Goal: Feedback & Contribution: Contribute content

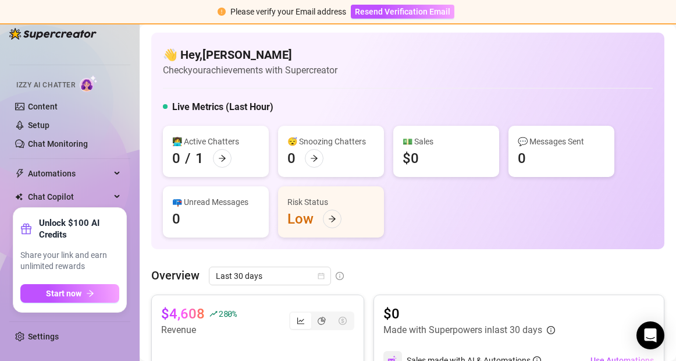
click at [399, 107] on div "Live Metrics (Last Hour)" at bounding box center [408, 109] width 490 height 19
click at [73, 257] on span "Share your link and earn unlimited rewards" at bounding box center [69, 261] width 99 height 23
click at [115, 197] on div "Chat Copilot" at bounding box center [69, 196] width 121 height 19
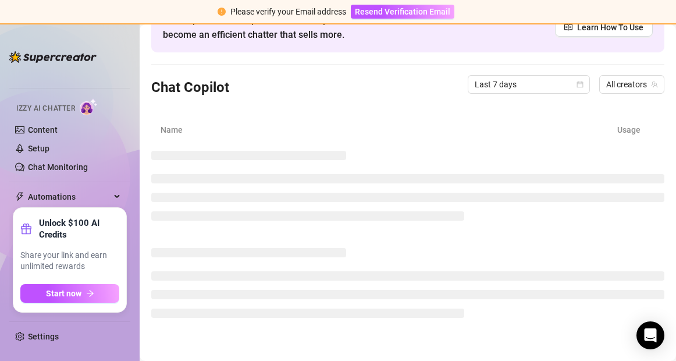
scroll to position [15, 0]
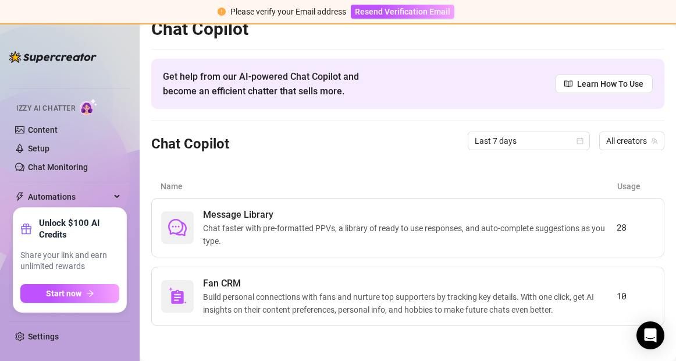
click at [88, 303] on div "Unlock $100 AI Credits Share your link and earn unlimited rewards Start now" at bounding box center [69, 260] width 113 height 104
click at [88, 292] on icon "arrow-right" at bounding box center [90, 293] width 8 height 8
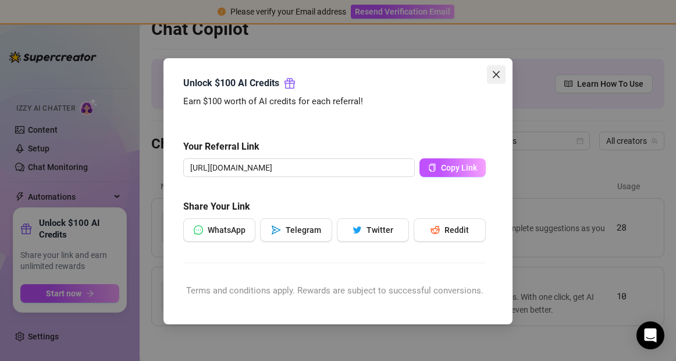
click at [497, 72] on icon "close" at bounding box center [496, 74] width 9 height 9
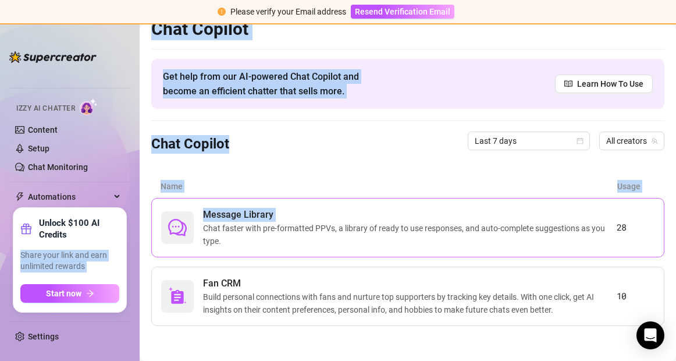
drag, startPoint x: 91, startPoint y: 246, endPoint x: 204, endPoint y: 232, distance: 114.4
click at [204, 232] on div "Home Creator Analytics Team Analytics Izzy AI Chatter Content Setup Chat Monito…" at bounding box center [338, 192] width 676 height 336
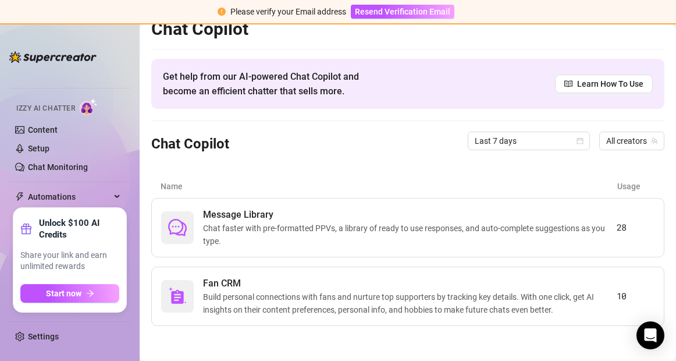
click at [292, 178] on div "Name Usage" at bounding box center [407, 186] width 513 height 23
click at [228, 222] on span "Chat faster with pre-formatted PPVs, a library of ready to use responses, and a…" at bounding box center [410, 235] width 414 height 26
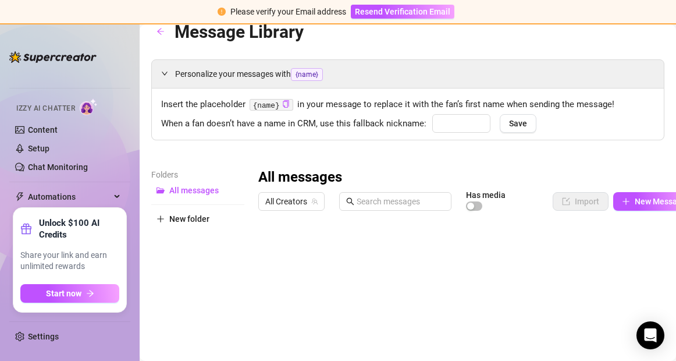
type input "babe"
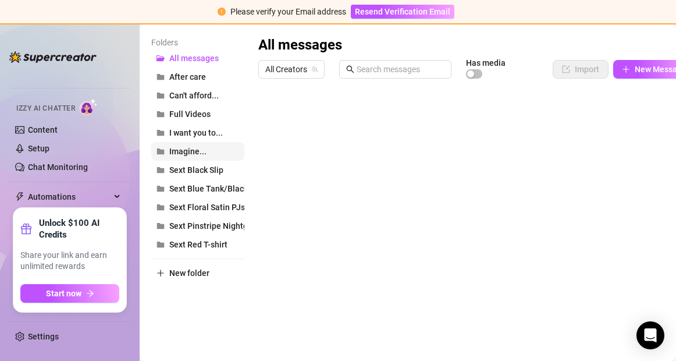
scroll to position [150, 0]
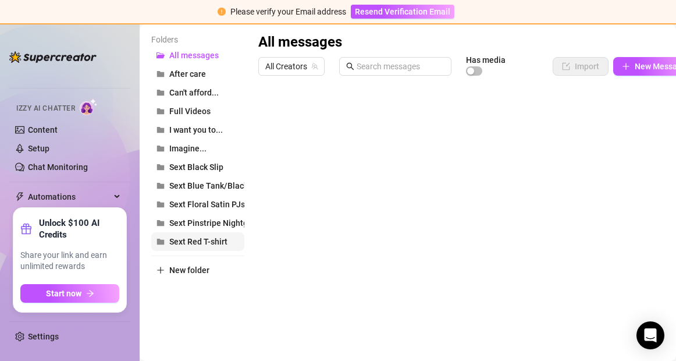
click at [190, 246] on button "Sext Red T-shirt" at bounding box center [197, 241] width 93 height 19
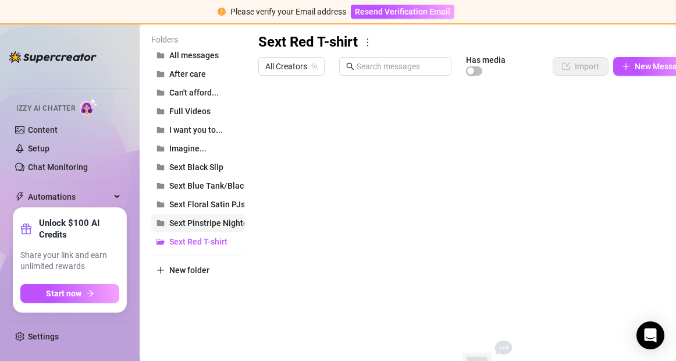
click at [215, 226] on span "Sext Pinstripe Nightgown" at bounding box center [216, 222] width 94 height 9
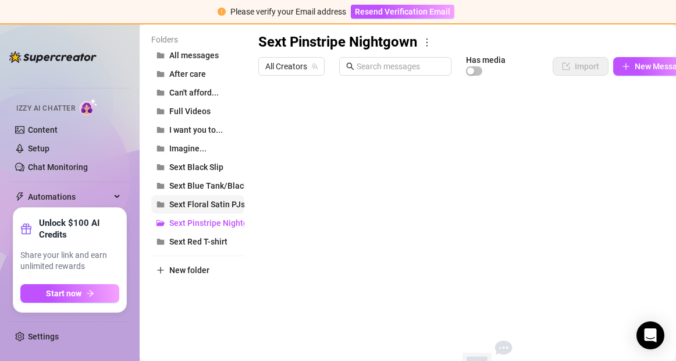
click at [214, 204] on span "Sext Floral Satin PJs" at bounding box center [207, 204] width 76 height 9
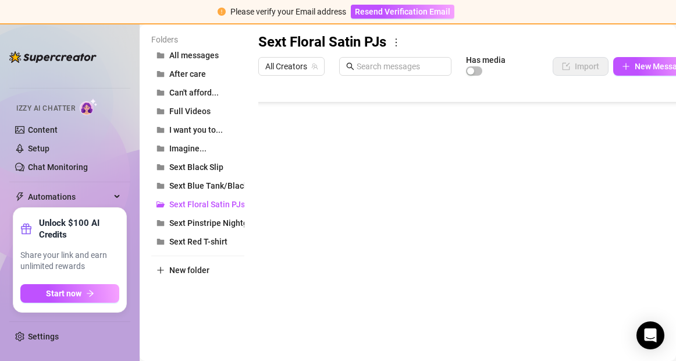
scroll to position [235, 0]
click at [393, 162] on div at bounding box center [476, 211] width 437 height 260
click at [271, 159] on div at bounding box center [476, 211] width 437 height 260
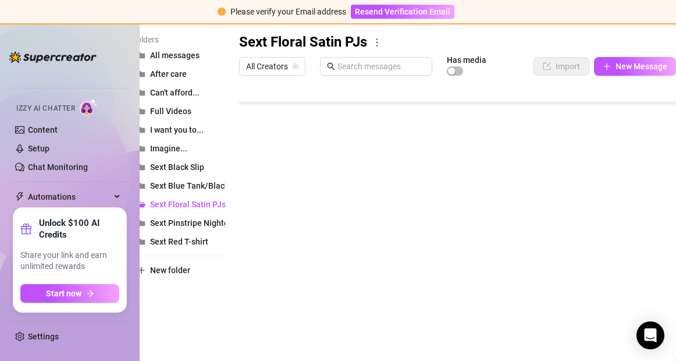
click at [617, 182] on div at bounding box center [457, 211] width 437 height 260
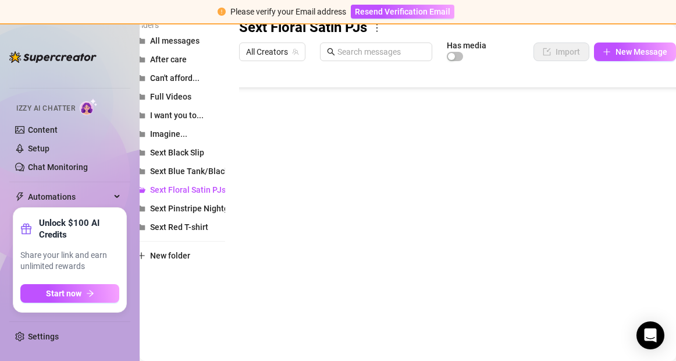
scroll to position [306, 0]
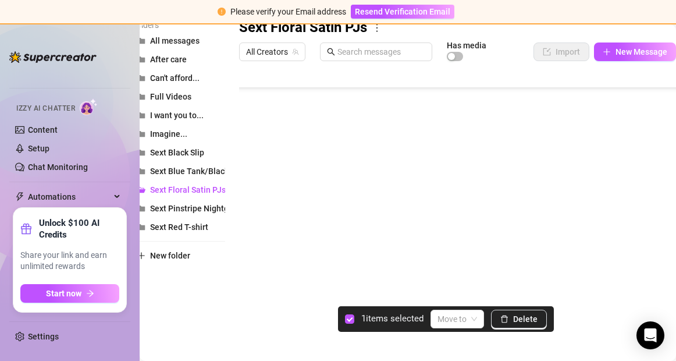
click at [251, 283] on div at bounding box center [457, 196] width 437 height 260
click at [252, 255] on div at bounding box center [457, 196] width 437 height 260
click at [251, 235] on div at bounding box center [457, 196] width 437 height 260
click at [250, 212] on div at bounding box center [457, 196] width 437 height 260
click at [252, 190] on div at bounding box center [457, 196] width 437 height 260
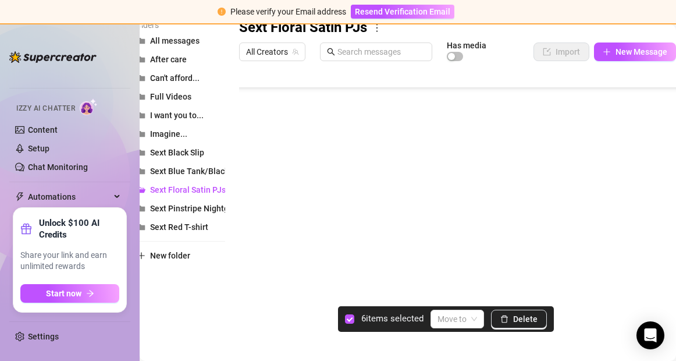
click at [250, 165] on div at bounding box center [457, 196] width 437 height 260
click at [251, 143] on div at bounding box center [457, 196] width 437 height 260
click at [251, 120] on div at bounding box center [457, 196] width 437 height 260
click at [251, 218] on div at bounding box center [457, 196] width 437 height 260
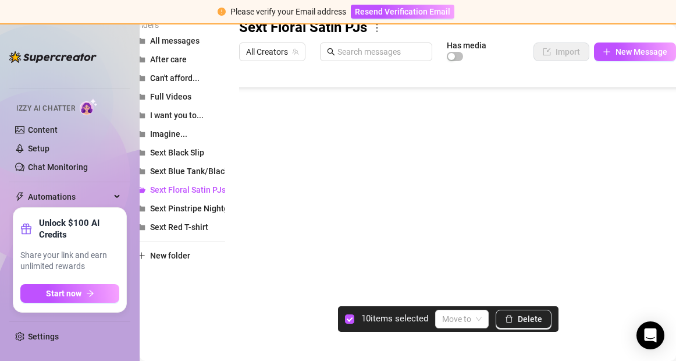
click at [251, 195] on div at bounding box center [457, 196] width 437 height 260
click at [520, 315] on span "Delete" at bounding box center [530, 318] width 24 height 9
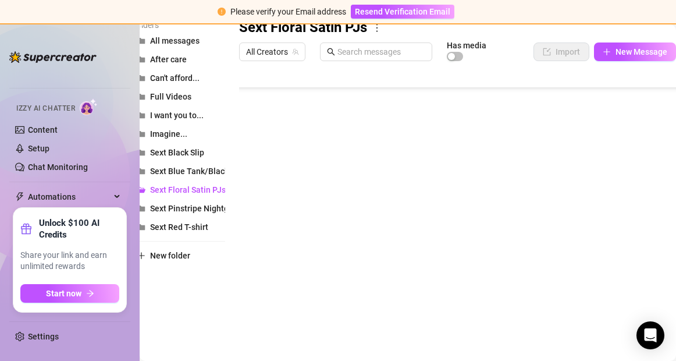
scroll to position [93, 0]
click at [187, 172] on span "Sext Blue Tank/Black gym shorts" at bounding box center [210, 170] width 121 height 9
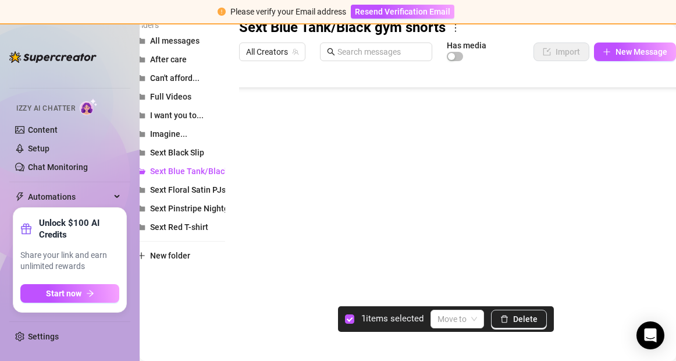
click at [251, 175] on div at bounding box center [457, 196] width 437 height 260
click at [250, 196] on div at bounding box center [457, 196] width 437 height 260
click at [250, 219] on div at bounding box center [457, 196] width 437 height 260
click at [251, 115] on div at bounding box center [457, 196] width 437 height 260
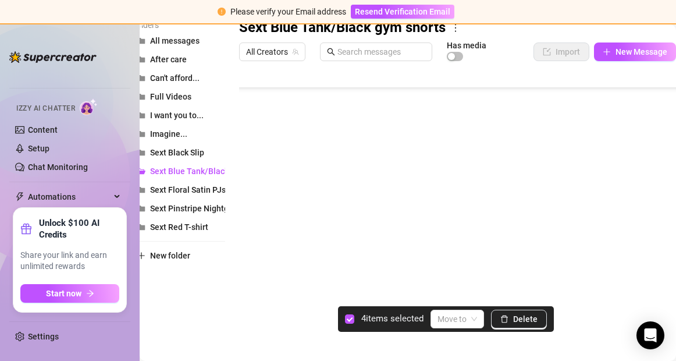
click at [253, 139] on div at bounding box center [457, 196] width 437 height 260
click at [250, 164] on div at bounding box center [457, 196] width 437 height 260
click at [253, 185] on div at bounding box center [457, 196] width 437 height 260
click at [253, 207] on div at bounding box center [457, 196] width 437 height 260
click at [251, 232] on div at bounding box center [457, 196] width 437 height 260
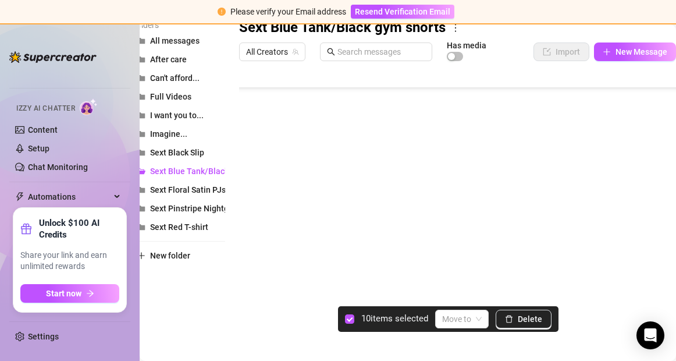
click at [251, 257] on div at bounding box center [457, 196] width 437 height 260
click at [251, 283] on div at bounding box center [457, 196] width 437 height 260
click at [253, 171] on div at bounding box center [457, 196] width 437 height 260
click at [252, 193] on div at bounding box center [457, 196] width 437 height 260
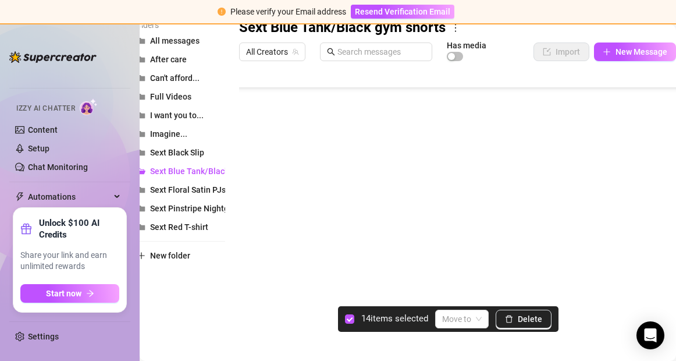
click at [251, 217] on div at bounding box center [457, 196] width 437 height 260
click at [248, 242] on div at bounding box center [457, 196] width 437 height 260
click at [254, 265] on div at bounding box center [457, 196] width 437 height 260
click at [526, 320] on span "Delete" at bounding box center [530, 318] width 24 height 9
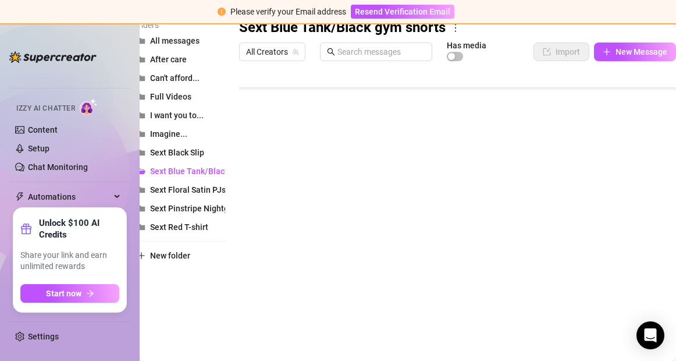
scroll to position [70, 0]
click at [194, 150] on span "Sext Black Slip" at bounding box center [177, 152] width 54 height 9
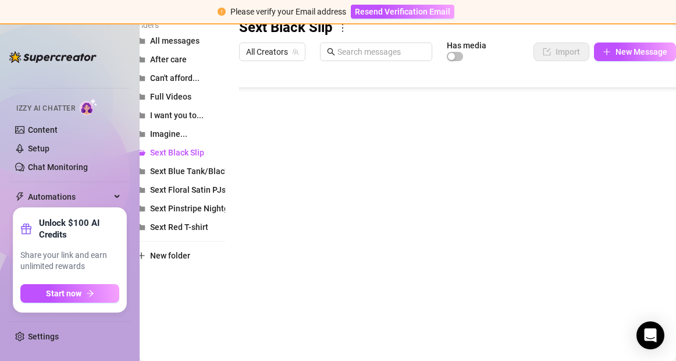
scroll to position [189, 0]
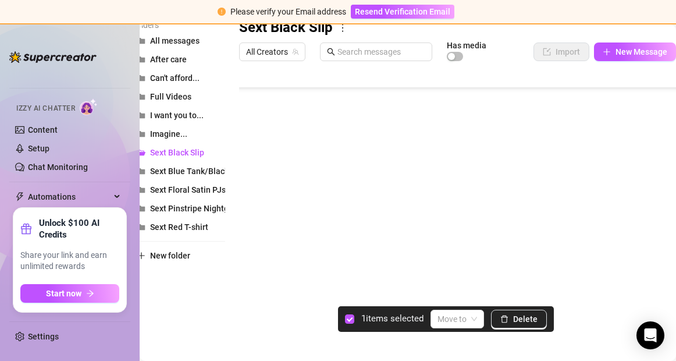
click at [247, 144] on div at bounding box center [457, 196] width 437 height 260
click at [251, 166] on div at bounding box center [457, 196] width 437 height 260
click at [250, 190] on div at bounding box center [457, 196] width 437 height 260
click at [251, 215] on div at bounding box center [457, 196] width 437 height 260
click at [251, 236] on div at bounding box center [457, 196] width 437 height 260
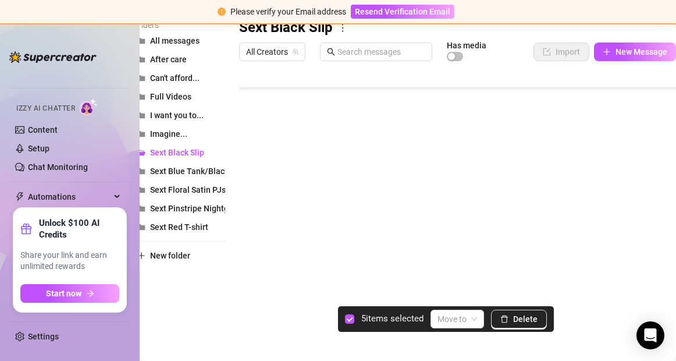
click at [251, 258] on div at bounding box center [457, 196] width 437 height 260
click at [254, 283] on div at bounding box center [457, 196] width 437 height 260
click at [251, 238] on div at bounding box center [457, 196] width 437 height 260
click at [242, 264] on div at bounding box center [457, 196] width 437 height 260
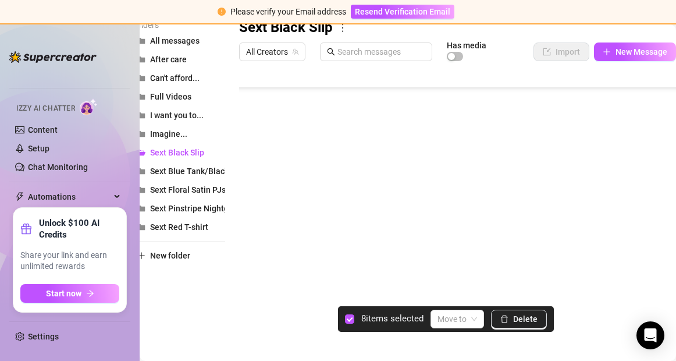
click at [243, 261] on div at bounding box center [457, 196] width 437 height 260
click at [250, 260] on div at bounding box center [457, 196] width 437 height 260
click at [525, 317] on span "Delete" at bounding box center [525, 318] width 24 height 9
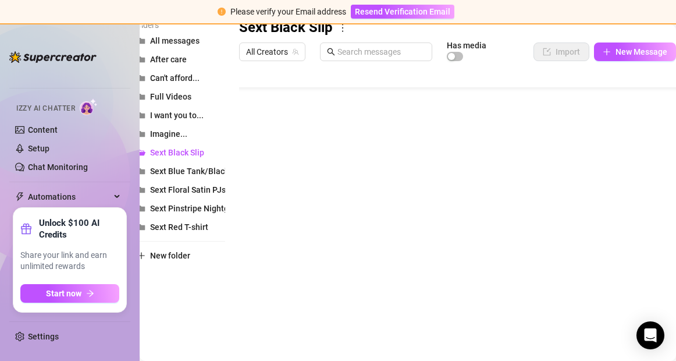
scroll to position [47, 0]
click at [385, 10] on span "Resend Verification Email" at bounding box center [402, 11] width 95 height 9
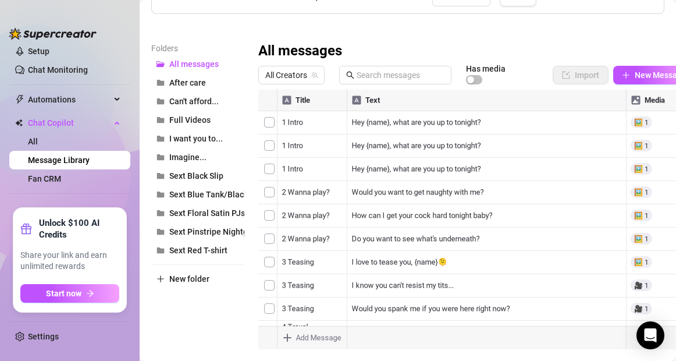
scroll to position [140, 0]
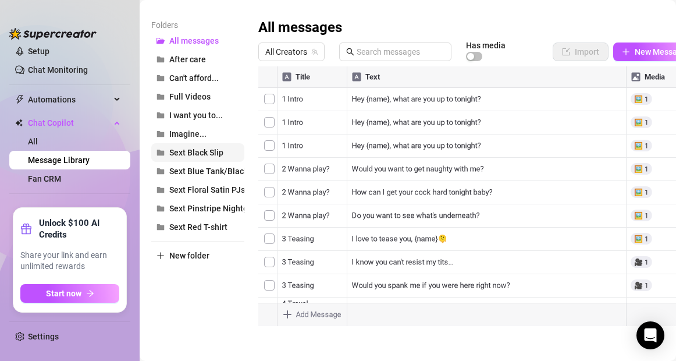
click at [205, 150] on span "Sext Black Slip" at bounding box center [196, 152] width 54 height 9
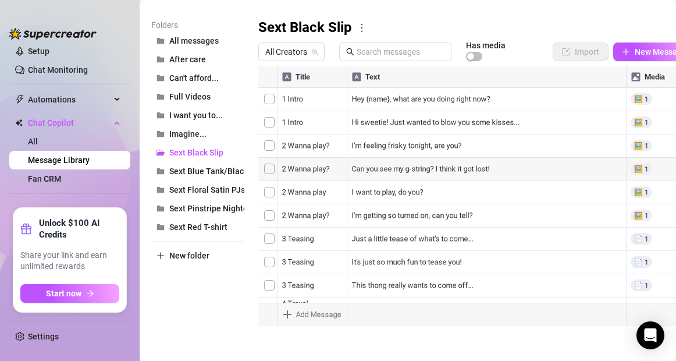
scroll to position [47, 0]
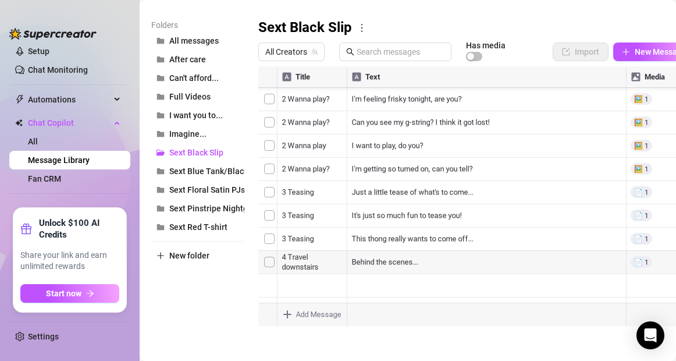
click at [290, 314] on body "Home Creator Analytics Team Analytics Izzy AI Chatter Content Setup Chat Monito…" at bounding box center [338, 180] width 676 height 361
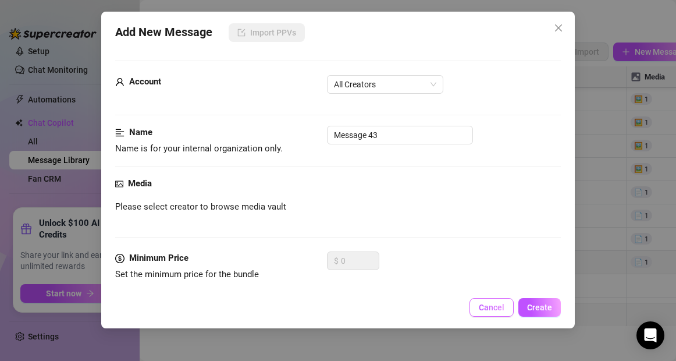
click at [493, 308] on span "Cancel" at bounding box center [492, 307] width 26 height 9
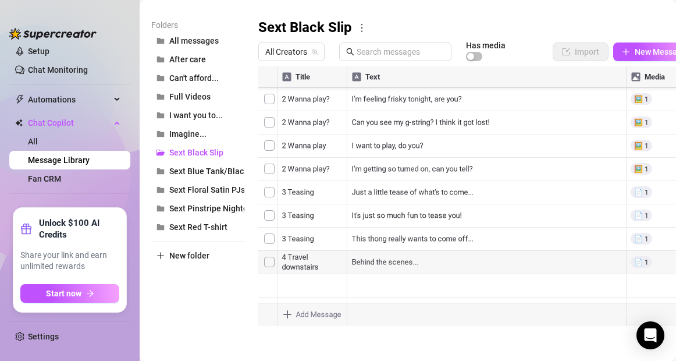
click at [290, 315] on body "Home Creator Analytics Team Analytics Izzy AI Chatter Content Setup Chat Monito…" at bounding box center [338, 180] width 676 height 361
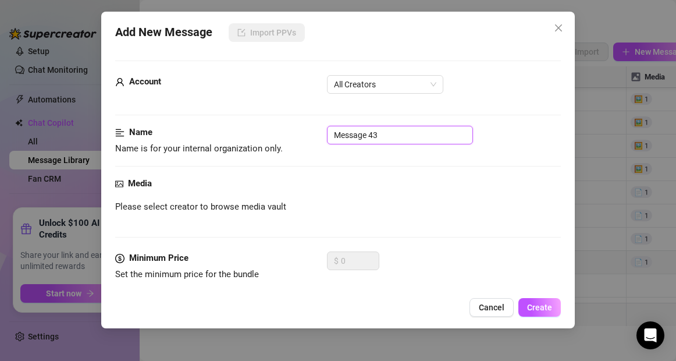
drag, startPoint x: 388, startPoint y: 139, endPoint x: 321, endPoint y: 144, distance: 66.5
click at [321, 144] on div "Name Name is for your internal organization only. Message 43" at bounding box center [337, 141] width 445 height 30
click at [479, 304] on button "Cancel" at bounding box center [492, 307] width 44 height 19
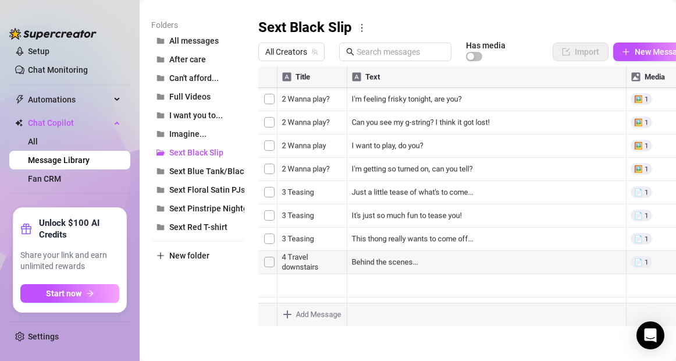
click at [304, 314] on body "Home Creator Analytics Team Analytics Izzy AI Chatter Content Setup Chat Monito…" at bounding box center [338, 180] width 676 height 361
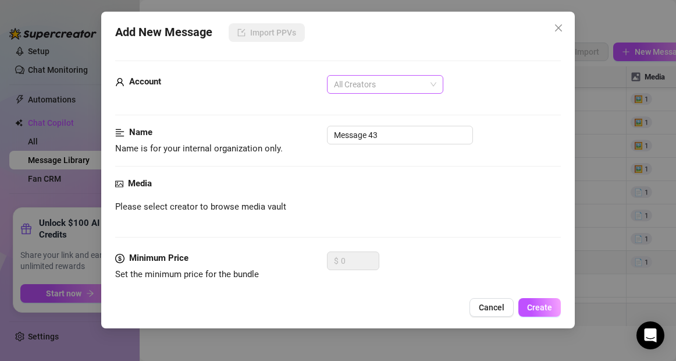
click at [432, 82] on span "All Creators" at bounding box center [385, 84] width 102 height 17
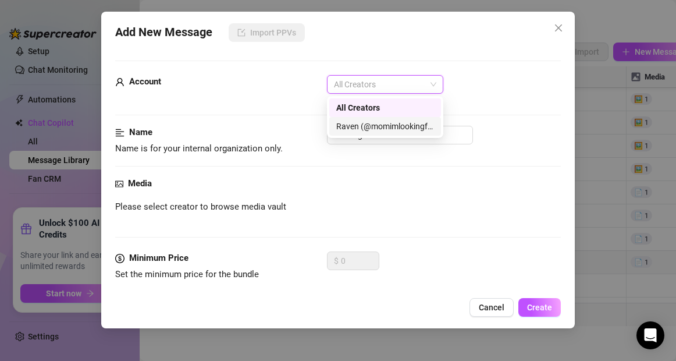
click at [407, 127] on div "Raven (@momimlookingfor)" at bounding box center [385, 126] width 98 height 13
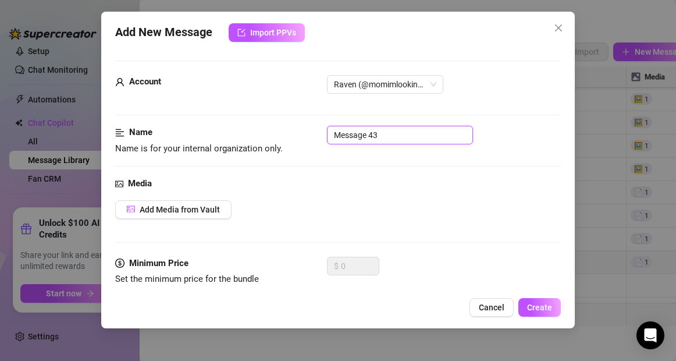
drag, startPoint x: 402, startPoint y: 136, endPoint x: 315, endPoint y: 136, distance: 86.7
click at [315, 136] on div "Name Name is for your internal organization only. Message 43" at bounding box center [337, 141] width 445 height 30
type input "5 Stripping 1"
drag, startPoint x: 464, startPoint y: 33, endPoint x: 368, endPoint y: 46, distance: 97.0
click at [368, 46] on div "Add New Message Import PPVs Account Raven (@momimlookingfor) Name Name is for y…" at bounding box center [337, 170] width 473 height 317
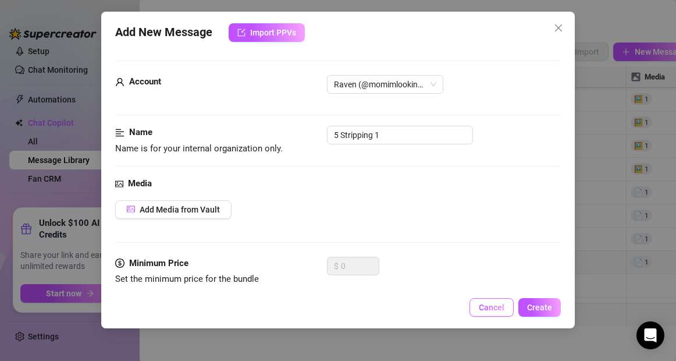
click at [495, 305] on span "Cancel" at bounding box center [492, 307] width 26 height 9
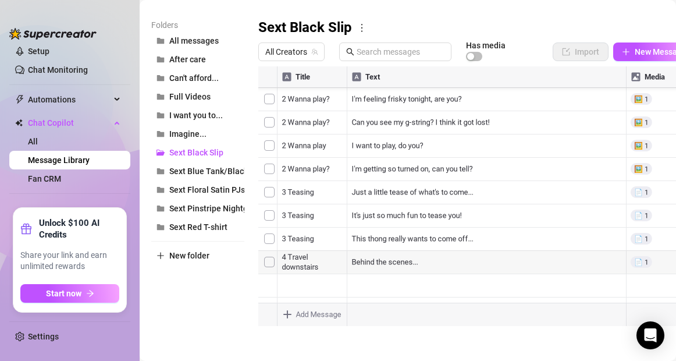
drag, startPoint x: 538, startPoint y: 269, endPoint x: 469, endPoint y: 270, distance: 69.3
click at [469, 270] on div at bounding box center [476, 196] width 437 height 260
click at [480, 343] on main "Message Library Personalize your messages with {name} Insert the placeholder {n…" at bounding box center [408, 110] width 537 height 501
drag, startPoint x: 542, startPoint y: 239, endPoint x: 533, endPoint y: 239, distance: 8.7
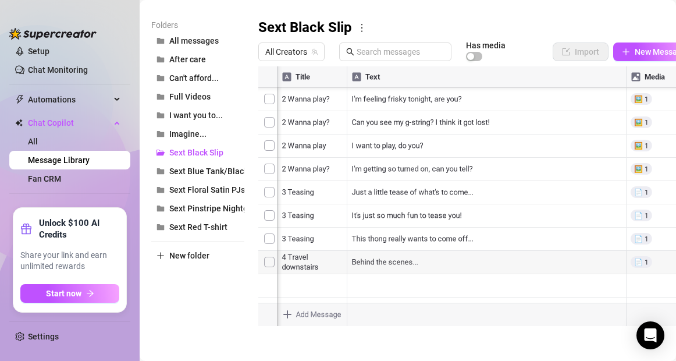
click at [533, 239] on div at bounding box center [476, 196] width 437 height 260
click at [545, 240] on div at bounding box center [476, 196] width 437 height 260
type textarea "10"
click at [541, 216] on div at bounding box center [476, 196] width 437 height 260
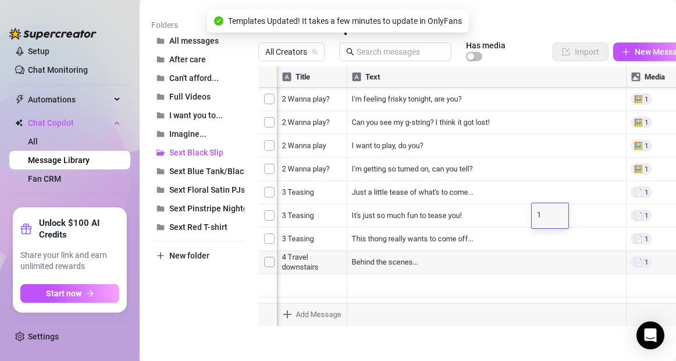
type textarea "10"
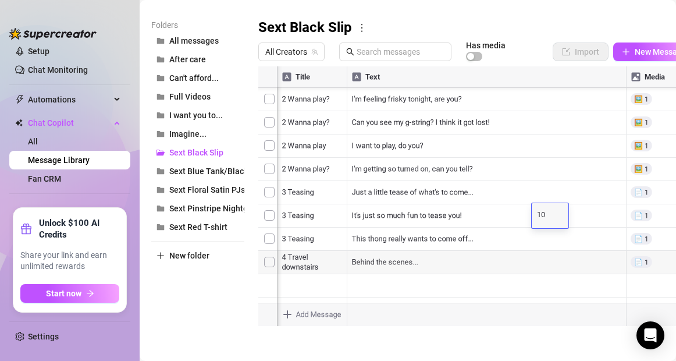
click at [540, 192] on div at bounding box center [476, 196] width 437 height 260
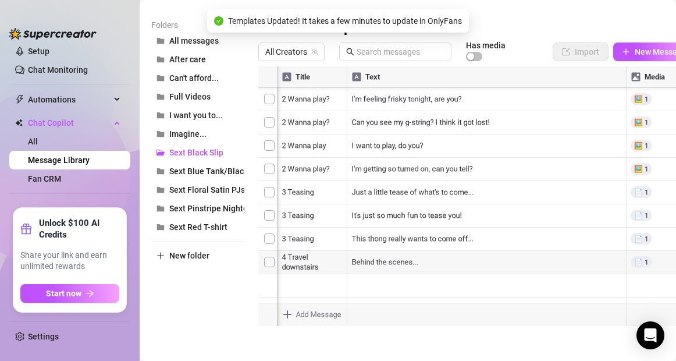
click at [540, 192] on div at bounding box center [476, 196] width 437 height 260
type textarea "10"
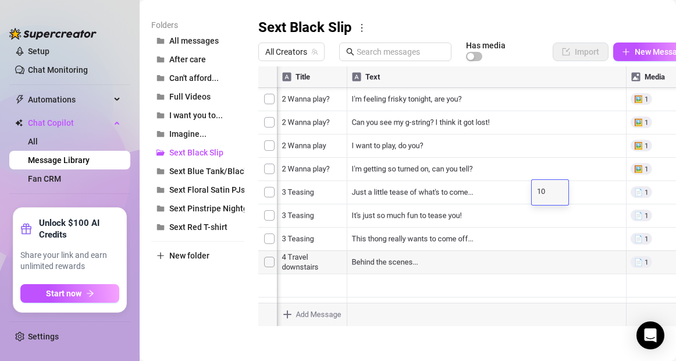
scroll to position [47, 0]
click at [286, 316] on body "Home Creator Analytics Team Analytics Izzy AI Chatter Content Setup Chat Monito…" at bounding box center [338, 180] width 676 height 361
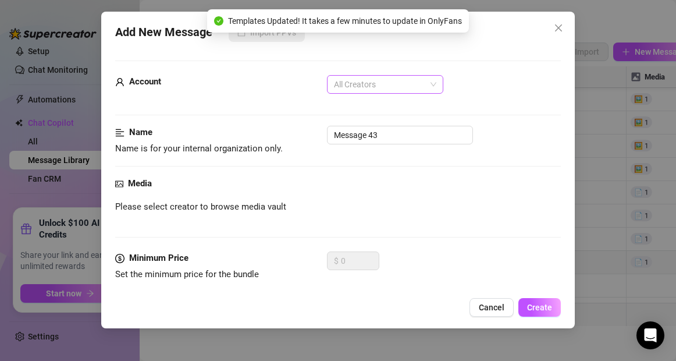
click at [397, 91] on span "All Creators" at bounding box center [385, 84] width 102 height 17
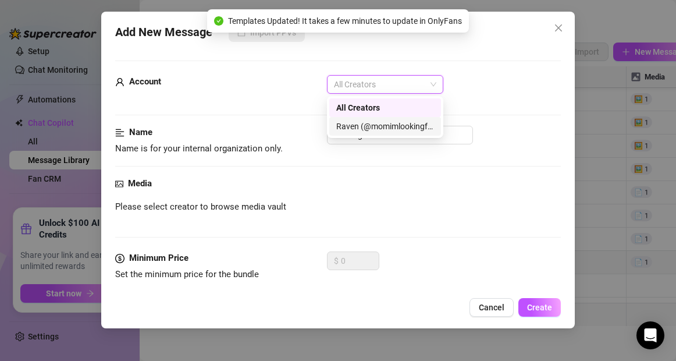
click at [395, 129] on div "Raven (@momimlookingfor)" at bounding box center [385, 126] width 98 height 13
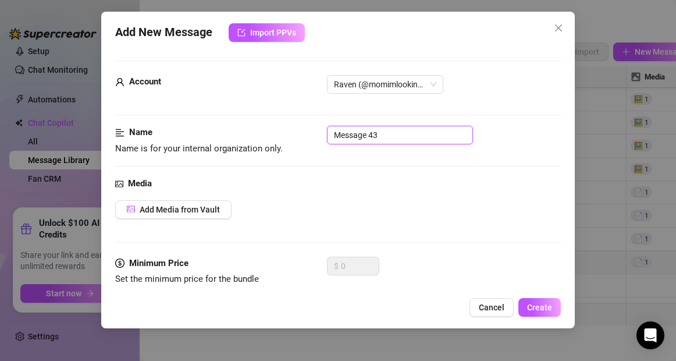
drag, startPoint x: 411, startPoint y: 133, endPoint x: 324, endPoint y: 134, distance: 86.7
click at [324, 134] on div "Name Name is for your internal organization only. Message 43" at bounding box center [337, 141] width 445 height 30
type input "5 Stripping 1"
click at [213, 209] on span "Add Media from Vault" at bounding box center [180, 209] width 80 height 9
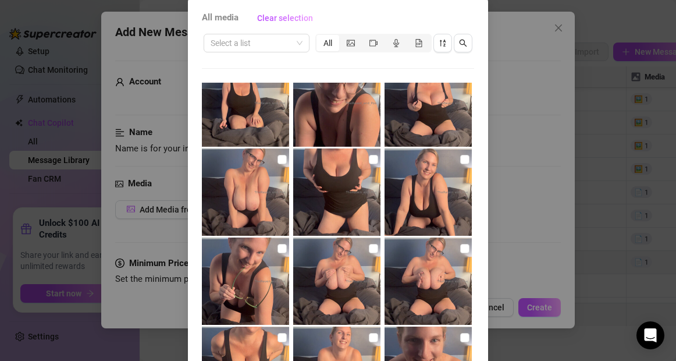
scroll to position [0, 0]
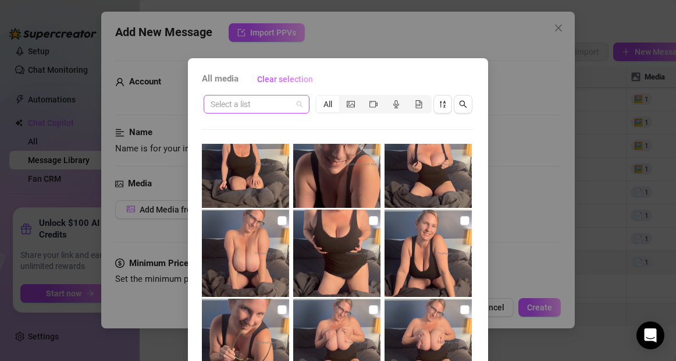
click at [300, 105] on span at bounding box center [257, 103] width 92 height 17
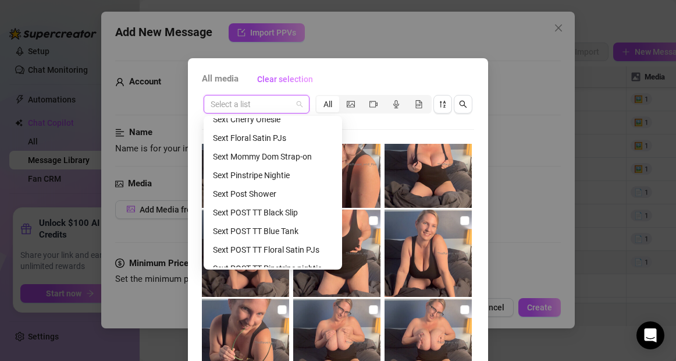
scroll to position [307, 0]
click at [251, 214] on div "Sext POST TT Black Slip" at bounding box center [273, 211] width 120 height 13
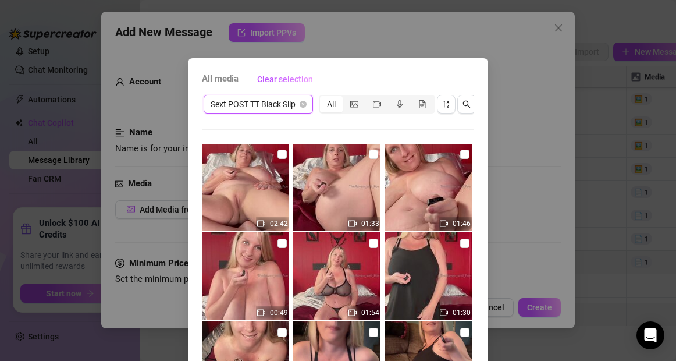
scroll to position [94, 0]
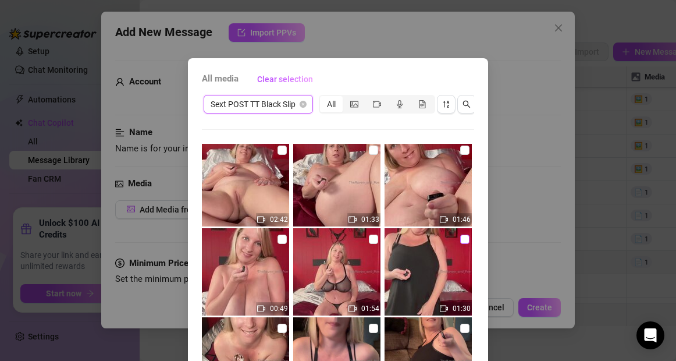
click at [463, 240] on input "checkbox" at bounding box center [464, 239] width 9 height 9
checkbox input "true"
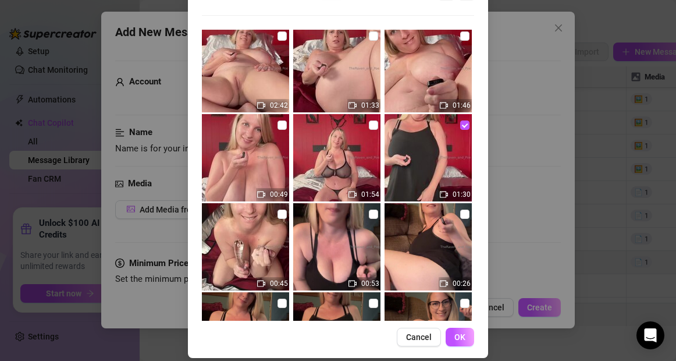
scroll to position [125, 0]
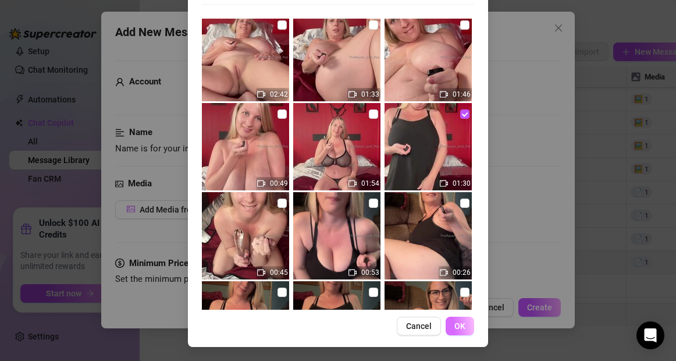
click at [462, 324] on span "OK" at bounding box center [460, 325] width 11 height 9
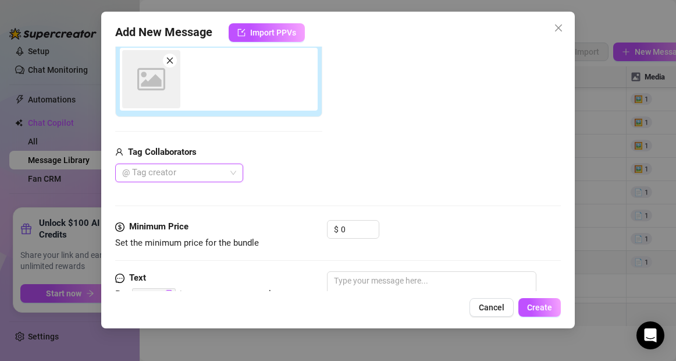
scroll to position [207, 0]
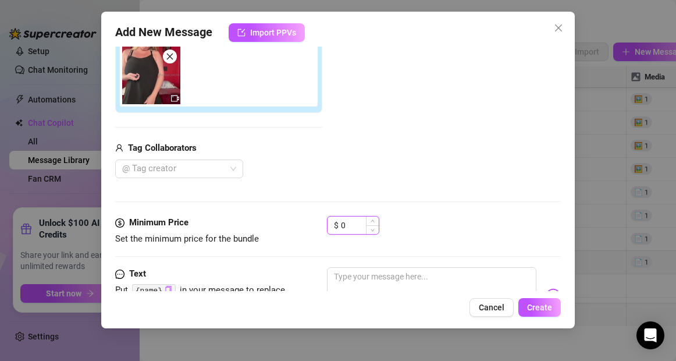
drag, startPoint x: 350, startPoint y: 228, endPoint x: 337, endPoint y: 229, distance: 13.4
click at [337, 229] on div "$ 0" at bounding box center [353, 225] width 52 height 19
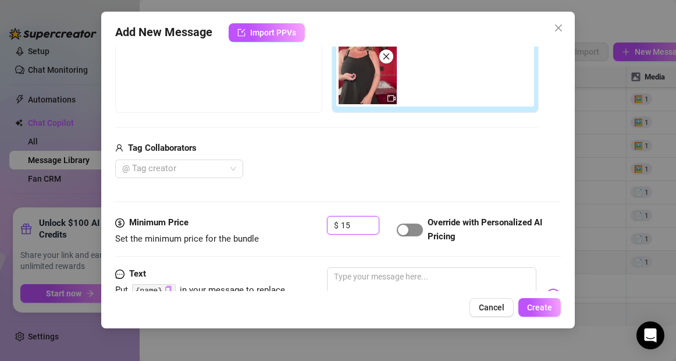
type input "15"
click at [416, 233] on span "button" at bounding box center [410, 230] width 26 height 13
click at [402, 233] on span "button" at bounding box center [410, 230] width 26 height 13
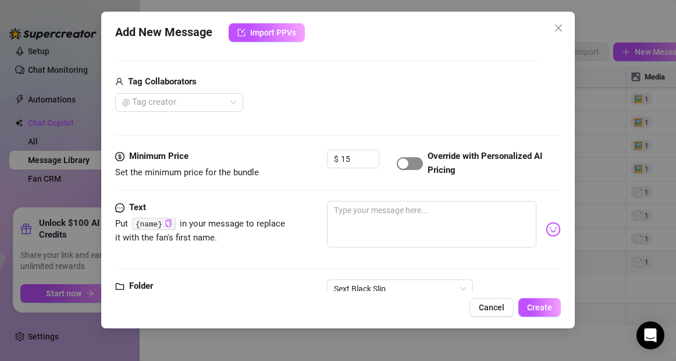
scroll to position [274, 0]
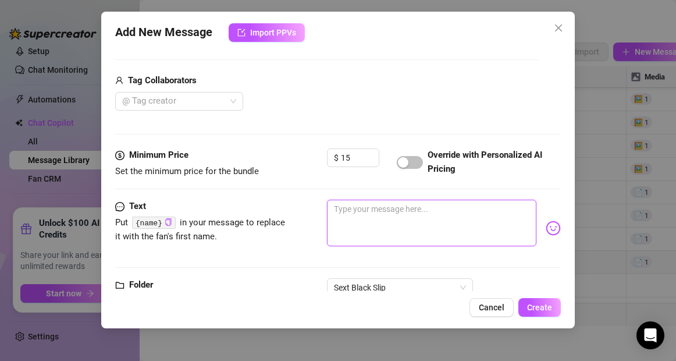
click at [380, 218] on textarea at bounding box center [431, 223] width 209 height 47
type textarea "T"
type textarea "Th"
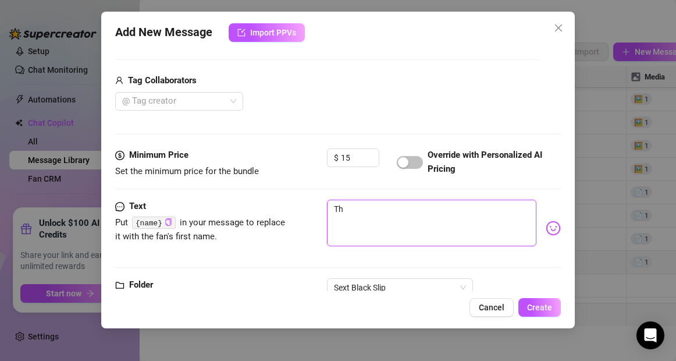
type textarea "The"
type textarea "Ther"
type textarea "There"
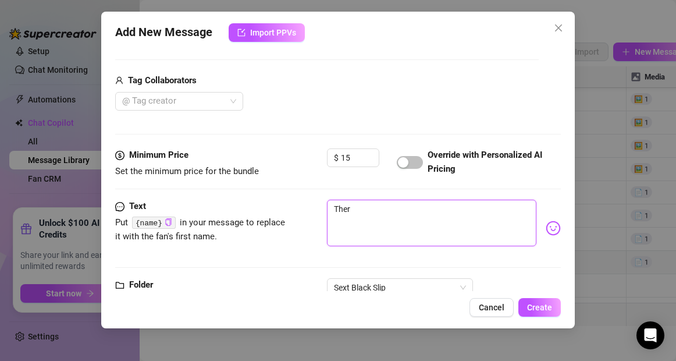
type textarea "There"
type textarea "There g"
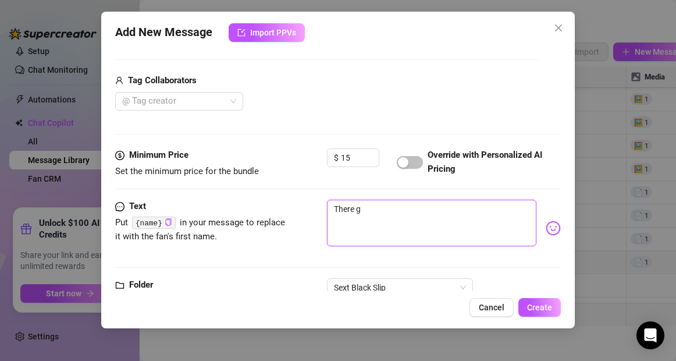
type textarea "There go"
type textarea "There goe"
type textarea "There goes"
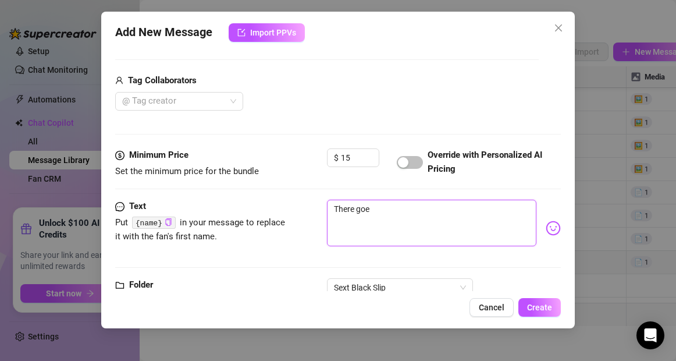
type textarea "There goes"
type textarea "There goes m"
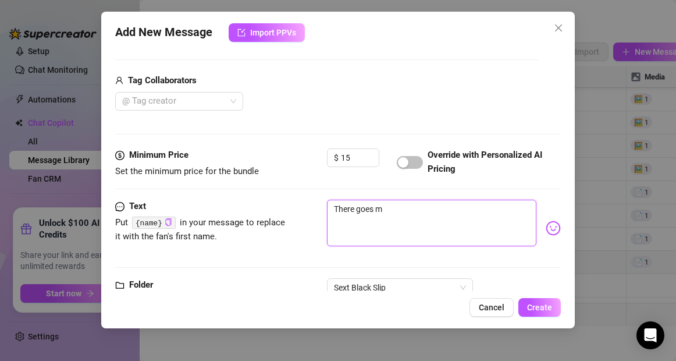
type textarea "There goes my"
type textarea "There goes my d"
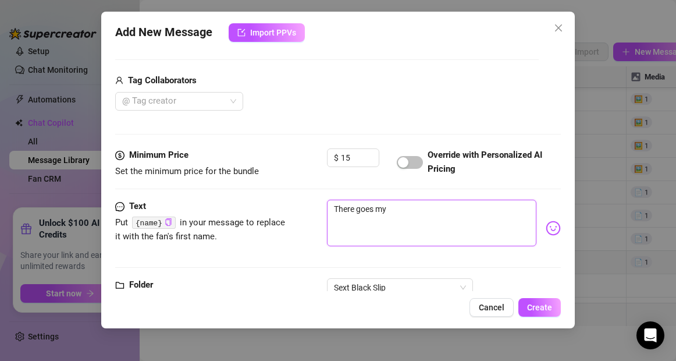
type textarea "There goes my d"
type textarea "There goes my dr"
type textarea "There goes my dre"
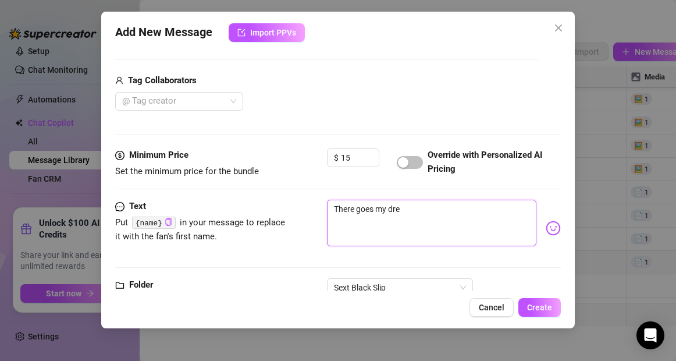
type textarea "There goes my dres"
type textarea "There goes my dress"
type textarea "There goes my dress."
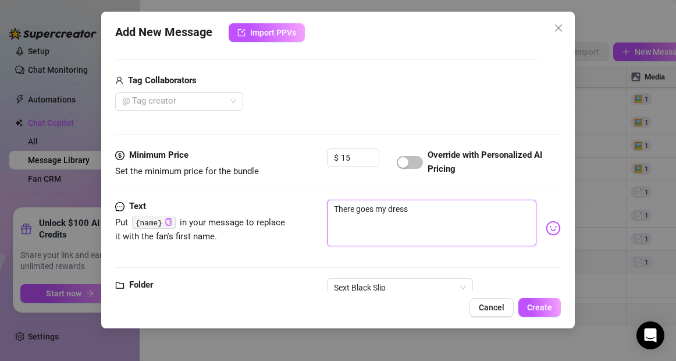
type textarea "There goes my dress."
type textarea "There goes my dress.."
type textarea "There goes my dress..."
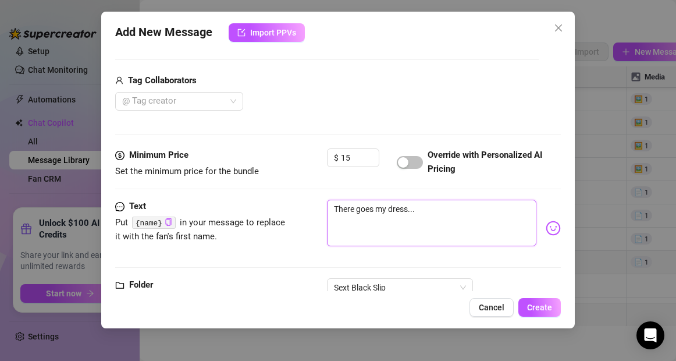
type textarea "There goes my dress..."
type textarea "There goes my dress... T"
type textarea "There goes my dress... Te"
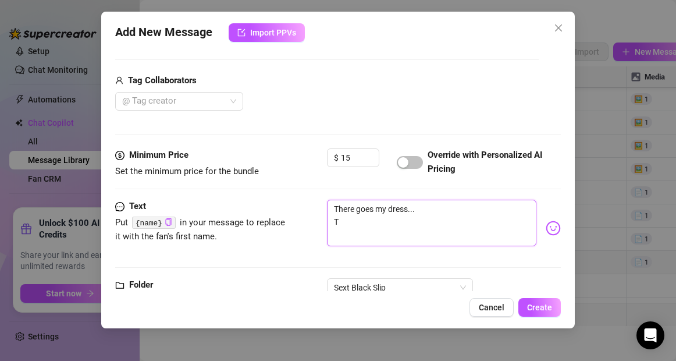
type textarea "There goes my dress... Te"
type textarea "There goes my dress... Tea"
type textarea "There goes my dress... Teas"
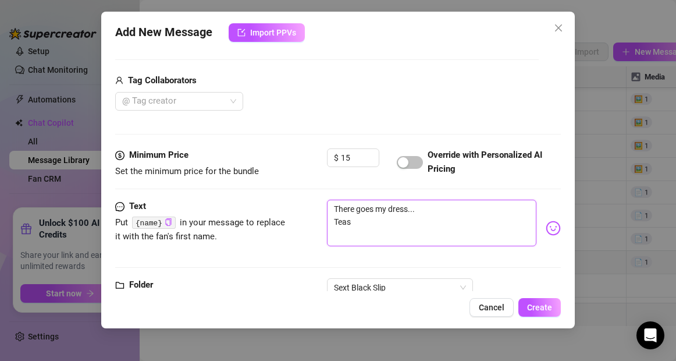
type textarea "There goes my dress... Teasi"
type textarea "There goes my dress... Teasin"
type textarea "There goes my dress... Teasing"
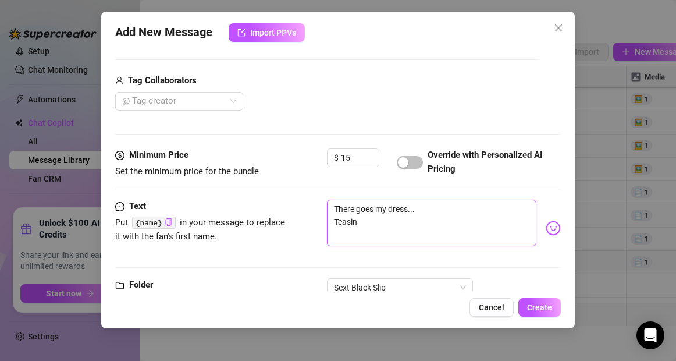
type textarea "There goes my dress... Teasing"
type textarea "There goes my dress... Teasing y"
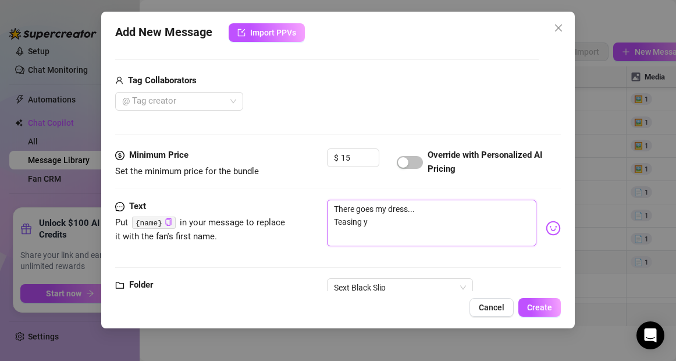
type textarea "There goes my dress... Teasing yo"
type textarea "There goes my dress... Teasing you"
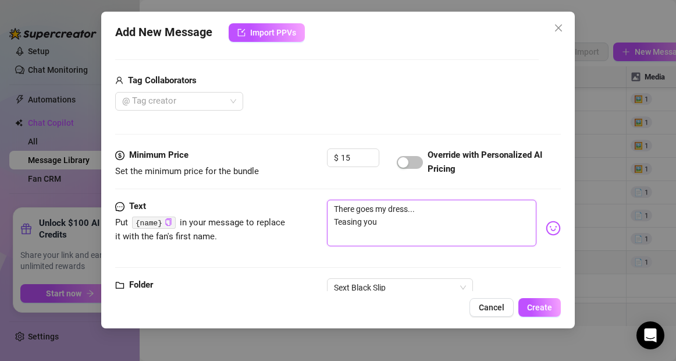
type textarea "There goes my dress... Teasing you"
type textarea "There goes my dress... Teasing you i"
type textarea "There goes my dress... Teasing you is"
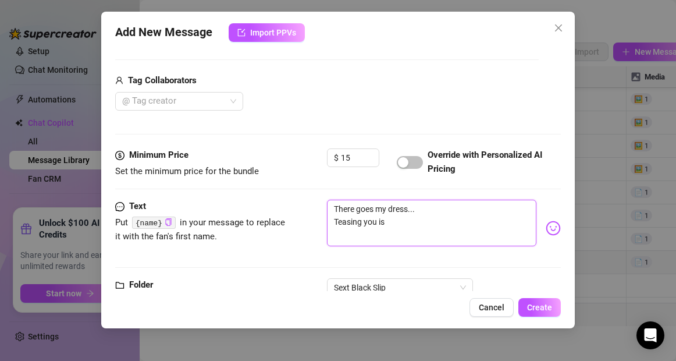
type textarea "There goes my dress... Teasing you is"
type textarea "There goes my dress... Teasing you is s"
type textarea "There goes my dress... Teasing you is so"
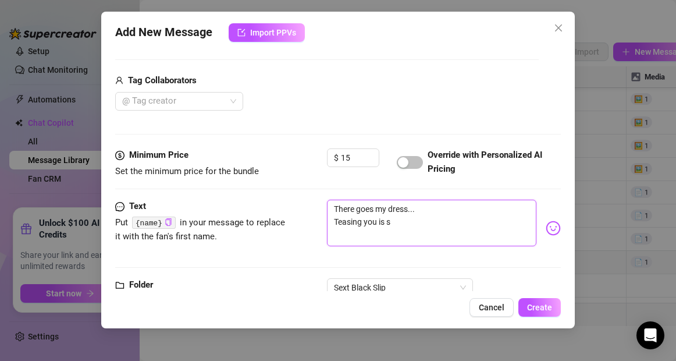
type textarea "There goes my dress... Teasing you is so"
type textarea "There goes my dress... Teasing you is so f"
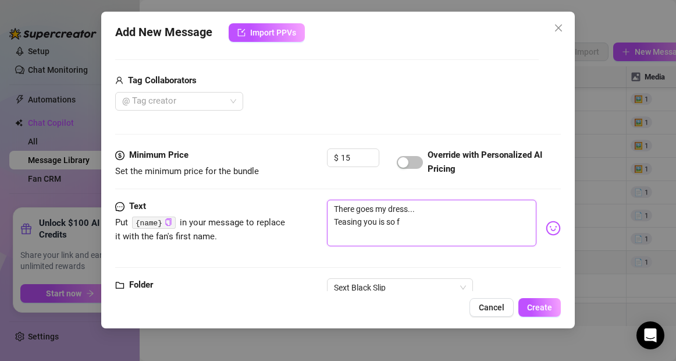
type textarea "There goes my dress... Teasing you is so fu"
type textarea "There goes my dress... Teasing you is so fun"
type textarea "There goes my dress... Teasing you is so fu"
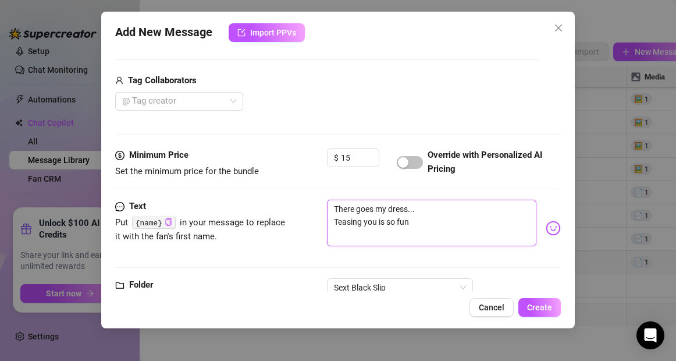
type textarea "There goes my dress... Teasing you is so fu"
type textarea "There goes my dress... Teasing you is so f"
type textarea "There goes my dress... Teasing you is so"
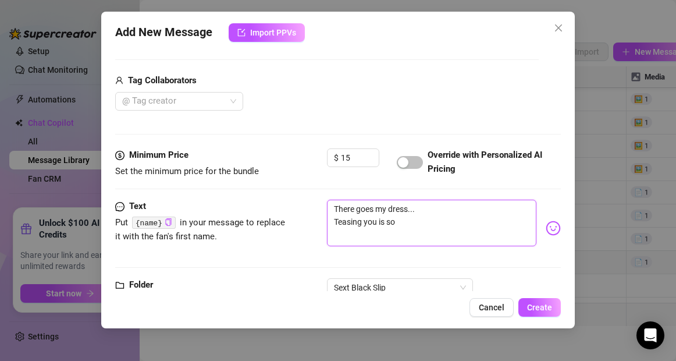
type textarea "There goes my dress... Teasing you is so"
type textarea "There goes my dress... Teasing you is s"
type textarea "There goes my dress... Teasing you is"
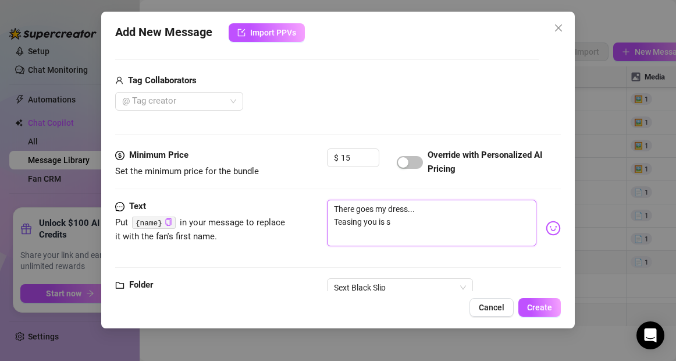
type textarea "There goes my dress... Teasing you is"
type textarea "There goes my dress... Teasing you i"
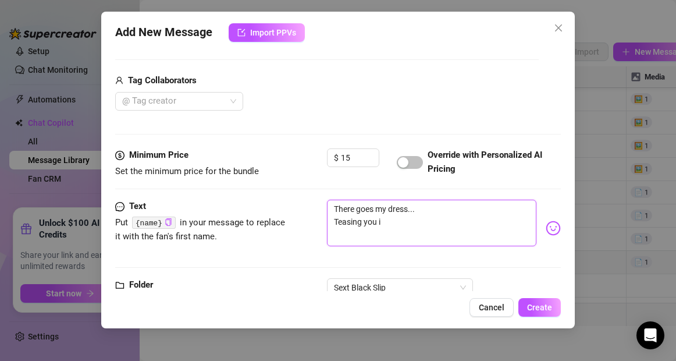
type textarea "There goes my dress... Teasing you"
type textarea "There goes my dress... Teasing yo"
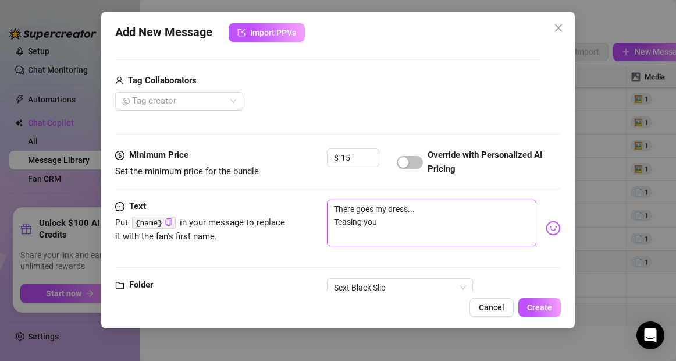
type textarea "There goes my dress... Teasing yo"
type textarea "There goes my dress... Teasing y"
type textarea "There goes my dress... Teasing"
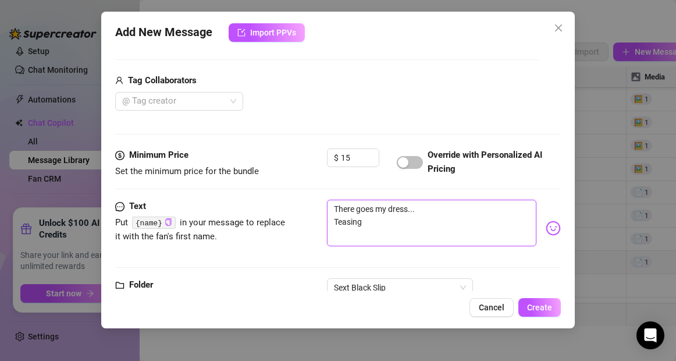
type textarea "There goes my dress... Teasing"
type textarea "There goes my dress... Teasin"
type textarea "There goes my dress... Teasi"
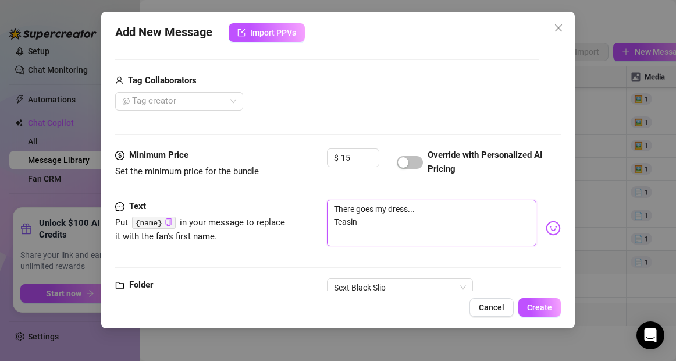
type textarea "There goes my dress... Teasi"
type textarea "There goes my dress... Teas"
type textarea "There goes my dress... Tea"
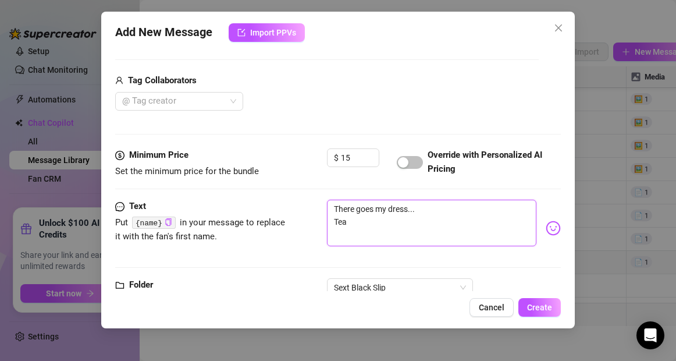
type textarea "There goes my dress... Te"
type textarea "There goes my dress... T"
type textarea "There goes my dress..."
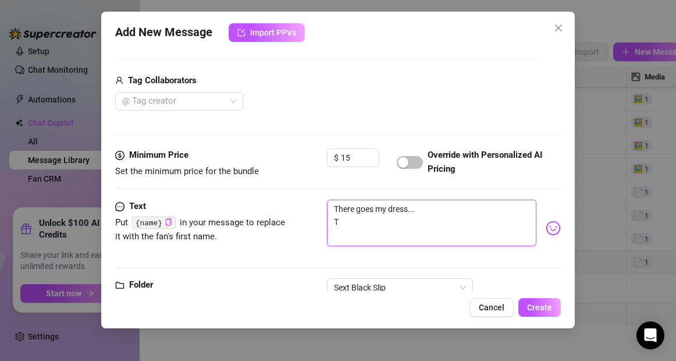
type textarea "There goes my dress..."
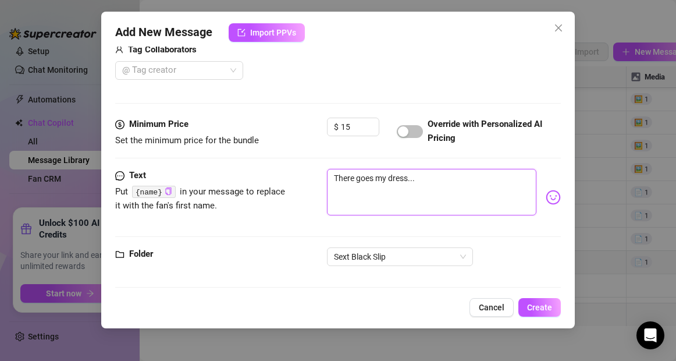
scroll to position [312, 0]
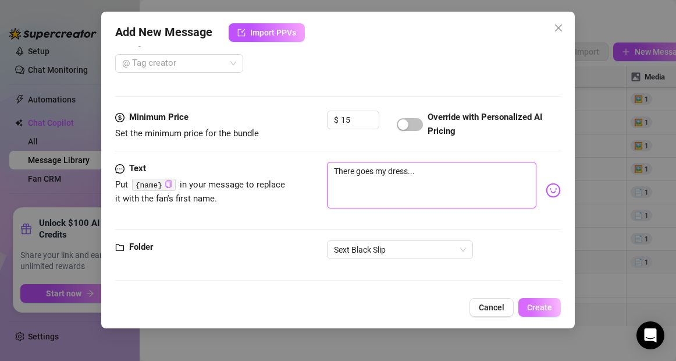
type textarea "There goes my dress..."
click at [536, 306] on span "Create" at bounding box center [539, 307] width 25 height 9
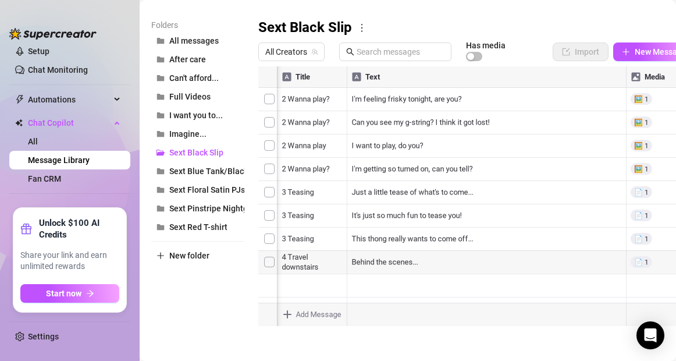
scroll to position [0, 0]
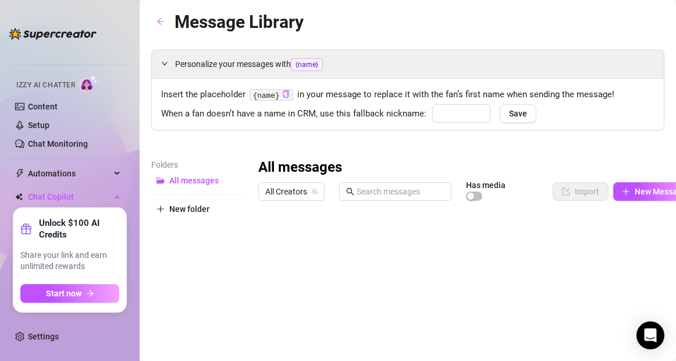
type input "babe"
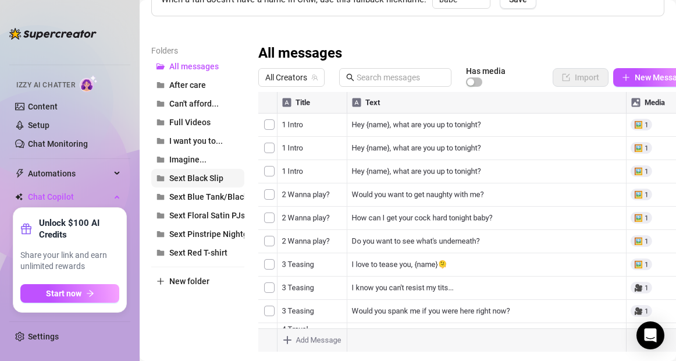
scroll to position [115, 0]
click at [202, 180] on span "Sext Black Slip" at bounding box center [196, 177] width 54 height 9
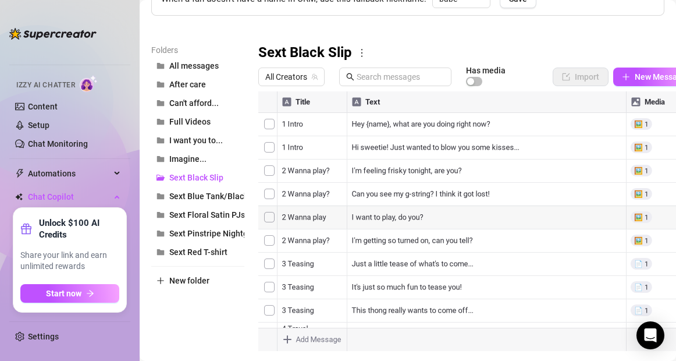
scroll to position [70, 0]
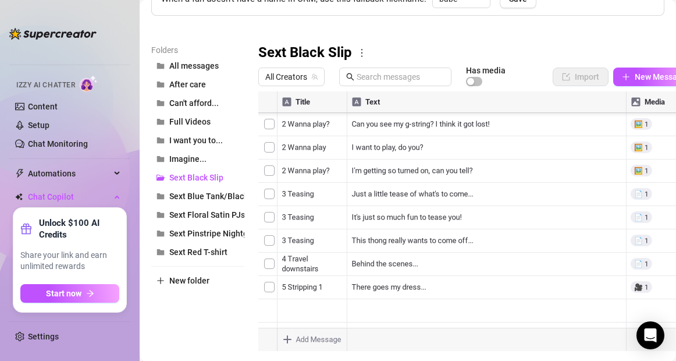
click at [290, 339] on body "Home Creator Analytics Team Analytics Izzy AI Chatter Content Setup Chat Monito…" at bounding box center [338, 180] width 676 height 361
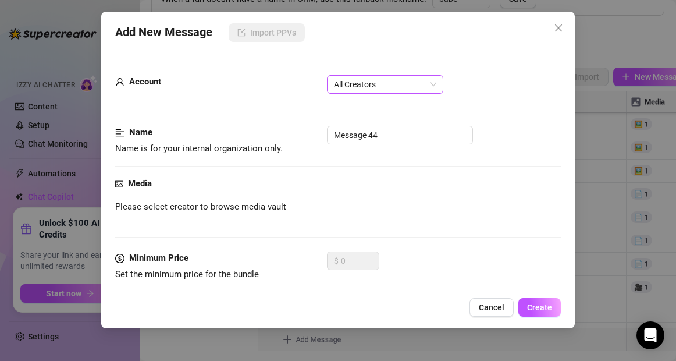
click at [401, 87] on span "All Creators" at bounding box center [385, 84] width 102 height 17
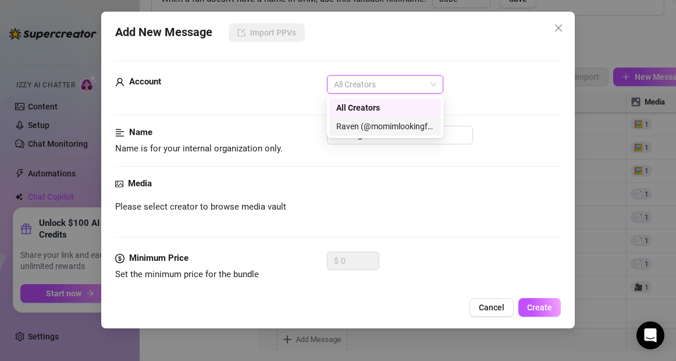
click at [387, 127] on div "Raven (@momimlookingfor)" at bounding box center [385, 126] width 98 height 13
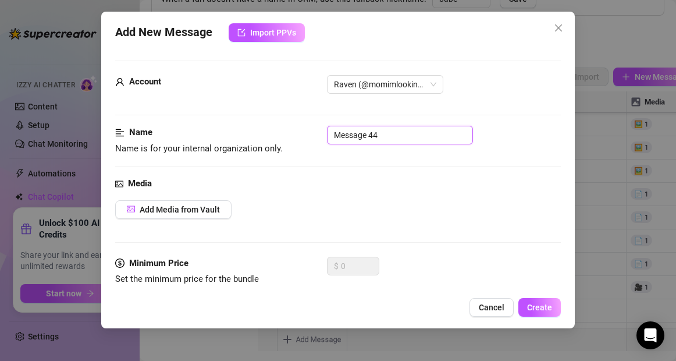
drag, startPoint x: 390, startPoint y: 136, endPoint x: 321, endPoint y: 139, distance: 68.8
click at [321, 139] on div "Name Name is for your internal organization only. Message 44" at bounding box center [337, 141] width 445 height 30
type input "5 Stripping 2"
click at [198, 211] on span "Add Media from Vault" at bounding box center [180, 209] width 80 height 9
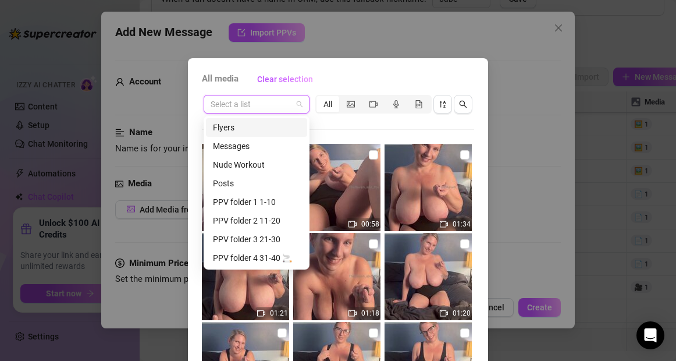
click at [275, 108] on input "search" at bounding box center [251, 103] width 81 height 17
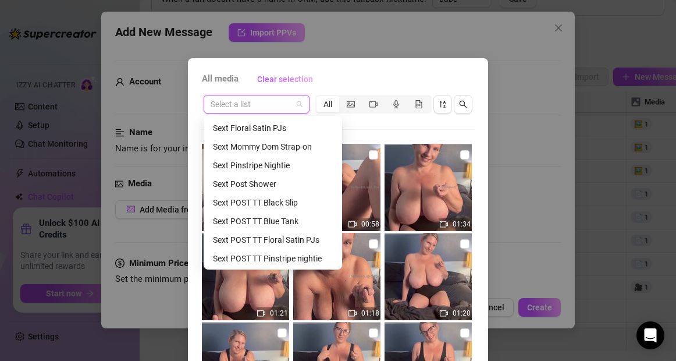
scroll to position [321, 0]
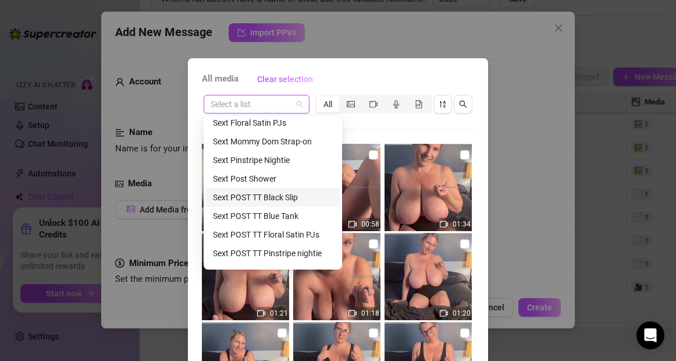
click at [261, 197] on div "Sext POST TT Black Slip" at bounding box center [273, 197] width 120 height 13
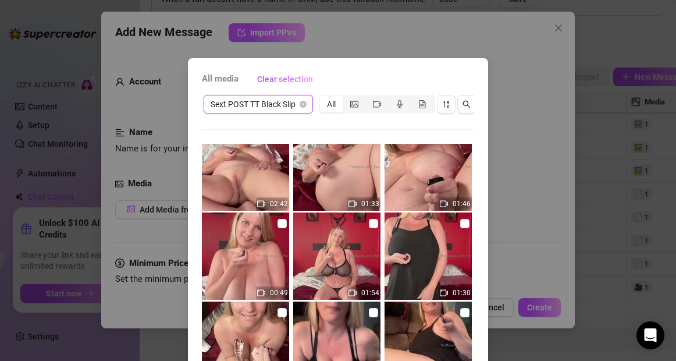
scroll to position [110, 0]
click at [374, 225] on input "checkbox" at bounding box center [373, 222] width 9 height 9
checkbox input "true"
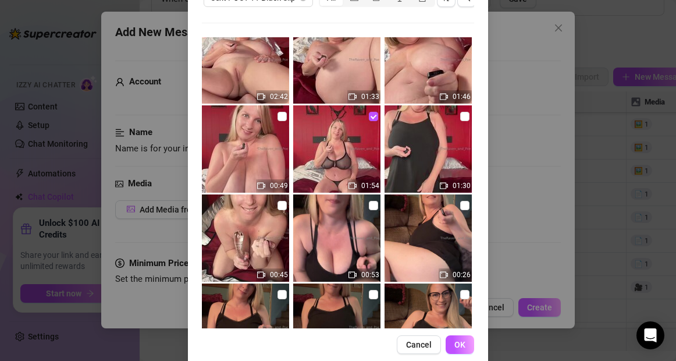
scroll to position [109, 0]
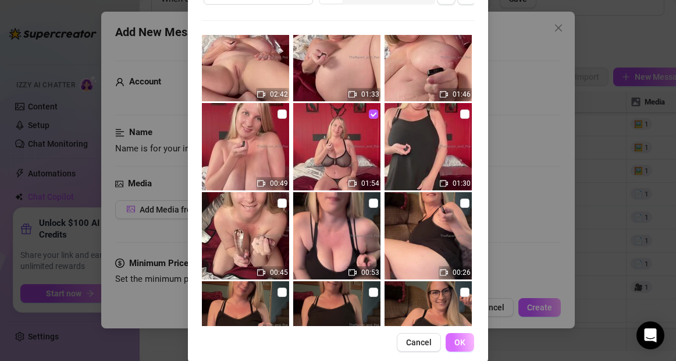
click at [462, 346] on span "OK" at bounding box center [460, 342] width 11 height 9
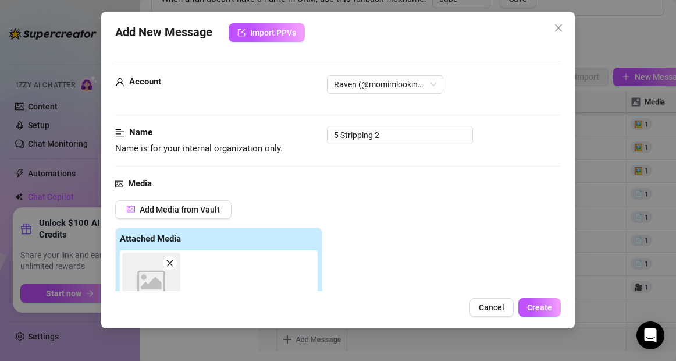
scroll to position [207, 0]
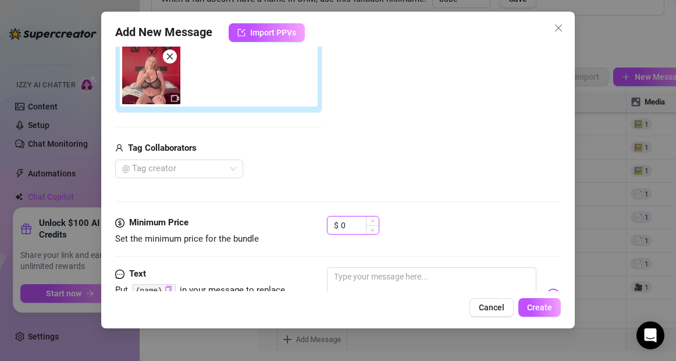
drag, startPoint x: 353, startPoint y: 224, endPoint x: 334, endPoint y: 224, distance: 19.2
click at [334, 224] on div "$ 0" at bounding box center [353, 225] width 52 height 19
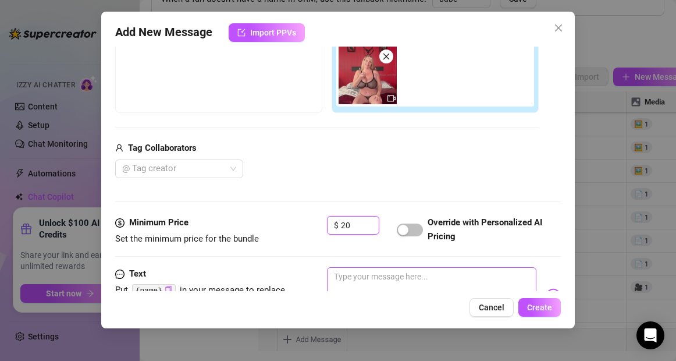
type input "20"
click at [354, 278] on textarea at bounding box center [431, 290] width 209 height 47
type textarea "I"
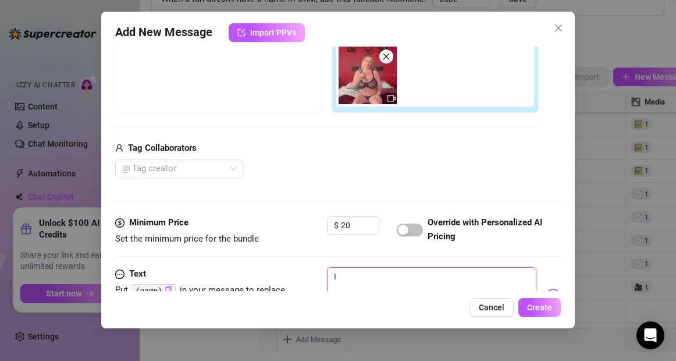
type textarea "I"
type textarea "I l"
type textarea "I lo"
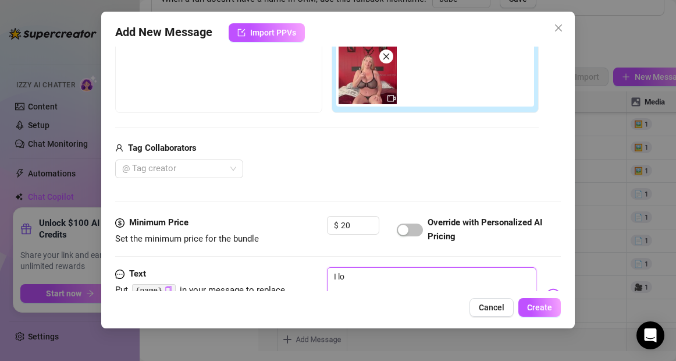
type textarea "I lov"
type textarea "I love"
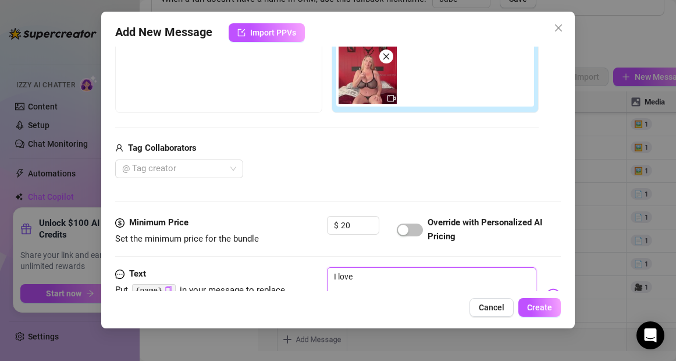
type textarea "I love"
type textarea "I love s"
type textarea "I love sh"
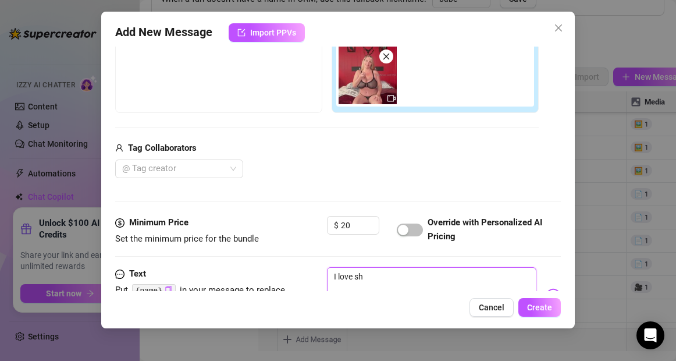
type textarea "I love sho"
type textarea "I love show"
type textarea "I love showi"
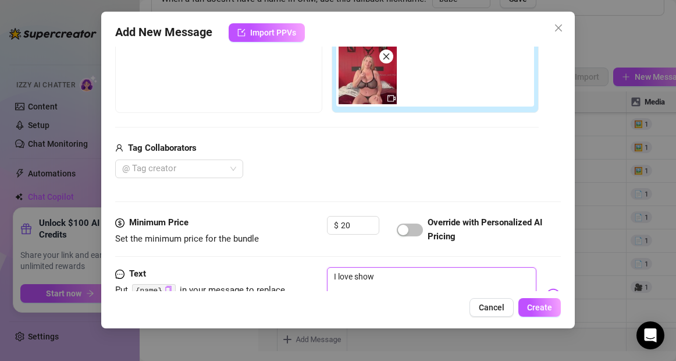
type textarea "I love showi"
type textarea "I love showin"
type textarea "I love showing"
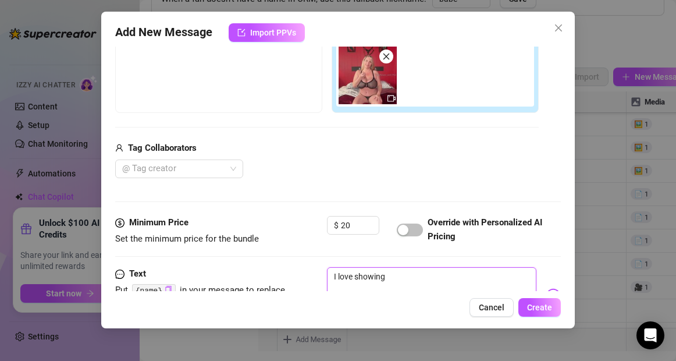
type textarea "I love showing"
type textarea "I love showing o"
type textarea "I love showing of"
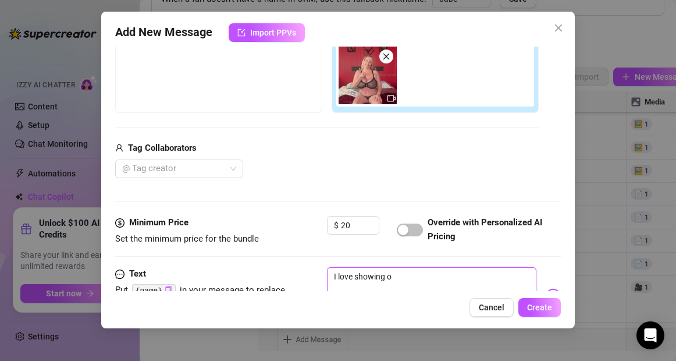
type textarea "I love showing of"
type textarea "I love showing off"
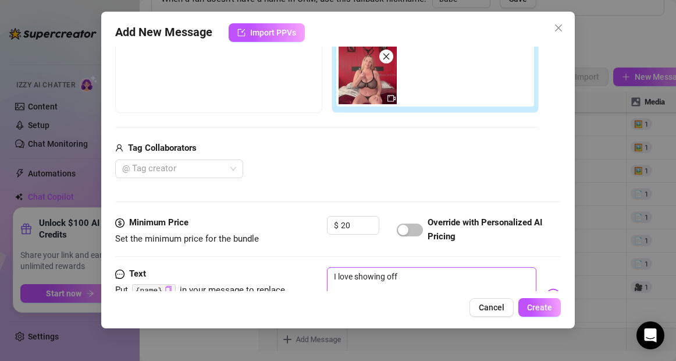
type textarea "I love showing off m"
type textarea "I love showing off my"
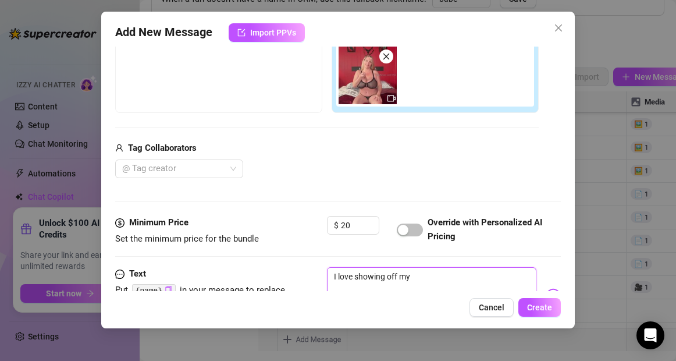
type textarea "I love showing off my"
type textarea "I love showing off my n"
type textarea "I love showing off my na"
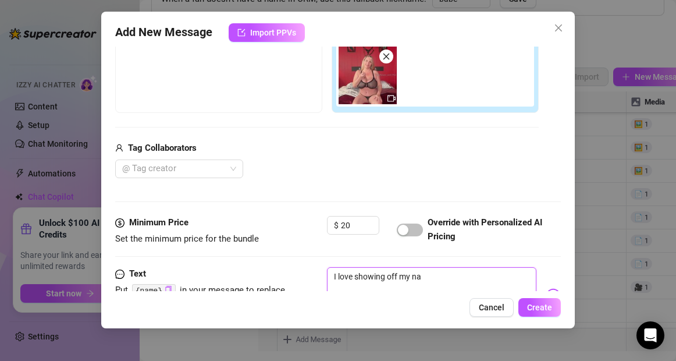
type textarea "I love showing off my nak"
type textarea "I love showing off my nake"
type textarea "I love showing off my naked"
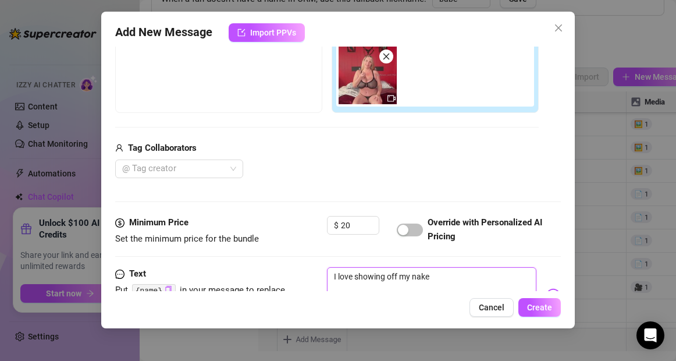
type textarea "I love showing off my naked"
type textarea "I love showing off my naked b"
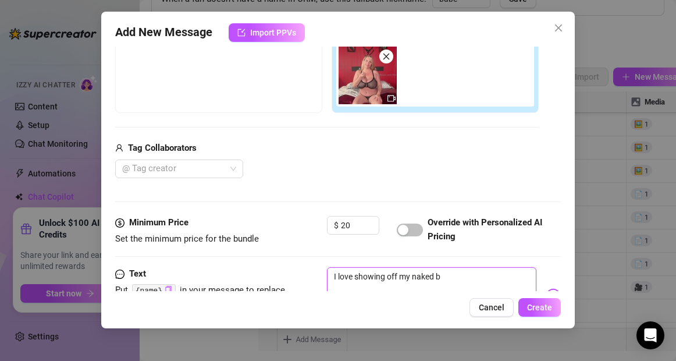
type textarea "I love showing off my naked bo"
type textarea "I love showing off my naked bod"
type textarea "I love showing off my naked body"
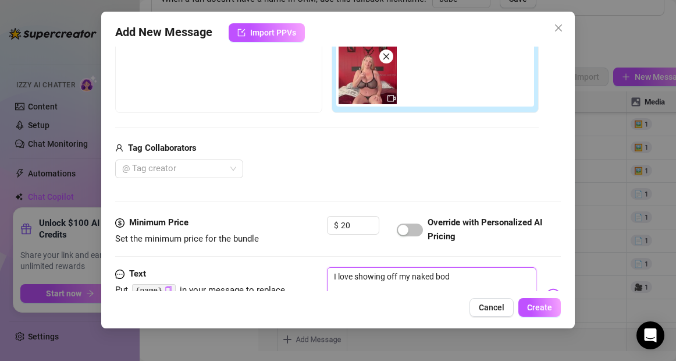
type textarea "I love showing off my naked body"
type textarea "I love showing off my naked body f"
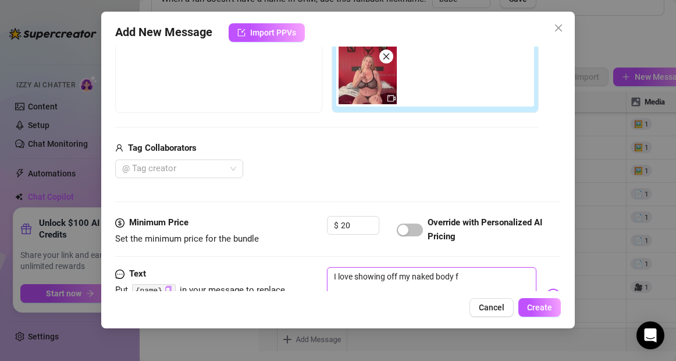
type textarea "I love showing off my naked body fo"
type textarea "I love showing off my naked body for"
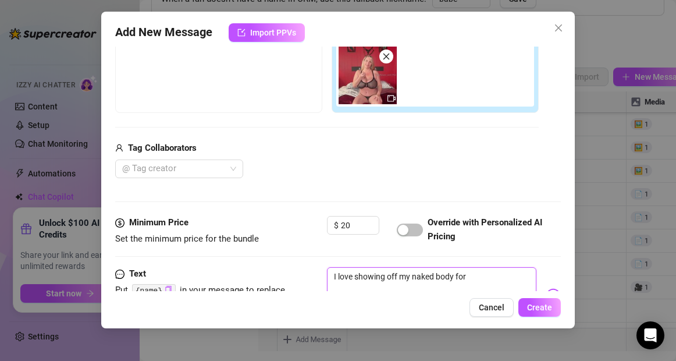
type textarea "I love showing off my naked body for"
type textarea "I love showing off my naked body for y"
type textarea "I love showing off my naked body for yo"
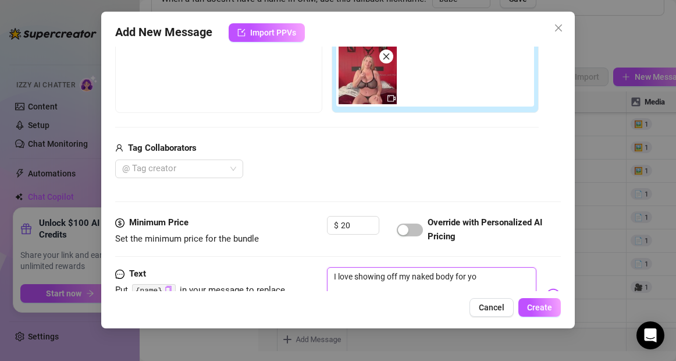
type textarea "I love showing off my naked body for you"
type textarea "I love showing off my naked body for you k"
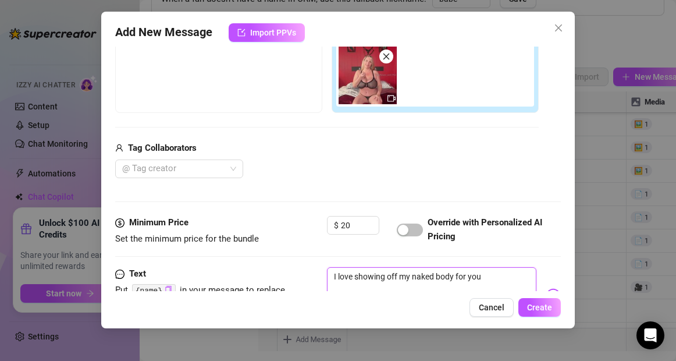
type textarea "I love showing off my naked body for you k"
type textarea "I love showing off my naked body for you ki"
type textarea "I love showing off my naked body for you [PERSON_NAME]"
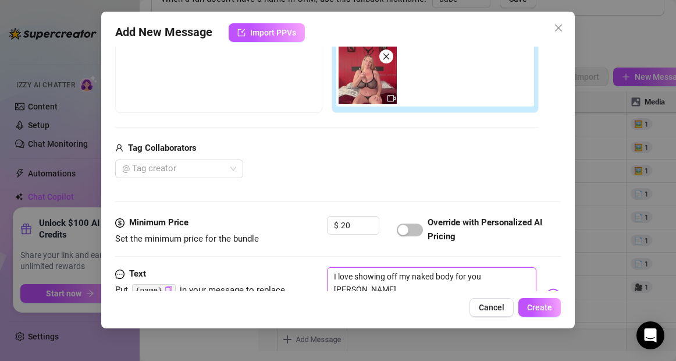
type textarea "I love showing off my naked body for you kiss"
type textarea "I love showing off my naked body for you 💋"
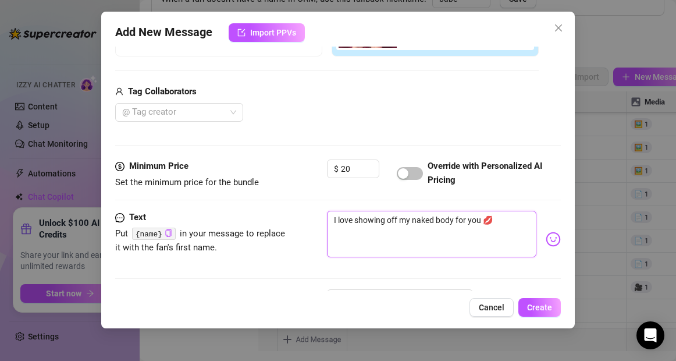
scroll to position [312, 0]
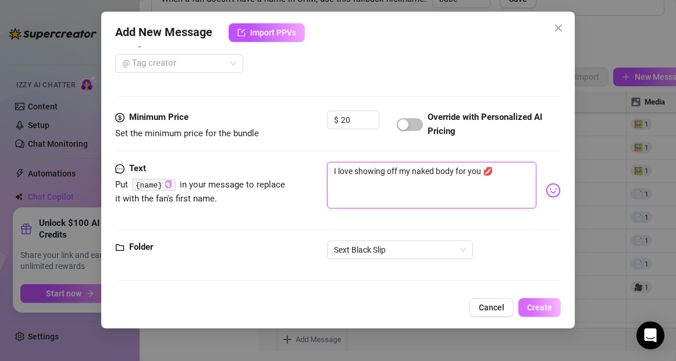
type textarea "I love showing off my naked body for you 💋"
click at [536, 303] on span "Create" at bounding box center [539, 307] width 25 height 9
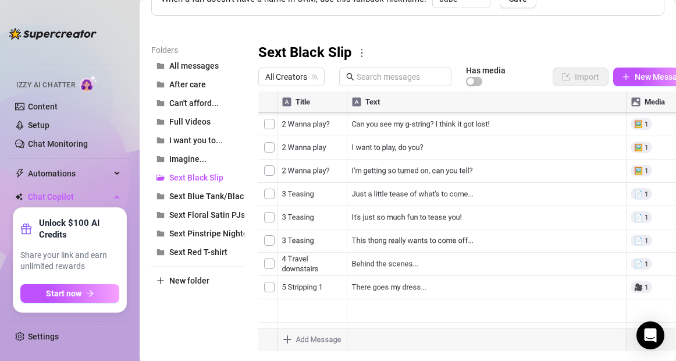
type textarea "Type your message here..."
click at [287, 338] on body "Home Creator Analytics Team Analytics Izzy AI Chatter Content Setup Chat Monito…" at bounding box center [338, 180] width 676 height 361
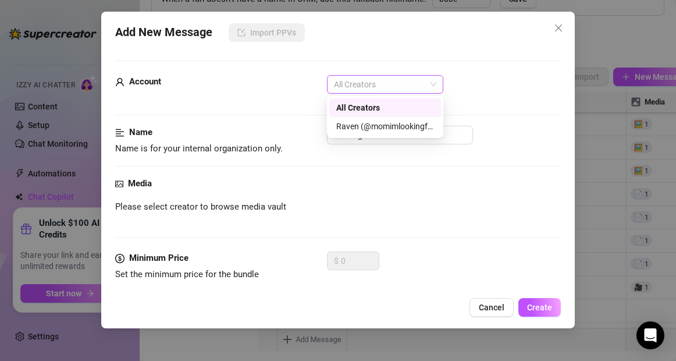
click at [400, 84] on span "All Creators" at bounding box center [385, 84] width 102 height 17
click at [383, 128] on div "Raven (@momimlookingfor)" at bounding box center [385, 126] width 98 height 13
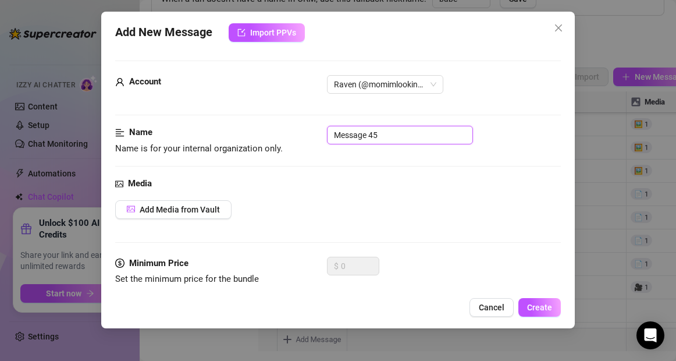
drag, startPoint x: 392, startPoint y: 140, endPoint x: 323, endPoint y: 141, distance: 68.7
click at [323, 141] on div "Name Name is for your internal organization only. Message 45" at bounding box center [337, 141] width 445 height 30
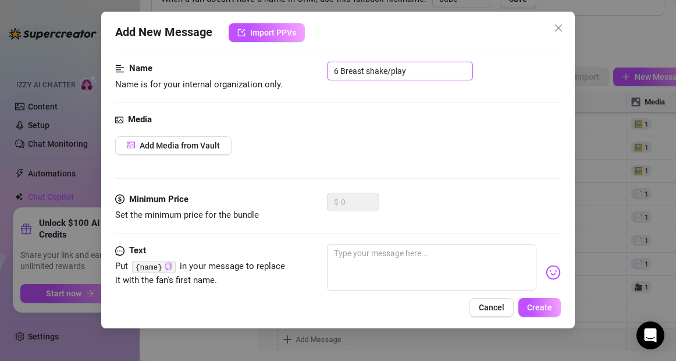
scroll to position [70, 0]
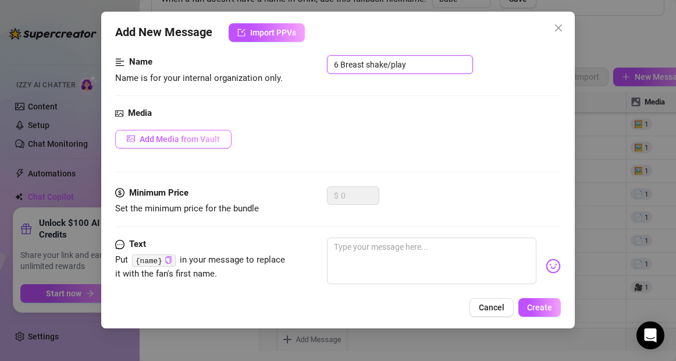
type input "6 Breast shake/play"
click at [193, 141] on span "Add Media from Vault" at bounding box center [180, 138] width 80 height 9
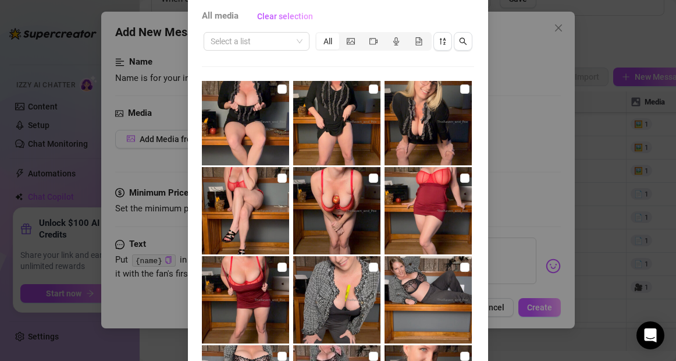
scroll to position [58, 0]
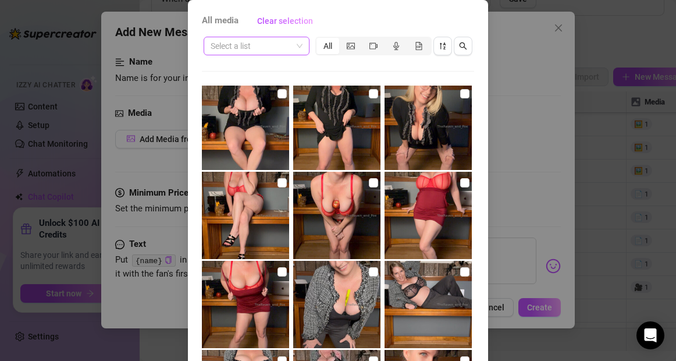
click at [304, 44] on div "Select a list" at bounding box center [257, 46] width 106 height 19
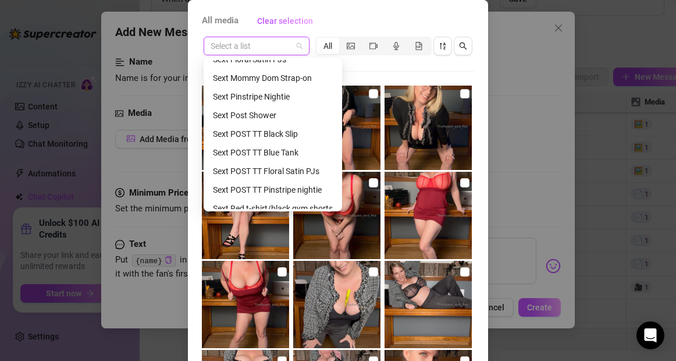
scroll to position [325, 0]
click at [275, 137] on div "Sext POST TT Black Slip" at bounding box center [273, 135] width 120 height 13
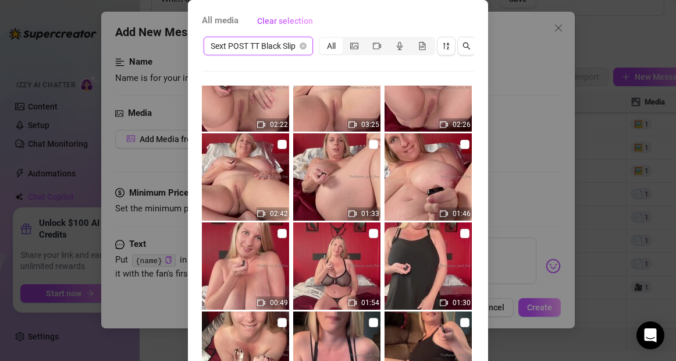
scroll to position [0, 0]
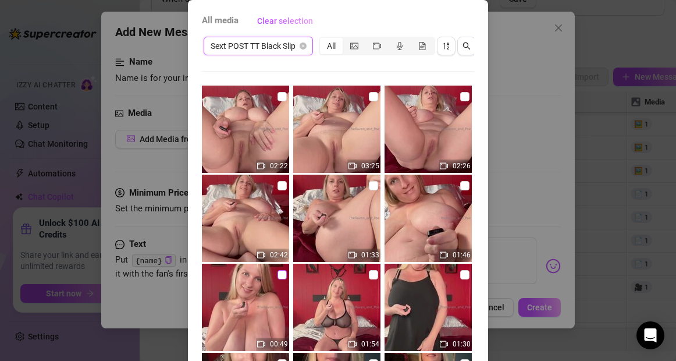
click at [282, 278] on input "checkbox" at bounding box center [282, 274] width 9 height 9
checkbox input "true"
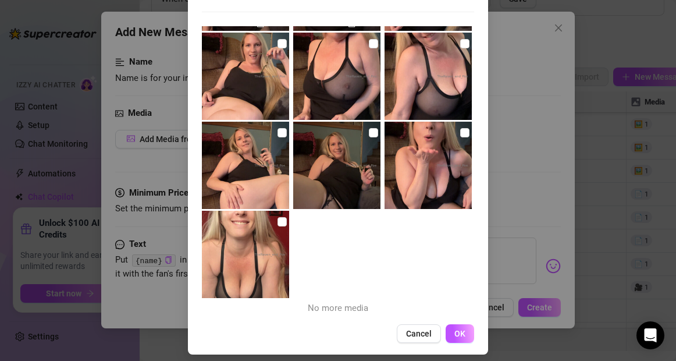
scroll to position [122, 0]
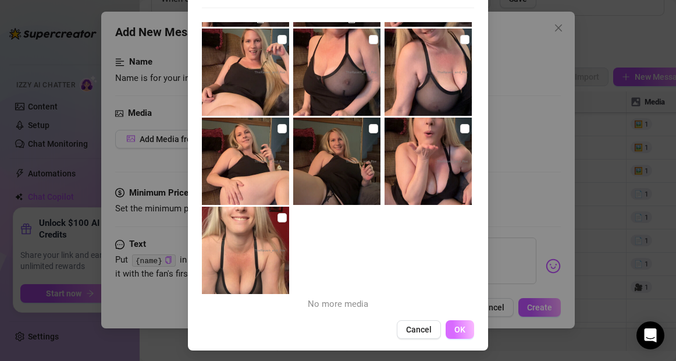
click at [454, 332] on button "OK" at bounding box center [460, 329] width 29 height 19
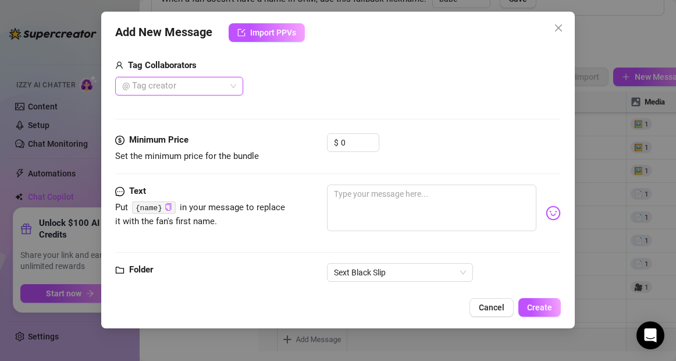
scroll to position [312, 0]
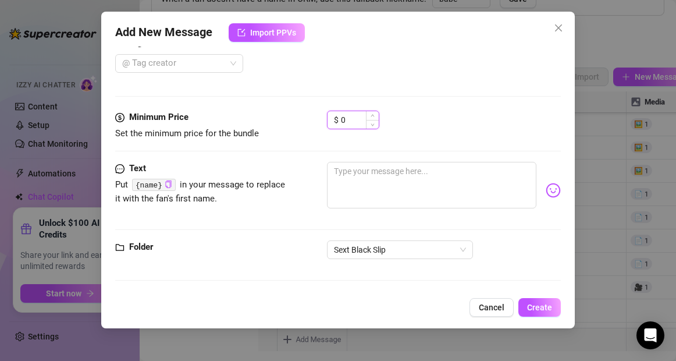
drag, startPoint x: 348, startPoint y: 120, endPoint x: 336, endPoint y: 121, distance: 11.7
click at [336, 121] on div "$ 0" at bounding box center [353, 120] width 52 height 19
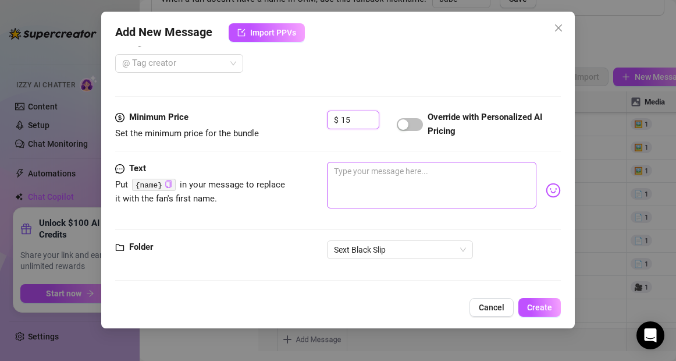
type input "15"
click at [362, 176] on textarea at bounding box center [431, 185] width 209 height 47
type textarea "T"
type textarea "Th"
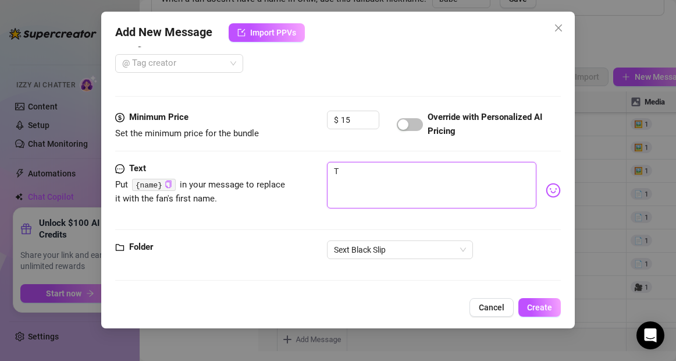
type textarea "Th"
type textarea "The"
type textarea "They"
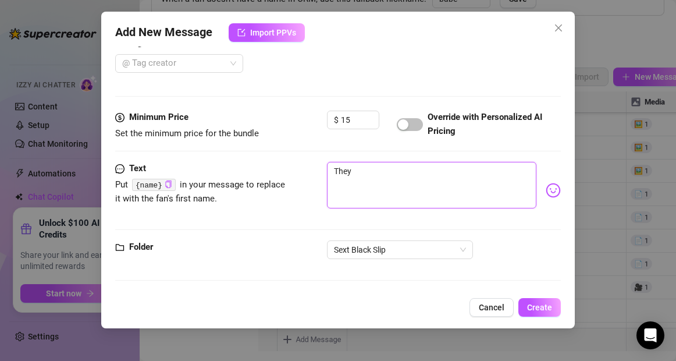
type textarea "They"
type textarea "They a"
type textarea "They ar"
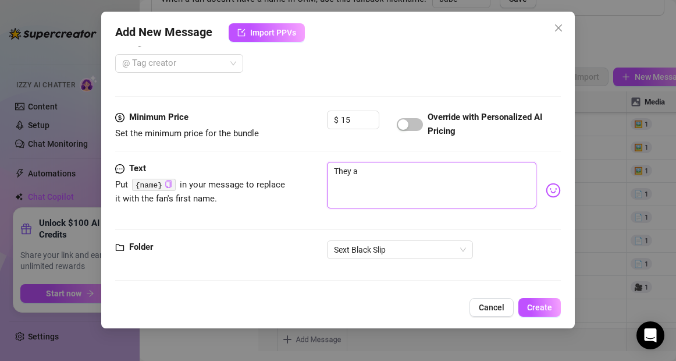
type textarea "They ar"
type textarea "They are"
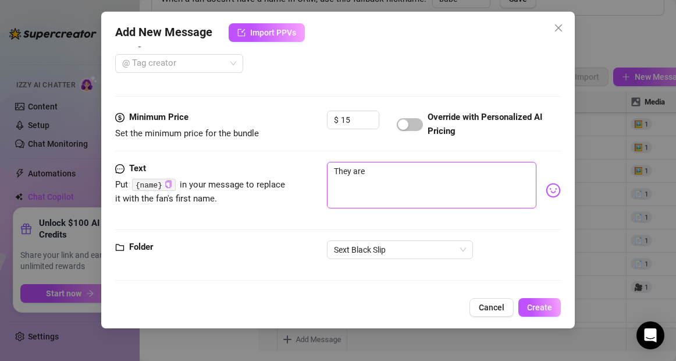
type textarea "They are s"
type textarea "They are so"
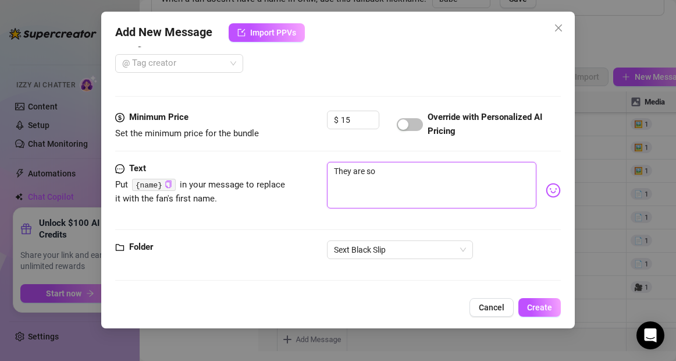
type textarea "They are so"
type textarea "They are so b"
type textarea "They are so bi"
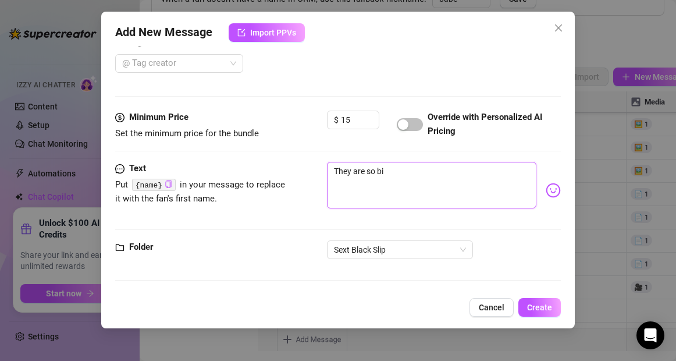
type textarea "They are so big"
type textarea "They are so big,"
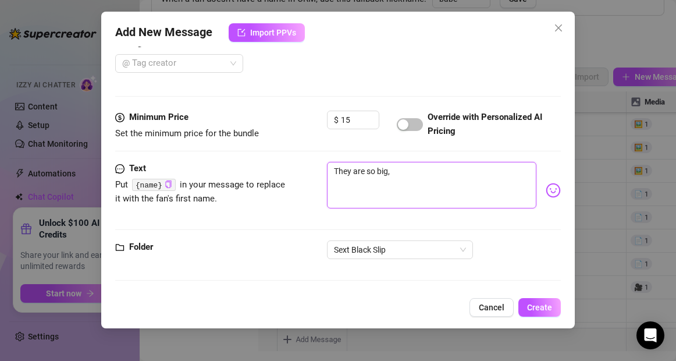
type textarea "They are so big,"
type textarea "They are so big, l"
type textarea "They are so big, lo"
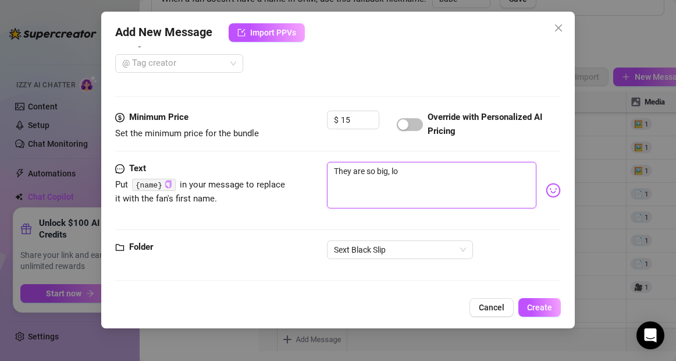
type textarea "They are so big, loo"
type textarea "They are so big, look"
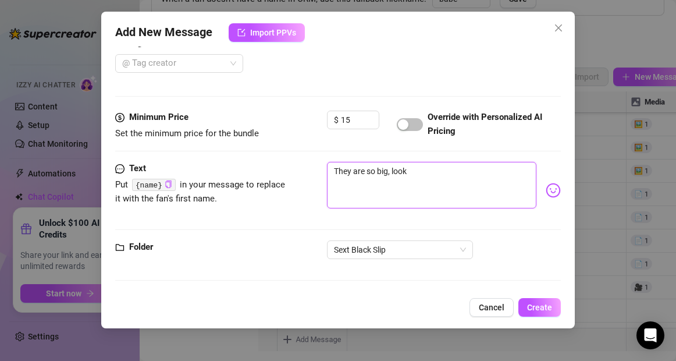
type textarea "They are so big, look"
type textarea "They are so big, look h"
type textarea "They are so big, look ho"
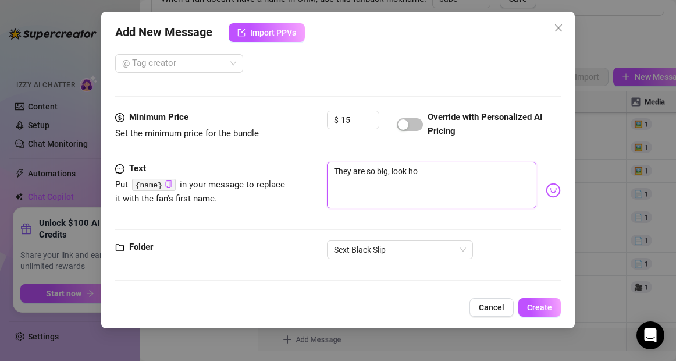
type textarea "They are so big, look how"
type textarea "They are so big, look how t"
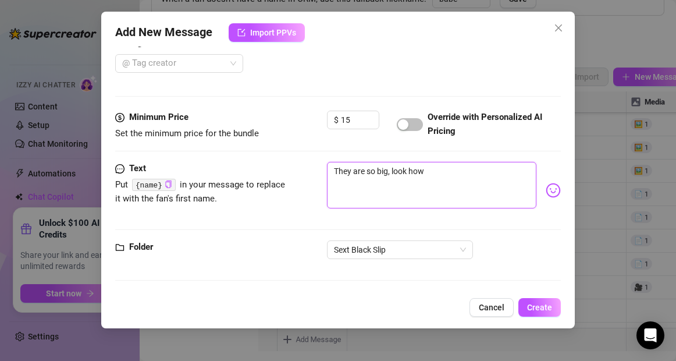
type textarea "They are so big, look how t"
type textarea "They are so big, look how th"
type textarea "They are so big, look how the"
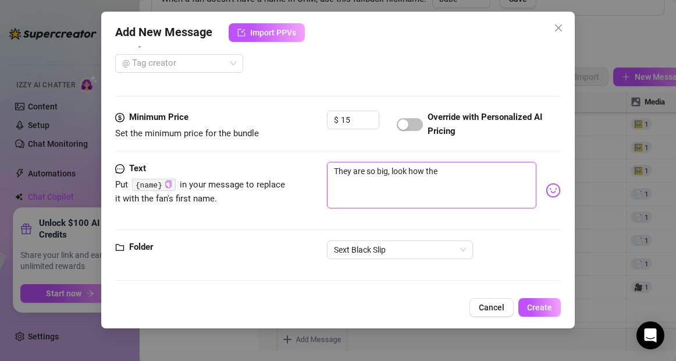
type textarea "They are so big, look how they"
type textarea "They are so big, look how they b"
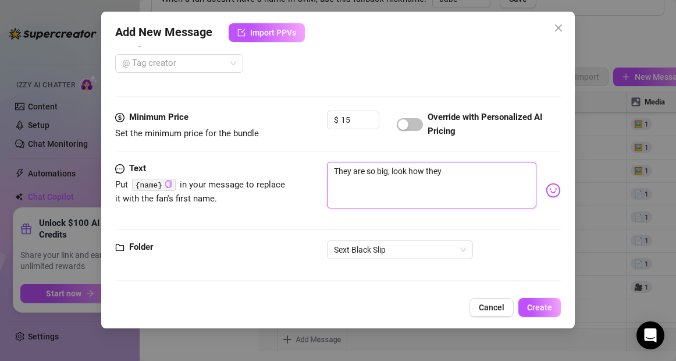
type textarea "They are so big, look how they b"
type textarea "They are so big, look how they bo"
type textarea "They are so big, look how they bou"
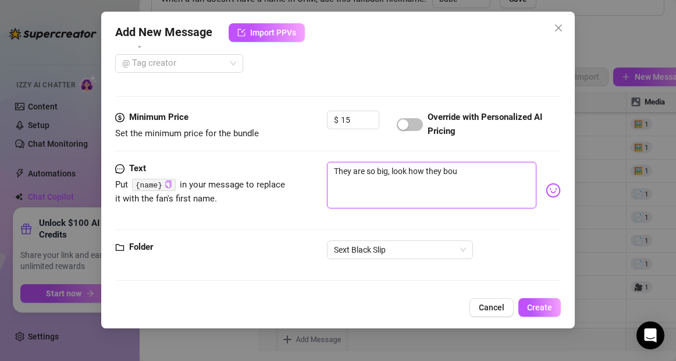
type textarea "They are so big, look how they boun"
type textarea "They are so big, look how they bounc"
type textarea "They are so big, look how they bounce"
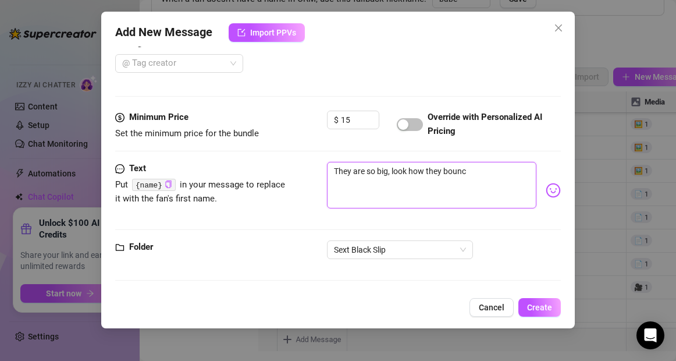
type textarea "They are so big, look how they bounce"
type textarea "They are so big, look how they bounce!"
click at [407, 170] on textarea "They are so big, look how they bounce!" at bounding box center [431, 185] width 209 height 47
type textarea "They are so big, loo how they bounce!"
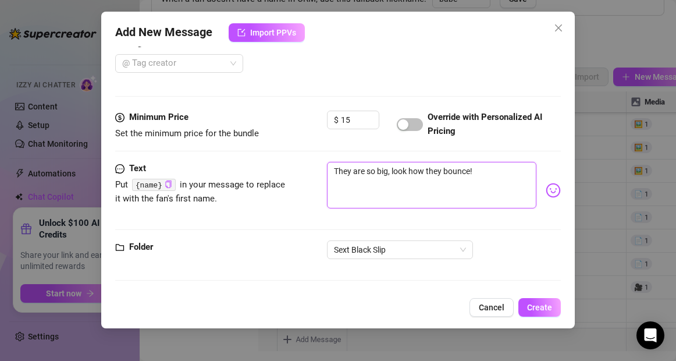
type textarea "They are so big, loo how they bounce!"
type textarea "They are so big, lo how they bounce!"
type textarea "They are so big, l how they bounce!"
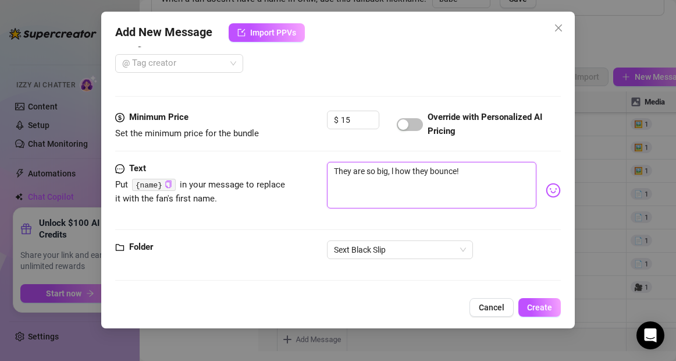
type textarea "They are so big, how they bounce!"
type textarea "They are so big, s how they bounce!"
type textarea "They are so big, se how they bounce!"
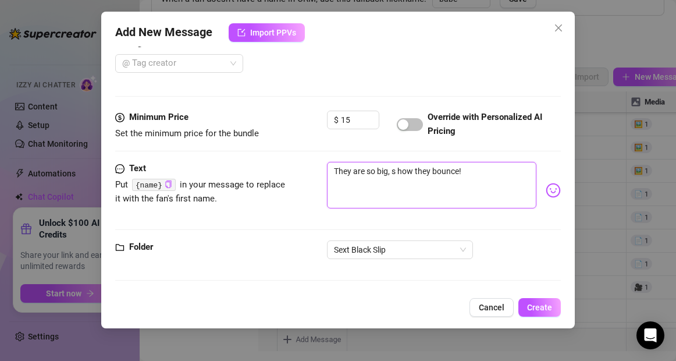
type textarea "They are so big, se how they bounce!"
type textarea "They are so big, see how they bounce!"
click at [538, 305] on span "Create" at bounding box center [539, 307] width 25 height 9
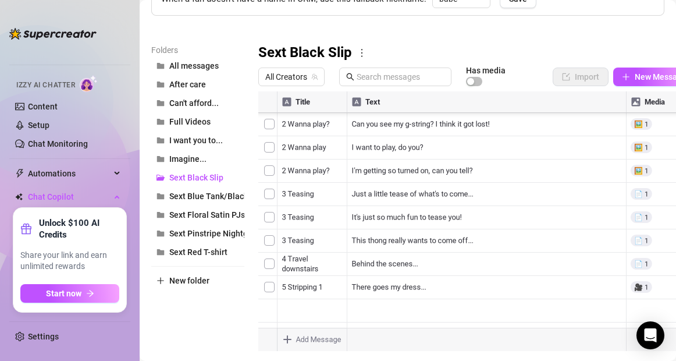
scroll to position [116, 0]
click at [288, 344] on body "Home Creator Analytics Team Analytics Izzy AI Chatter Content Setup Chat Monito…" at bounding box center [338, 180] width 676 height 361
type textarea "Type your message here..."
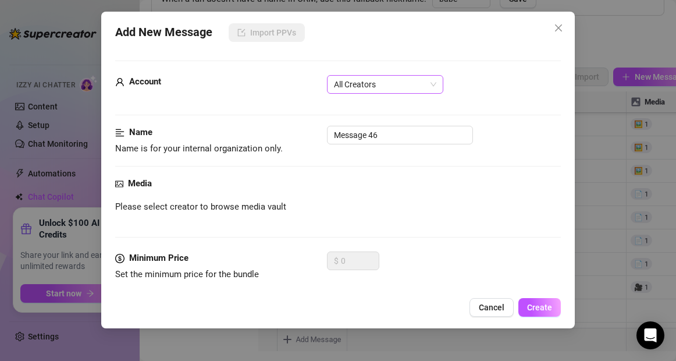
click at [382, 86] on span "All Creators" at bounding box center [385, 84] width 102 height 17
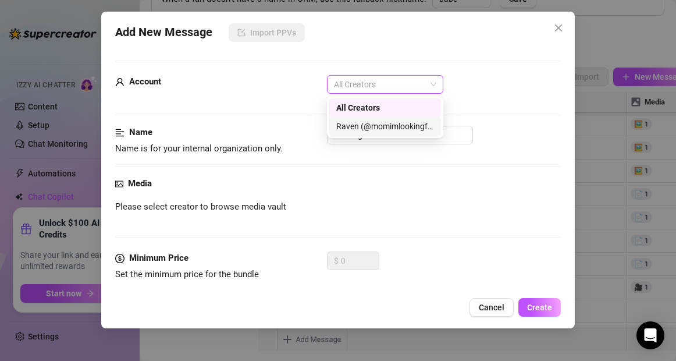
click at [370, 126] on div "Raven (@momimlookingfor)" at bounding box center [385, 126] width 98 height 13
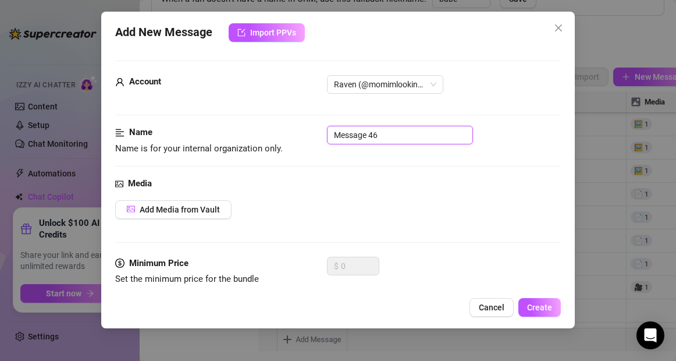
drag, startPoint x: 384, startPoint y: 137, endPoint x: 330, endPoint y: 132, distance: 53.8
click at [330, 132] on input "Message 46" at bounding box center [400, 135] width 146 height 19
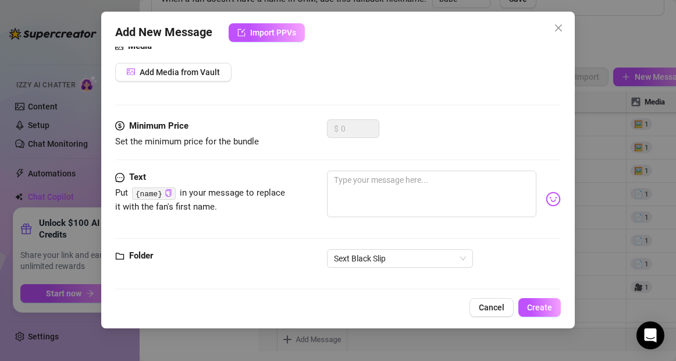
scroll to position [136, 0]
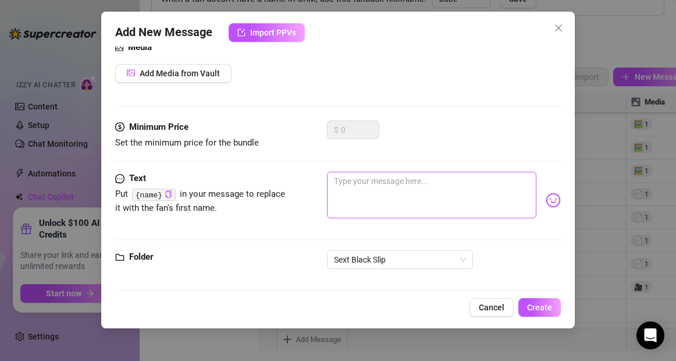
type input "7 Fingering 1"
click at [352, 188] on textarea at bounding box center [431, 195] width 209 height 47
type textarea "L"
type textarea "Lo"
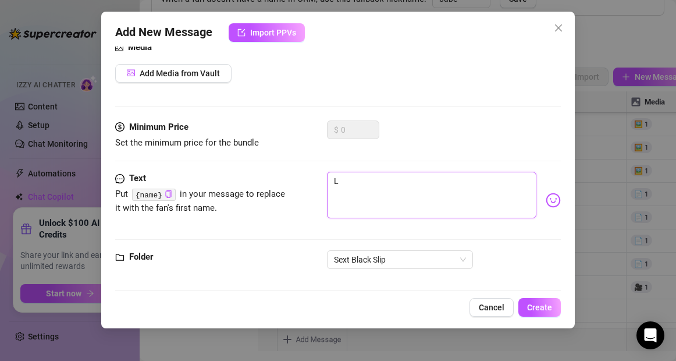
type textarea "Lo"
type textarea "Loo"
type textarea "Look"
drag, startPoint x: 505, startPoint y: 181, endPoint x: 333, endPoint y: 182, distance: 172.3
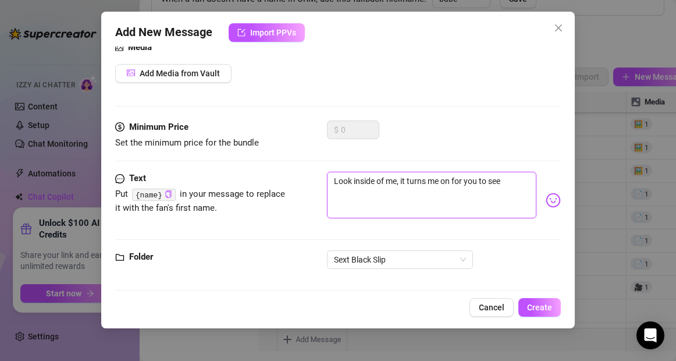
click at [333, 182] on textarea "Look inside of me, it turns me on for you to see" at bounding box center [431, 195] width 209 height 47
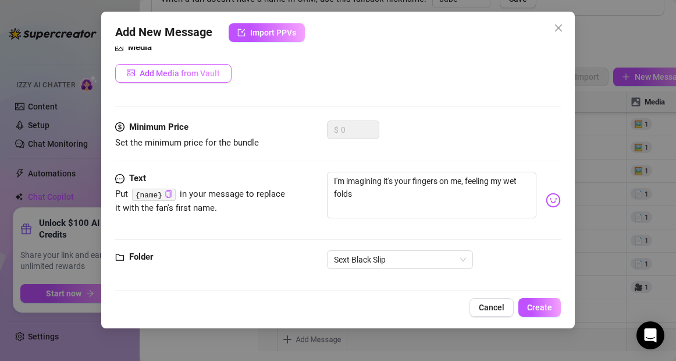
click at [211, 75] on span "Add Media from Vault" at bounding box center [180, 73] width 80 height 9
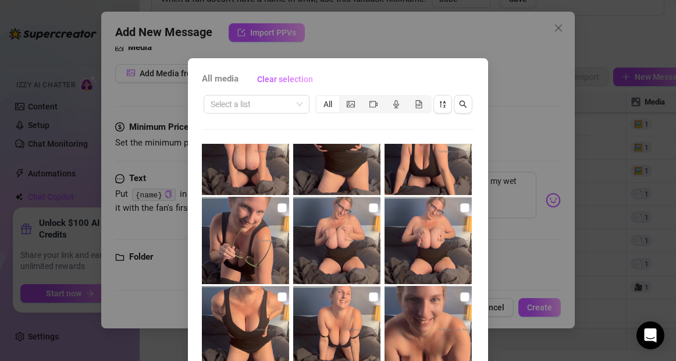
scroll to position [439, 0]
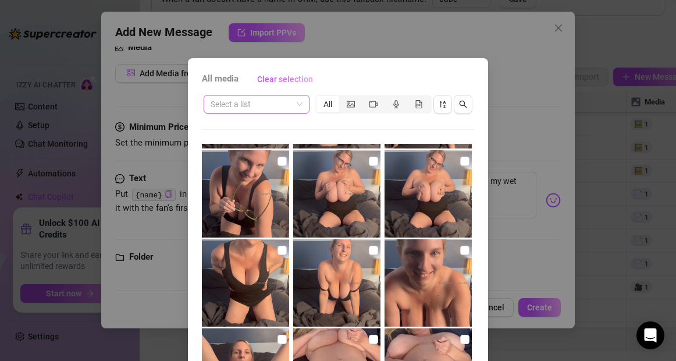
click at [275, 107] on input "search" at bounding box center [251, 103] width 81 height 17
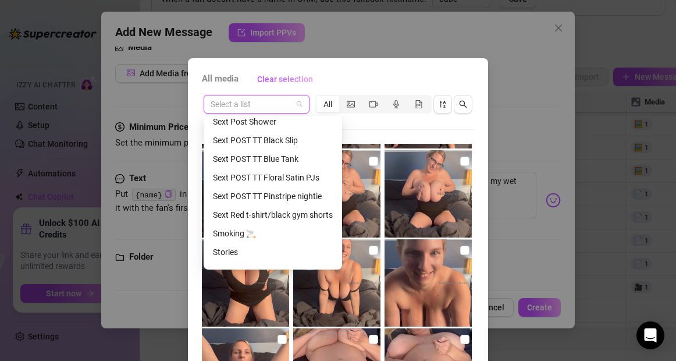
scroll to position [379, 0]
click at [274, 136] on div "Sext POST TT Black Slip" at bounding box center [273, 139] width 120 height 13
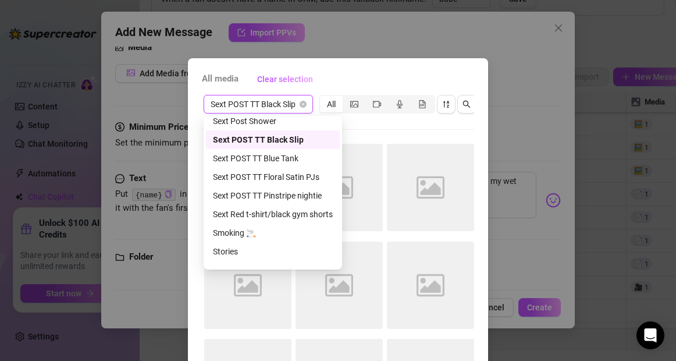
scroll to position [0, 0]
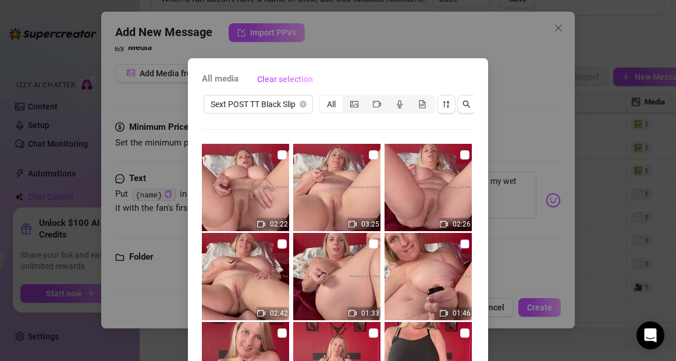
click at [467, 244] on input "checkbox" at bounding box center [464, 243] width 9 height 9
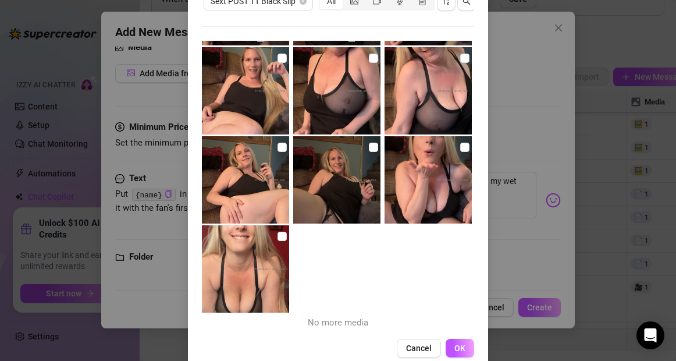
scroll to position [104, 0]
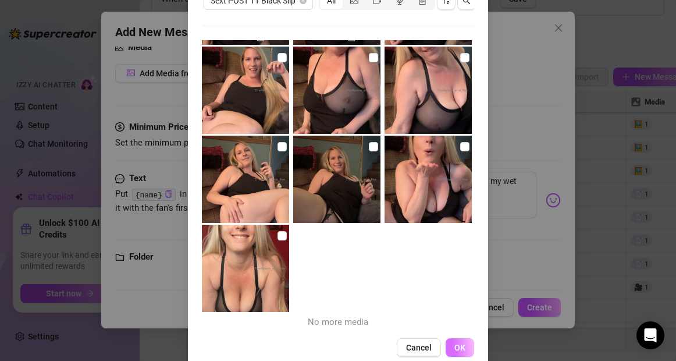
click at [469, 349] on button "OK" at bounding box center [460, 347] width 29 height 19
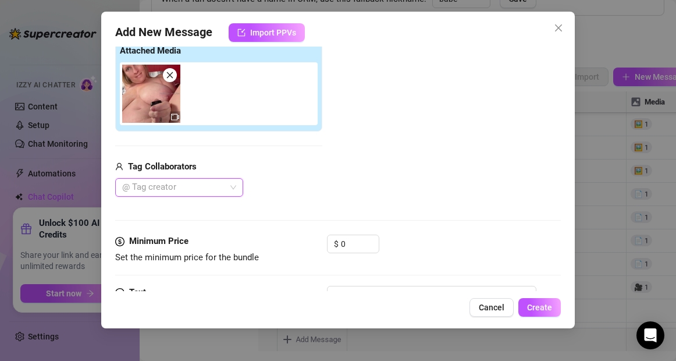
scroll to position [189, 0]
drag, startPoint x: 350, startPoint y: 243, endPoint x: 338, endPoint y: 244, distance: 11.7
click at [338, 244] on div "$ 0" at bounding box center [353, 243] width 52 height 19
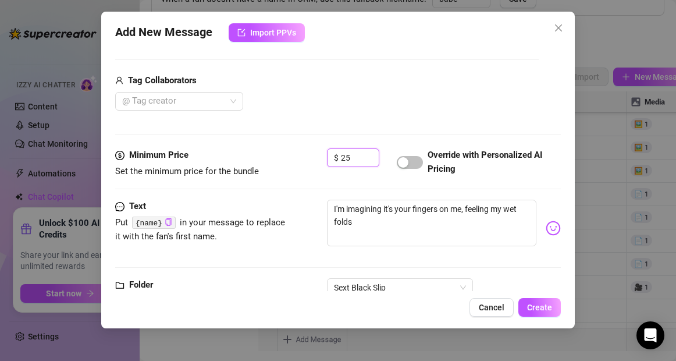
scroll to position [312, 0]
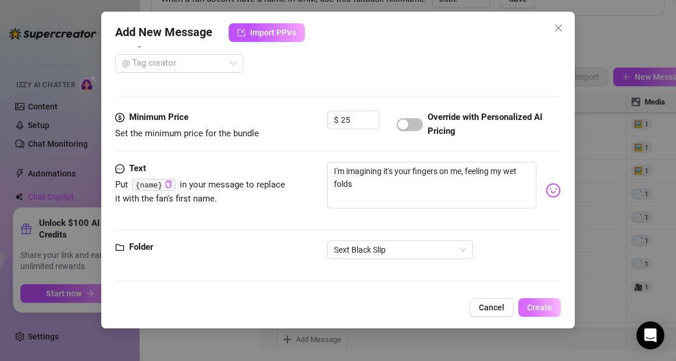
click at [544, 306] on span "Create" at bounding box center [539, 307] width 25 height 9
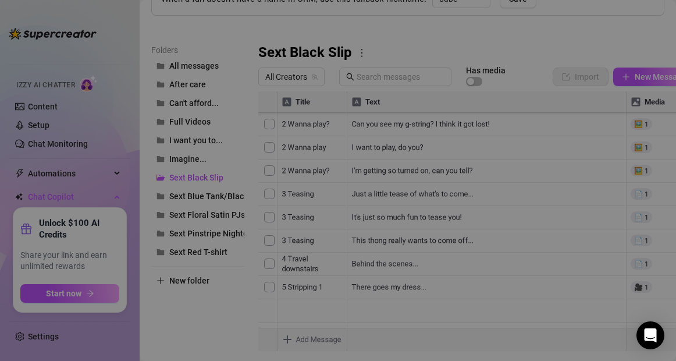
click at [288, 337] on body "Home Creator Analytics Team Analytics Izzy AI Chatter Content Setup Chat Monito…" at bounding box center [338, 180] width 676 height 361
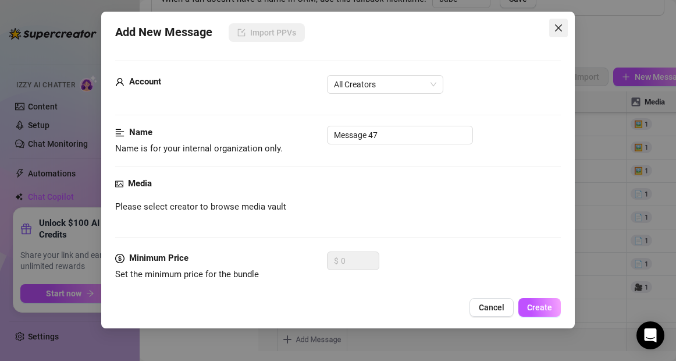
click at [552, 32] on span "Close" at bounding box center [559, 27] width 19 height 9
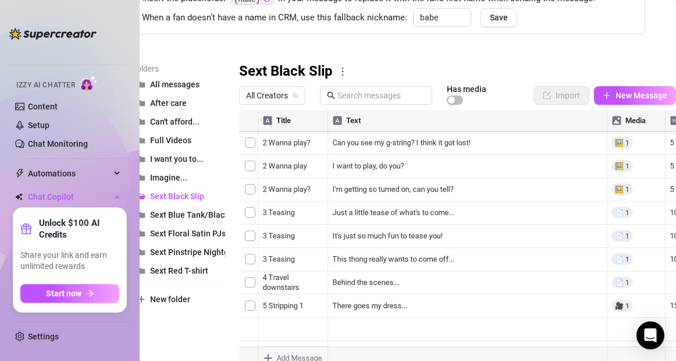
scroll to position [96, 0]
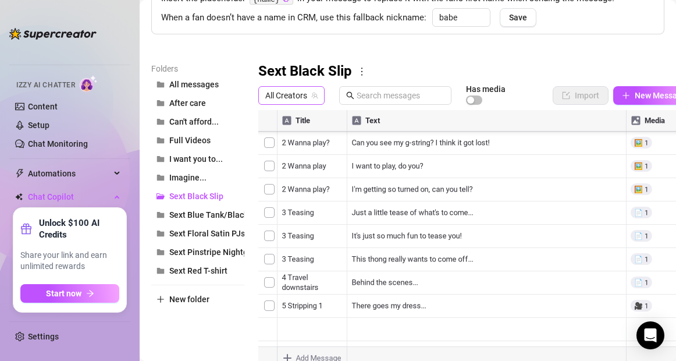
click at [288, 91] on span "All Creators" at bounding box center [291, 95] width 52 height 17
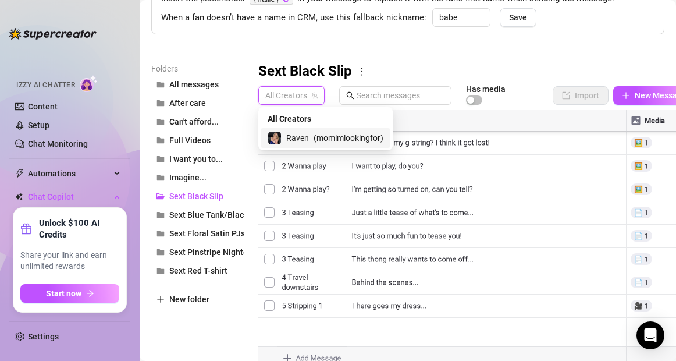
click at [305, 140] on span "Raven" at bounding box center [297, 138] width 23 height 13
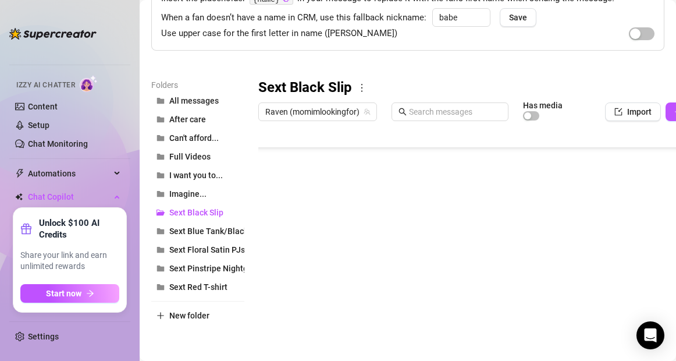
click at [412, 63] on div "Personalize your messages with {name} Insert the placeholder {name} in your mes…" at bounding box center [407, 169] width 513 height 433
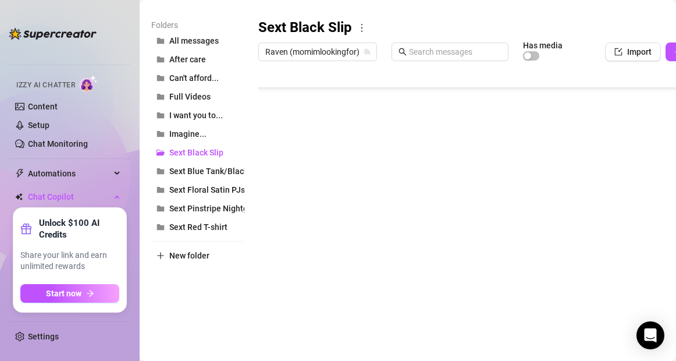
click at [287, 316] on body "Home Creator Analytics Team Analytics Izzy AI Chatter Content Setup Chat Monito…" at bounding box center [338, 180] width 676 height 361
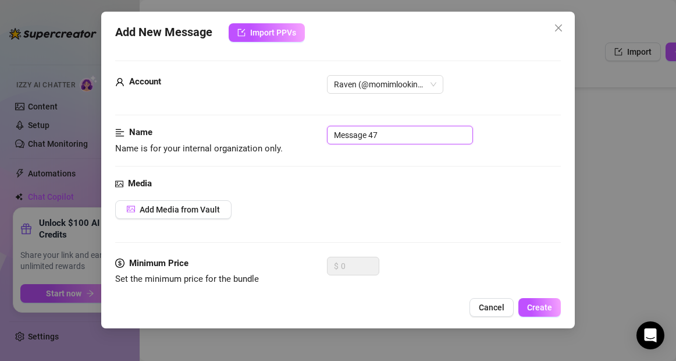
drag, startPoint x: 385, startPoint y: 136, endPoint x: 306, endPoint y: 134, distance: 78.6
click at [306, 134] on div "Name Name is for your internal organization only. Message 47" at bounding box center [337, 141] width 445 height 30
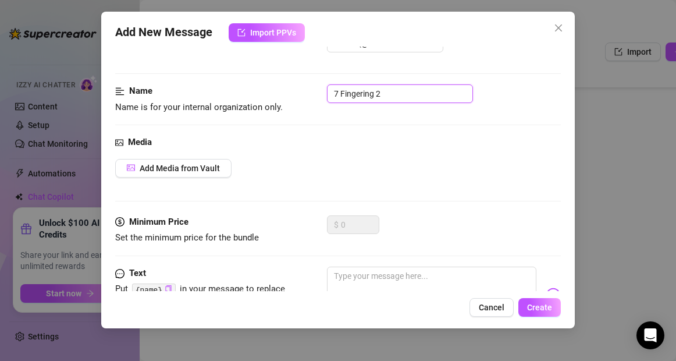
scroll to position [47, 0]
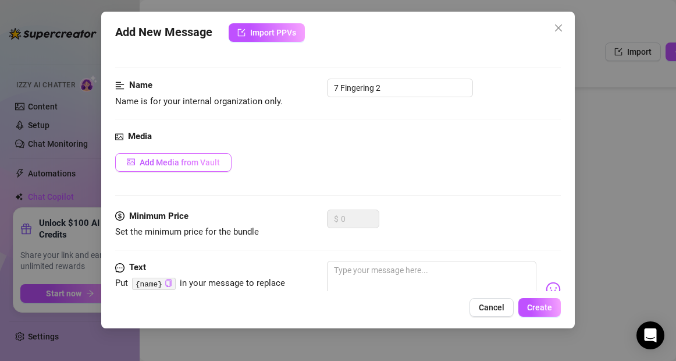
click at [153, 158] on span "Add Media from Vault" at bounding box center [180, 162] width 80 height 9
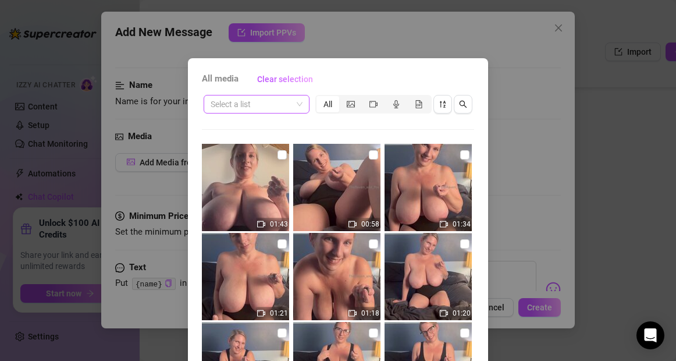
click at [228, 101] on input "search" at bounding box center [251, 103] width 81 height 17
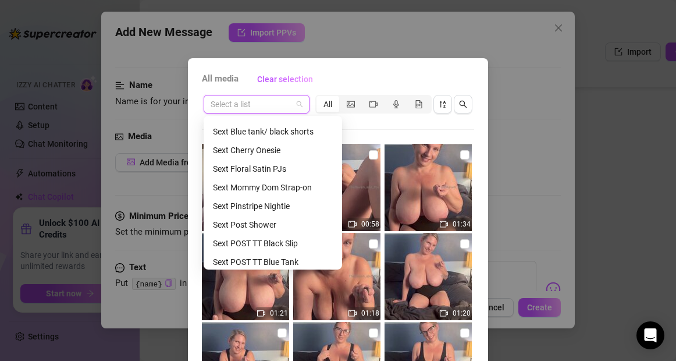
scroll to position [277, 0]
click at [258, 242] on div "Sext POST TT Black Slip" at bounding box center [273, 242] width 120 height 13
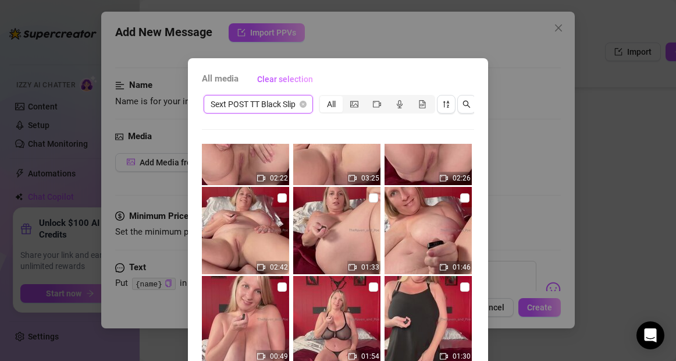
scroll to position [0, 0]
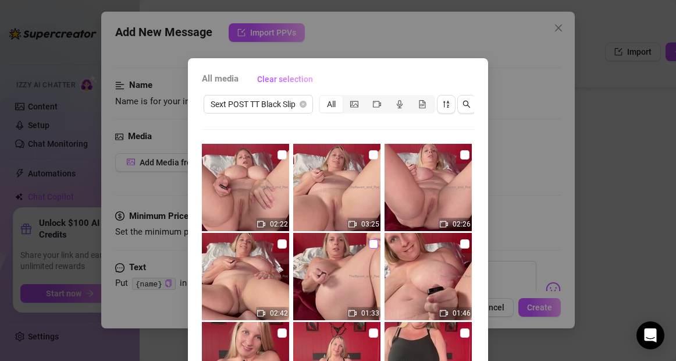
click at [373, 246] on input "checkbox" at bounding box center [373, 243] width 9 height 9
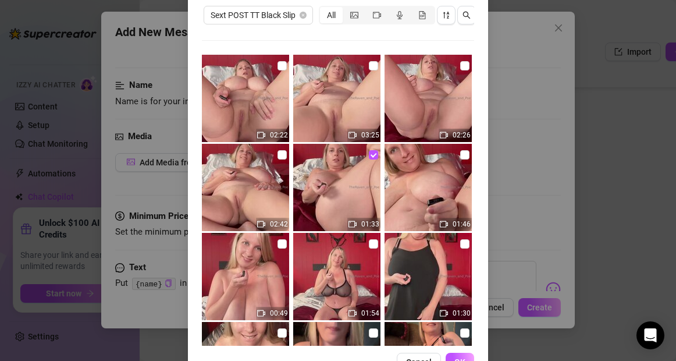
scroll to position [125, 0]
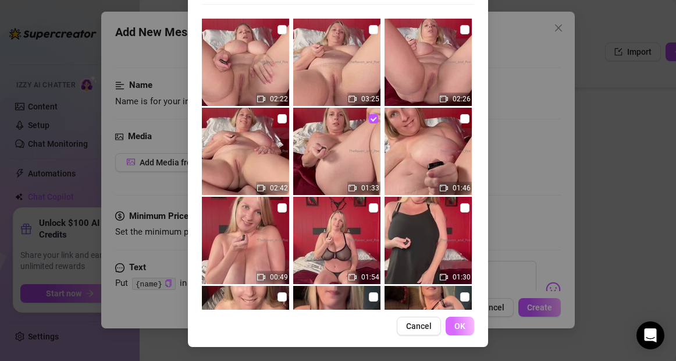
click at [458, 330] on span "OK" at bounding box center [460, 325] width 11 height 9
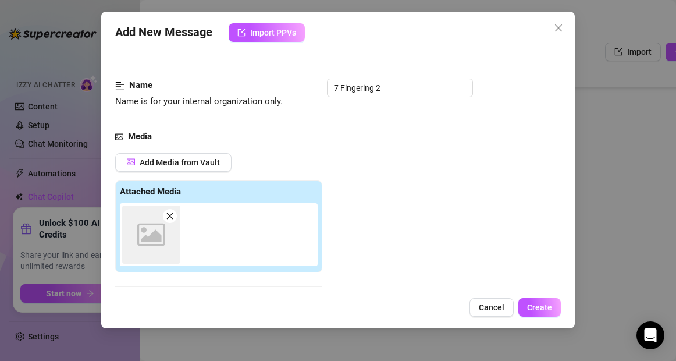
scroll to position [207, 0]
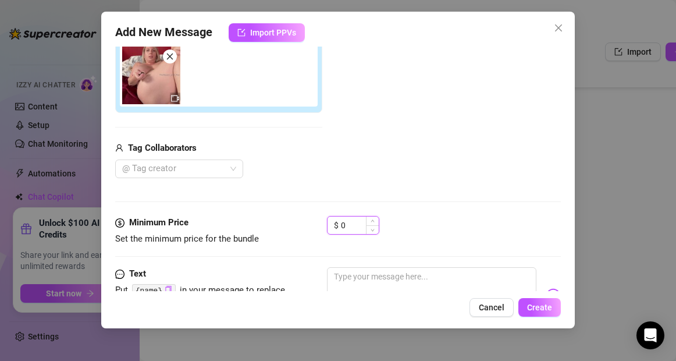
drag, startPoint x: 350, startPoint y: 228, endPoint x: 339, endPoint y: 226, distance: 11.1
click at [339, 226] on div "$ 0" at bounding box center [353, 225] width 52 height 19
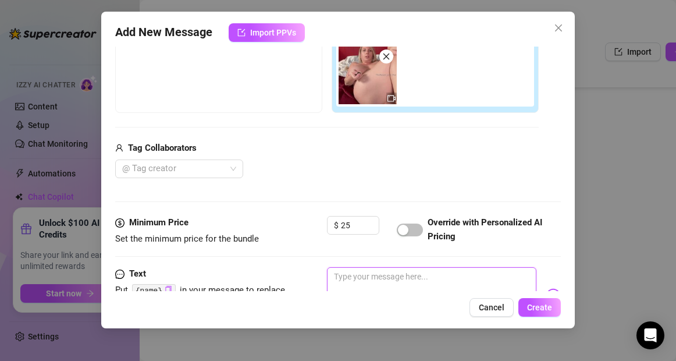
click at [360, 282] on textarea at bounding box center [431, 290] width 209 height 47
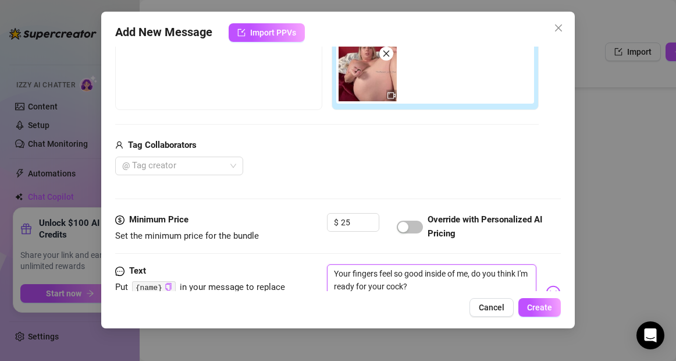
scroll to position [312, 0]
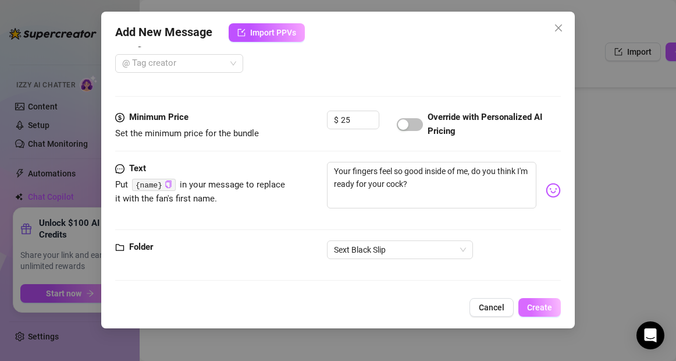
click at [549, 310] on span "Create" at bounding box center [539, 307] width 25 height 9
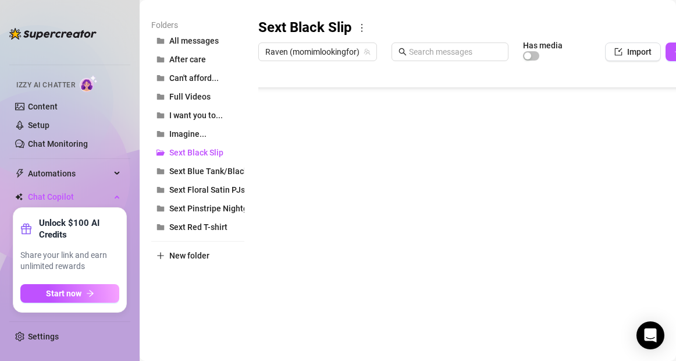
scroll to position [163, 0]
click at [288, 317] on body "Home Creator Analytics Team Analytics Izzy AI Chatter Content Setup Chat Monito…" at bounding box center [338, 180] width 676 height 361
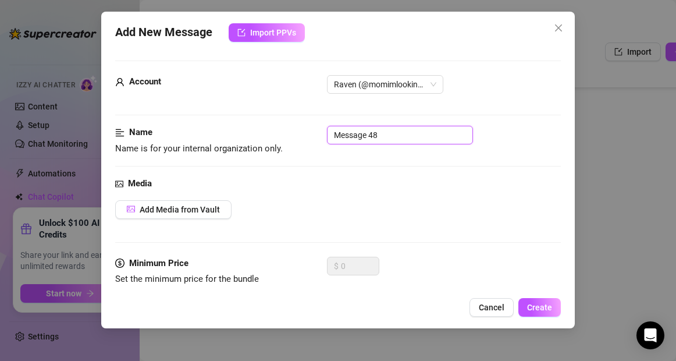
drag, startPoint x: 391, startPoint y: 139, endPoint x: 310, endPoint y: 143, distance: 81.6
click at [310, 143] on div "Name Name is for your internal organization only. Message 48" at bounding box center [337, 141] width 445 height 30
drag, startPoint x: 388, startPoint y: 137, endPoint x: 294, endPoint y: 129, distance: 94.1
click at [294, 129] on div "Name Name is for your internal organization only. Message 48" at bounding box center [337, 141] width 445 height 30
click at [216, 210] on span "Add Media from Vault" at bounding box center [180, 209] width 80 height 9
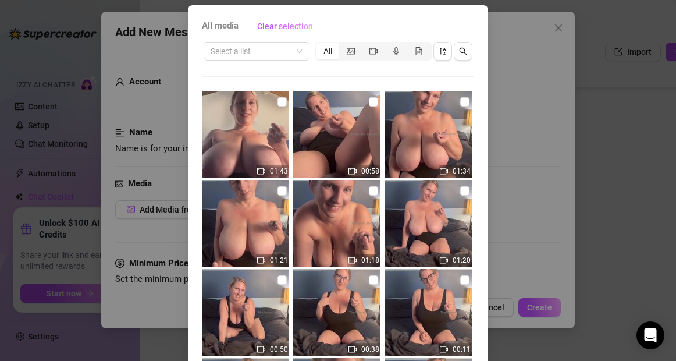
scroll to position [52, 0]
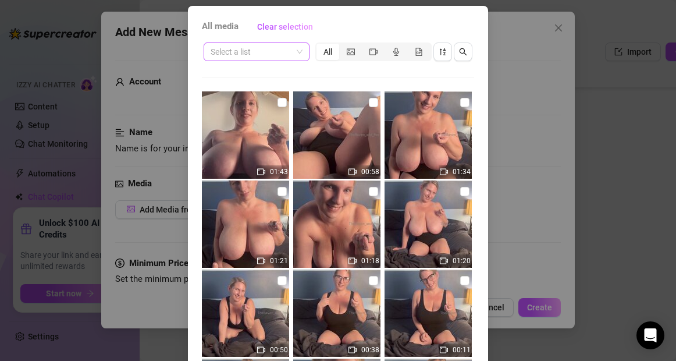
click at [262, 54] on input "search" at bounding box center [251, 51] width 81 height 17
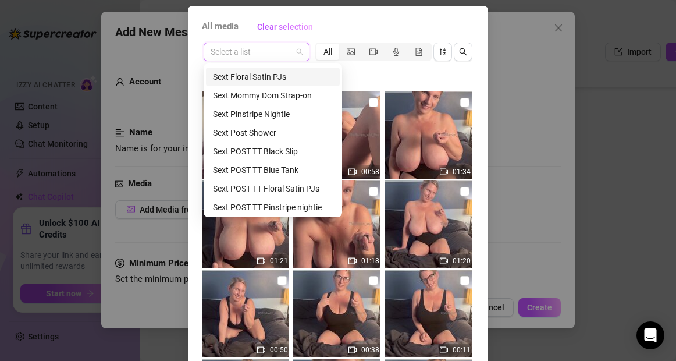
scroll to position [317, 0]
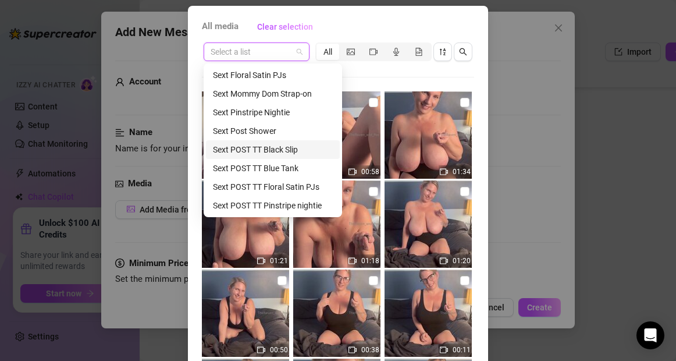
click at [247, 152] on div "Sext POST TT Black Slip" at bounding box center [273, 149] width 120 height 13
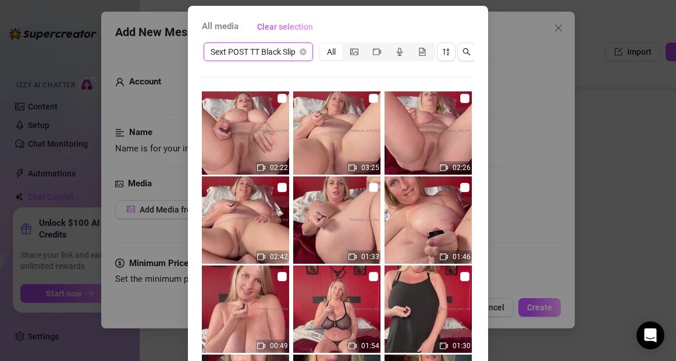
scroll to position [0, 0]
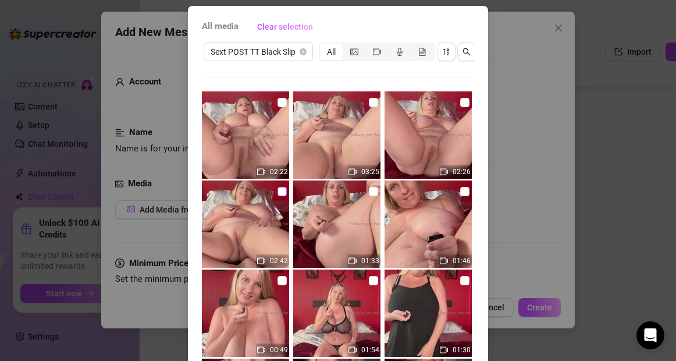
click at [283, 190] on input "checkbox" at bounding box center [282, 191] width 9 height 9
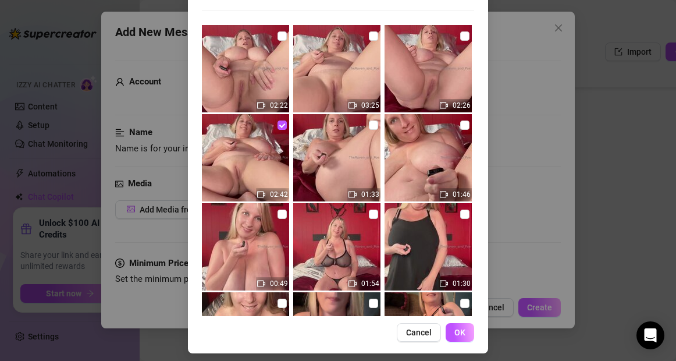
scroll to position [125, 0]
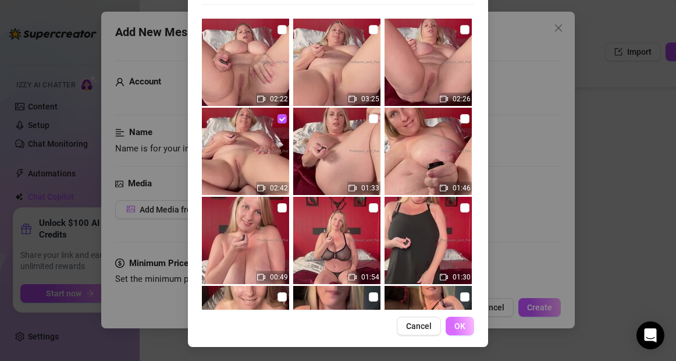
click at [458, 327] on span "OK" at bounding box center [460, 325] width 11 height 9
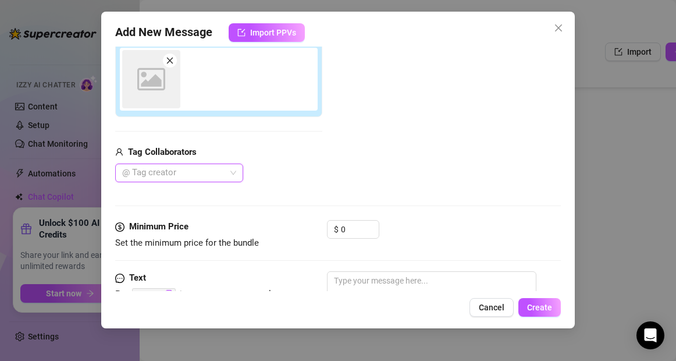
scroll to position [207, 0]
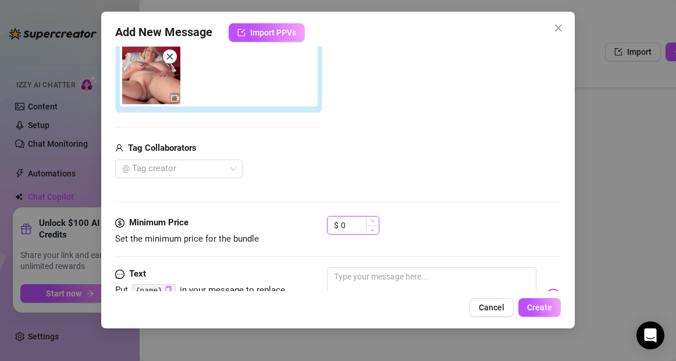
drag, startPoint x: 352, startPoint y: 227, endPoint x: 339, endPoint y: 227, distance: 12.2
click at [339, 227] on div "$ 0" at bounding box center [353, 225] width 52 height 19
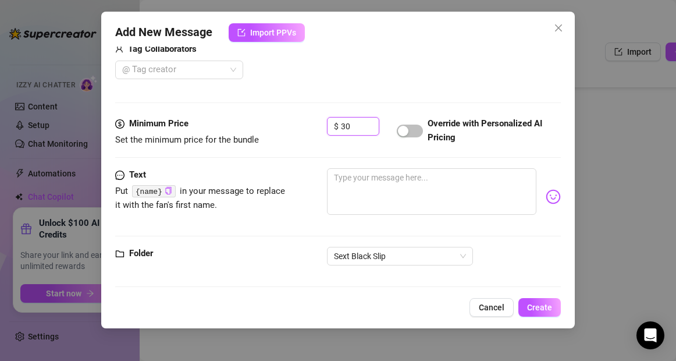
scroll to position [306, 0]
click at [357, 185] on textarea at bounding box center [431, 191] width 209 height 47
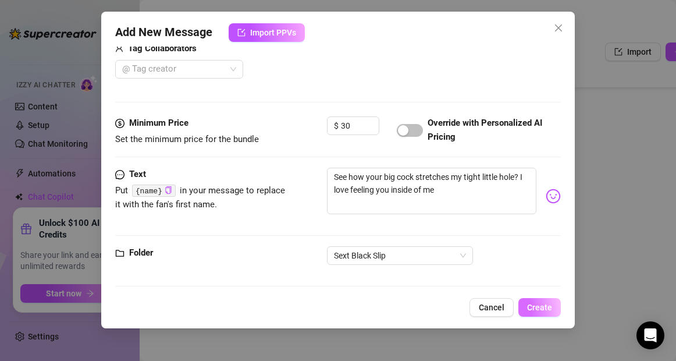
click at [534, 304] on span "Create" at bounding box center [539, 307] width 25 height 9
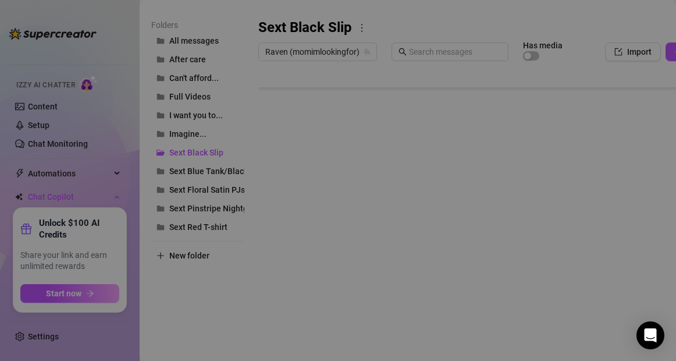
click at [290, 314] on body "Home Creator Analytics Team Analytics Izzy AI Chatter Content Setup Chat Monito…" at bounding box center [338, 180] width 676 height 361
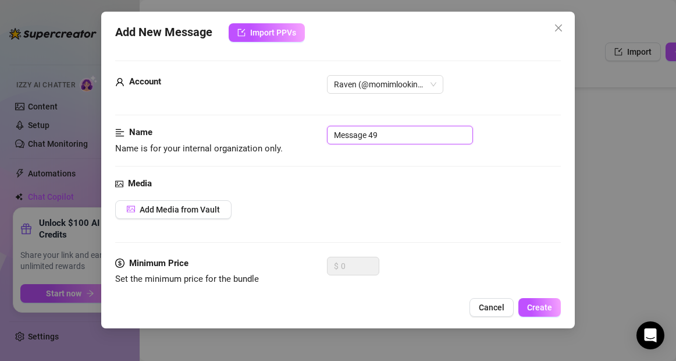
drag, startPoint x: 374, startPoint y: 136, endPoint x: 293, endPoint y: 133, distance: 81.0
click at [293, 133] on div "Name Name is for your internal organization only. Message 49" at bounding box center [337, 141] width 445 height 30
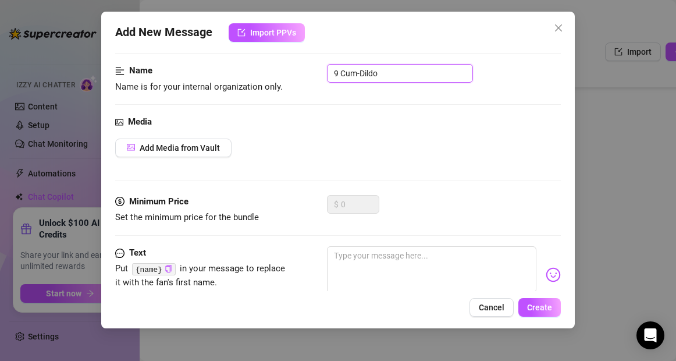
scroll to position [62, 0]
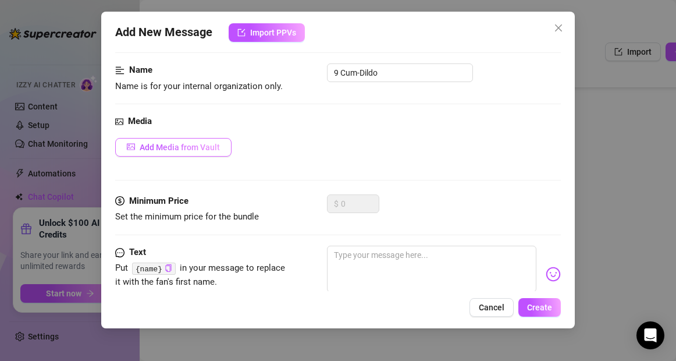
click at [192, 152] on button "Add Media from Vault" at bounding box center [173, 147] width 116 height 19
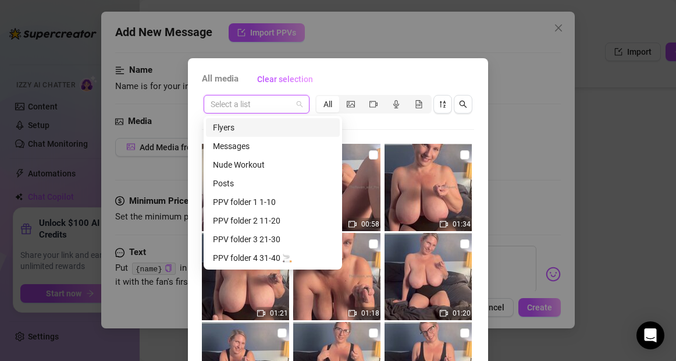
click at [271, 105] on input "search" at bounding box center [251, 103] width 81 height 17
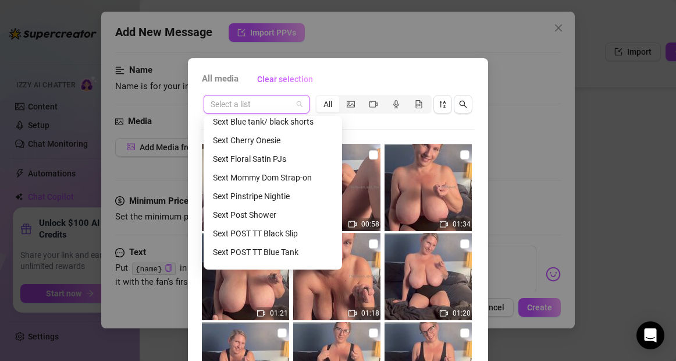
scroll to position [288, 0]
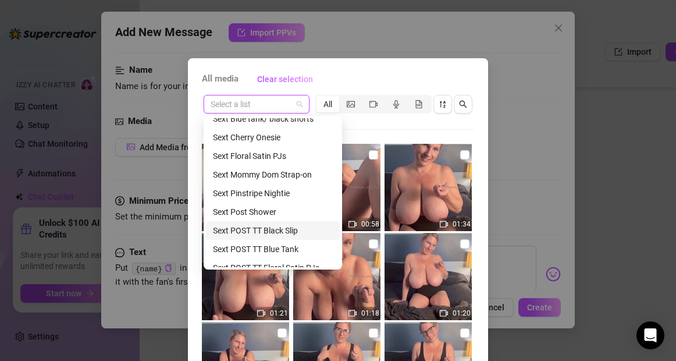
click at [246, 235] on div "Sext POST TT Black Slip" at bounding box center [273, 230] width 120 height 13
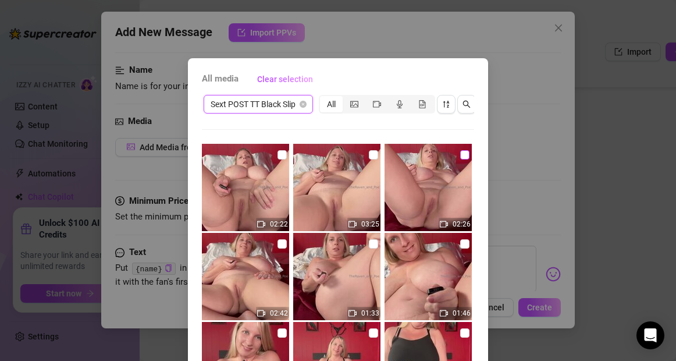
click at [467, 155] on input "checkbox" at bounding box center [464, 154] width 9 height 9
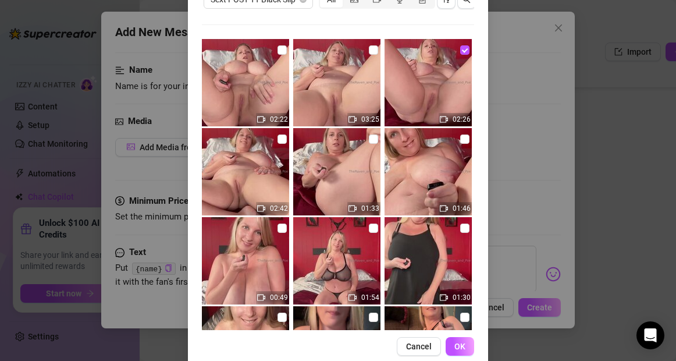
scroll to position [125, 0]
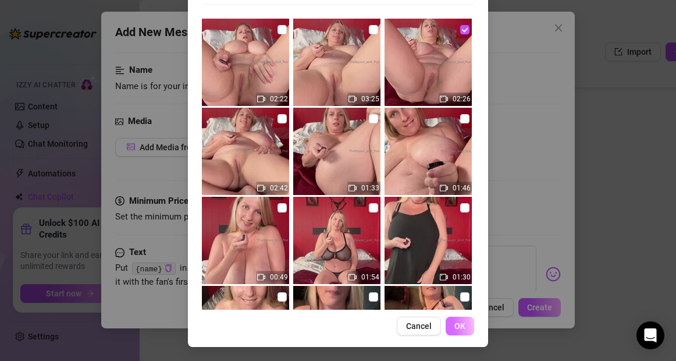
click at [460, 325] on span "OK" at bounding box center [460, 325] width 11 height 9
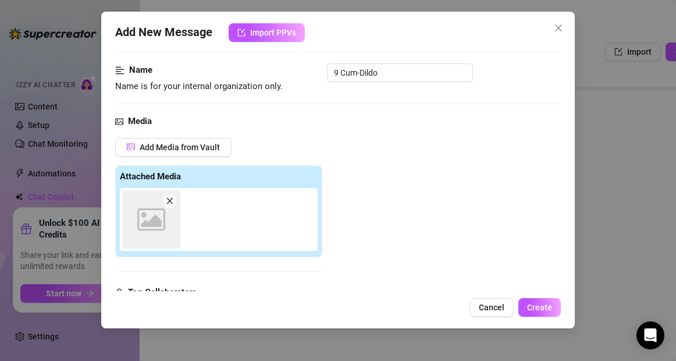
scroll to position [207, 0]
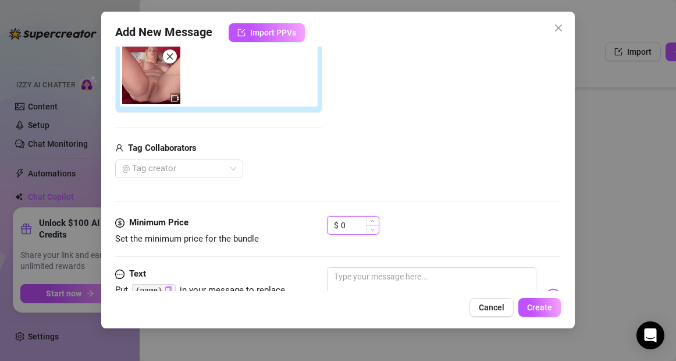
drag, startPoint x: 351, startPoint y: 224, endPoint x: 335, endPoint y: 224, distance: 16.3
click at [335, 224] on div "$ 0" at bounding box center [353, 225] width 52 height 19
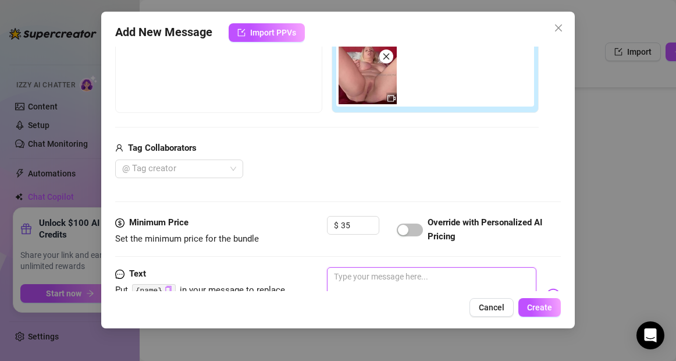
click at [356, 281] on textarea at bounding box center [431, 290] width 209 height 47
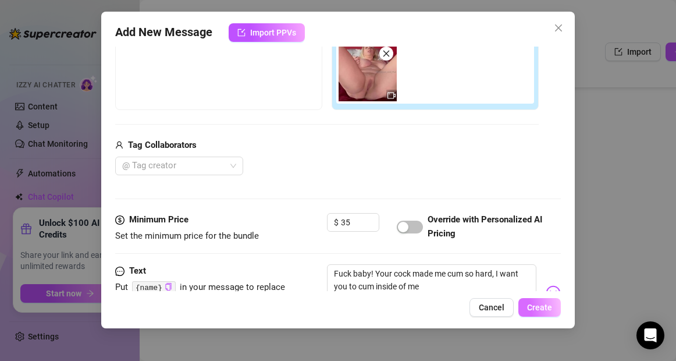
click at [537, 311] on span "Create" at bounding box center [539, 307] width 25 height 9
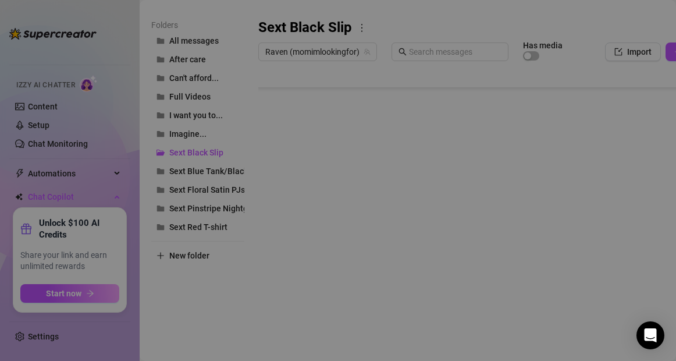
click at [288, 313] on body "Home Creator Analytics Team Analytics Izzy AI Chatter Content Setup Chat Monito…" at bounding box center [338, 180] width 676 height 361
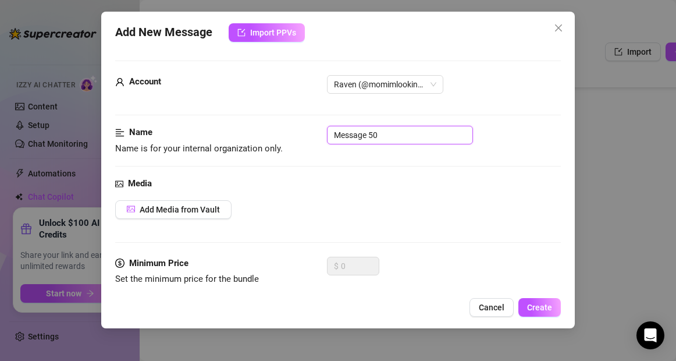
drag, startPoint x: 387, startPoint y: 138, endPoint x: 268, endPoint y: 143, distance: 118.8
click at [268, 143] on div "Name Name is for your internal organization only. Message 50" at bounding box center [337, 141] width 445 height 30
drag, startPoint x: 388, startPoint y: 134, endPoint x: 313, endPoint y: 133, distance: 75.7
click at [313, 133] on div "Name Name is for your internal organization only. Message 50" at bounding box center [337, 141] width 445 height 30
click at [201, 209] on span "Add Media from Vault" at bounding box center [180, 209] width 80 height 9
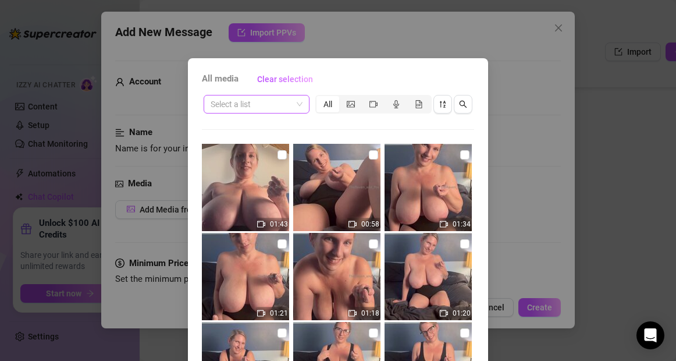
click at [261, 108] on input "search" at bounding box center [251, 103] width 81 height 17
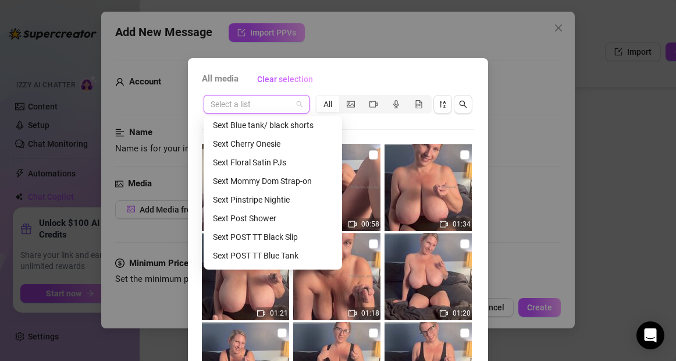
scroll to position [287, 0]
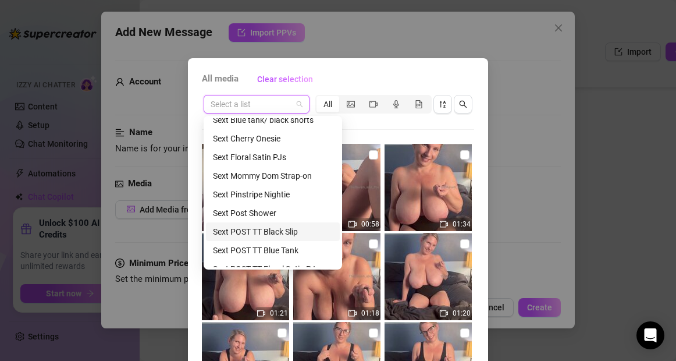
click at [254, 232] on div "Sext POST TT Black Slip" at bounding box center [273, 231] width 120 height 13
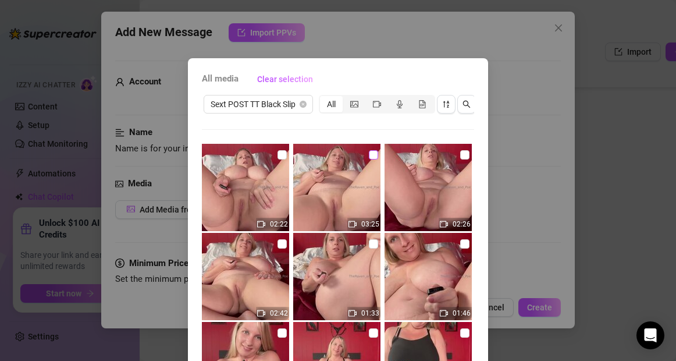
click at [372, 155] on input "checkbox" at bounding box center [373, 154] width 9 height 9
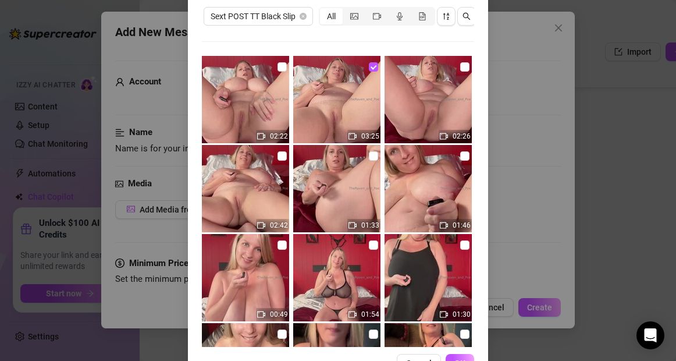
scroll to position [125, 0]
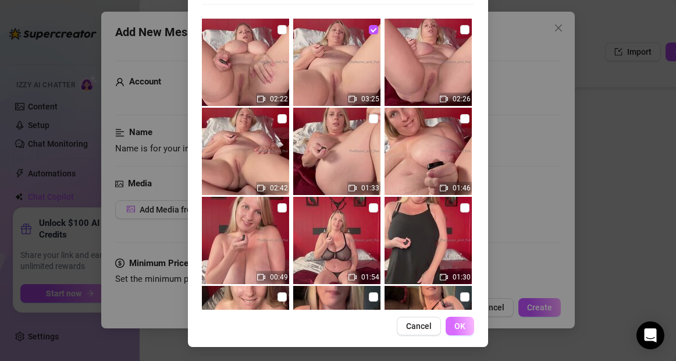
click at [463, 325] on span "OK" at bounding box center [460, 325] width 11 height 9
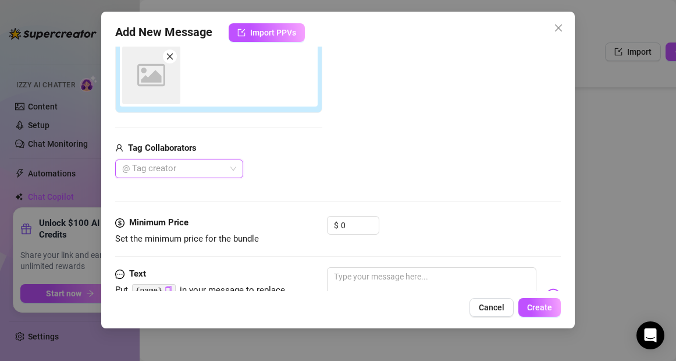
scroll to position [207, 0]
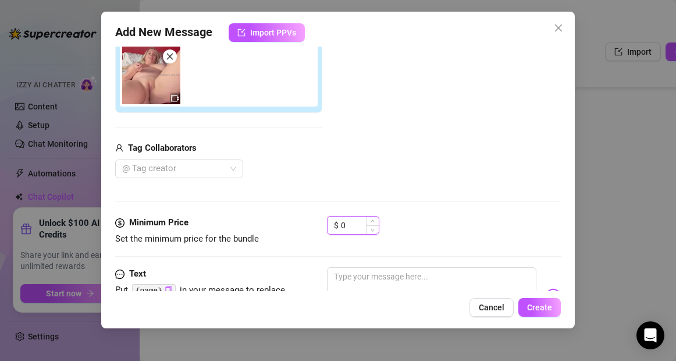
drag, startPoint x: 350, startPoint y: 226, endPoint x: 338, endPoint y: 226, distance: 11.6
click at [338, 226] on div "$ 0" at bounding box center [353, 225] width 52 height 19
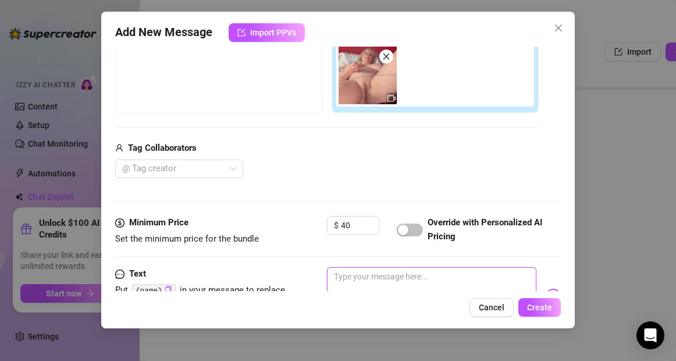
click at [353, 279] on textarea at bounding box center [431, 290] width 209 height 47
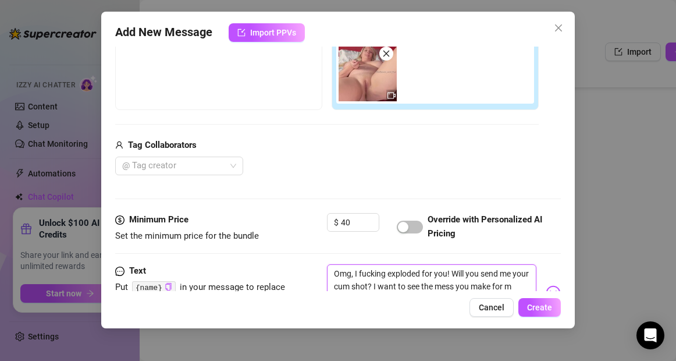
scroll to position [222, 0]
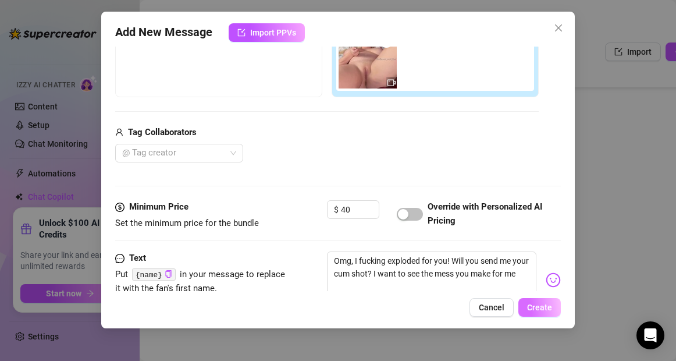
click at [537, 306] on span "Create" at bounding box center [539, 307] width 25 height 9
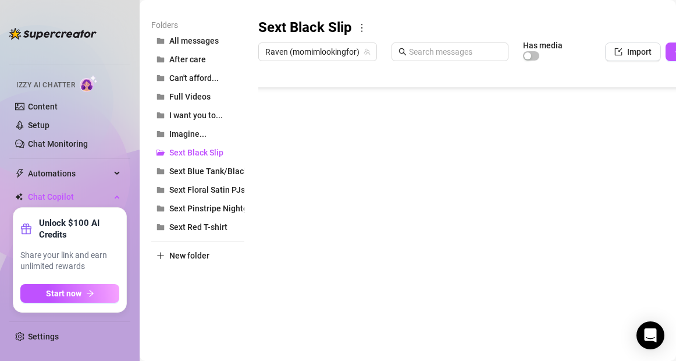
click at [288, 314] on body "Home Creator Analytics Team Analytics Izzy AI Chatter Content Setup Chat Monito…" at bounding box center [338, 180] width 676 height 361
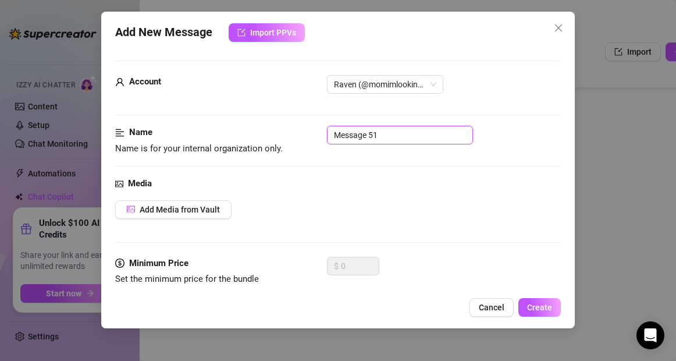
drag, startPoint x: 387, startPoint y: 139, endPoint x: 317, endPoint y: 134, distance: 70.0
click at [317, 134] on div "Name Name is for your internal organization only. Message 51" at bounding box center [337, 141] width 445 height 30
click at [214, 205] on span "Add Media from Vault" at bounding box center [180, 209] width 80 height 9
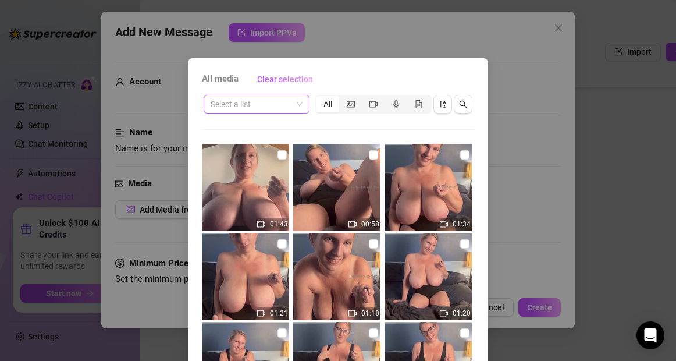
click at [242, 109] on input "search" at bounding box center [251, 103] width 81 height 17
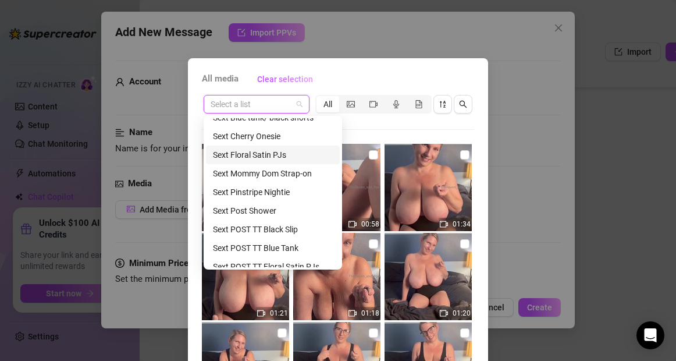
scroll to position [290, 0]
click at [256, 228] on div "Sext POST TT Black Slip" at bounding box center [273, 228] width 120 height 13
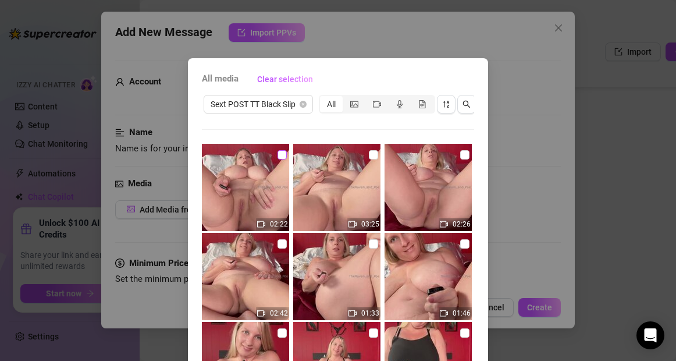
click at [283, 157] on input "checkbox" at bounding box center [282, 154] width 9 height 9
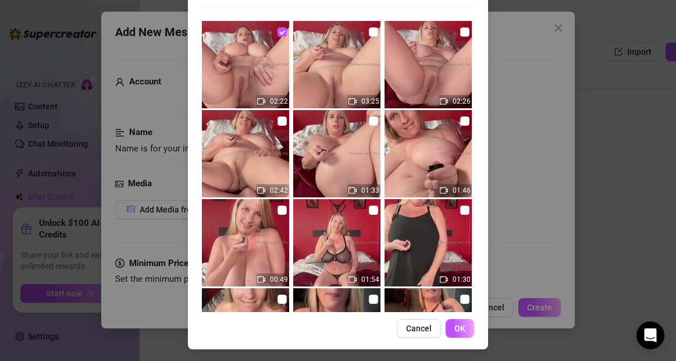
scroll to position [125, 0]
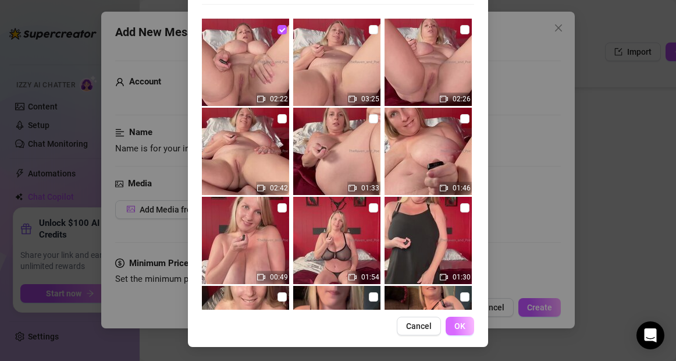
click at [463, 329] on span "OK" at bounding box center [460, 325] width 11 height 9
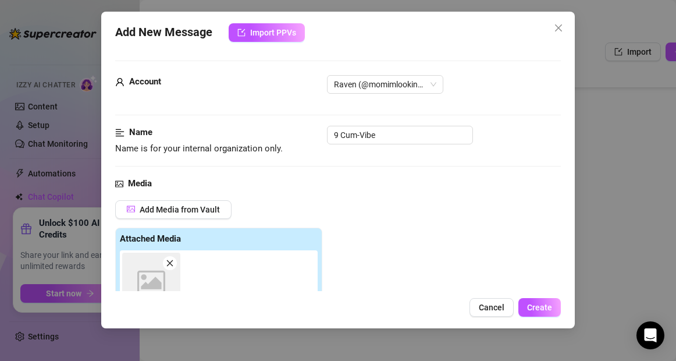
scroll to position [207, 0]
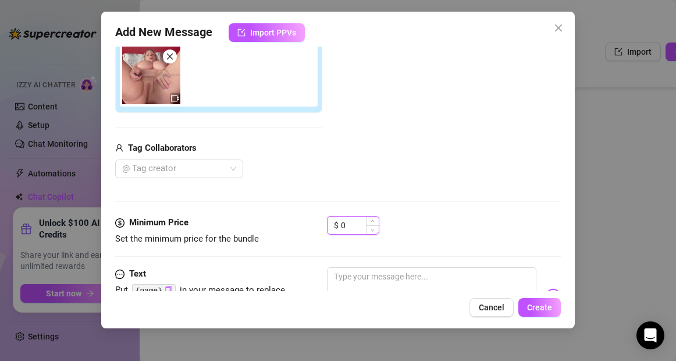
drag, startPoint x: 356, startPoint y: 226, endPoint x: 336, endPoint y: 225, distance: 19.8
click at [336, 225] on div "$ 0" at bounding box center [353, 225] width 52 height 19
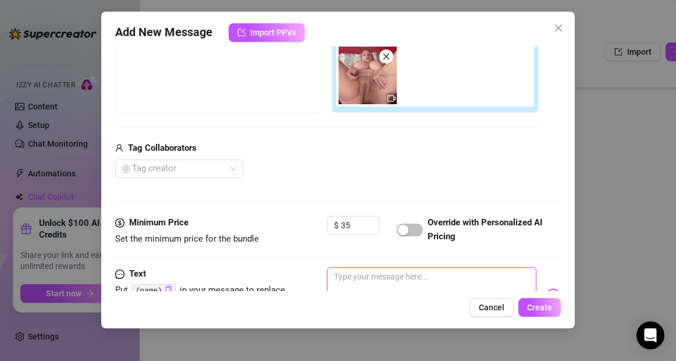
click at [406, 283] on textarea at bounding box center [431, 290] width 209 height 47
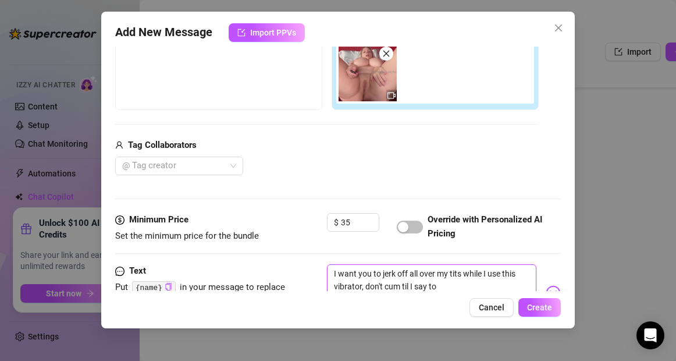
click at [409, 288] on textarea "I want you to jerk off all over my tits while I use this vibrator, don't cum ti…" at bounding box center [431, 287] width 209 height 47
click at [447, 286] on textarea "I want you to jerk off all over my tits while I use this vibrator, don't cum un…" at bounding box center [431, 287] width 209 height 47
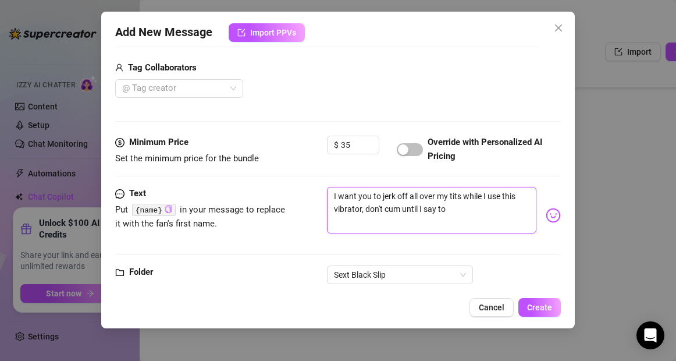
scroll to position [292, 0]
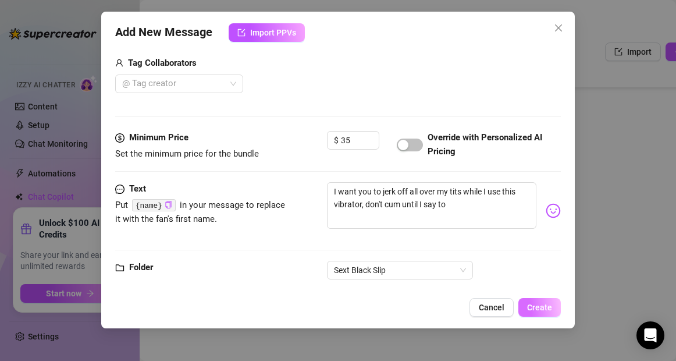
click at [541, 304] on span "Create" at bounding box center [539, 307] width 25 height 9
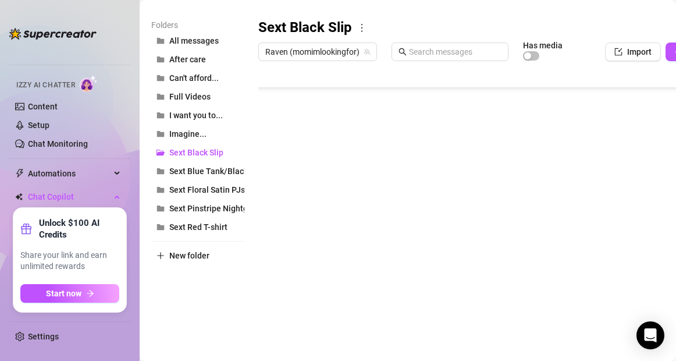
scroll to position [256, 0]
click at [205, 225] on span "Sext Red T-shirt" at bounding box center [198, 226] width 58 height 9
click at [370, 27] on icon "more" at bounding box center [368, 28] width 10 height 10
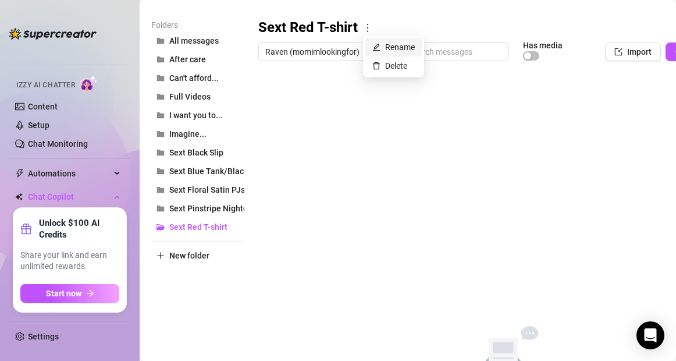
click at [392, 47] on link "Rename" at bounding box center [394, 46] width 42 height 9
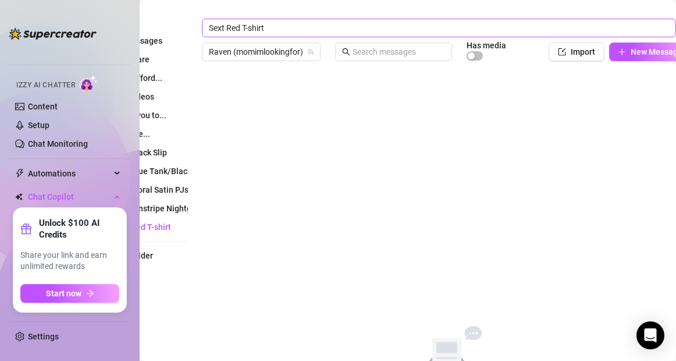
drag, startPoint x: 270, startPoint y: 27, endPoint x: 228, endPoint y: 24, distance: 42.1
click at [228, 24] on input "Sext Red T-shirt" at bounding box center [439, 28] width 474 height 19
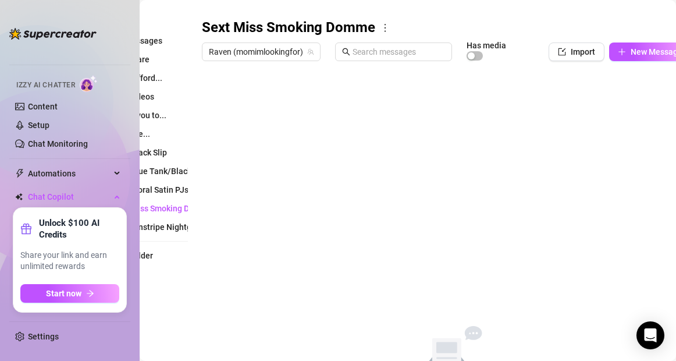
click at [240, 105] on div "Sext Miss Smoking Domme Raven (momimlookingfor) Has media Import New Message Ti…" at bounding box center [447, 210] width 490 height 383
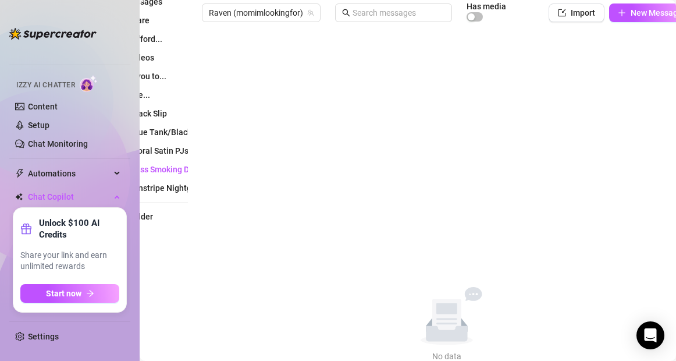
scroll to position [195, 0]
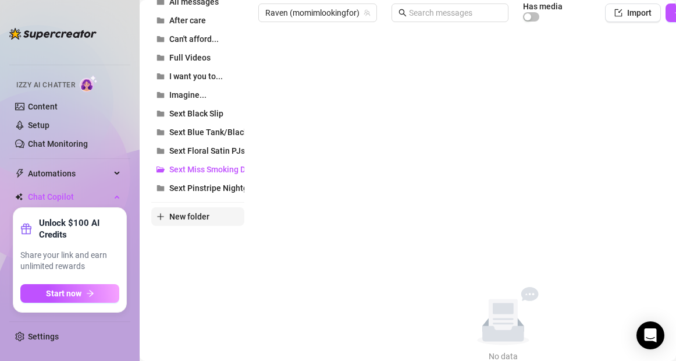
click at [203, 213] on span "New folder" at bounding box center [189, 216] width 40 height 9
click at [194, 208] on input "text" at bounding box center [197, 206] width 93 height 19
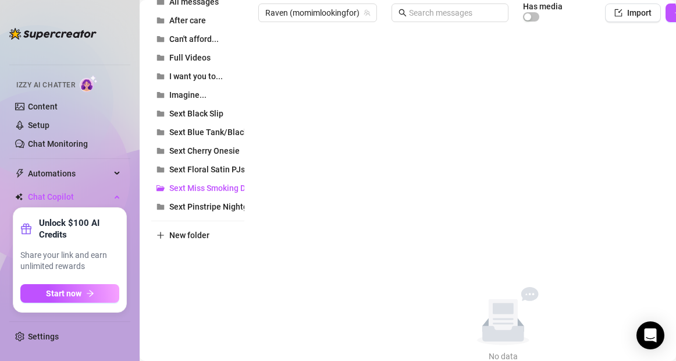
click at [199, 281] on div "Folders All messages After care Can't afford... Full Videos I want you to... Im…" at bounding box center [197, 171] width 93 height 383
click at [209, 133] on span "Sext Blue Tank/Black gym shorts" at bounding box center [229, 131] width 121 height 9
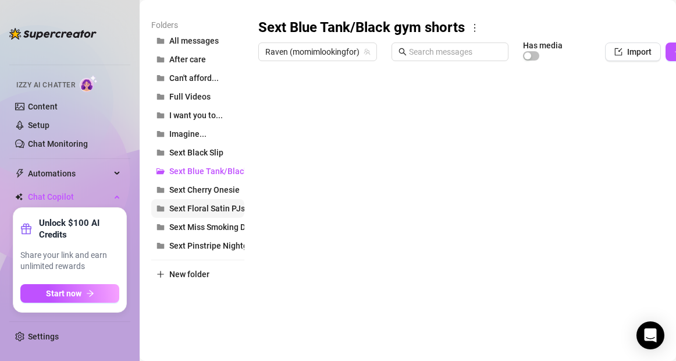
click at [226, 208] on span "Sext Floral Satin PJs" at bounding box center [207, 208] width 76 height 9
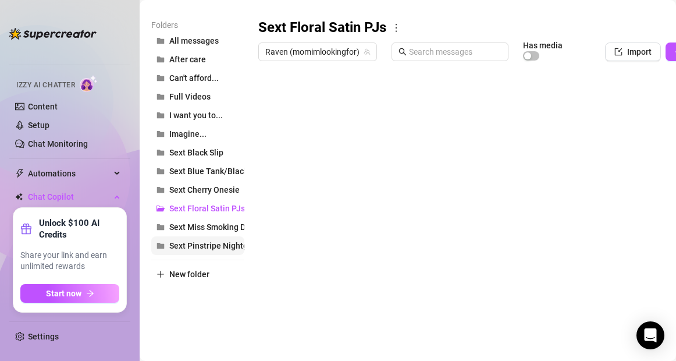
click at [214, 247] on span "Sext Pinstripe Nightgown" at bounding box center [216, 245] width 94 height 9
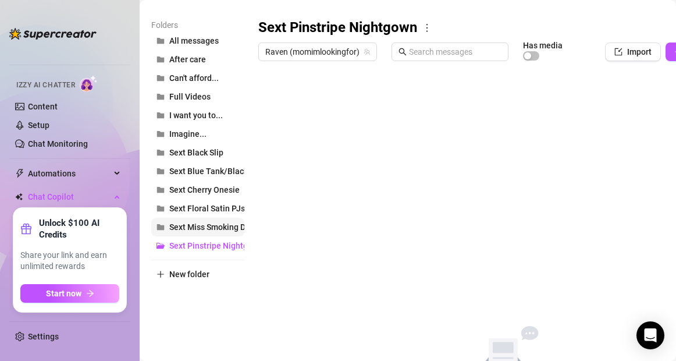
click at [211, 226] on span "Sext Miss Smoking Domme" at bounding box center [219, 226] width 100 height 9
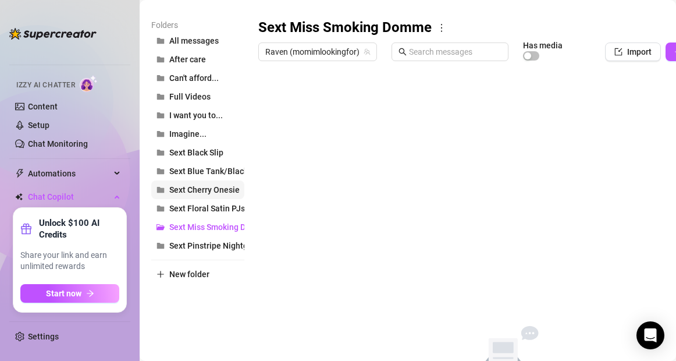
click at [207, 192] on span "Sext Cherry Onesie" at bounding box center [204, 189] width 70 height 9
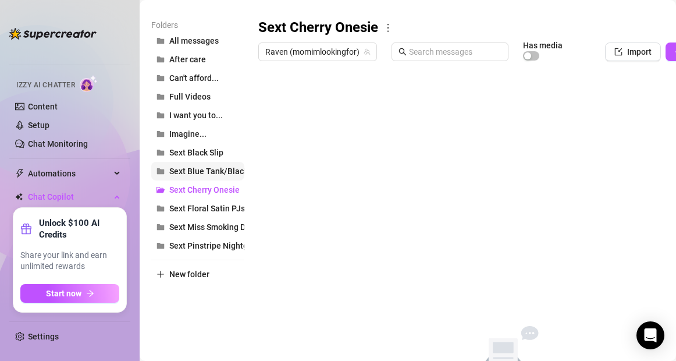
click at [214, 169] on span "Sext Blue Tank/Black gym shorts" at bounding box center [229, 170] width 121 height 9
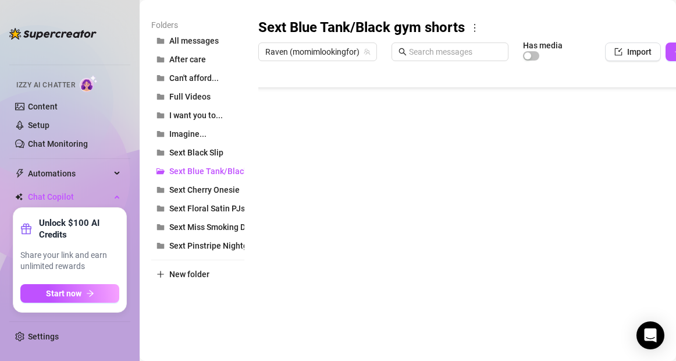
scroll to position [70, 0]
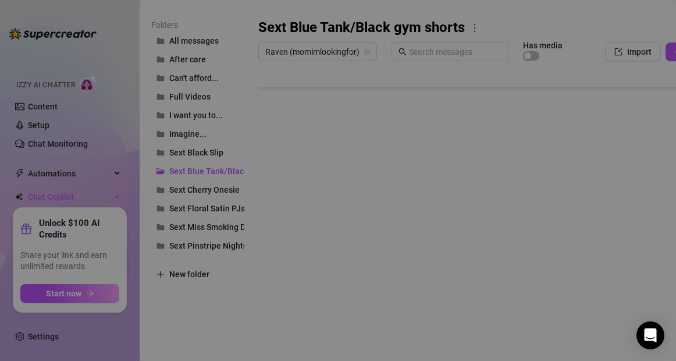
click at [290, 317] on body "Home Creator Analytics Team Analytics Izzy AI Chatter Content Setup Chat Monito…" at bounding box center [338, 180] width 676 height 361
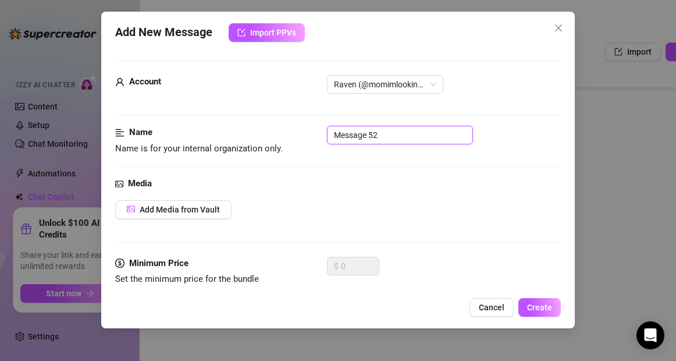
drag, startPoint x: 387, startPoint y: 137, endPoint x: 329, endPoint y: 132, distance: 57.3
click at [329, 132] on input "Message 52" at bounding box center [400, 135] width 146 height 19
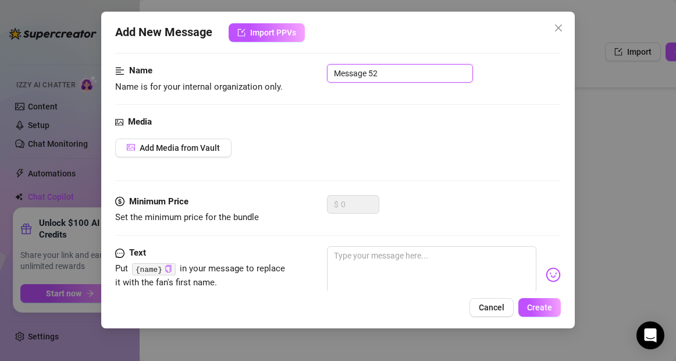
scroll to position [0, 0]
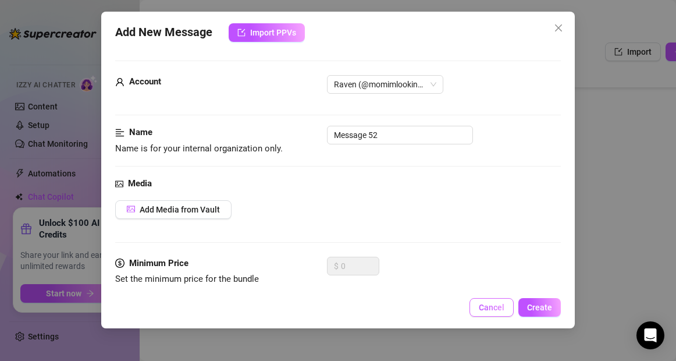
click at [486, 310] on span "Cancel" at bounding box center [492, 307] width 26 height 9
click at [290, 312] on body "Home Creator Analytics Team Analytics Izzy AI Chatter Content Setup Chat Monito…" at bounding box center [338, 180] width 676 height 361
drag, startPoint x: 406, startPoint y: 134, endPoint x: 304, endPoint y: 143, distance: 102.3
click at [304, 143] on div "Name Name is for your internal organization only. Message 52" at bounding box center [337, 141] width 445 height 30
drag, startPoint x: 384, startPoint y: 137, endPoint x: 297, endPoint y: 138, distance: 86.2
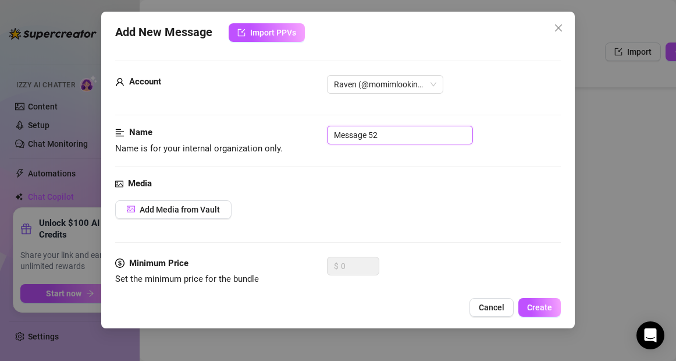
click at [297, 138] on div "Name Name is for your internal organization only. Message 52" at bounding box center [337, 141] width 445 height 30
click at [218, 206] on span "Add Media from Vault" at bounding box center [180, 209] width 80 height 9
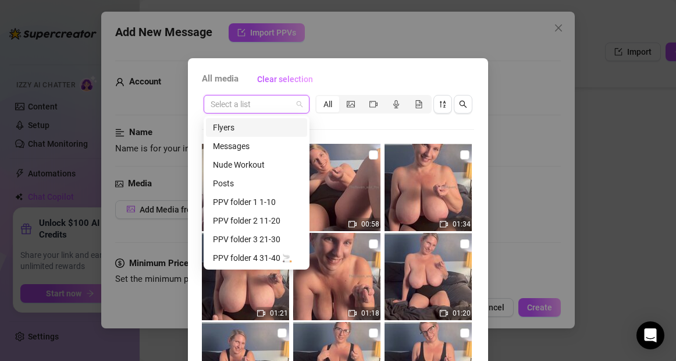
click at [255, 108] on input "search" at bounding box center [251, 103] width 81 height 17
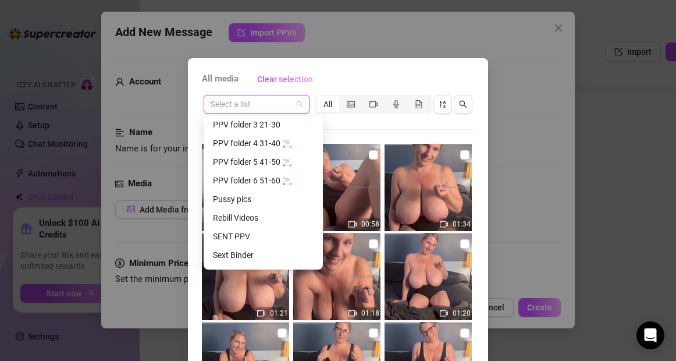
scroll to position [147, 0]
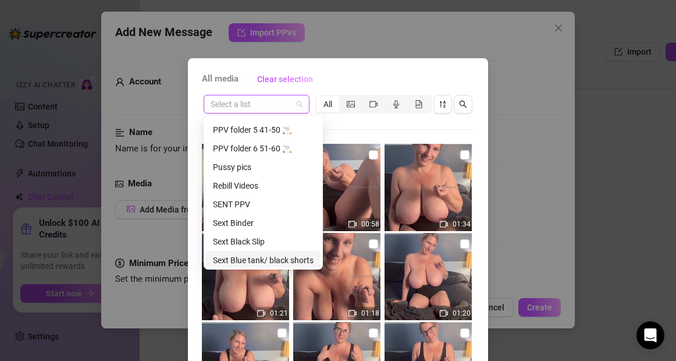
click at [241, 262] on div "Sext Blue tank/ black shorts" at bounding box center [263, 260] width 101 height 13
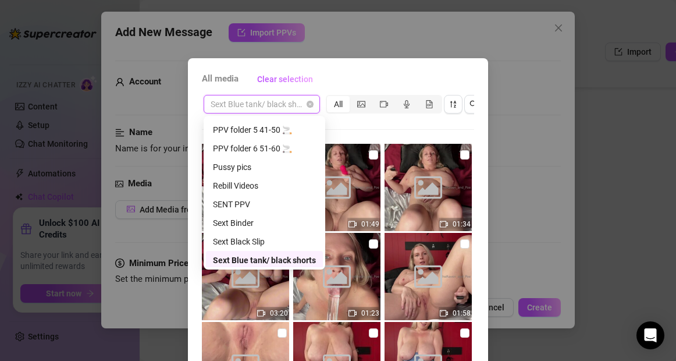
click at [277, 104] on span "Sext Blue tank/ black shorts" at bounding box center [262, 103] width 102 height 17
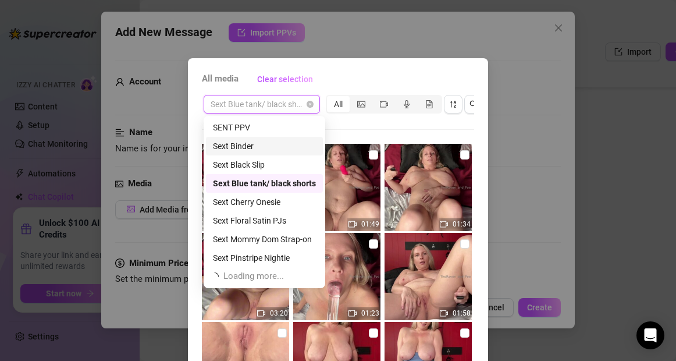
scroll to position [225, 0]
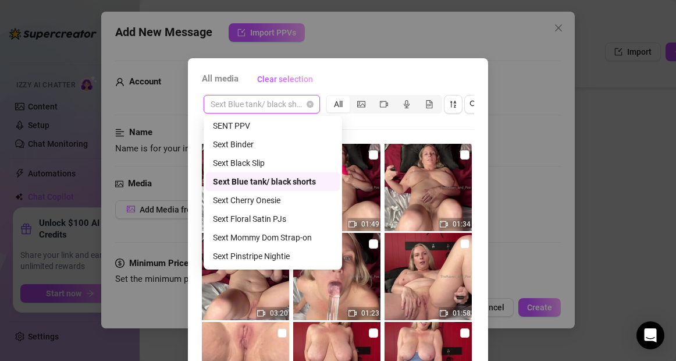
click at [286, 104] on span "Sext Blue tank/ black shorts" at bounding box center [262, 103] width 102 height 17
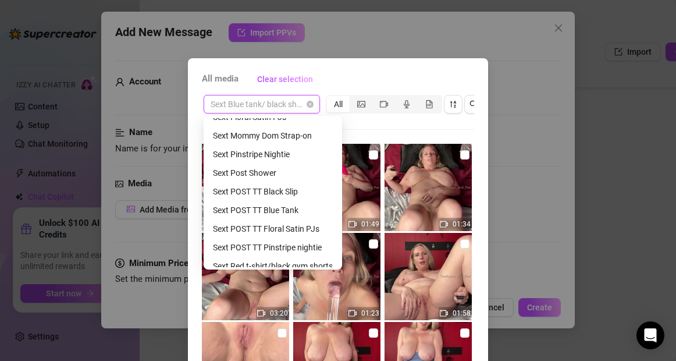
scroll to position [332, 0]
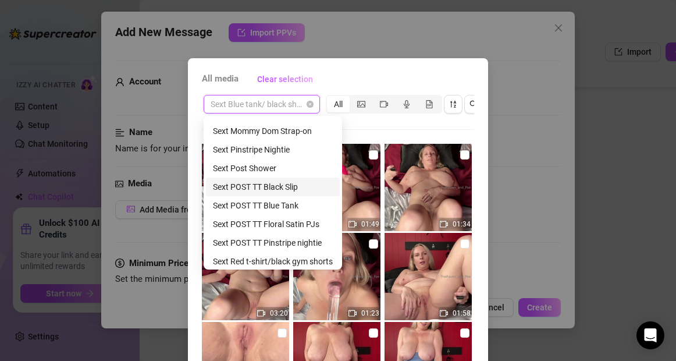
click at [268, 190] on div "Sext POST TT Black Slip" at bounding box center [273, 186] width 120 height 13
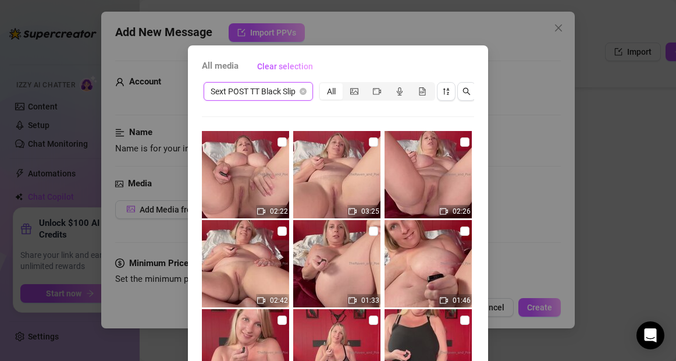
scroll to position [0, 0]
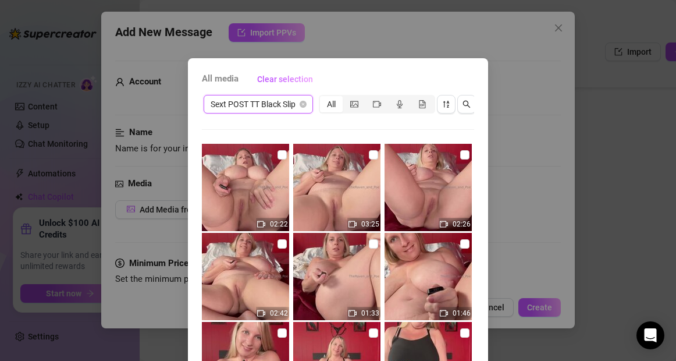
click at [242, 105] on span "Sext POST TT Black Slip" at bounding box center [258, 103] width 95 height 17
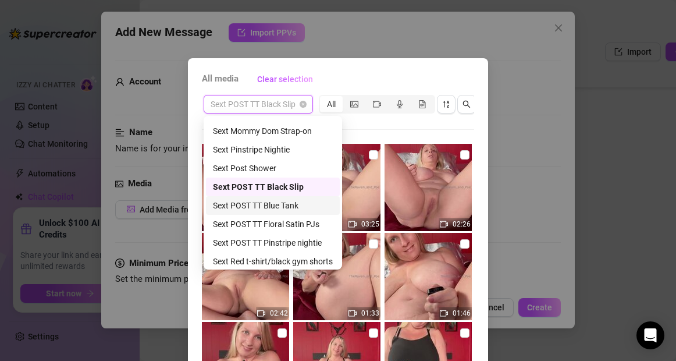
click at [266, 208] on div "Sext POST TT Blue Tank" at bounding box center [273, 205] width 120 height 13
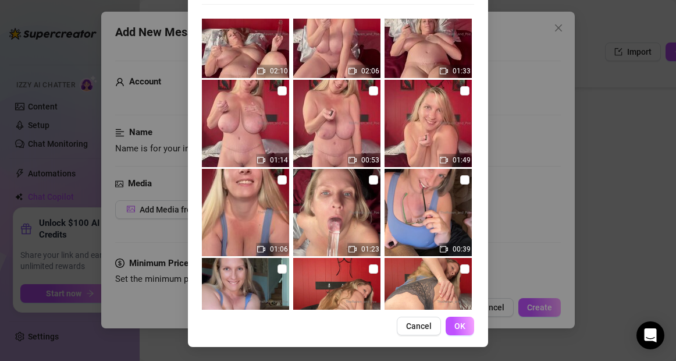
scroll to position [105, 0]
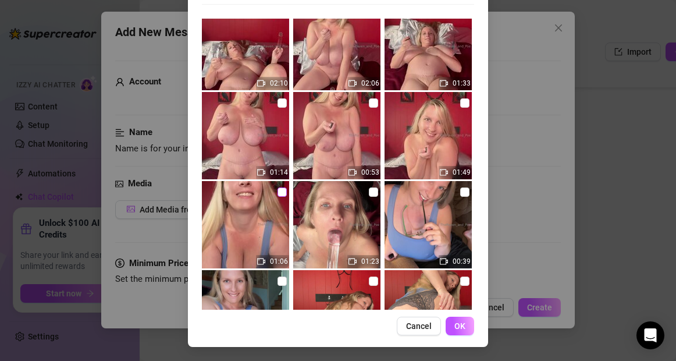
click at [283, 193] on input "checkbox" at bounding box center [282, 191] width 9 height 9
click at [469, 324] on button "OK" at bounding box center [460, 326] width 29 height 19
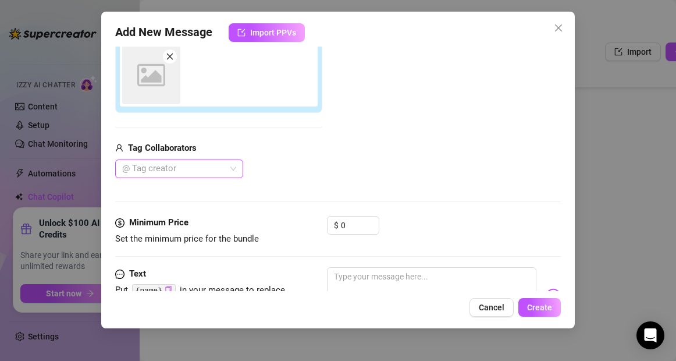
scroll to position [207, 0]
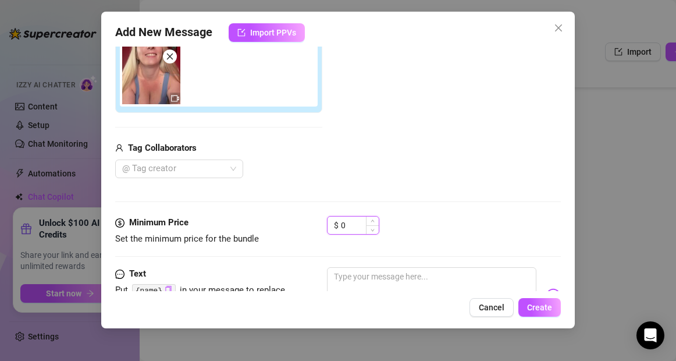
drag, startPoint x: 350, startPoint y: 225, endPoint x: 340, endPoint y: 225, distance: 10.5
click at [340, 225] on div "$ 0" at bounding box center [353, 225] width 52 height 19
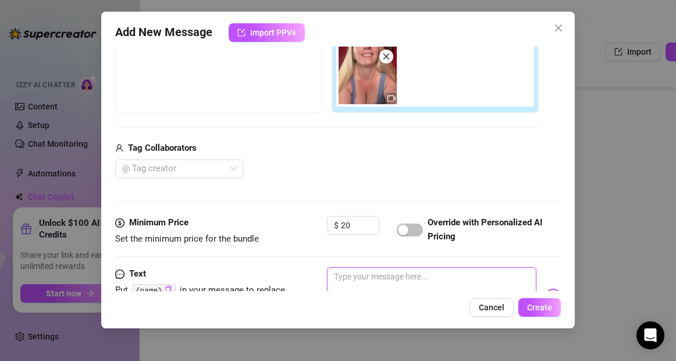
click at [367, 281] on textarea at bounding box center [431, 290] width 209 height 47
drag, startPoint x: 410, startPoint y: 279, endPoint x: 394, endPoint y: 279, distance: 15.7
click at [394, 279] on textarea "Watch how my house tits shake" at bounding box center [431, 290] width 209 height 47
drag, startPoint x: 357, startPoint y: 279, endPoint x: 322, endPoint y: 276, distance: 34.5
click at [322, 276] on div "Text Put {name} in your message to replace it with the fan's first name. Watch …" at bounding box center [337, 295] width 445 height 57
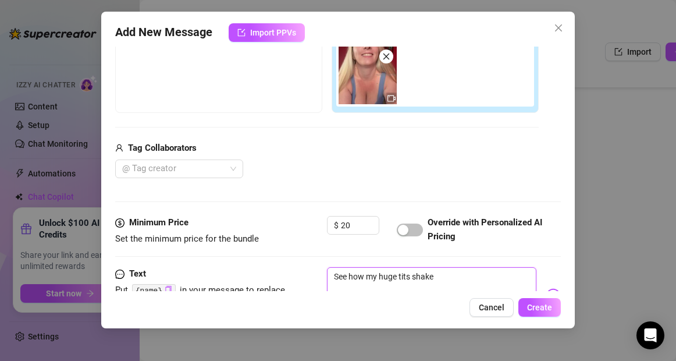
click at [446, 279] on textarea "See how my huge tits shake" at bounding box center [431, 290] width 209 height 47
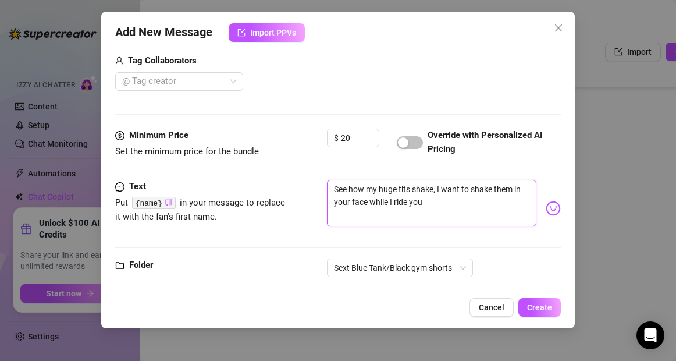
scroll to position [312, 0]
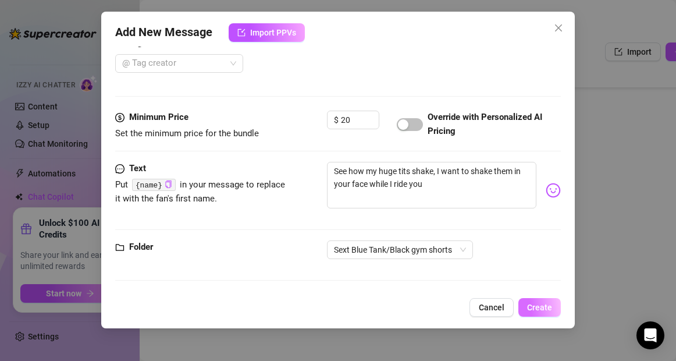
click at [544, 306] on span "Create" at bounding box center [539, 307] width 25 height 9
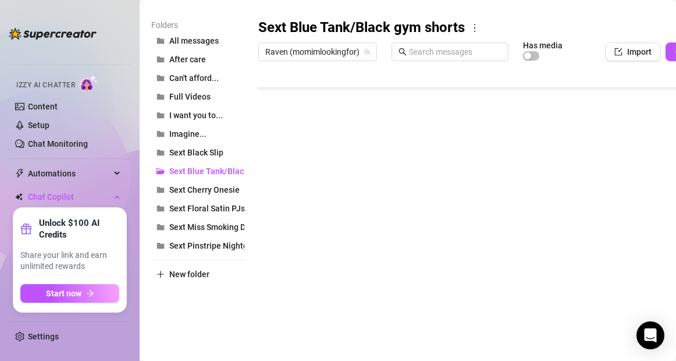
click at [475, 27] on icon "more" at bounding box center [474, 28] width 1 height 8
click at [494, 46] on link "Rename" at bounding box center [501, 46] width 42 height 9
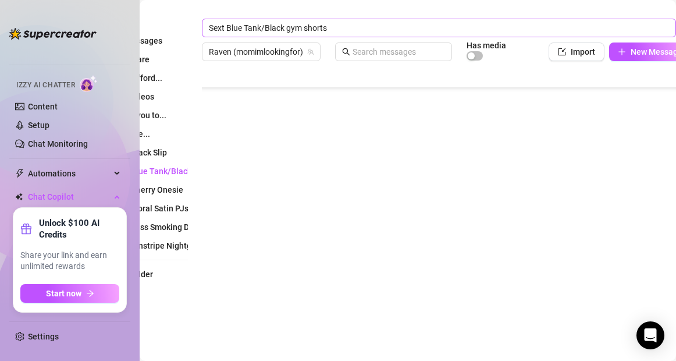
drag, startPoint x: 339, startPoint y: 27, endPoint x: 261, endPoint y: 33, distance: 77.6
click at [261, 33] on input "Sext Blue Tank/Black gym shorts" at bounding box center [439, 28] width 474 height 19
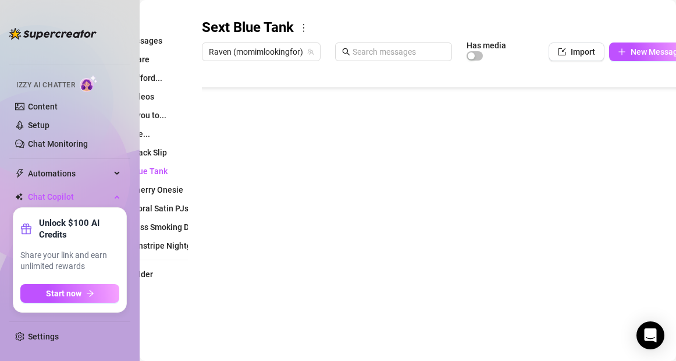
click at [272, 14] on div "Personalize your messages with {name} Insert the placeholder {name} in your mes…" at bounding box center [351, 109] width 513 height 433
click at [230, 316] on body "Home Creator Analytics Team Analytics Izzy AI Chatter Content Setup Chat Monito…" at bounding box center [338, 180] width 676 height 361
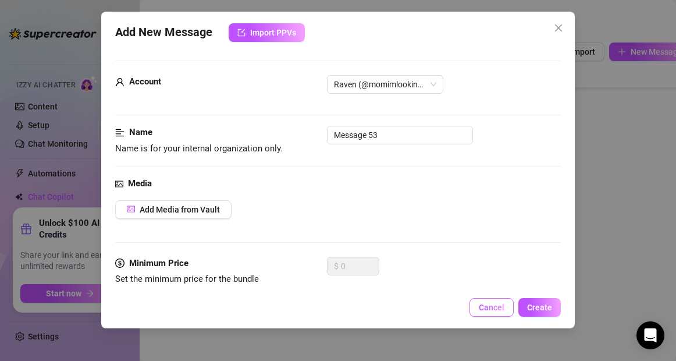
click at [485, 310] on span "Cancel" at bounding box center [492, 307] width 26 height 9
click at [233, 317] on body "Home Creator Analytics Team Analytics Izzy AI Chatter Content Setup Chat Monito…" at bounding box center [338, 180] width 676 height 361
drag, startPoint x: 397, startPoint y: 136, endPoint x: 315, endPoint y: 137, distance: 82.1
click at [315, 137] on div "Name Name is for your internal organization only. Message 53" at bounding box center [337, 141] width 445 height 30
click at [206, 211] on span "Add Media from Vault" at bounding box center [180, 209] width 80 height 9
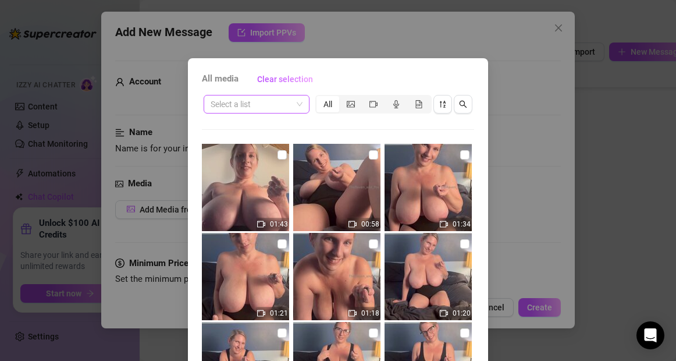
click at [269, 103] on input "search" at bounding box center [251, 103] width 81 height 17
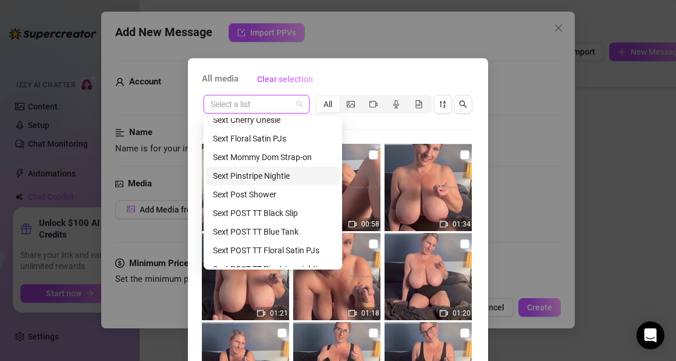
scroll to position [306, 0]
click at [266, 234] on div "Sext POST TT Blue Tank" at bounding box center [273, 231] width 120 height 13
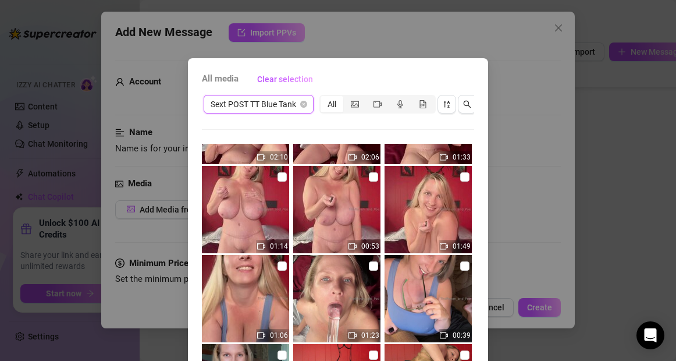
scroll to position [158, 0]
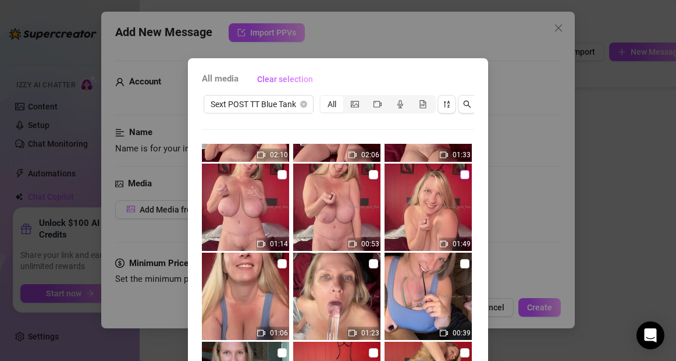
click at [463, 176] on input "checkbox" at bounding box center [464, 174] width 9 height 9
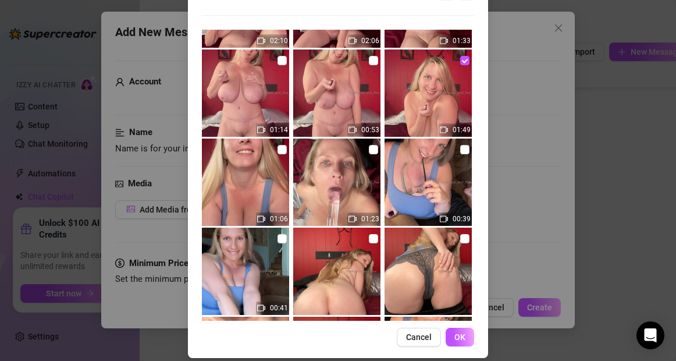
scroll to position [125, 0]
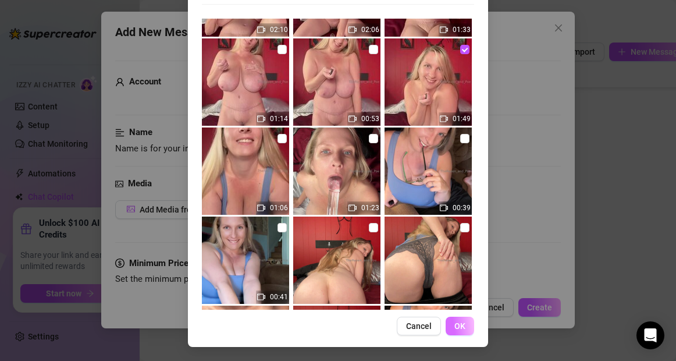
click at [455, 324] on span "OK" at bounding box center [460, 325] width 11 height 9
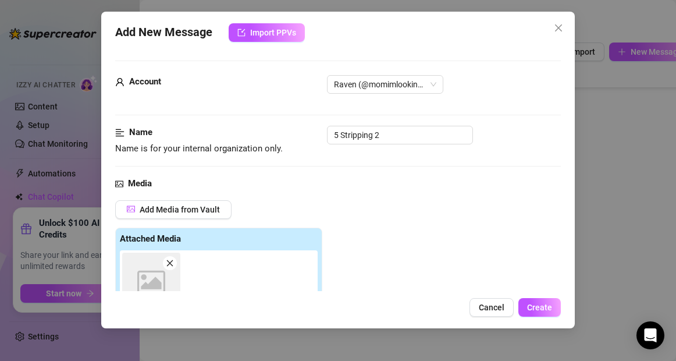
scroll to position [207, 0]
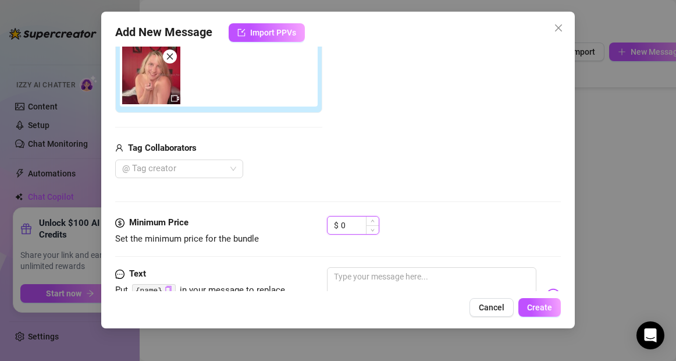
drag, startPoint x: 356, startPoint y: 225, endPoint x: 339, endPoint y: 225, distance: 16.9
click at [339, 225] on div "$ 0" at bounding box center [353, 225] width 52 height 19
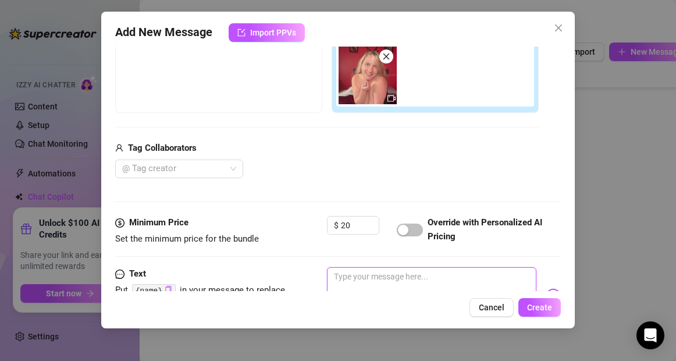
click at [347, 285] on textarea at bounding box center [431, 290] width 209 height 47
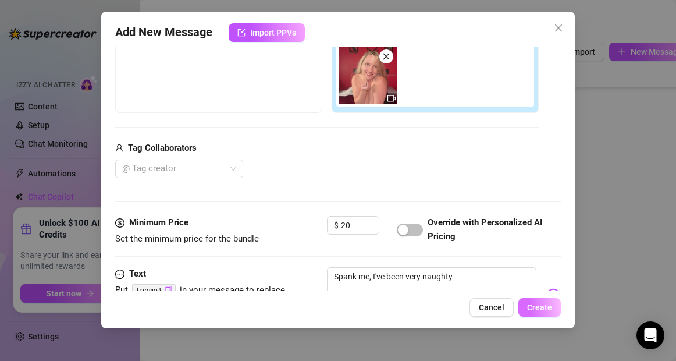
click at [546, 311] on span "Create" at bounding box center [539, 307] width 25 height 9
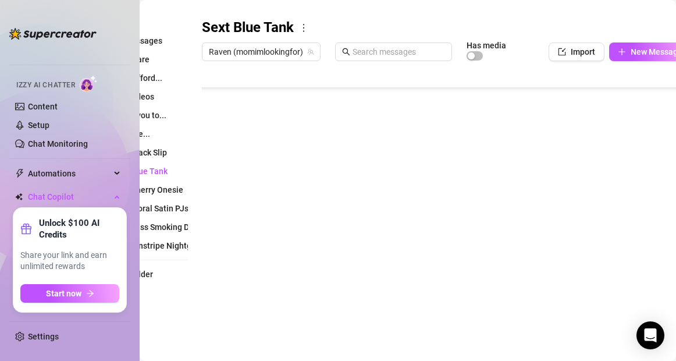
scroll to position [116, 0]
click at [646, 264] on div at bounding box center [447, 196] width 490 height 260
drag, startPoint x: 644, startPoint y: 262, endPoint x: 636, endPoint y: 261, distance: 7.6
click at [636, 261] on div at bounding box center [447, 196] width 490 height 260
click at [287, 348] on main "Message Library Personalize your messages with {name} Insert the placeholder {n…" at bounding box center [351, 102] width 537 height 517
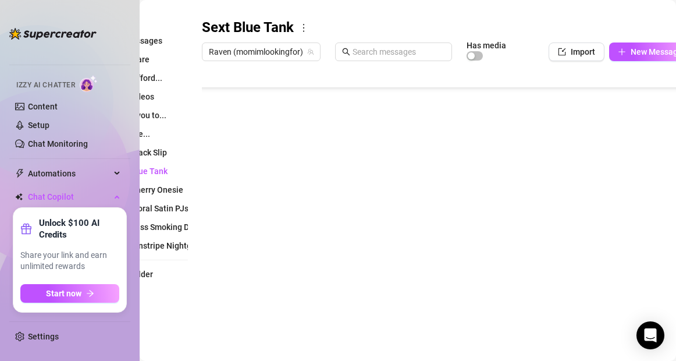
click at [233, 313] on body "Home Creator Analytics Team Analytics Izzy AI Chatter Content Setup Chat Monito…" at bounding box center [338, 180] width 676 height 361
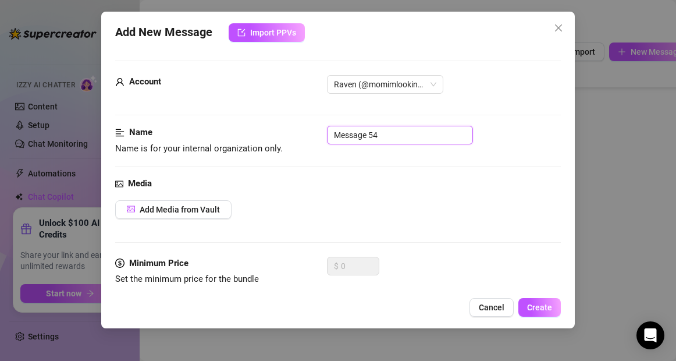
drag, startPoint x: 382, startPoint y: 132, endPoint x: 334, endPoint y: 132, distance: 48.3
click at [334, 132] on input "Message 54" at bounding box center [400, 135] width 146 height 19
click at [198, 212] on span "Add Media from Vault" at bounding box center [180, 209] width 80 height 9
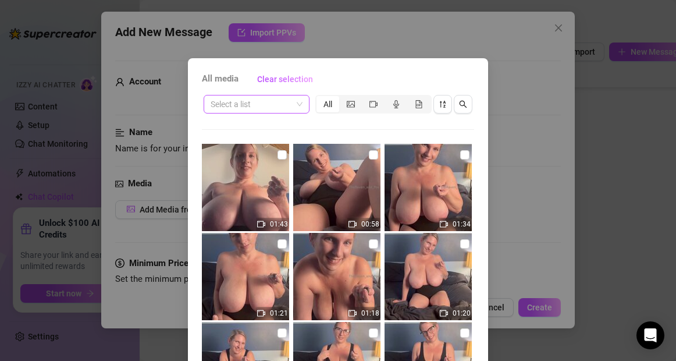
click at [229, 108] on input "search" at bounding box center [251, 103] width 81 height 17
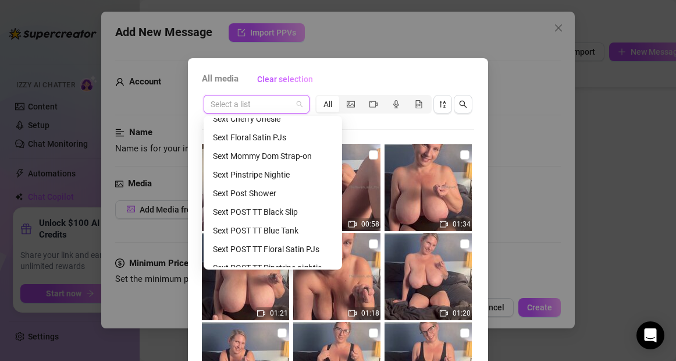
scroll to position [311, 0]
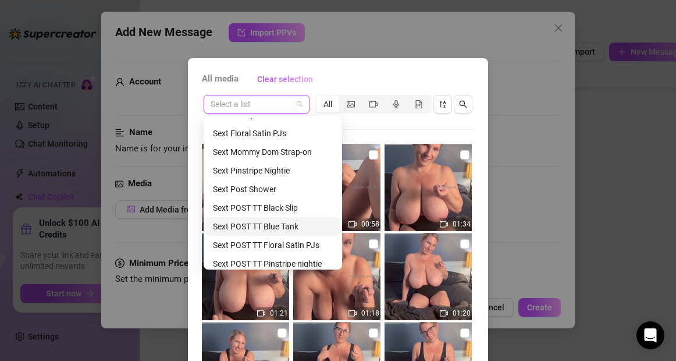
click at [247, 226] on div "Sext POST TT Blue Tank" at bounding box center [273, 226] width 120 height 13
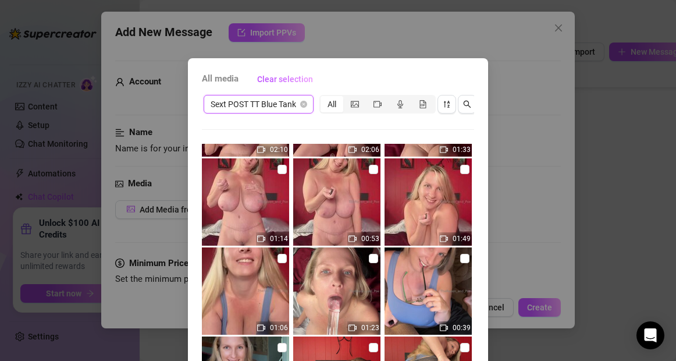
scroll to position [164, 0]
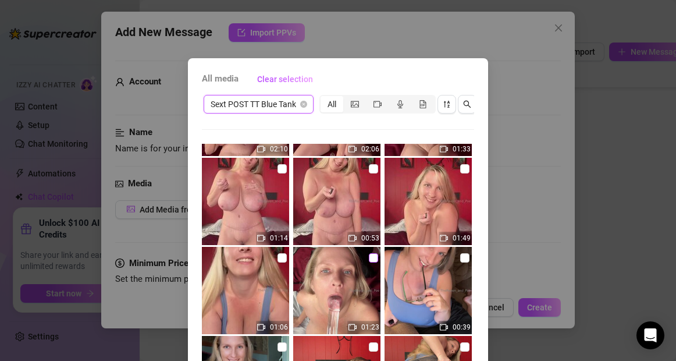
click at [373, 258] on input "checkbox" at bounding box center [373, 257] width 9 height 9
click at [482, 296] on div "All media Clear selection Sext POST TT Blue Tank All 02:14 02:52 02:38 02:10 02…" at bounding box center [338, 265] width 300 height 414
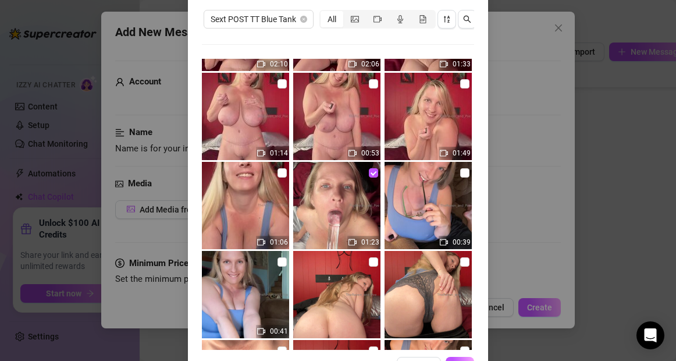
scroll to position [125, 0]
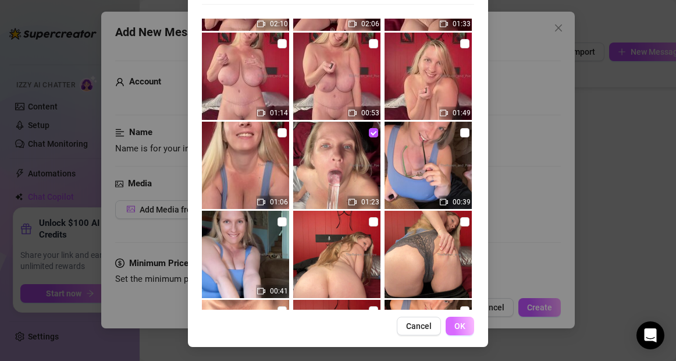
click at [464, 328] on span "OK" at bounding box center [460, 325] width 11 height 9
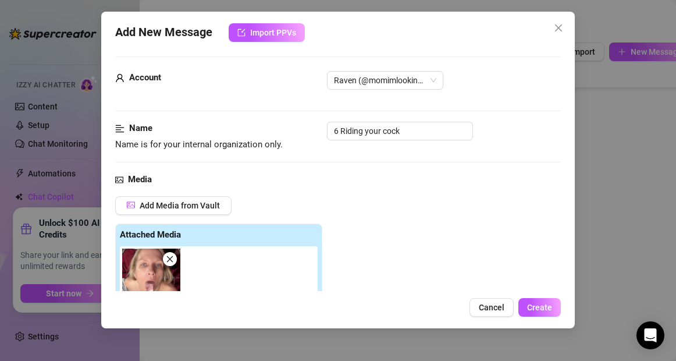
scroll to position [0, 0]
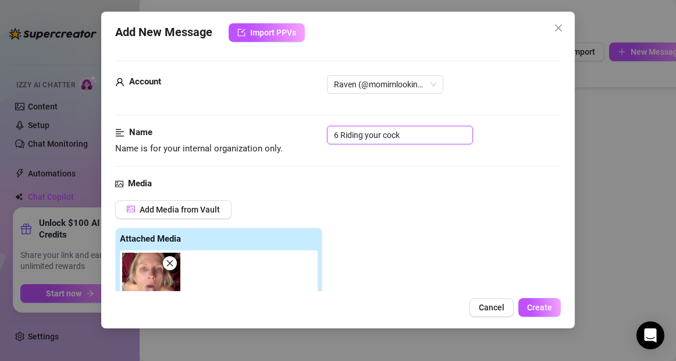
drag, startPoint x: 363, startPoint y: 135, endPoint x: 342, endPoint y: 136, distance: 21.0
click at [342, 136] on input "6 Riding your cock" at bounding box center [400, 135] width 146 height 19
click at [391, 136] on input "6 Sucking your cock" at bounding box center [400, 135] width 146 height 19
click at [405, 197] on div "Media Add Media from Vault Attached Media 01:23 Tag Collaborators @ Tag creator" at bounding box center [337, 300] width 445 height 246
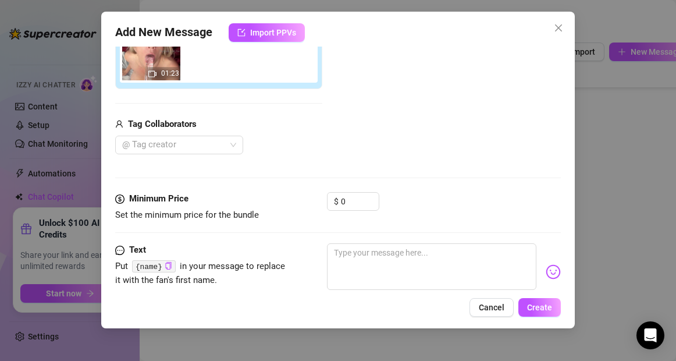
scroll to position [232, 0]
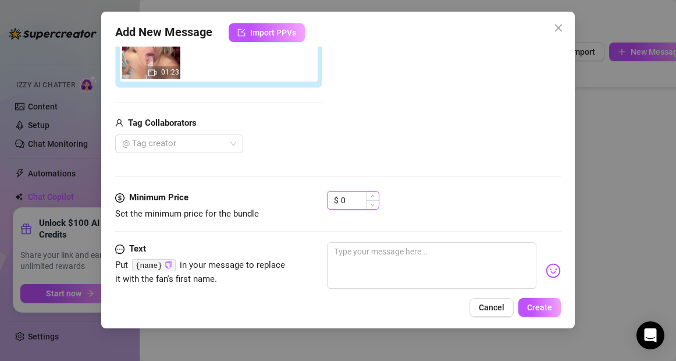
drag, startPoint x: 348, startPoint y: 202, endPoint x: 339, endPoint y: 203, distance: 8.2
click at [339, 203] on div "$ 0" at bounding box center [353, 200] width 52 height 19
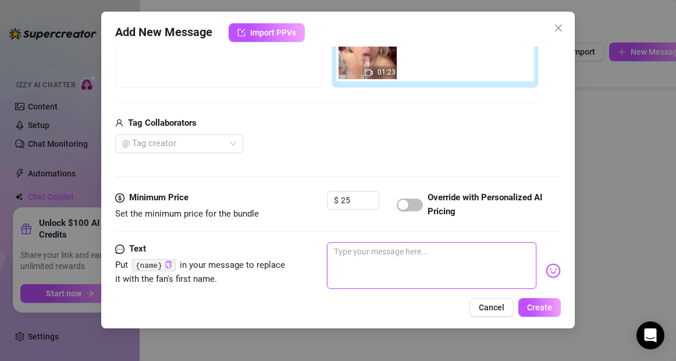
click at [364, 260] on textarea at bounding box center [431, 265] width 209 height 47
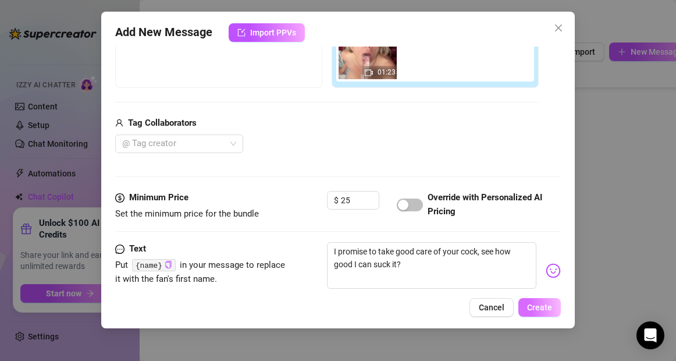
click at [540, 308] on span "Create" at bounding box center [539, 307] width 25 height 9
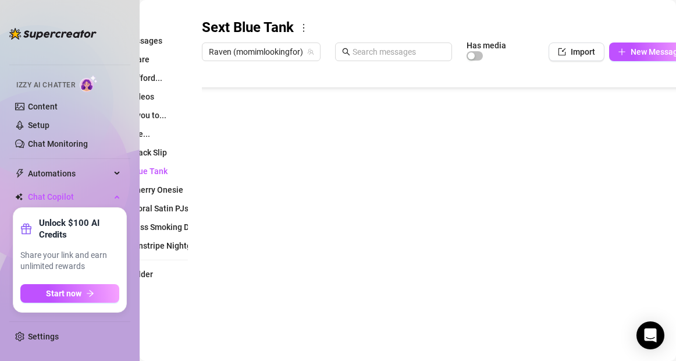
scroll to position [140, 0]
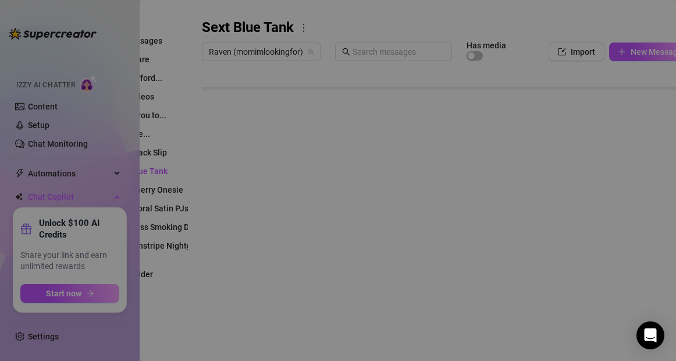
click at [233, 314] on body "Home Creator Analytics Team Analytics Izzy AI Chatter Content Setup Chat Monito…" at bounding box center [338, 180] width 676 height 361
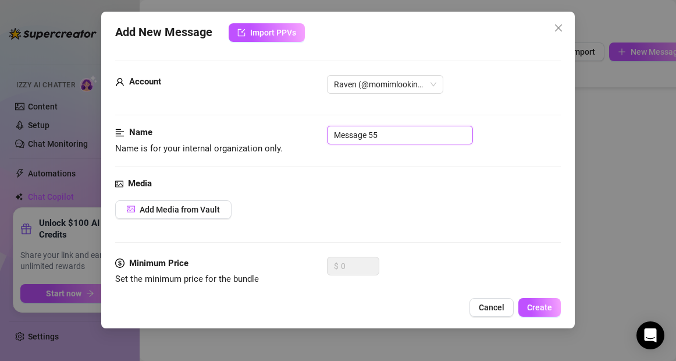
drag, startPoint x: 384, startPoint y: 136, endPoint x: 334, endPoint y: 134, distance: 50.1
click at [334, 134] on input "Message 55" at bounding box center [400, 135] width 146 height 19
click at [197, 206] on span "Add Media from Vault" at bounding box center [180, 209] width 80 height 9
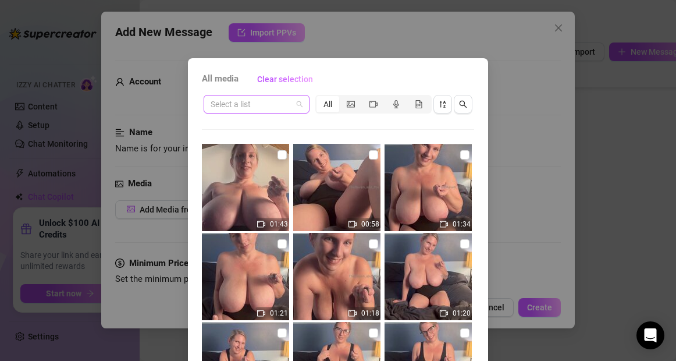
click at [255, 104] on input "search" at bounding box center [251, 103] width 81 height 17
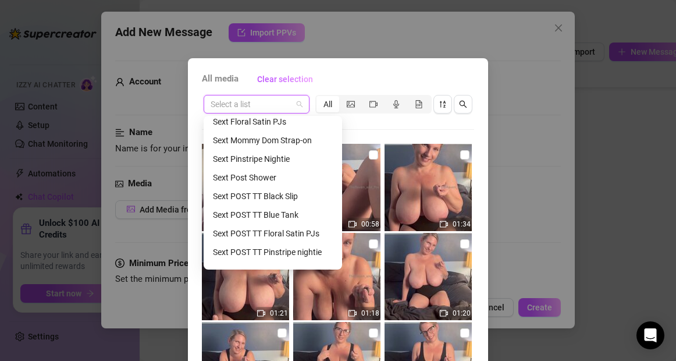
scroll to position [324, 0]
click at [265, 212] on div "Sext POST TT Blue Tank" at bounding box center [273, 213] width 120 height 13
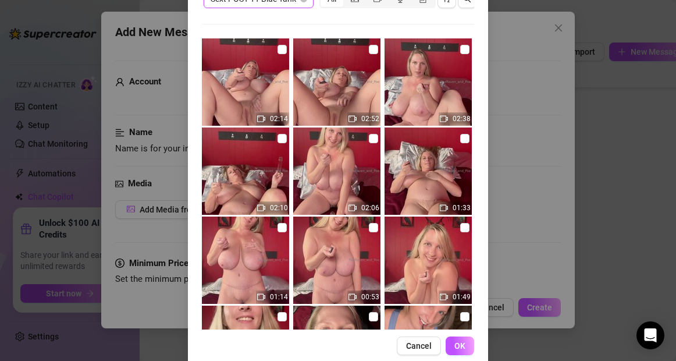
scroll to position [107, 0]
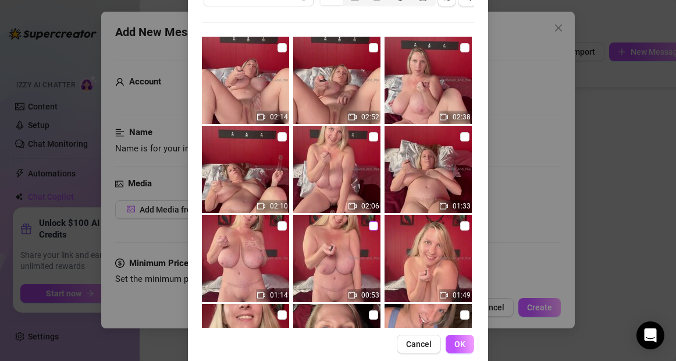
click at [374, 228] on input "checkbox" at bounding box center [373, 225] width 9 height 9
click at [460, 340] on span "OK" at bounding box center [460, 343] width 11 height 9
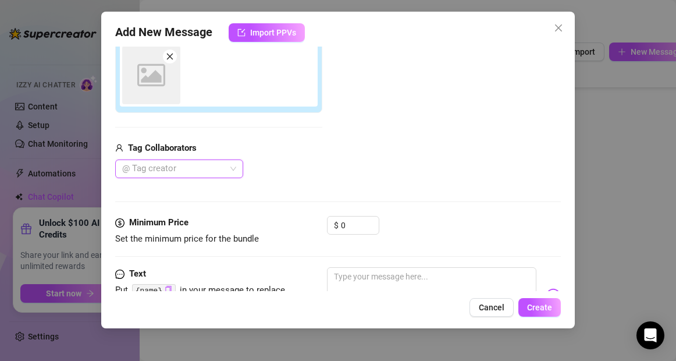
scroll to position [207, 0]
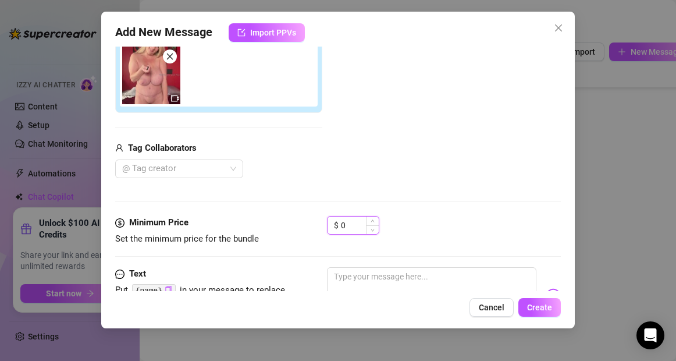
drag, startPoint x: 353, startPoint y: 224, endPoint x: 338, endPoint y: 225, distance: 15.1
click at [338, 225] on div "$ 0" at bounding box center [353, 225] width 52 height 19
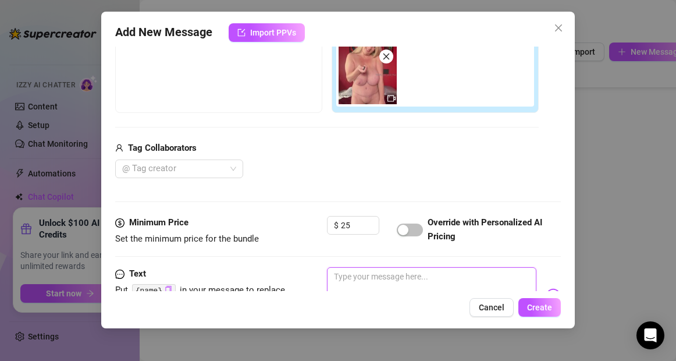
click at [369, 281] on textarea at bounding box center [431, 290] width 209 height 47
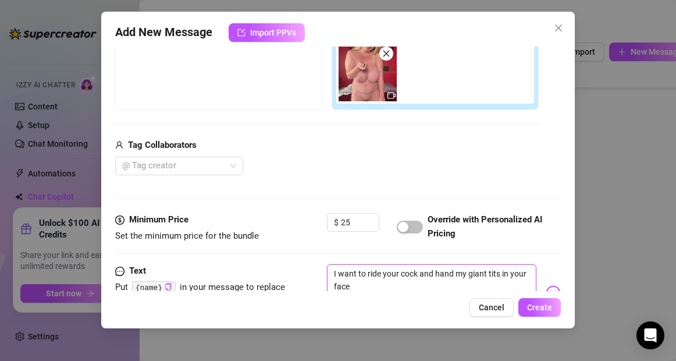
click at [453, 276] on textarea "I want to ride your cock and hand my giant tits in your face" at bounding box center [431, 287] width 209 height 47
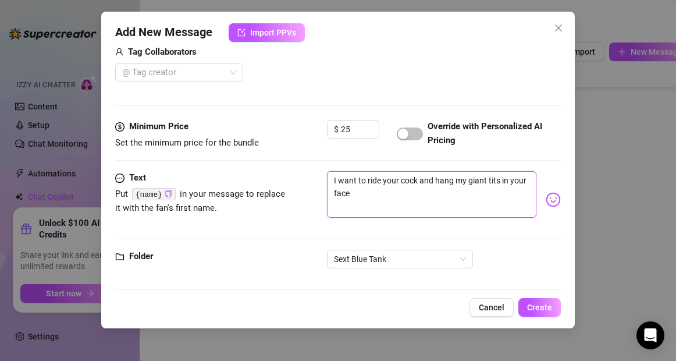
scroll to position [312, 0]
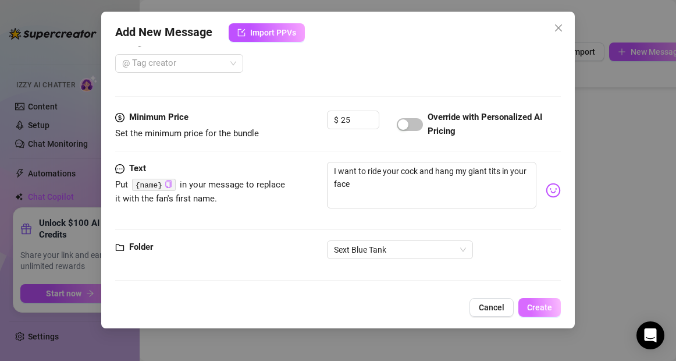
click at [539, 309] on span "Create" at bounding box center [539, 307] width 25 height 9
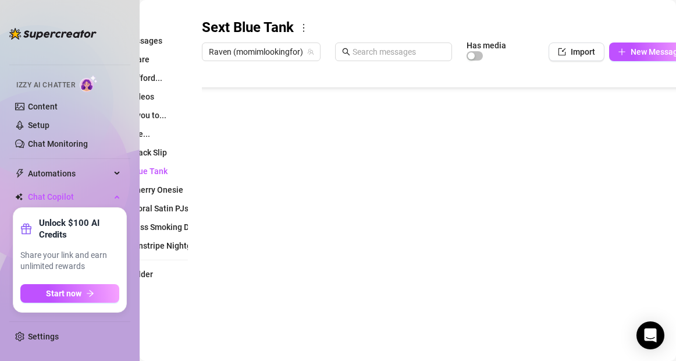
scroll to position [163, 0]
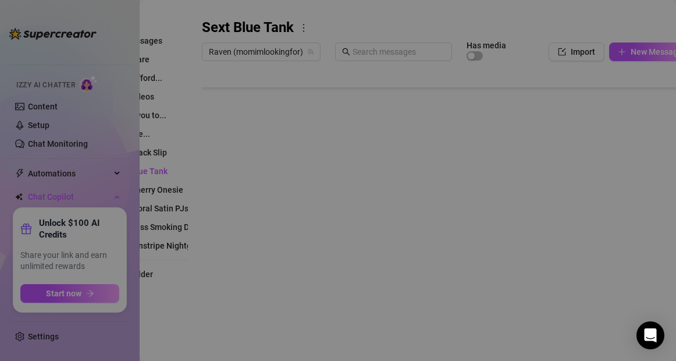
click at [230, 317] on body "Home Creator Analytics Team Analytics Izzy AI Chatter Content Setup Chat Monito…" at bounding box center [338, 180] width 676 height 361
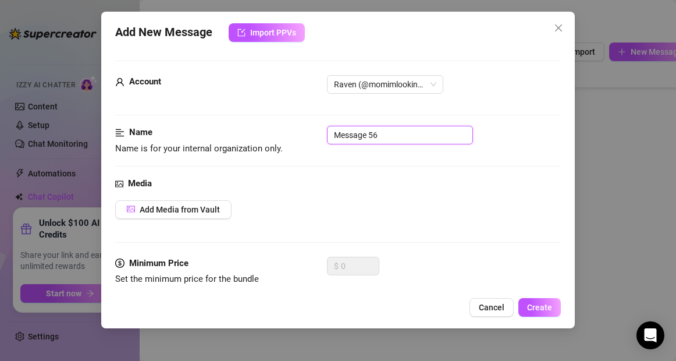
drag, startPoint x: 380, startPoint y: 135, endPoint x: 321, endPoint y: 133, distance: 58.8
click at [321, 133] on div "Name Name is for your internal organization only. Message 56" at bounding box center [337, 141] width 445 height 30
click at [198, 208] on span "Add Media from Vault" at bounding box center [180, 209] width 80 height 9
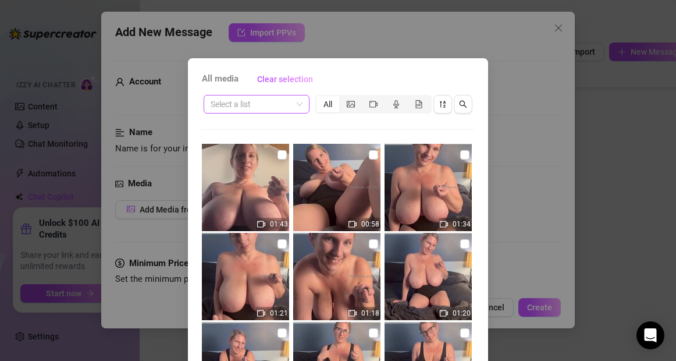
click at [267, 105] on input "search" at bounding box center [251, 103] width 81 height 17
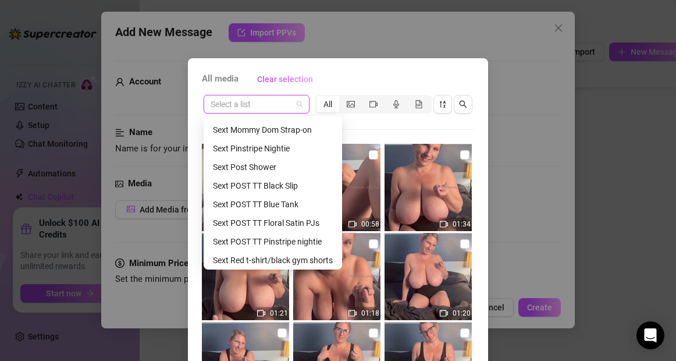
scroll to position [335, 0]
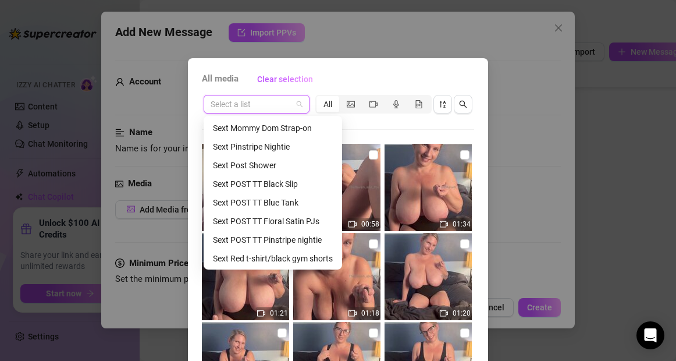
click at [272, 198] on div "Sext POST TT Blue Tank" at bounding box center [273, 202] width 120 height 13
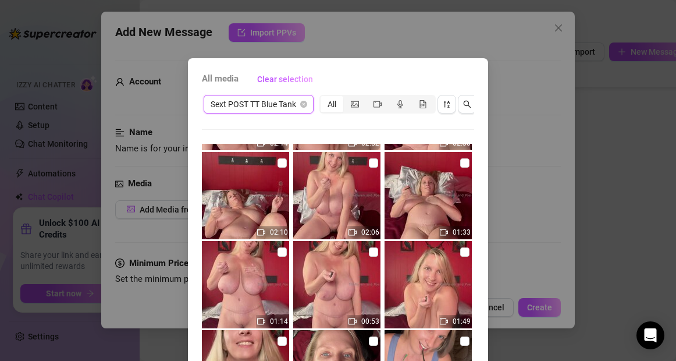
scroll to position [83, 0]
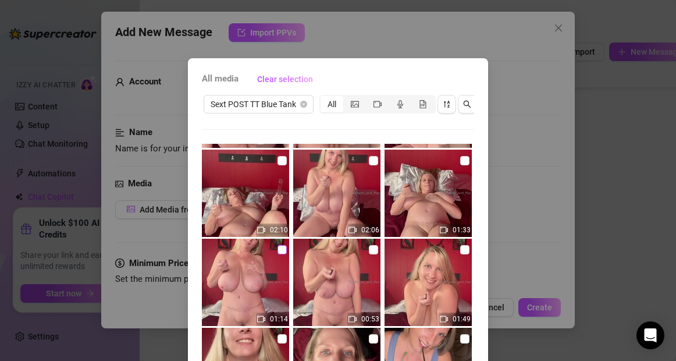
click at [285, 250] on input "checkbox" at bounding box center [282, 249] width 9 height 9
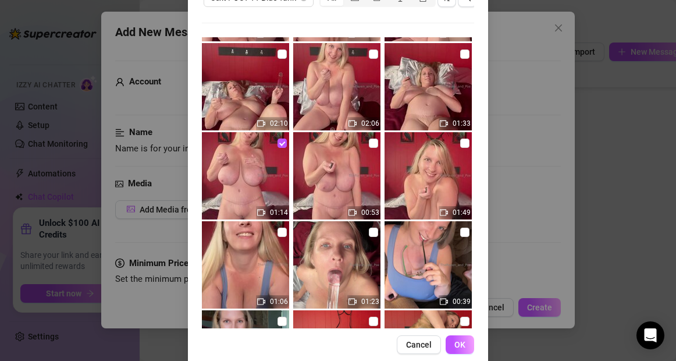
scroll to position [113, 0]
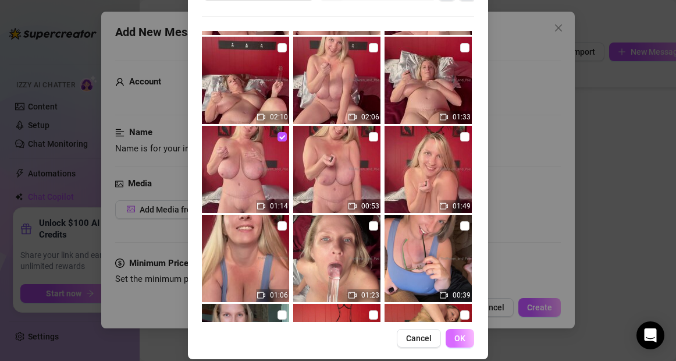
click at [466, 342] on button "OK" at bounding box center [460, 338] width 29 height 19
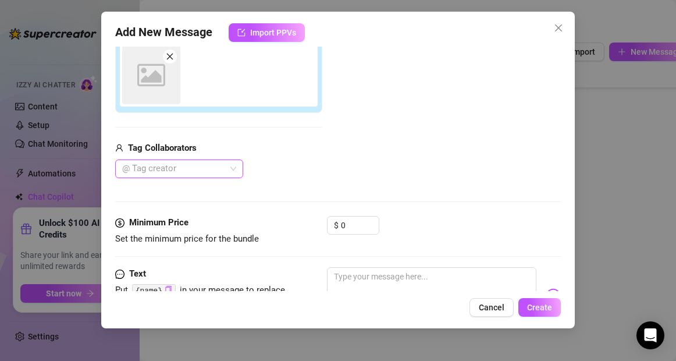
scroll to position [207, 0]
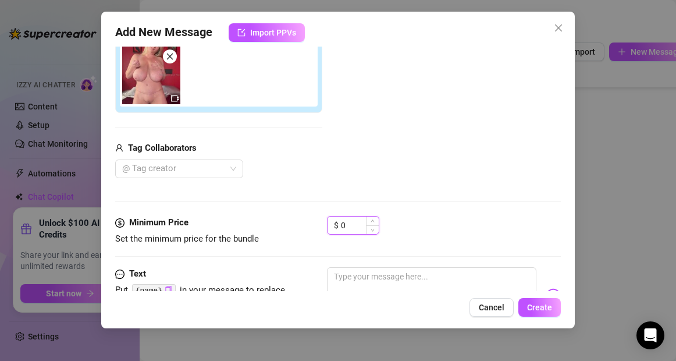
drag, startPoint x: 353, startPoint y: 224, endPoint x: 338, endPoint y: 226, distance: 15.8
click at [338, 226] on div "$ 0" at bounding box center [353, 225] width 52 height 19
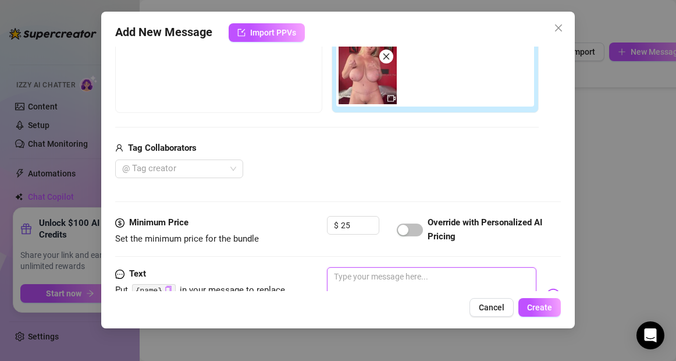
click at [363, 285] on textarea at bounding box center [431, 290] width 209 height 47
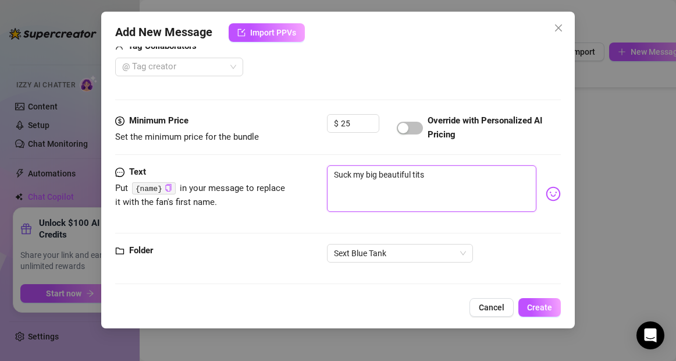
scroll to position [312, 0]
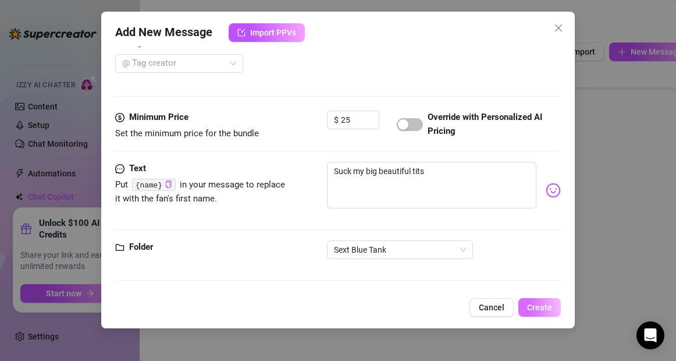
click at [536, 306] on span "Create" at bounding box center [539, 307] width 25 height 9
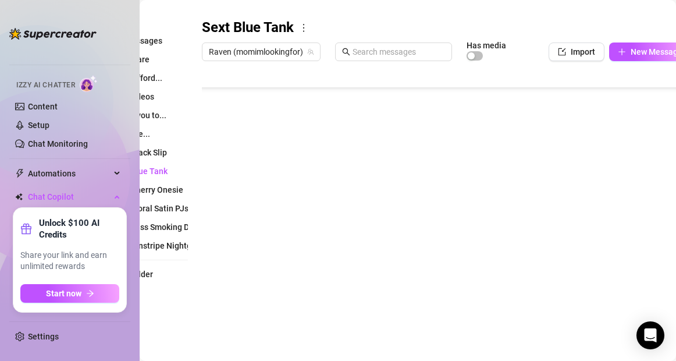
scroll to position [186, 0]
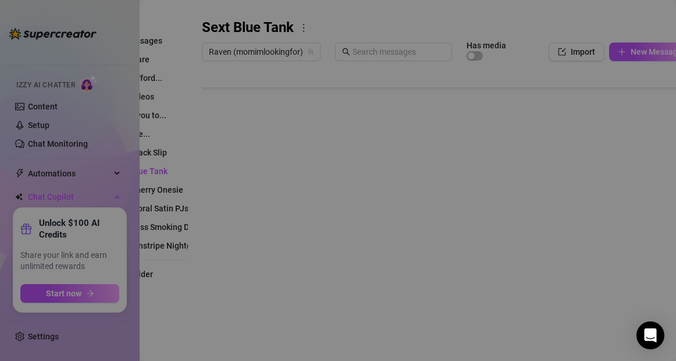
click at [231, 314] on body "Home Creator Analytics Team Analytics Izzy AI Chatter Content Setup Chat Monito…" at bounding box center [338, 180] width 676 height 361
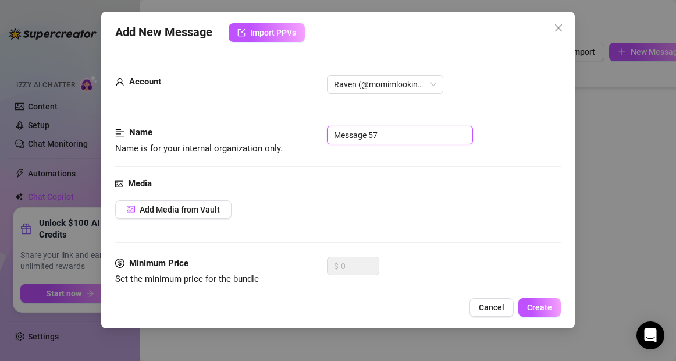
drag, startPoint x: 375, startPoint y: 136, endPoint x: 325, endPoint y: 134, distance: 50.1
click at [325, 134] on div "Name Name is for your internal organization only. Message 57" at bounding box center [337, 141] width 445 height 30
click at [189, 211] on span "Add Media from Vault" at bounding box center [180, 209] width 80 height 9
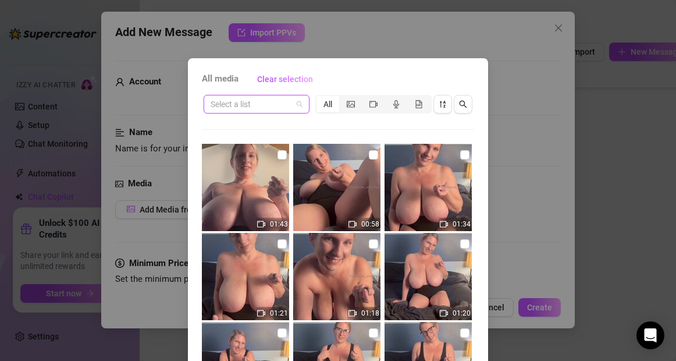
click at [278, 103] on input "search" at bounding box center [251, 103] width 81 height 17
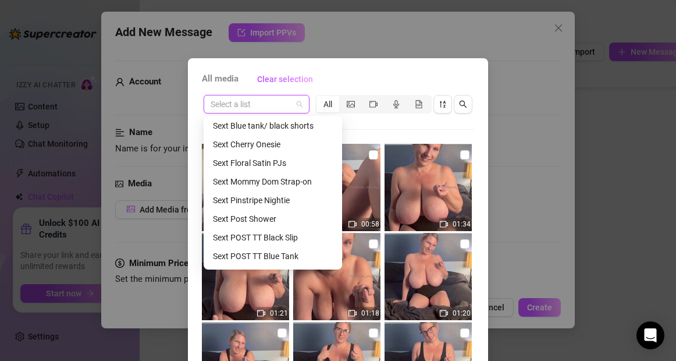
scroll to position [282, 0]
click at [253, 256] on div "Sext POST TT Blue Tank" at bounding box center [273, 255] width 120 height 13
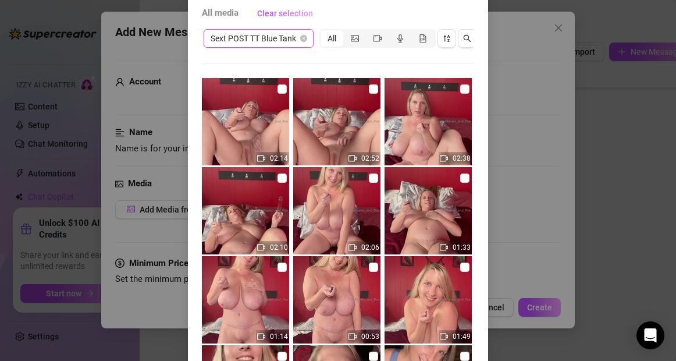
scroll to position [125, 0]
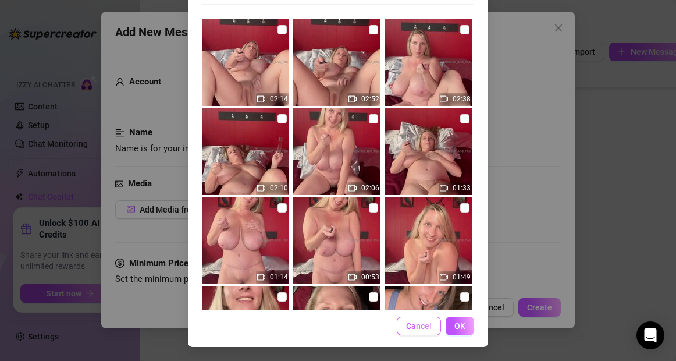
click at [426, 322] on span "Cancel" at bounding box center [419, 325] width 26 height 9
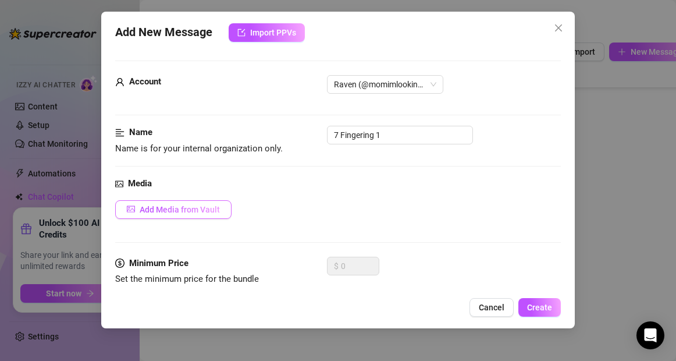
click at [201, 208] on span "Add Media from Vault" at bounding box center [180, 209] width 80 height 9
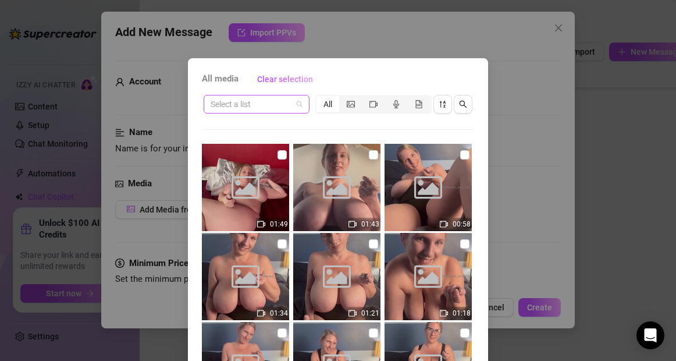
click at [249, 107] on input "search" at bounding box center [251, 103] width 81 height 17
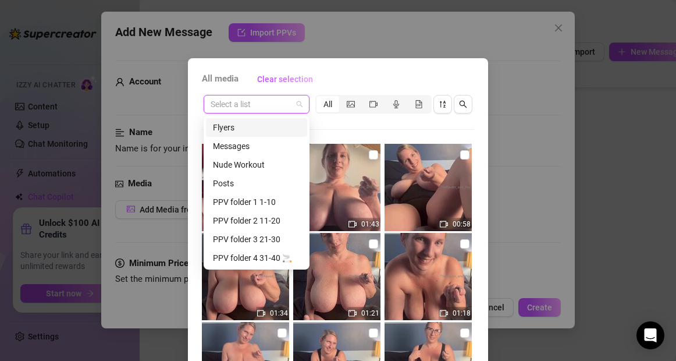
click at [249, 107] on input "search" at bounding box center [251, 103] width 81 height 17
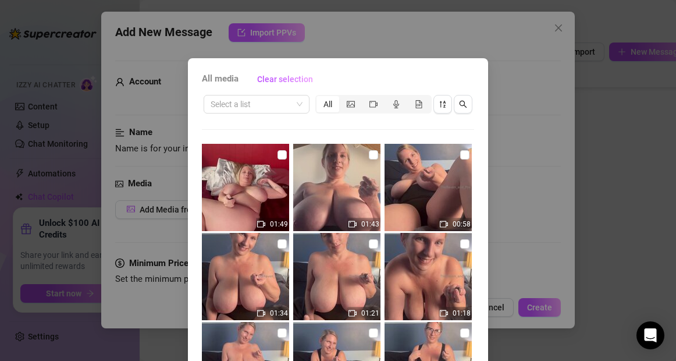
click at [324, 130] on div "Select a list All 01:49 01:43 00:58 01:34 01:21 01:18 01:20 00:50 00:38 00:11 0…" at bounding box center [338, 264] width 272 height 342
click at [284, 156] on input "checkbox" at bounding box center [282, 154] width 9 height 9
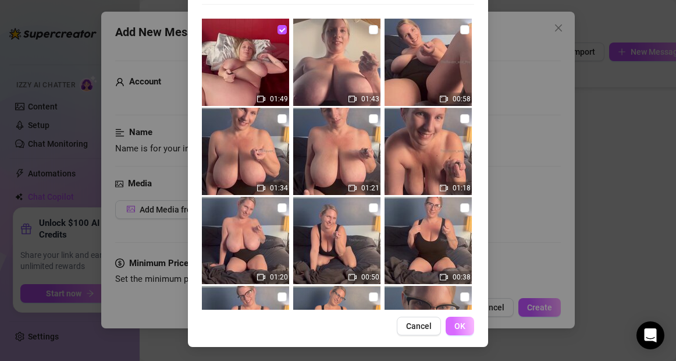
click at [466, 324] on button "OK" at bounding box center [460, 326] width 29 height 19
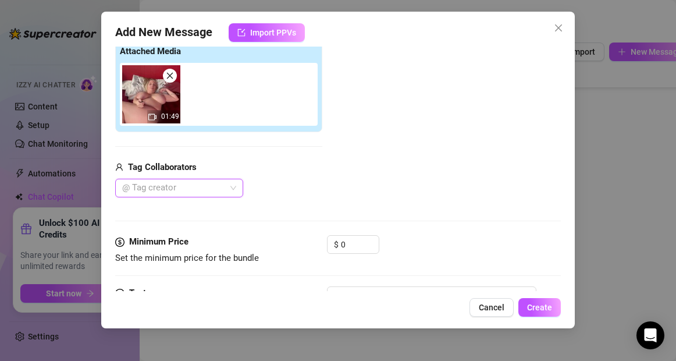
scroll to position [196, 0]
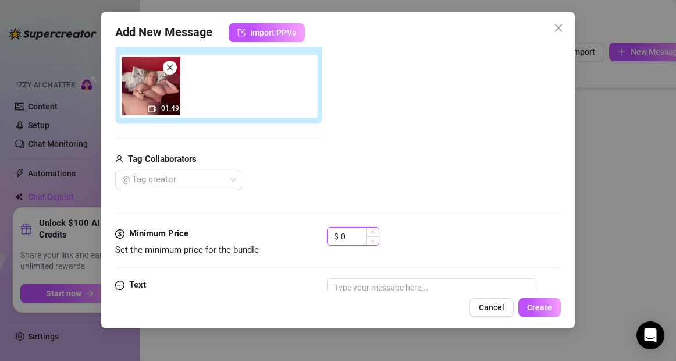
drag, startPoint x: 351, startPoint y: 235, endPoint x: 334, endPoint y: 235, distance: 17.5
click at [334, 235] on div "$ 0" at bounding box center [353, 236] width 52 height 19
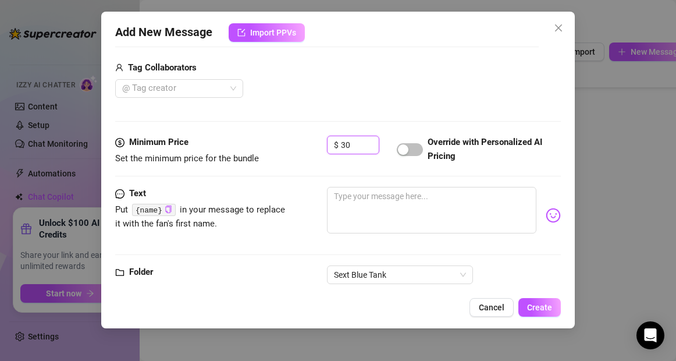
scroll to position [295, 0]
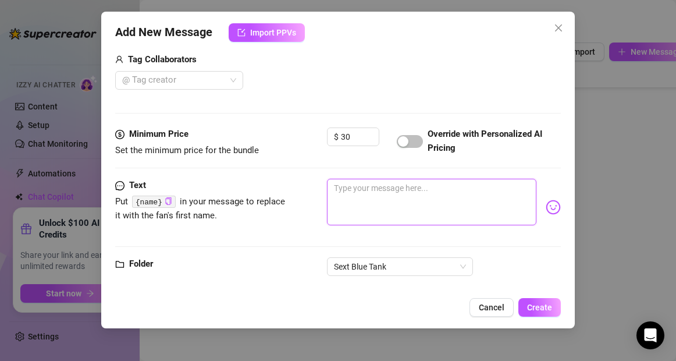
click at [365, 198] on textarea at bounding box center [431, 202] width 209 height 47
click at [417, 193] on textarea "Let me show you how I like" at bounding box center [431, 202] width 209 height 47
click at [441, 187] on textarea "Let me show you how I'd like" at bounding box center [431, 202] width 209 height 47
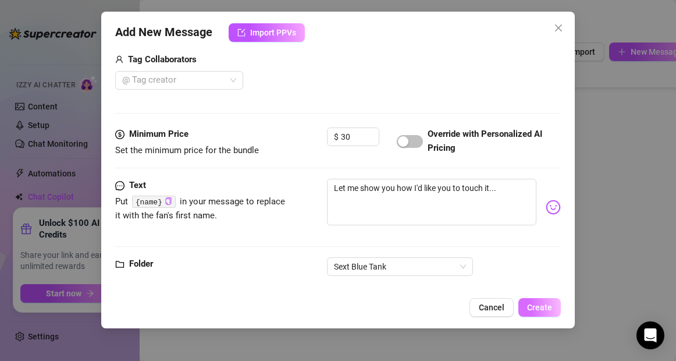
click at [538, 303] on span "Create" at bounding box center [539, 307] width 25 height 9
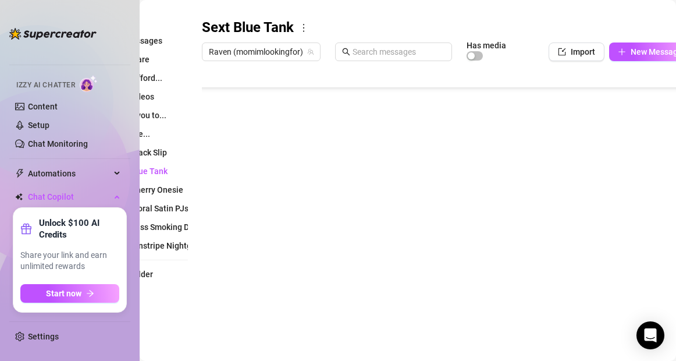
scroll to position [210, 0]
click at [233, 316] on body "Home Creator Analytics Team Analytics Izzy AI Chatter Content Setup Chat Monito…" at bounding box center [338, 180] width 676 height 361
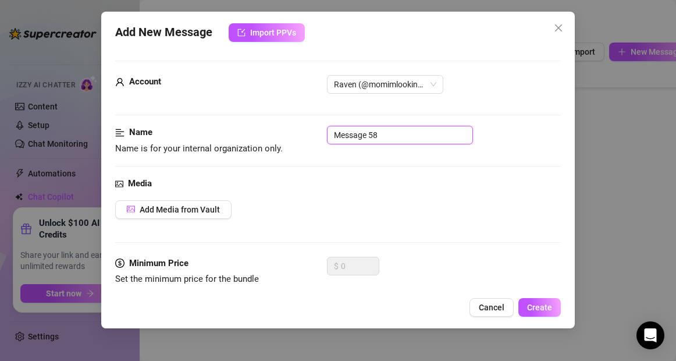
drag, startPoint x: 382, startPoint y: 134, endPoint x: 309, endPoint y: 130, distance: 72.9
click at [309, 130] on div "Name Name is for your internal organization only. Message 58" at bounding box center [337, 141] width 445 height 30
click at [208, 205] on span "Add Media from Vault" at bounding box center [180, 209] width 80 height 9
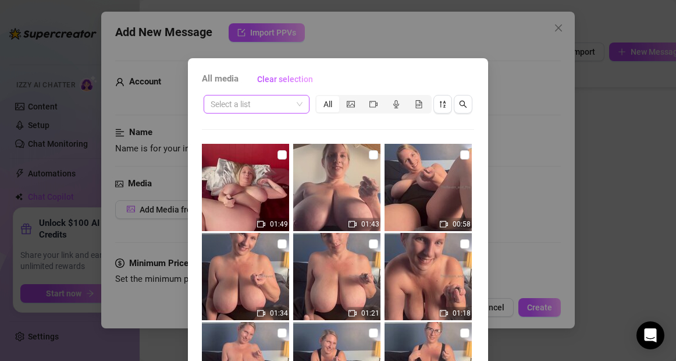
click at [246, 106] on input "search" at bounding box center [251, 103] width 81 height 17
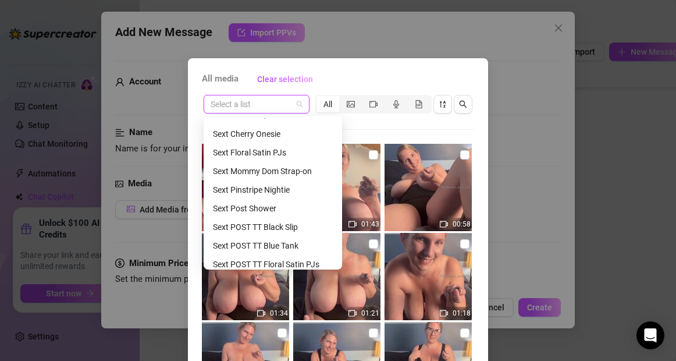
scroll to position [295, 0]
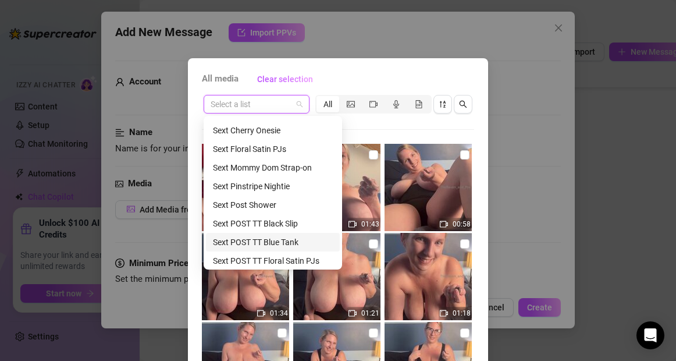
click at [248, 247] on div "Sext POST TT Blue Tank" at bounding box center [273, 242] width 120 height 13
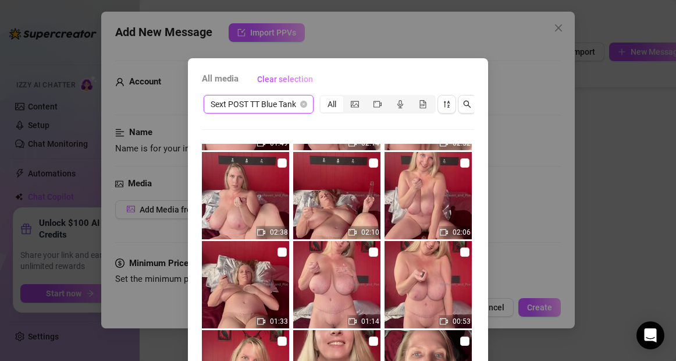
scroll to position [85, 0]
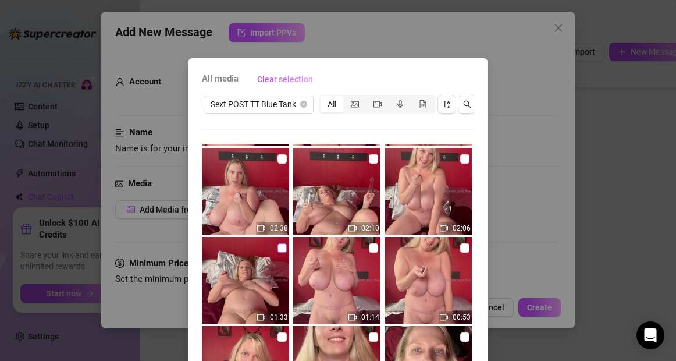
click at [283, 249] on input "checkbox" at bounding box center [282, 247] width 9 height 9
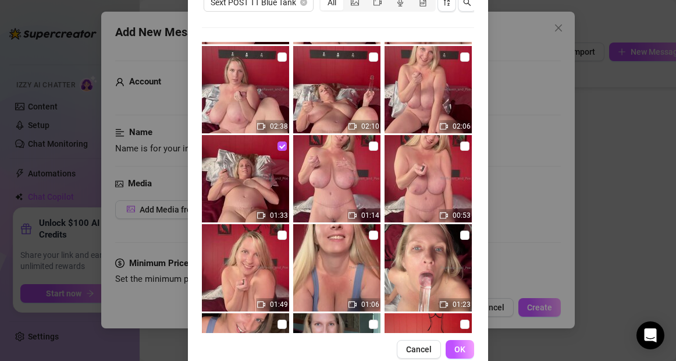
scroll to position [125, 0]
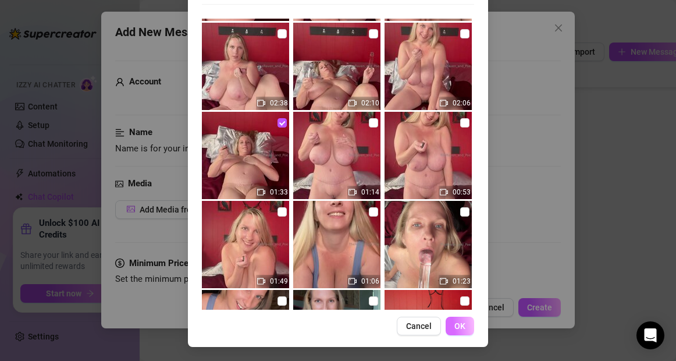
click at [466, 325] on button "OK" at bounding box center [460, 326] width 29 height 19
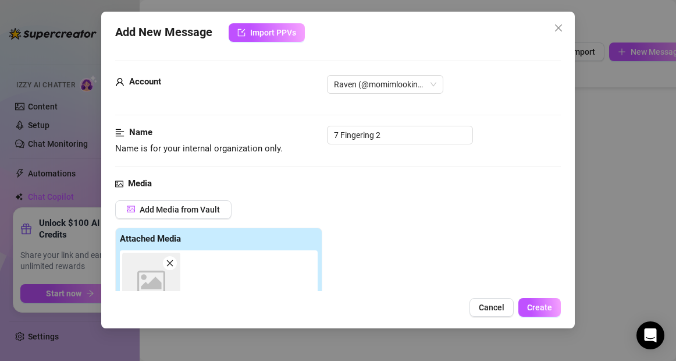
scroll to position [207, 0]
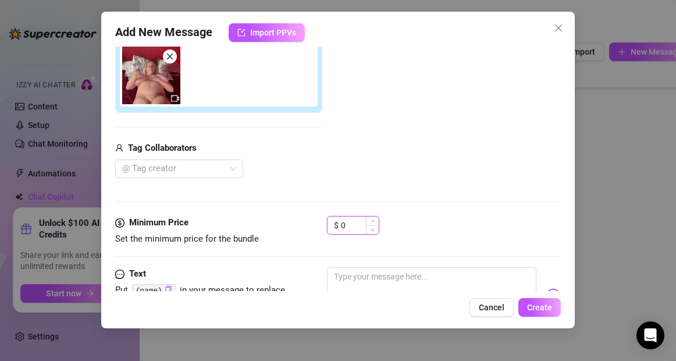
drag, startPoint x: 351, startPoint y: 224, endPoint x: 339, endPoint y: 223, distance: 12.3
click at [339, 223] on div "$ 0" at bounding box center [353, 225] width 52 height 19
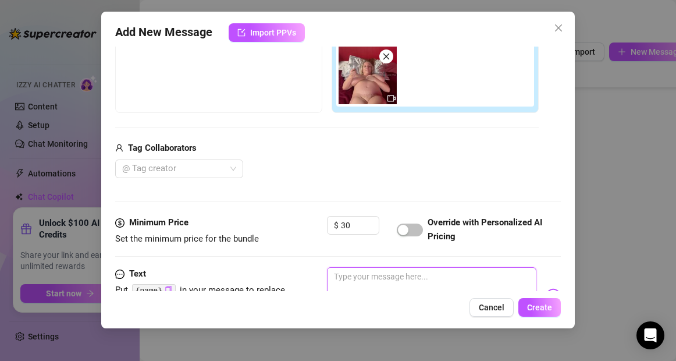
click at [341, 279] on textarea at bounding box center [431, 290] width 209 height 47
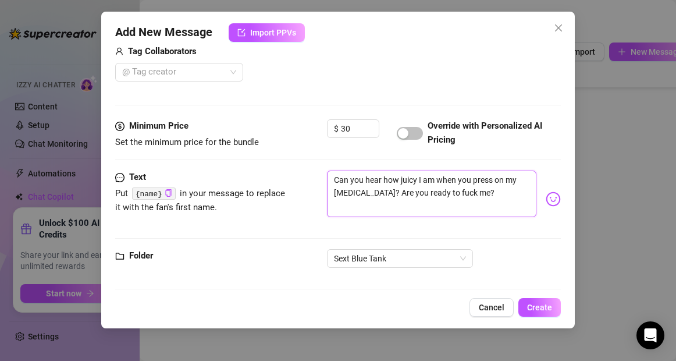
scroll to position [312, 0]
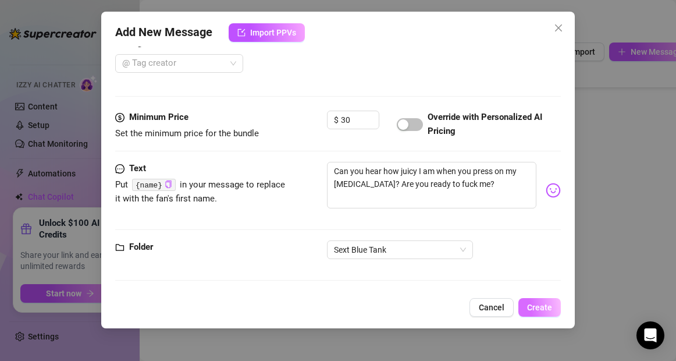
click at [539, 311] on span "Create" at bounding box center [539, 307] width 25 height 9
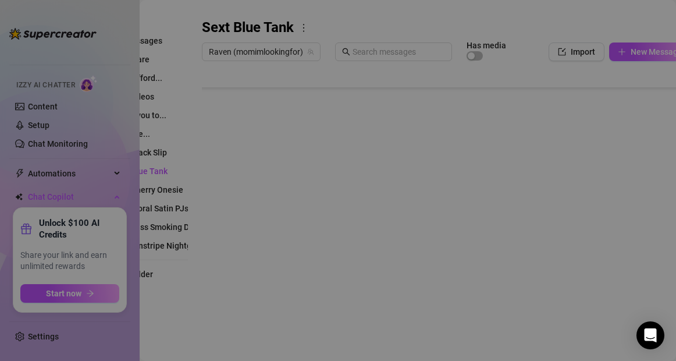
click at [229, 311] on body "Home Creator Analytics Team Analytics Izzy AI Chatter Content Setup Chat Monito…" at bounding box center [338, 180] width 676 height 361
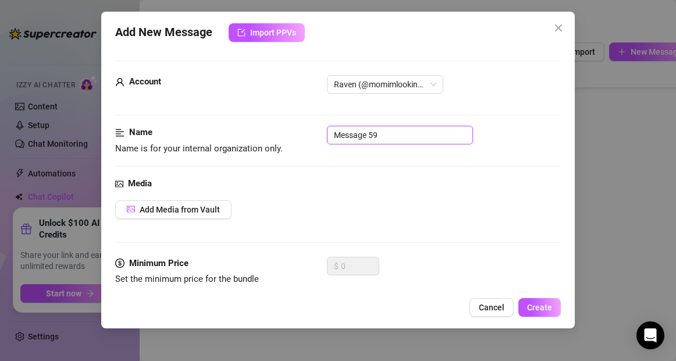
drag, startPoint x: 381, startPoint y: 136, endPoint x: 307, endPoint y: 136, distance: 73.3
click at [307, 136] on div "Name Name is for your internal organization only. Message 59" at bounding box center [337, 141] width 445 height 30
click at [352, 137] on input "8 Dlido fucking" at bounding box center [400, 135] width 146 height 19
click at [400, 140] on input "8 Dildo fucking" at bounding box center [400, 135] width 146 height 19
click at [195, 210] on span "Add Media from Vault" at bounding box center [180, 209] width 80 height 9
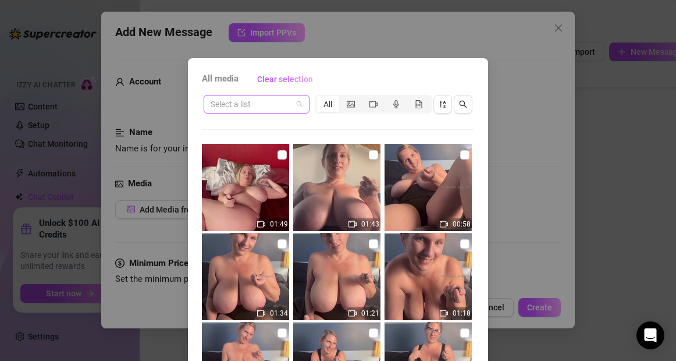
click at [270, 107] on input "search" at bounding box center [251, 103] width 81 height 17
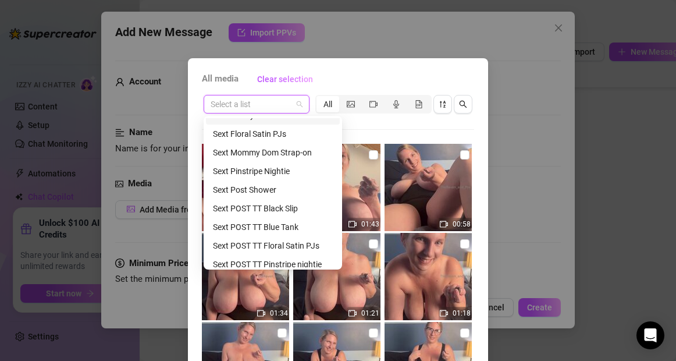
scroll to position [311, 0]
click at [274, 224] on div "Sext POST TT Blue Tank" at bounding box center [273, 225] width 120 height 13
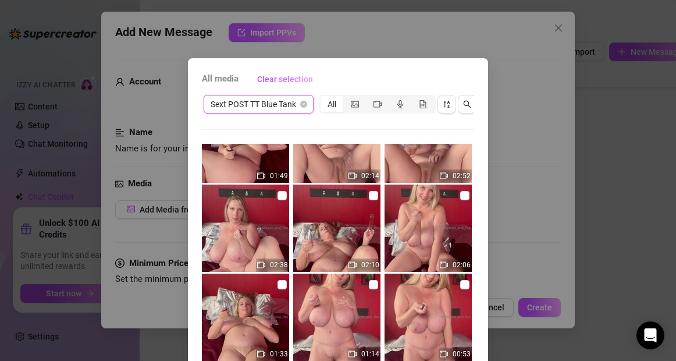
scroll to position [37, 0]
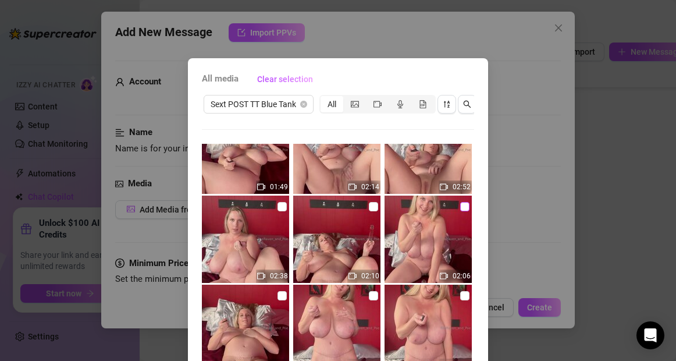
click at [466, 210] on input "checkbox" at bounding box center [464, 206] width 9 height 9
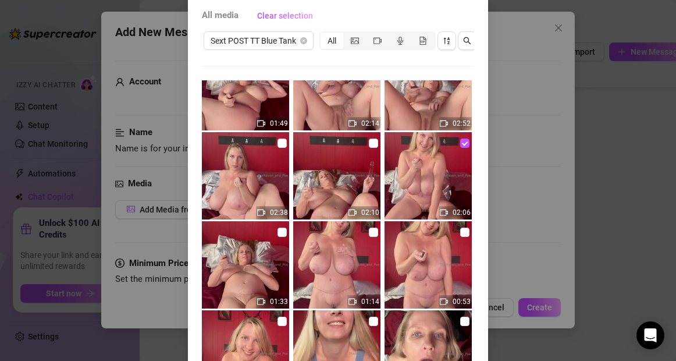
scroll to position [125, 0]
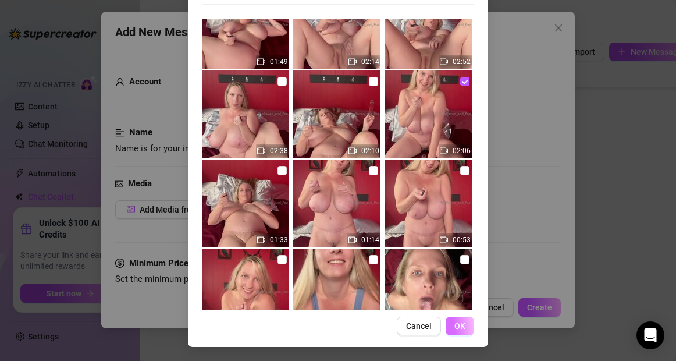
click at [462, 327] on span "OK" at bounding box center [460, 325] width 11 height 9
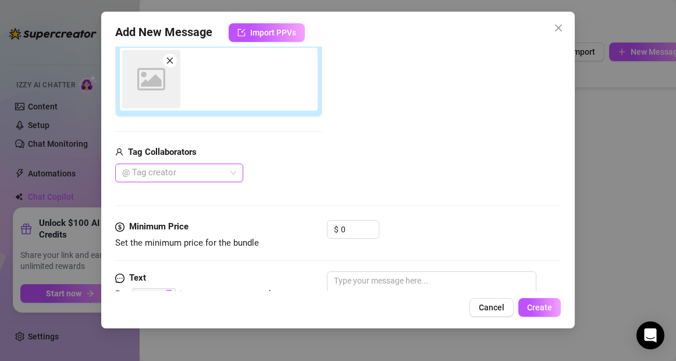
scroll to position [207, 0]
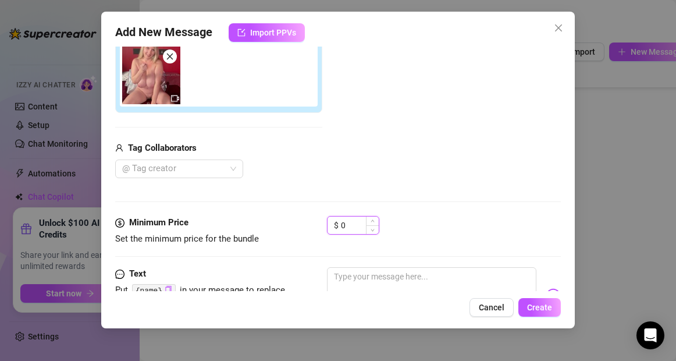
drag, startPoint x: 347, startPoint y: 225, endPoint x: 339, endPoint y: 225, distance: 8.1
click at [339, 225] on div "$ 0" at bounding box center [353, 225] width 52 height 19
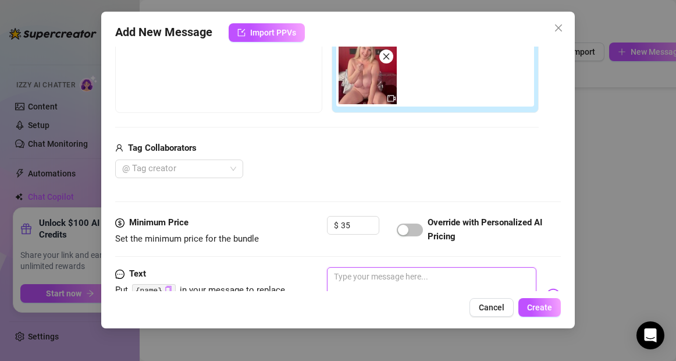
click at [350, 281] on textarea at bounding box center [431, 290] width 209 height 47
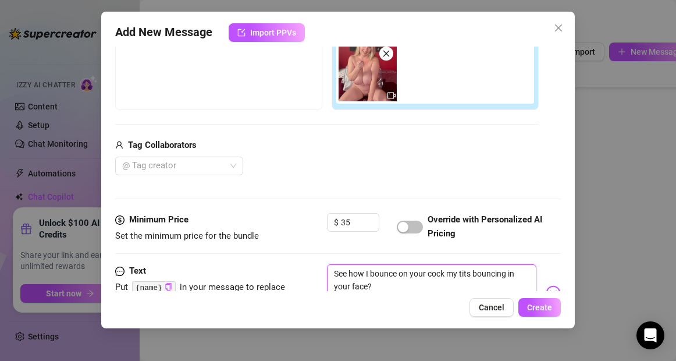
click at [445, 277] on textarea "See how I bounce on your cock my tits bouncing in your face?" at bounding box center [431, 287] width 209 height 47
drag, startPoint x: 509, startPoint y: 275, endPoint x: 477, endPoint y: 274, distance: 32.0
click at [477, 274] on textarea "See how I bounce on your cock, my tits bouncing in your face?" at bounding box center [431, 287] width 209 height 47
click at [519, 274] on textarea "See how I bounce on your cock, my tits hitting you face?" at bounding box center [431, 287] width 209 height 47
click at [374, 283] on textarea "See how I bounce on your cock, my tits hitting you in the face?" at bounding box center [431, 287] width 209 height 47
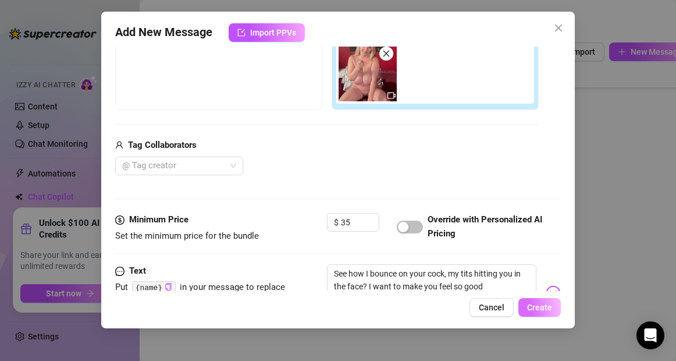
click at [540, 306] on span "Create" at bounding box center [539, 307] width 25 height 9
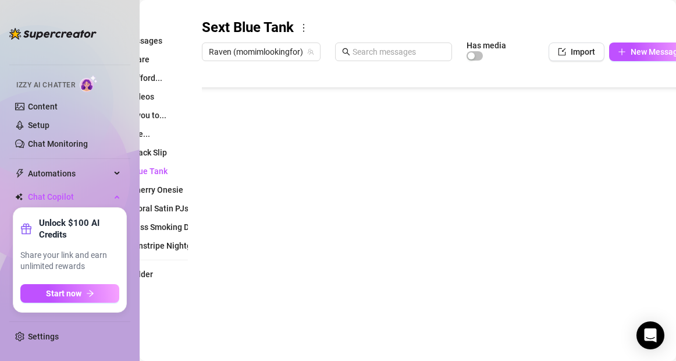
scroll to position [256, 0]
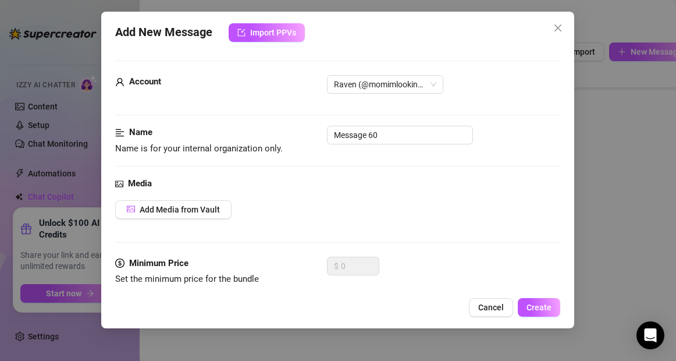
click at [232, 316] on body "Home Creator Analytics Team Analytics Izzy AI Chatter Content Setup Chat Monito…" at bounding box center [338, 180] width 676 height 361
click at [497, 308] on span "Cancel" at bounding box center [492, 307] width 26 height 9
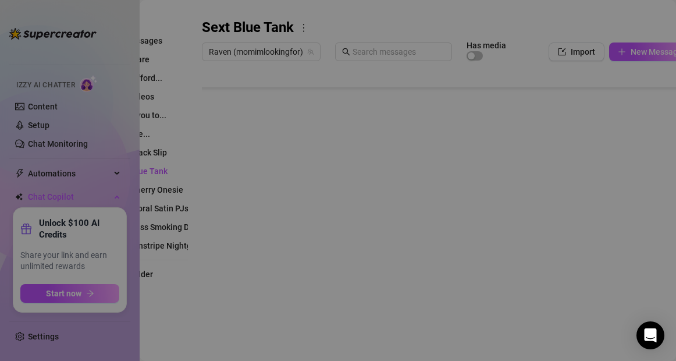
click at [231, 315] on body "Home Creator Analytics Team Analytics Izzy AI Chatter Content Setup Chat Monito…" at bounding box center [338, 180] width 676 height 361
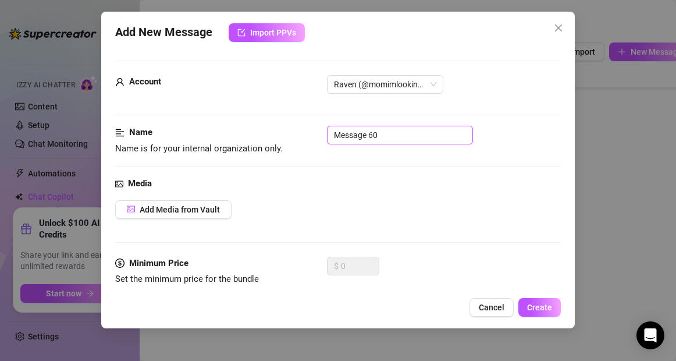
drag, startPoint x: 393, startPoint y: 136, endPoint x: 322, endPoint y: 137, distance: 70.4
click at [322, 137] on div "Name Name is for your internal organization only. Message 60" at bounding box center [337, 141] width 445 height 30
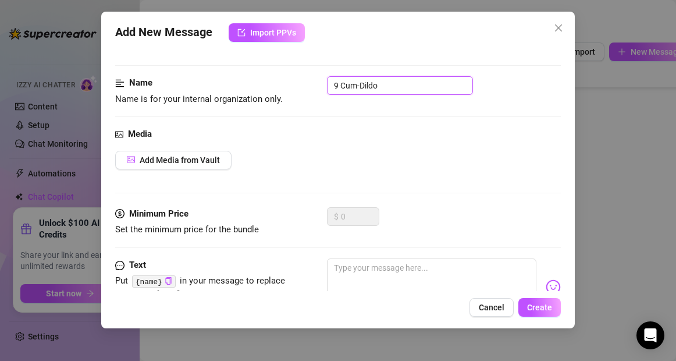
scroll to position [71, 0]
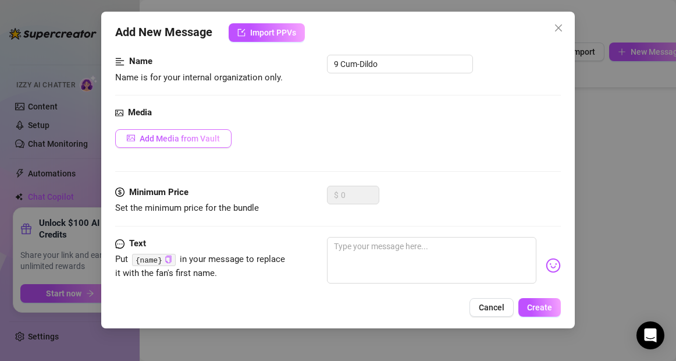
click at [193, 140] on span "Add Media from Vault" at bounding box center [180, 138] width 80 height 9
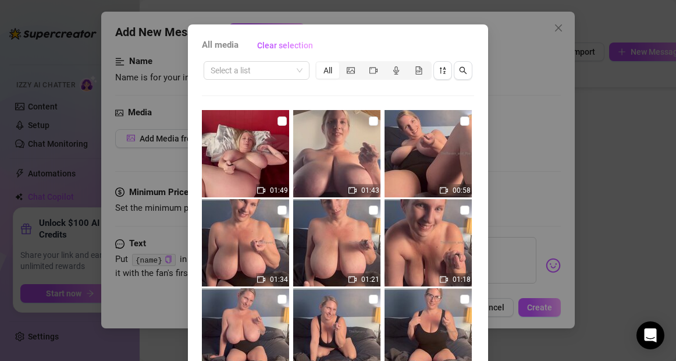
scroll to position [31, 0]
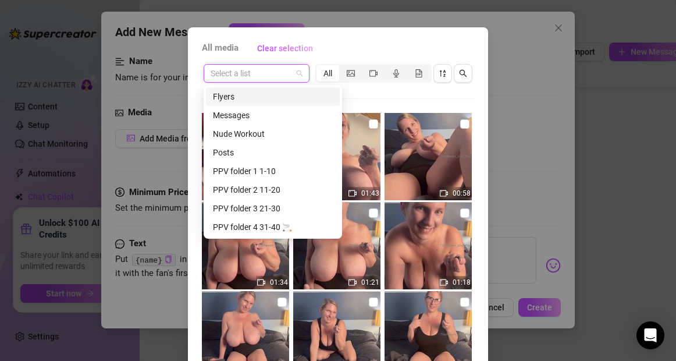
click at [247, 73] on input "search" at bounding box center [251, 73] width 81 height 17
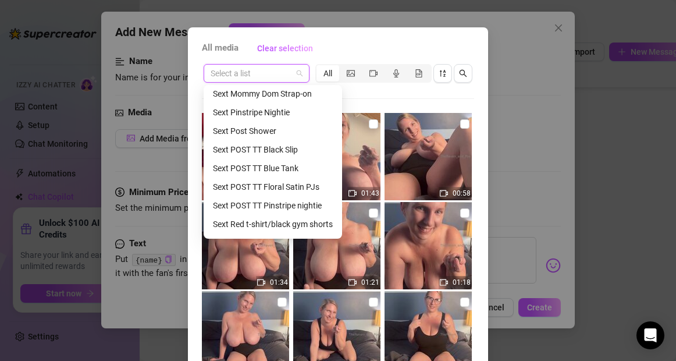
scroll to position [340, 0]
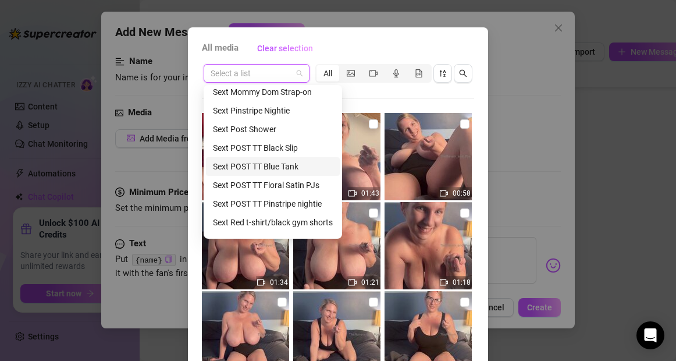
click at [257, 166] on div "Sext POST TT Blue Tank" at bounding box center [273, 166] width 120 height 13
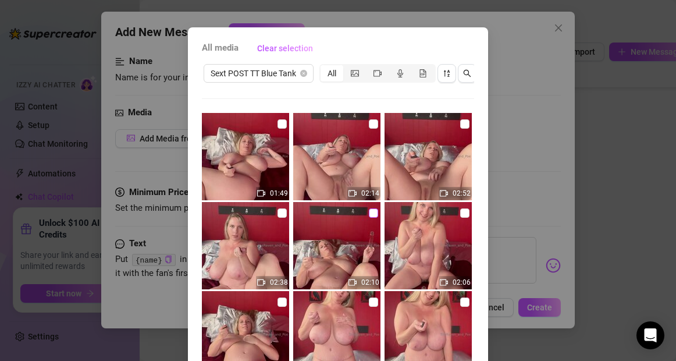
click at [375, 215] on input "checkbox" at bounding box center [373, 212] width 9 height 9
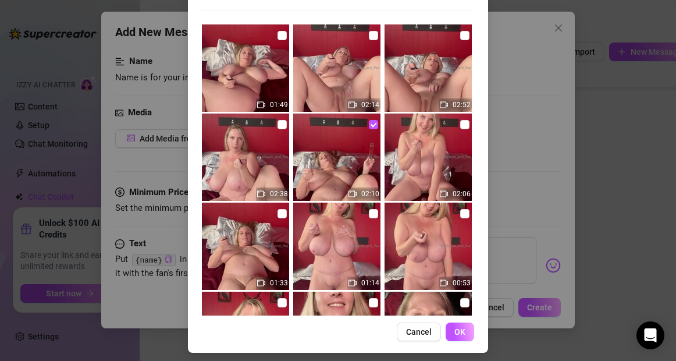
scroll to position [125, 0]
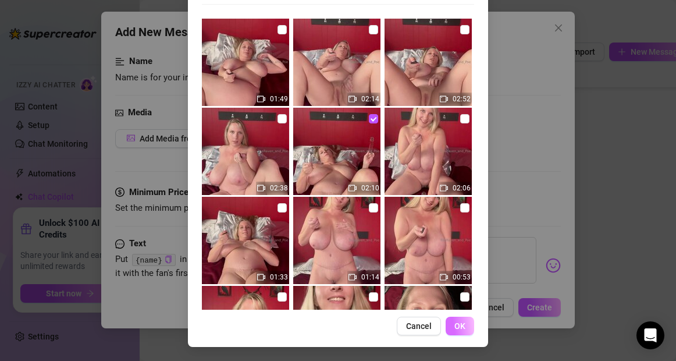
click at [455, 328] on span "OK" at bounding box center [460, 325] width 11 height 9
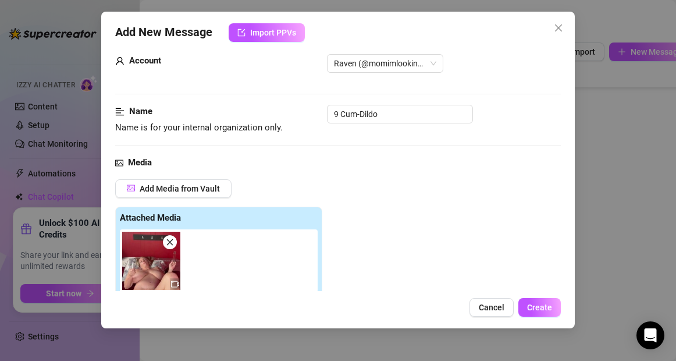
scroll to position [16, 0]
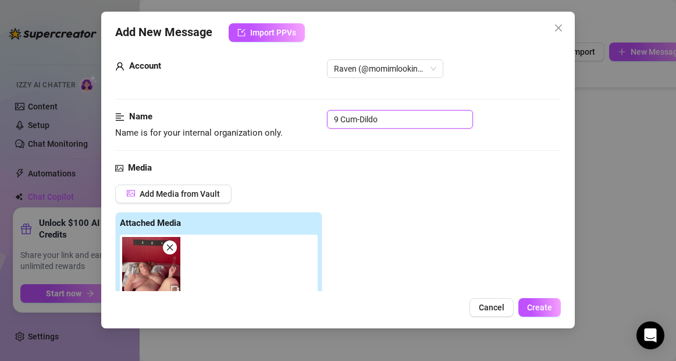
drag, startPoint x: 380, startPoint y: 121, endPoint x: 328, endPoint y: 122, distance: 51.2
click at [328, 122] on input "9 Cum-Dildo" at bounding box center [400, 119] width 146 height 19
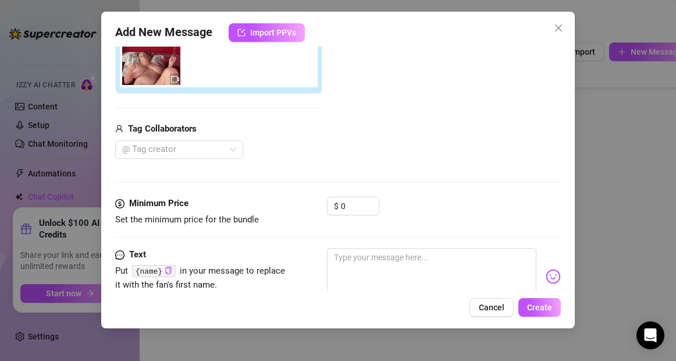
scroll to position [228, 0]
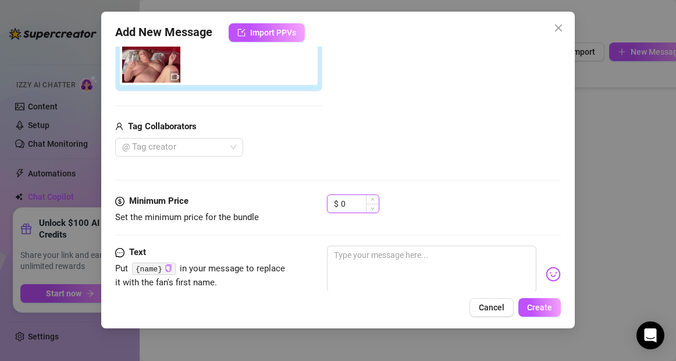
drag, startPoint x: 353, startPoint y: 204, endPoint x: 341, endPoint y: 203, distance: 12.2
click at [341, 203] on input "0" at bounding box center [360, 203] width 38 height 17
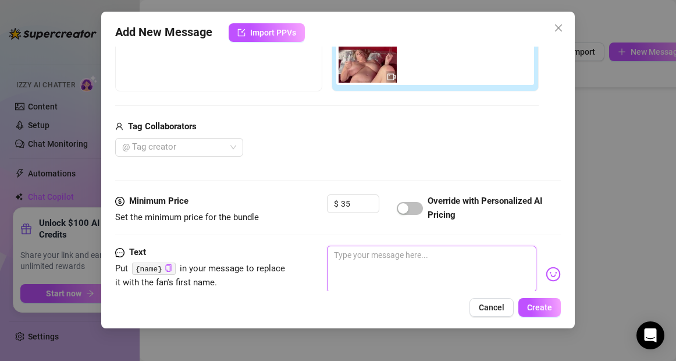
click at [352, 255] on textarea at bounding box center [431, 269] width 209 height 47
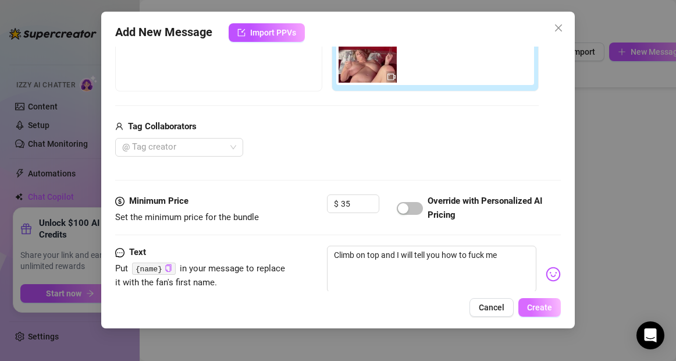
click at [547, 308] on span "Create" at bounding box center [539, 307] width 25 height 9
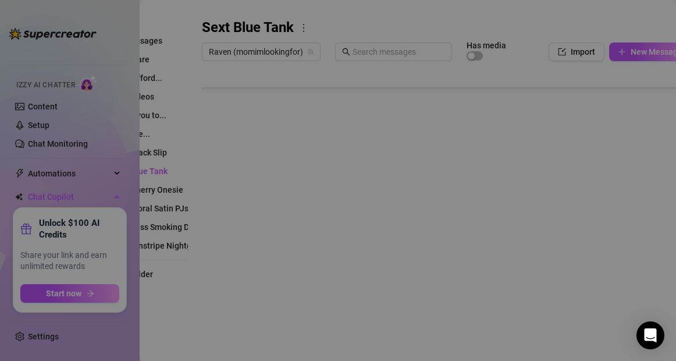
click at [231, 314] on body "Home Creator Analytics Team Analytics Izzy AI Chatter Content Setup Chat Monito…" at bounding box center [338, 180] width 676 height 361
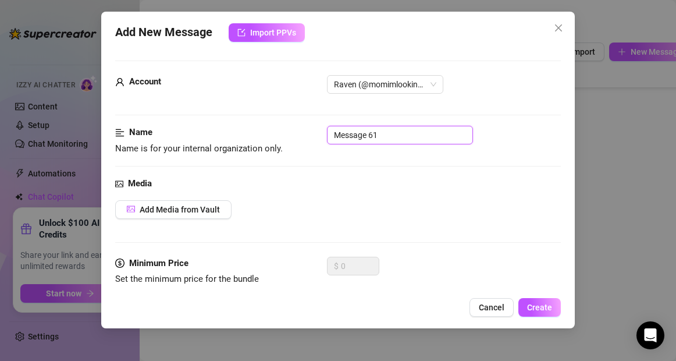
drag, startPoint x: 382, startPoint y: 134, endPoint x: 304, endPoint y: 133, distance: 77.4
click at [304, 133] on div "Name Name is for your internal organization only. Message 61" at bounding box center [337, 141] width 445 height 30
click at [207, 211] on span "Add Media from Vault" at bounding box center [180, 209] width 80 height 9
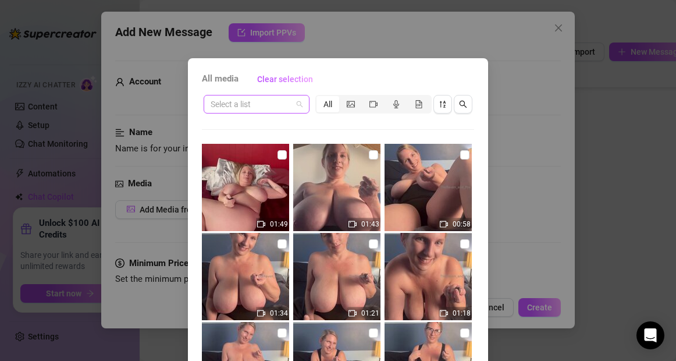
click at [265, 108] on input "search" at bounding box center [251, 103] width 81 height 17
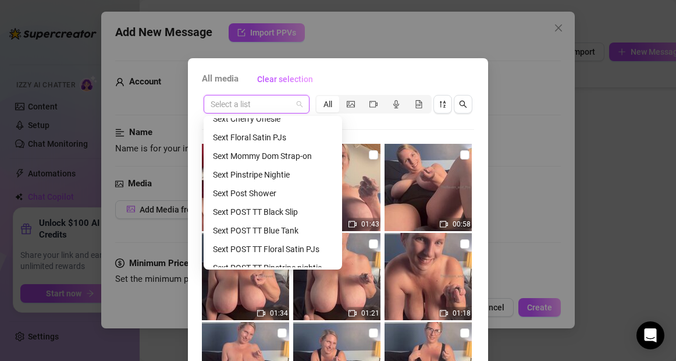
scroll to position [307, 0]
click at [259, 231] on div "Sext POST TT Blue Tank" at bounding box center [273, 230] width 120 height 13
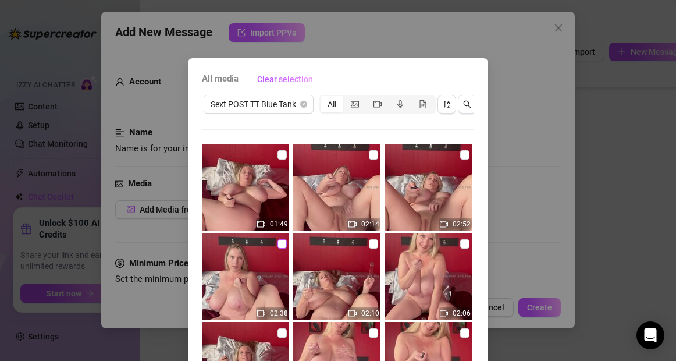
click at [282, 246] on input "checkbox" at bounding box center [282, 243] width 9 height 9
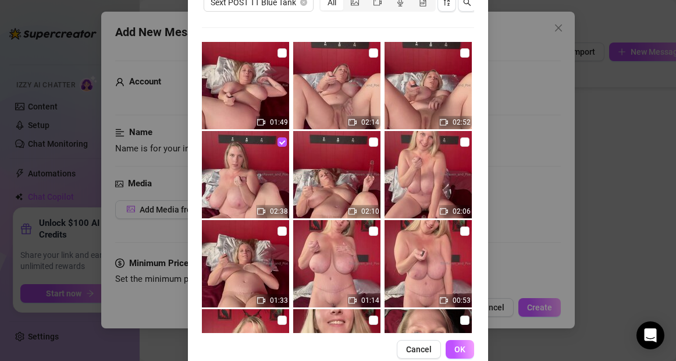
scroll to position [105, 0]
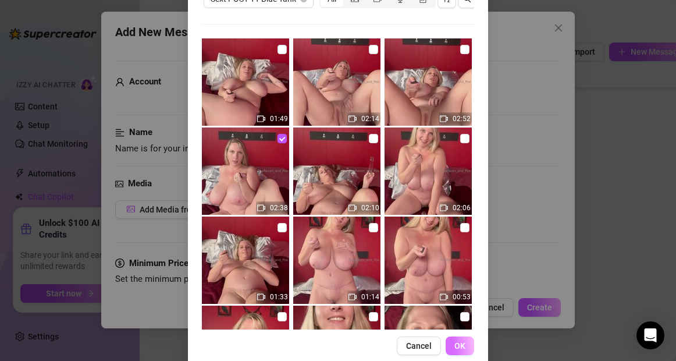
click at [465, 342] on span "OK" at bounding box center [460, 345] width 11 height 9
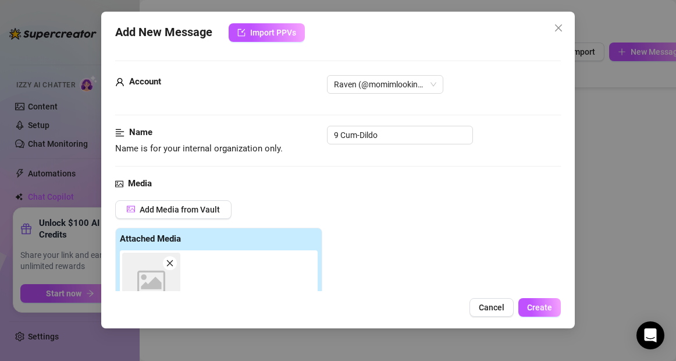
scroll to position [207, 0]
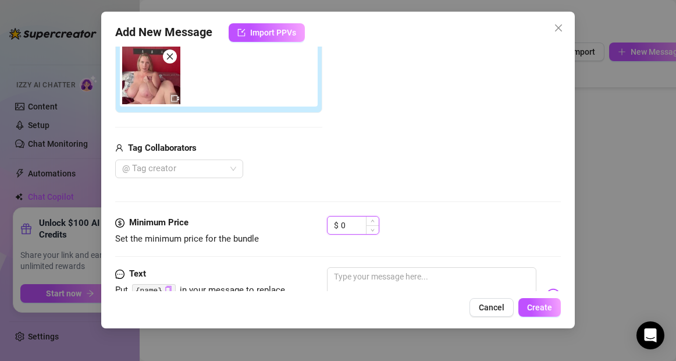
drag, startPoint x: 349, startPoint y: 224, endPoint x: 339, endPoint y: 224, distance: 9.9
click at [339, 224] on div "$ 0" at bounding box center [353, 225] width 52 height 19
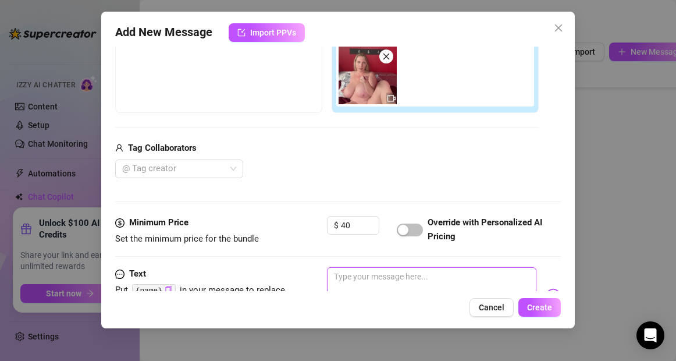
click at [368, 279] on textarea at bounding box center [431, 290] width 209 height 47
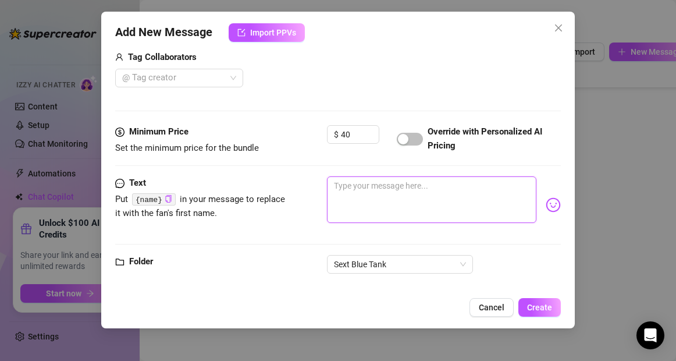
scroll to position [300, 0]
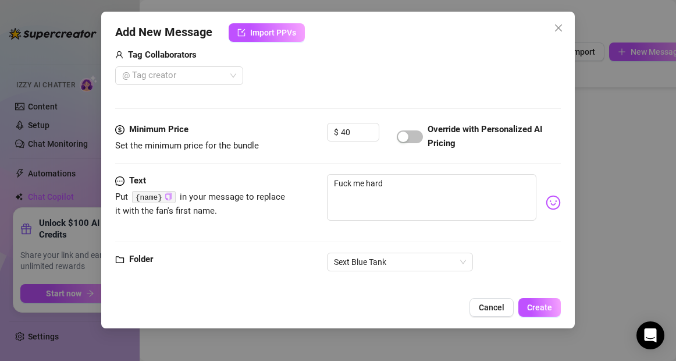
click at [158, 198] on code "{name}" at bounding box center [154, 197] width 44 height 12
click at [171, 196] on icon "copy" at bounding box center [168, 197] width 6 height 8
click at [389, 185] on textarea "Fuck me hard" at bounding box center [431, 197] width 209 height 47
paste textarea "{name}"
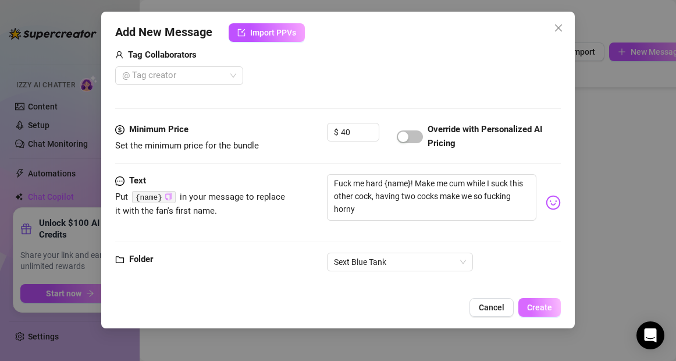
click at [540, 306] on span "Create" at bounding box center [539, 307] width 25 height 9
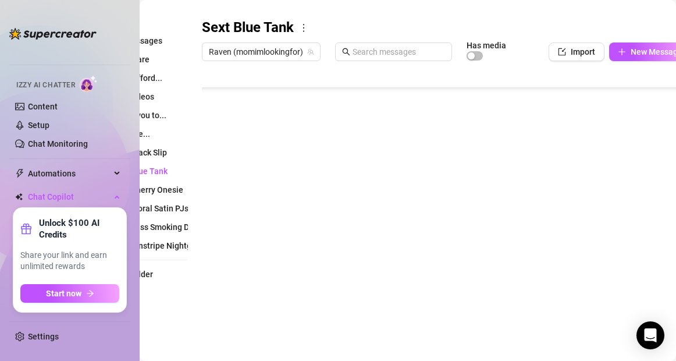
scroll to position [303, 0]
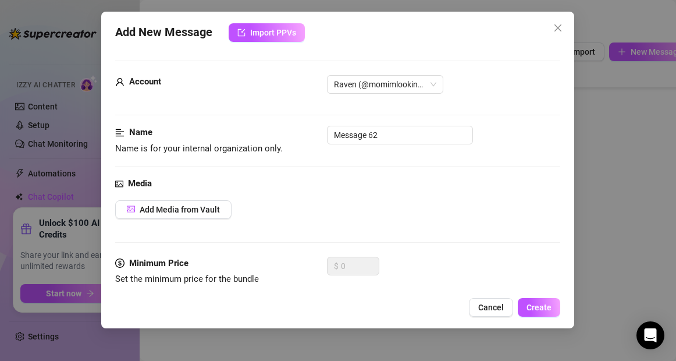
click at [233, 315] on body "Home Creator Analytics Team Analytics Izzy AI Chatter Content Setup Chat Monito…" at bounding box center [338, 180] width 676 height 361
drag, startPoint x: 384, startPoint y: 134, endPoint x: 325, endPoint y: 133, distance: 58.2
click at [325, 133] on div "Name Name is for your internal organization only. Message 62" at bounding box center [337, 141] width 445 height 30
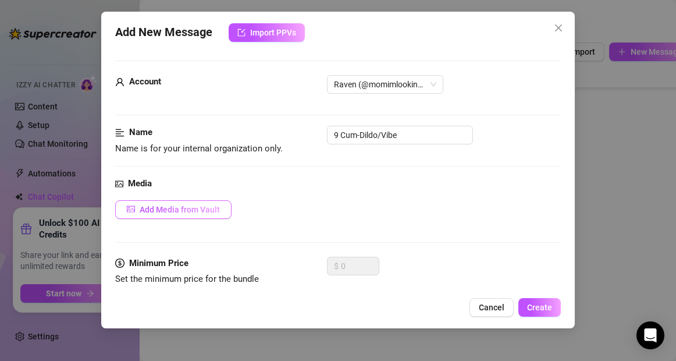
click at [194, 212] on span "Add Media from Vault" at bounding box center [180, 209] width 80 height 9
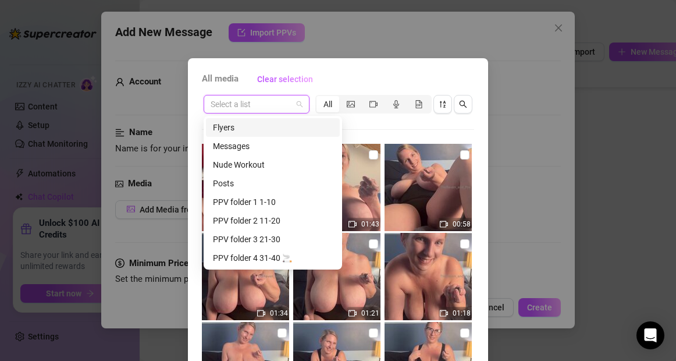
click at [228, 107] on input "search" at bounding box center [251, 103] width 81 height 17
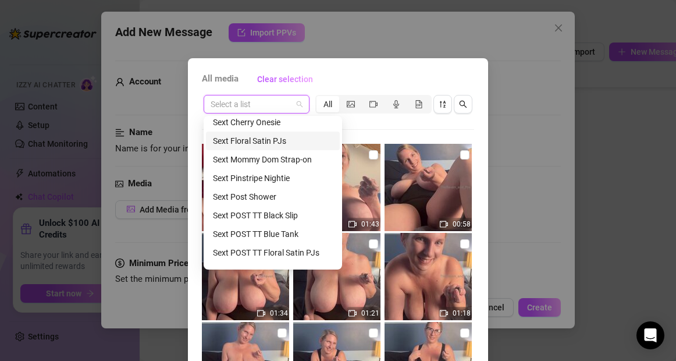
scroll to position [306, 0]
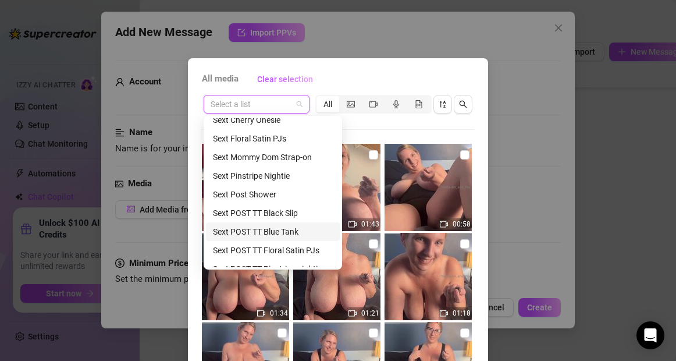
click at [263, 227] on div "Sext POST TT Blue Tank" at bounding box center [273, 231] width 120 height 13
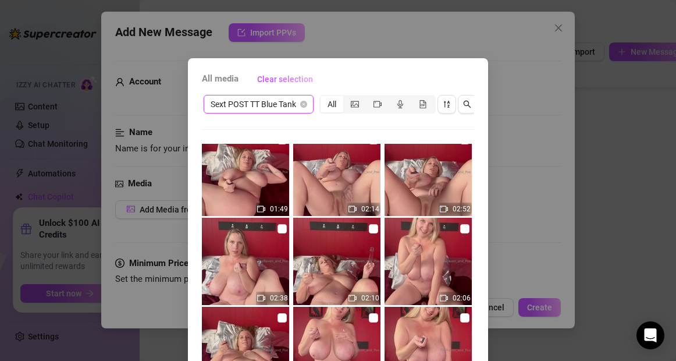
scroll to position [0, 0]
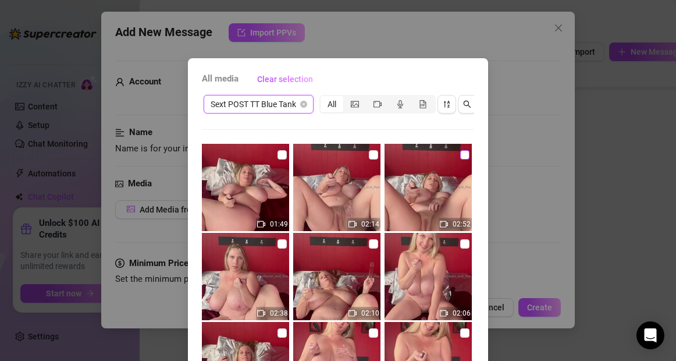
click at [466, 157] on input "checkbox" at bounding box center [464, 154] width 9 height 9
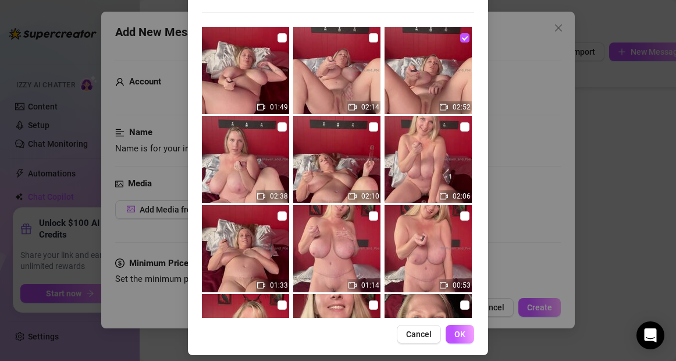
scroll to position [125, 0]
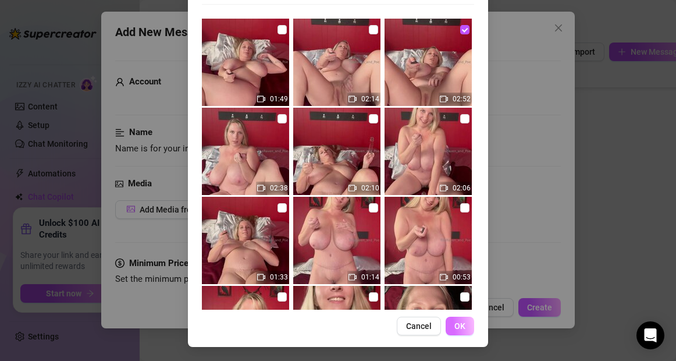
click at [460, 326] on span "OK" at bounding box center [460, 325] width 11 height 9
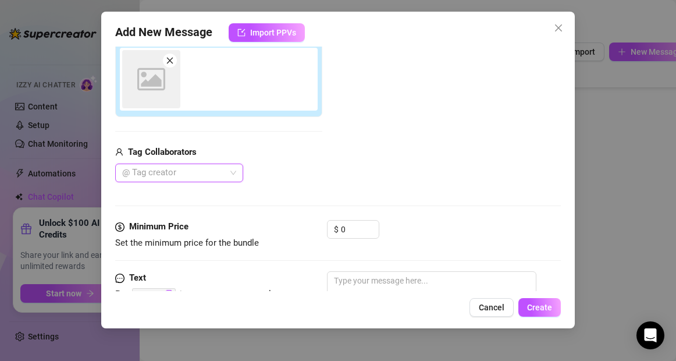
scroll to position [207, 0]
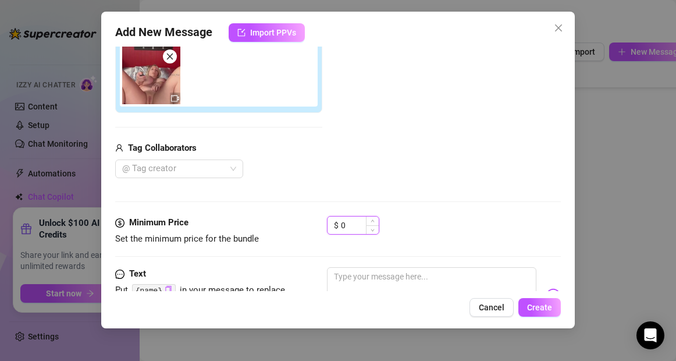
drag, startPoint x: 349, startPoint y: 225, endPoint x: 342, endPoint y: 225, distance: 7.6
click at [342, 225] on input "0" at bounding box center [360, 225] width 38 height 17
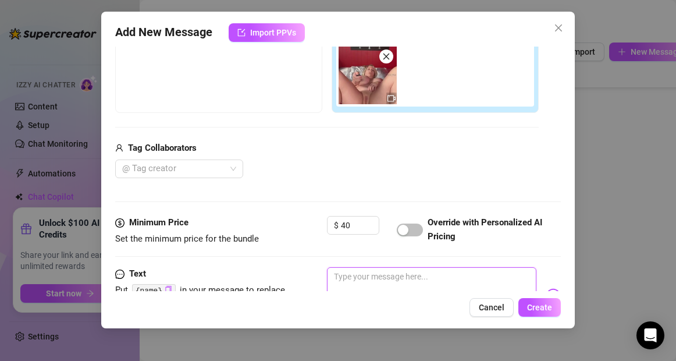
click at [363, 282] on textarea at bounding box center [431, 290] width 209 height 47
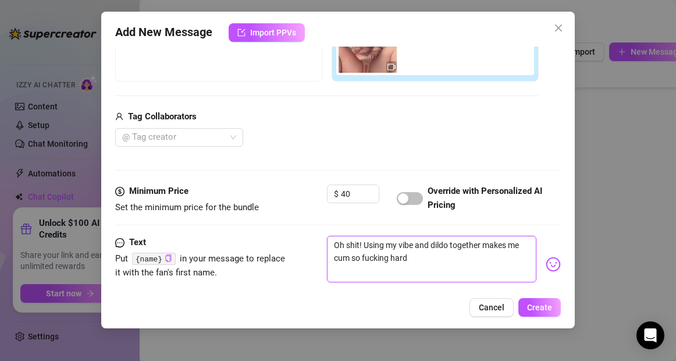
scroll to position [227, 0]
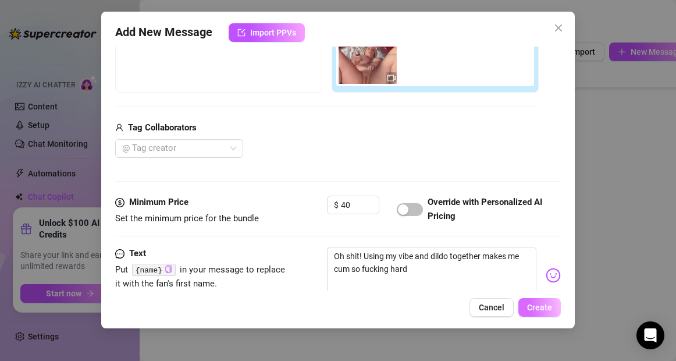
click at [552, 311] on span "Create" at bounding box center [539, 307] width 25 height 9
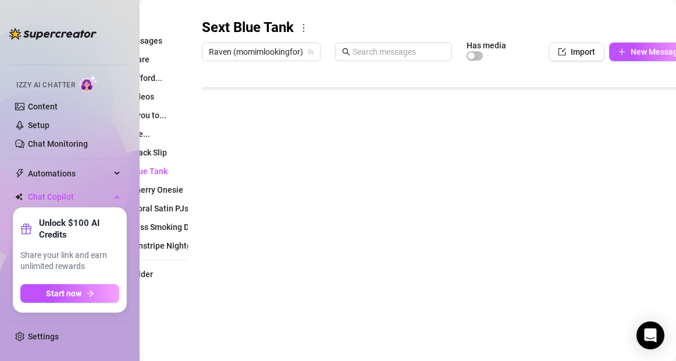
click at [233, 314] on body "Home Creator Analytics Team Analytics Izzy AI Chatter Content Setup Chat Monito…" at bounding box center [338, 180] width 676 height 361
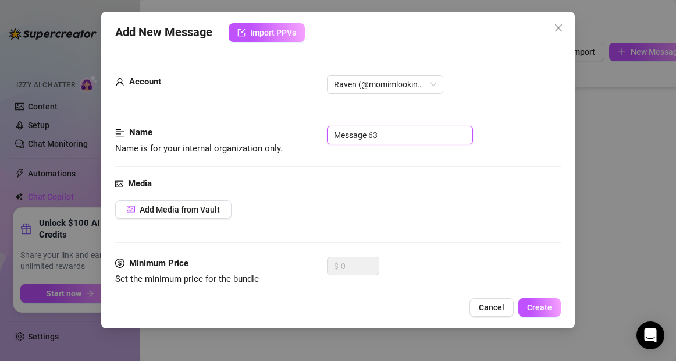
drag, startPoint x: 392, startPoint y: 137, endPoint x: 327, endPoint y: 132, distance: 65.9
click at [327, 132] on div "Name Name is for your internal organization only. Message 63" at bounding box center [337, 141] width 445 height 30
click at [140, 210] on button "Add Media from Vault" at bounding box center [173, 209] width 116 height 19
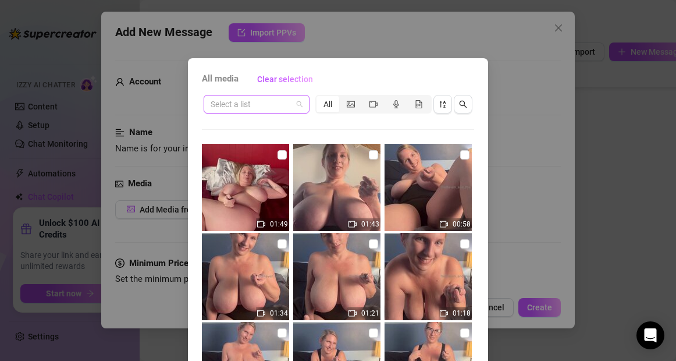
click at [257, 107] on input "search" at bounding box center [251, 103] width 81 height 17
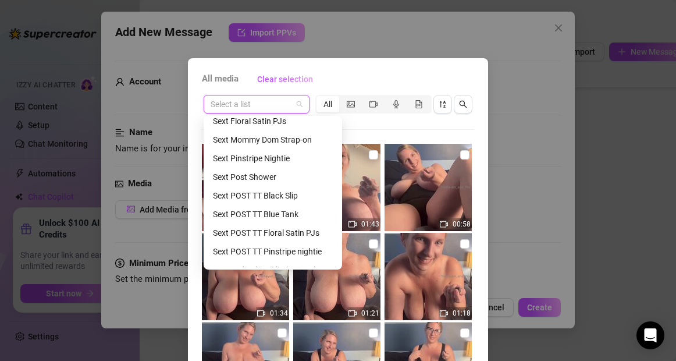
scroll to position [327, 0]
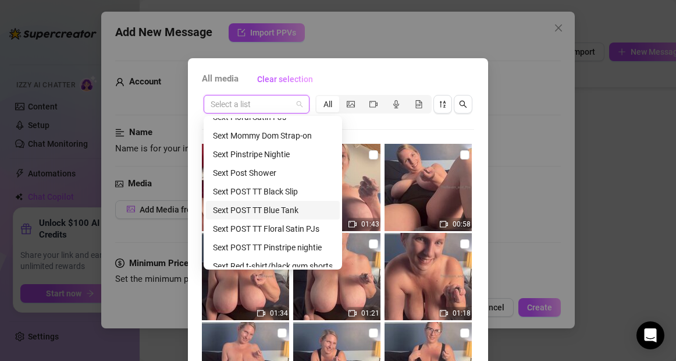
click at [265, 208] on div "Sext POST TT Blue Tank" at bounding box center [273, 210] width 120 height 13
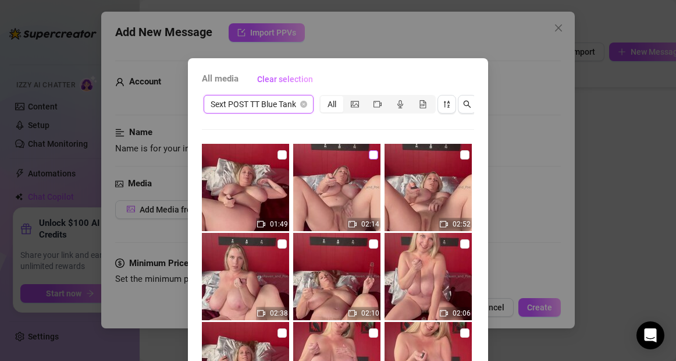
click at [373, 155] on input "checkbox" at bounding box center [373, 154] width 9 height 9
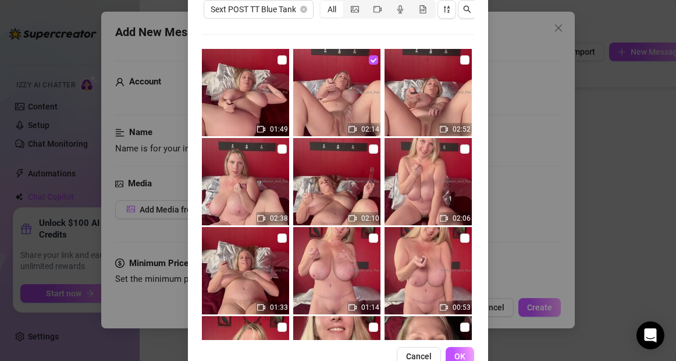
scroll to position [97, 0]
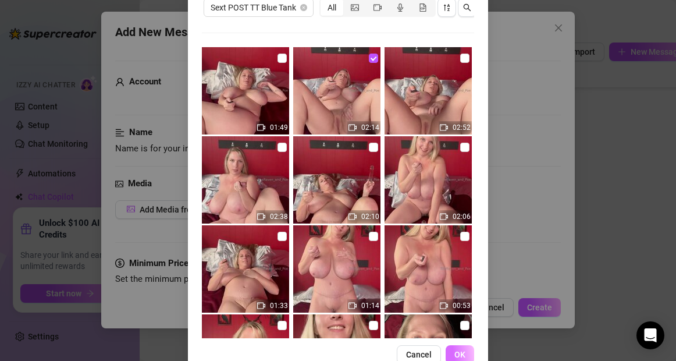
click at [455, 350] on span "OK" at bounding box center [460, 354] width 11 height 9
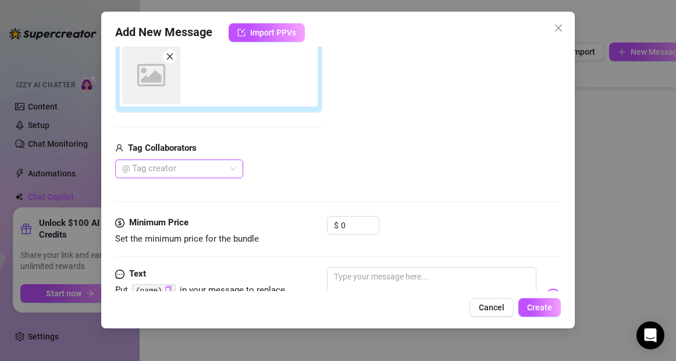
scroll to position [207, 0]
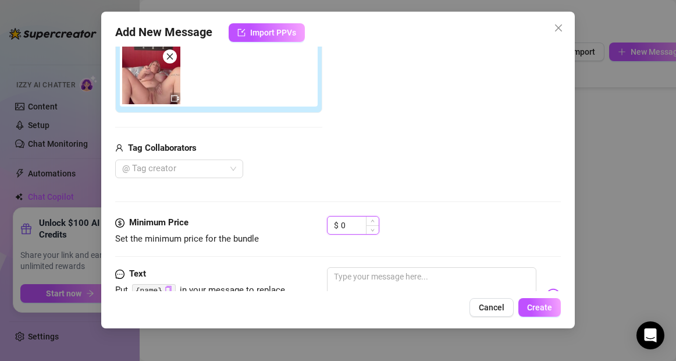
drag, startPoint x: 351, startPoint y: 226, endPoint x: 338, endPoint y: 226, distance: 13.4
click at [338, 226] on div "$ 0" at bounding box center [353, 225] width 52 height 19
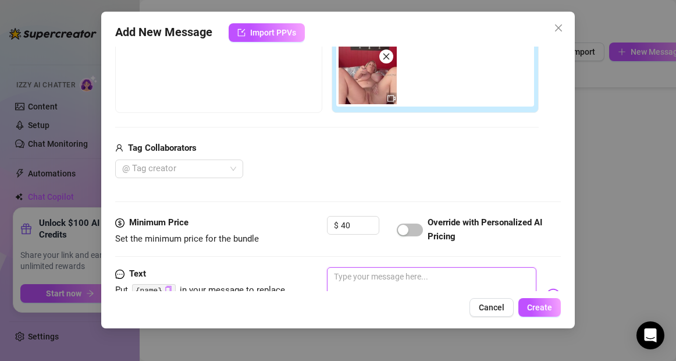
click at [340, 278] on textarea at bounding box center [431, 290] width 209 height 47
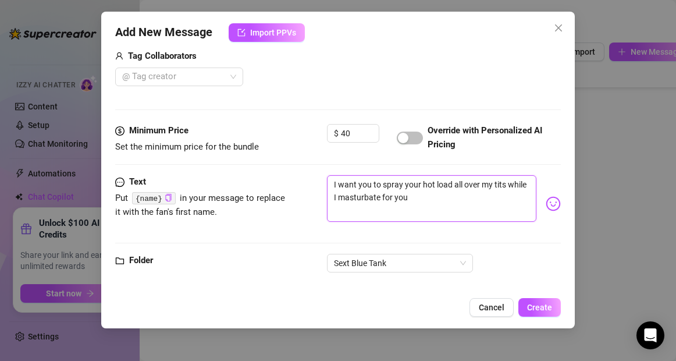
scroll to position [312, 0]
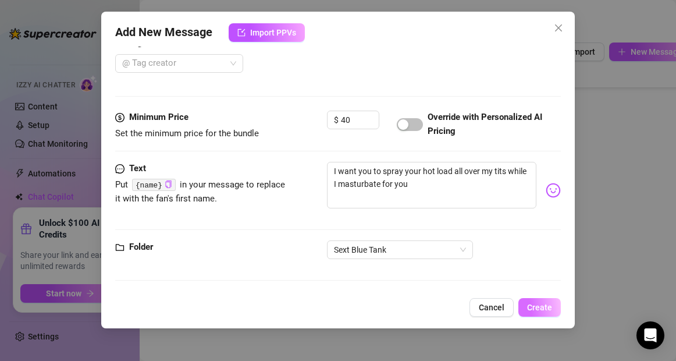
click at [540, 306] on span "Create" at bounding box center [539, 307] width 25 height 9
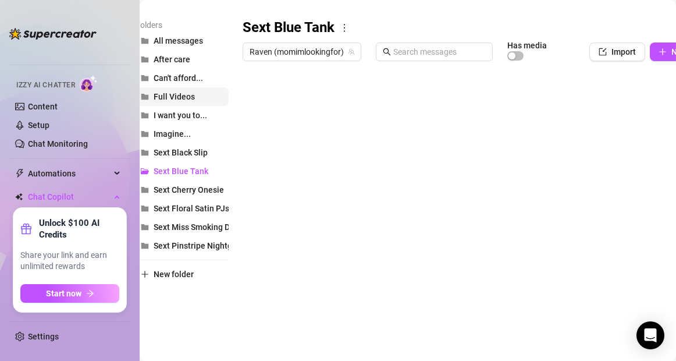
scroll to position [156, 0]
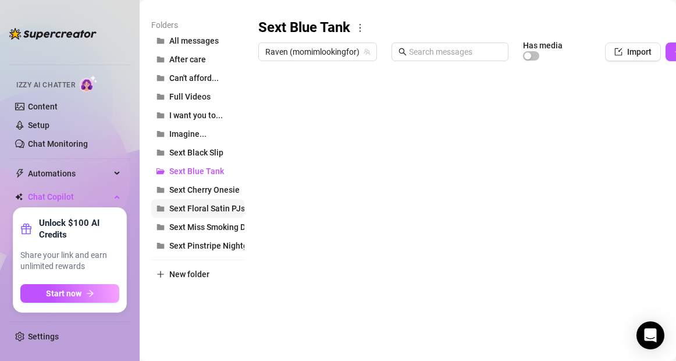
click at [205, 209] on span "Sext Floral Satin PJs" at bounding box center [207, 208] width 76 height 9
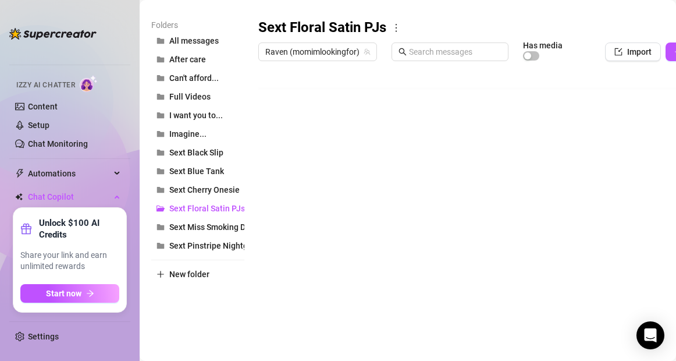
scroll to position [93, 0]
click at [213, 228] on span "Sext Miss Smoking Domme" at bounding box center [219, 226] width 100 height 9
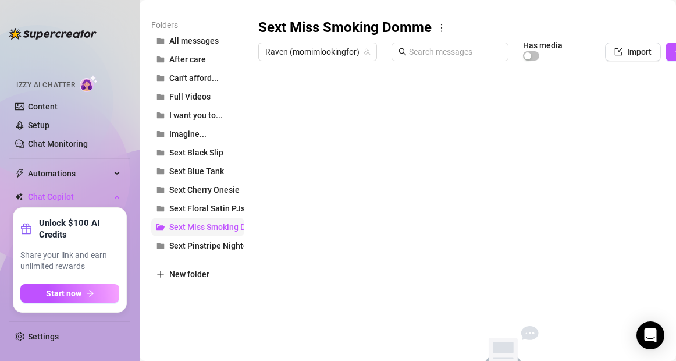
scroll to position [0, 0]
click at [213, 244] on span "Sext Pinstripe Nightgown" at bounding box center [216, 245] width 94 height 9
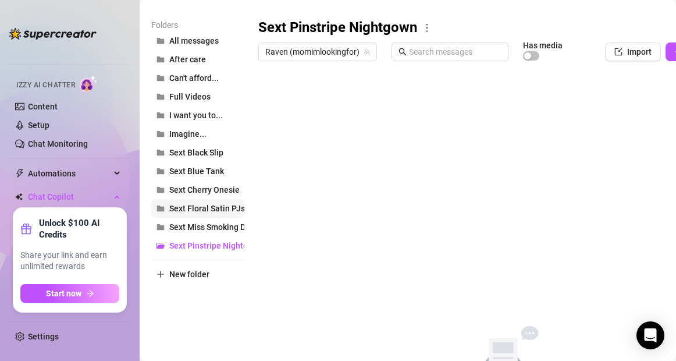
click at [201, 212] on span "Sext Floral Satin PJs" at bounding box center [207, 208] width 76 height 9
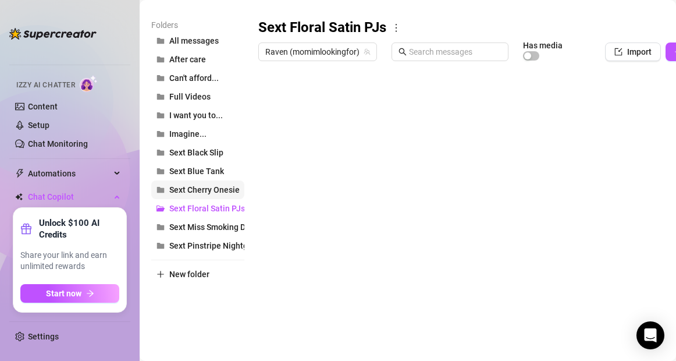
click at [240, 190] on button "Sext Cherry Onesie" at bounding box center [197, 189] width 93 height 19
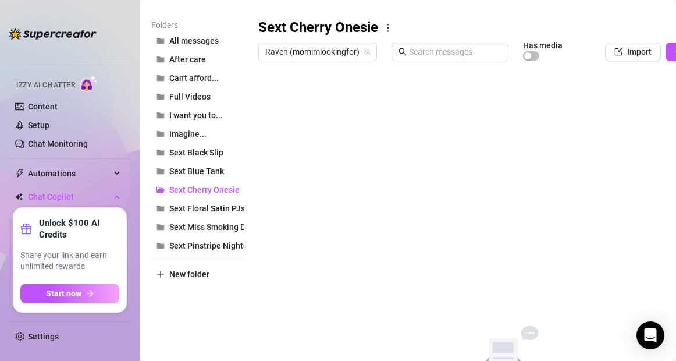
click at [389, 26] on icon "more" at bounding box center [388, 28] width 10 height 10
click at [409, 44] on link "Rename" at bounding box center [414, 46] width 42 height 9
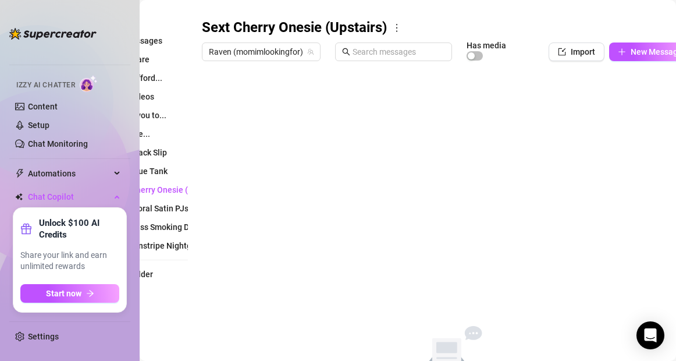
click at [175, 17] on div "Personalize your messages with {name} Insert the placeholder {name} in your mes…" at bounding box center [351, 147] width 513 height 508
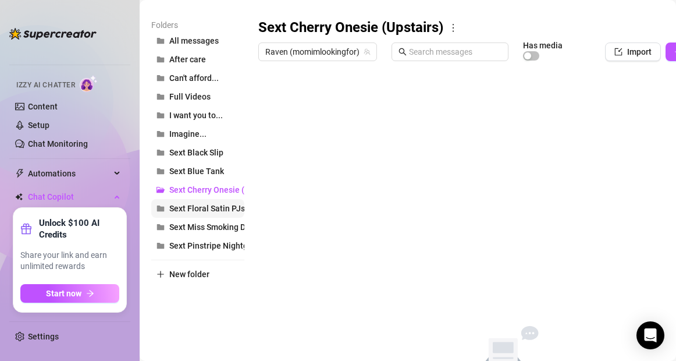
click at [193, 207] on span "Sext Floral Satin PJs" at bounding box center [207, 208] width 76 height 9
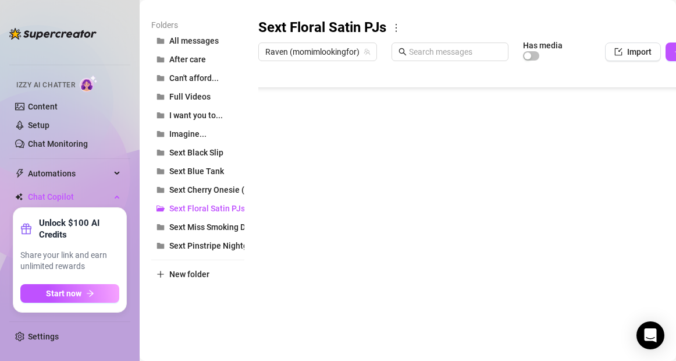
scroll to position [93, 0]
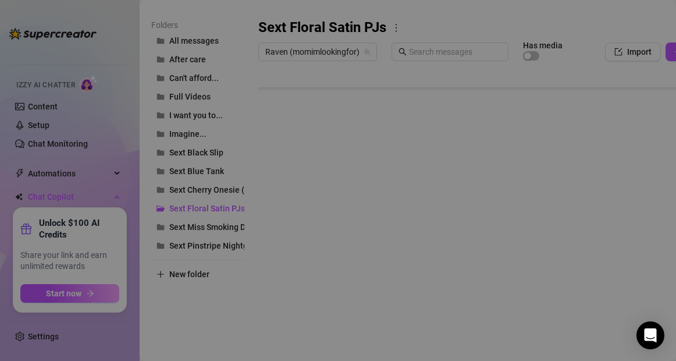
click at [289, 314] on body "Home Creator Analytics Team Analytics Izzy AI Chatter Content Setup Chat Monito…" at bounding box center [338, 180] width 676 height 361
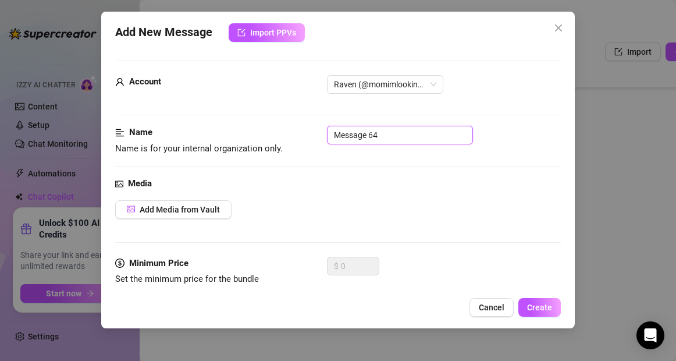
drag, startPoint x: 382, startPoint y: 141, endPoint x: 325, endPoint y: 140, distance: 56.5
click at [325, 140] on div "Name Name is for your internal organization only. Message 64" at bounding box center [337, 141] width 445 height 30
click at [480, 302] on button "Cancel" at bounding box center [492, 307] width 44 height 19
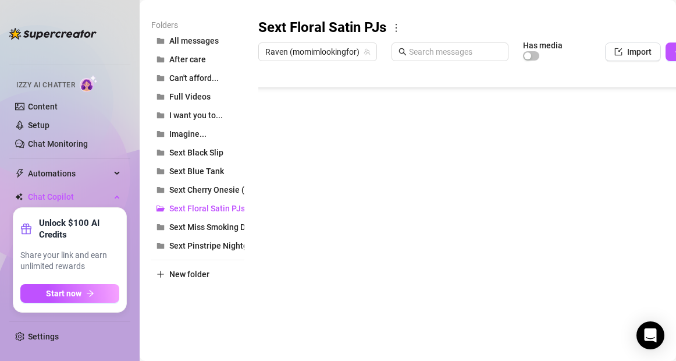
click at [288, 315] on body "Home Creator Analytics Team Analytics Izzy AI Chatter Content Setup Chat Monito…" at bounding box center [338, 180] width 676 height 361
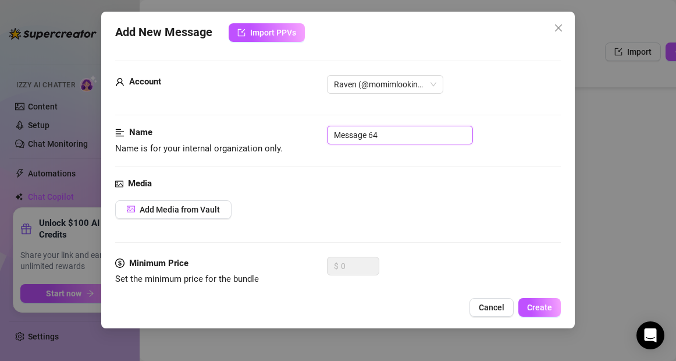
drag, startPoint x: 400, startPoint y: 136, endPoint x: 327, endPoint y: 134, distance: 73.4
click at [327, 134] on input "Message 64" at bounding box center [400, 135] width 146 height 19
click at [220, 207] on button "Add Media from Vault" at bounding box center [173, 209] width 116 height 19
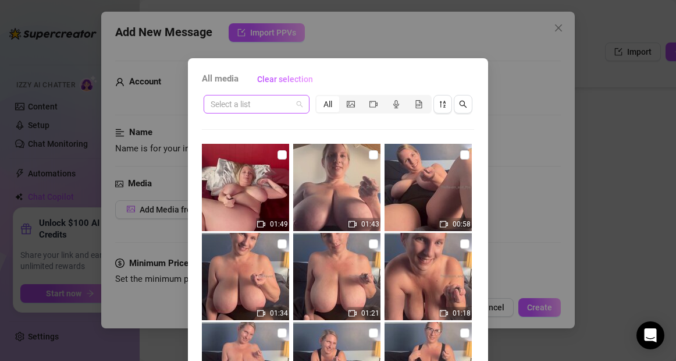
click at [241, 105] on input "search" at bounding box center [251, 103] width 81 height 17
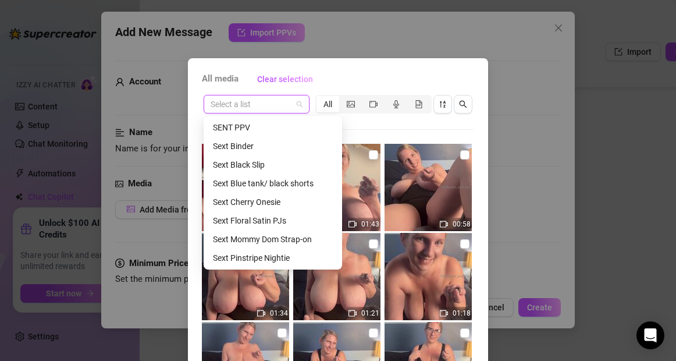
scroll to position [225, 0]
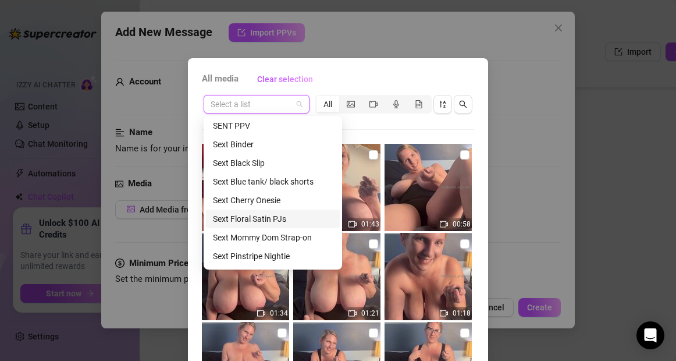
click at [242, 216] on div "Sext Floral Satin PJs" at bounding box center [273, 218] width 120 height 13
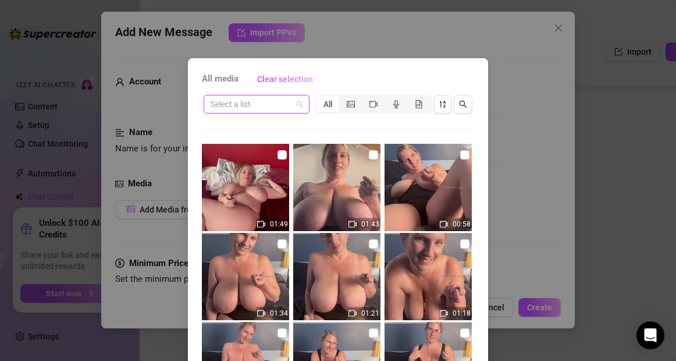
click at [270, 108] on input "search" at bounding box center [251, 103] width 81 height 17
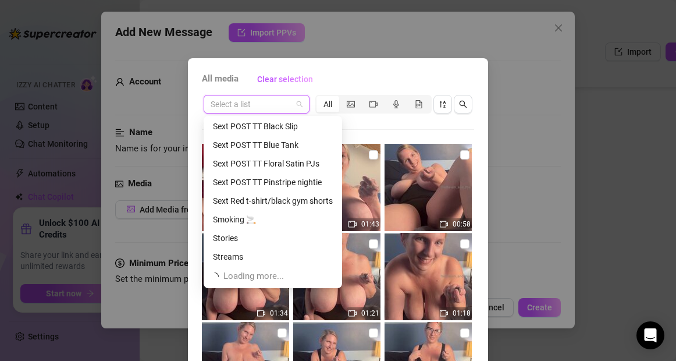
scroll to position [410, 0]
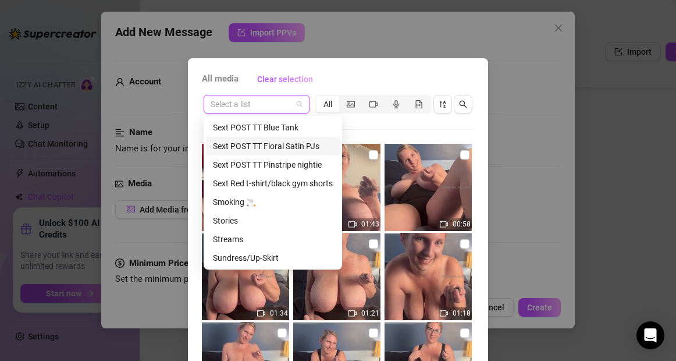
click at [260, 144] on div "Sext POST TT Floral Satin PJs" at bounding box center [273, 146] width 120 height 13
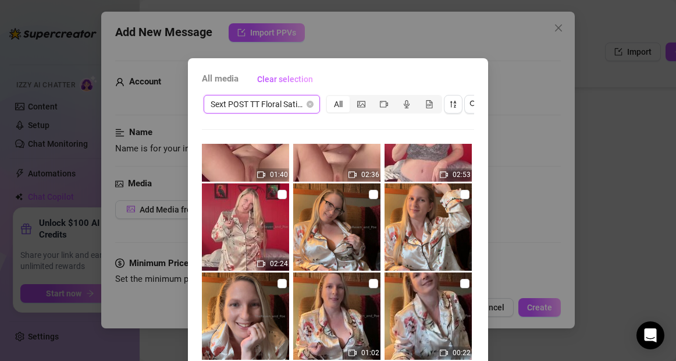
scroll to position [224, 0]
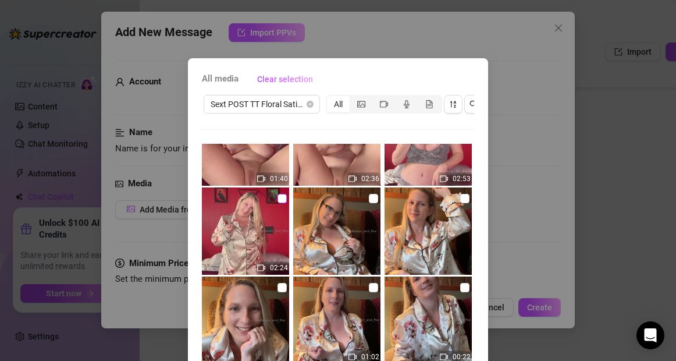
click at [283, 201] on input "checkbox" at bounding box center [282, 198] width 9 height 9
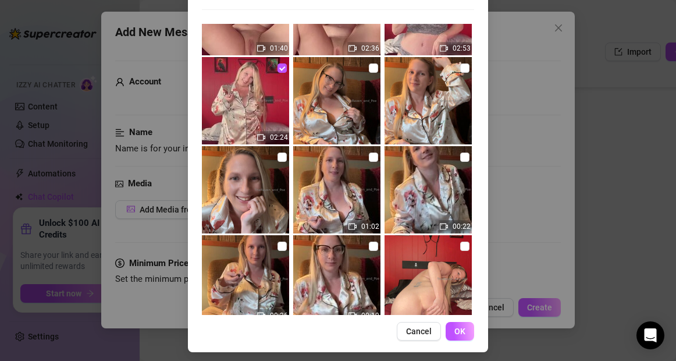
scroll to position [125, 0]
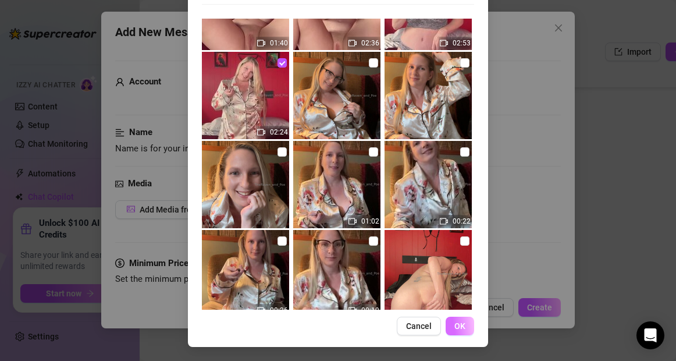
click at [460, 328] on span "OK" at bounding box center [460, 325] width 11 height 9
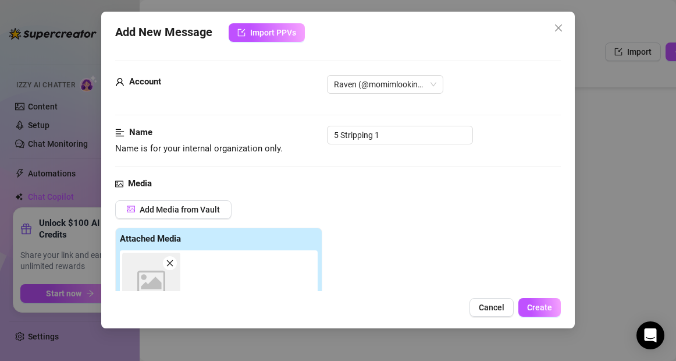
scroll to position [207, 0]
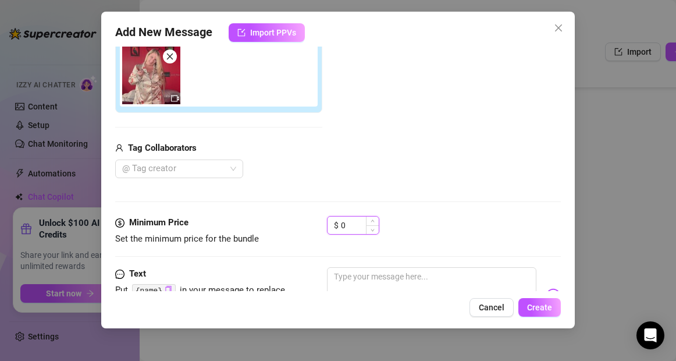
drag, startPoint x: 350, startPoint y: 223, endPoint x: 336, endPoint y: 223, distance: 14.6
click at [336, 223] on div "$ 0" at bounding box center [353, 225] width 52 height 19
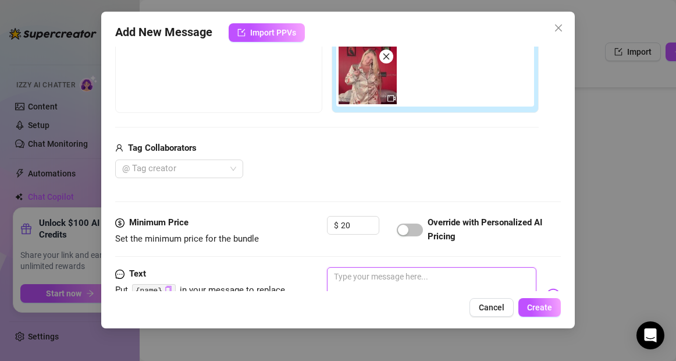
click at [377, 284] on textarea at bounding box center [431, 290] width 209 height 47
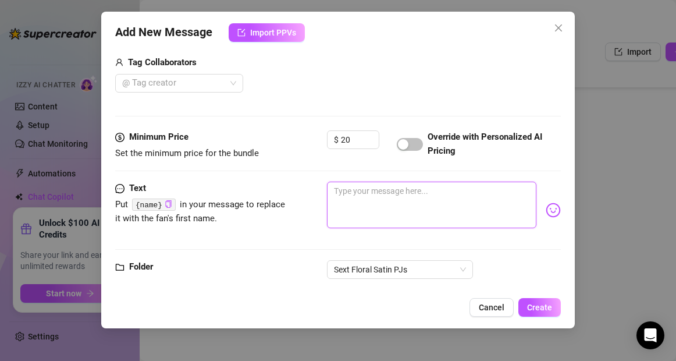
scroll to position [299, 0]
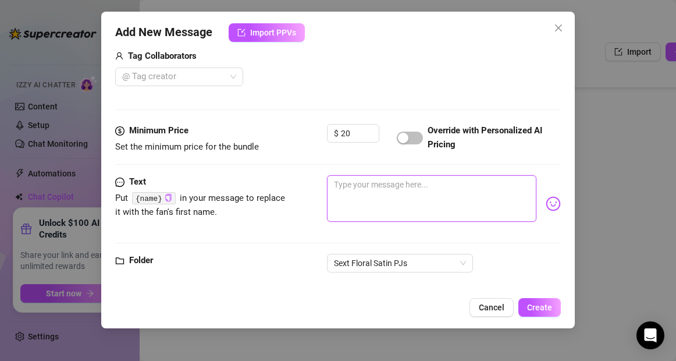
click at [374, 190] on textarea at bounding box center [431, 198] width 209 height 47
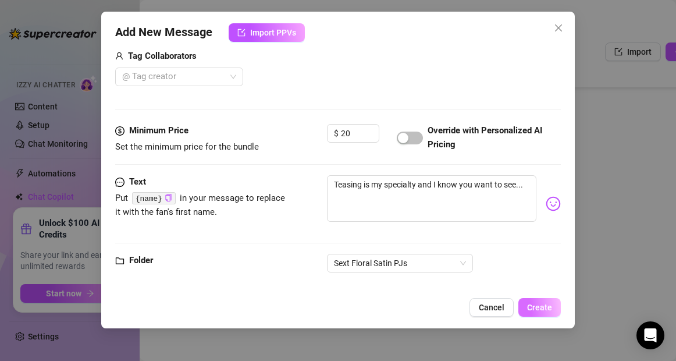
click at [547, 304] on span "Create" at bounding box center [539, 307] width 25 height 9
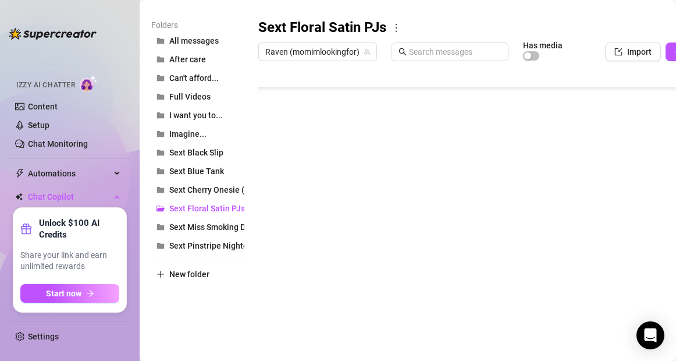
scroll to position [116, 0]
click at [286, 313] on body "Home Creator Analytics Team Analytics Izzy AI Chatter Content Setup Chat Monito…" at bounding box center [338, 180] width 676 height 361
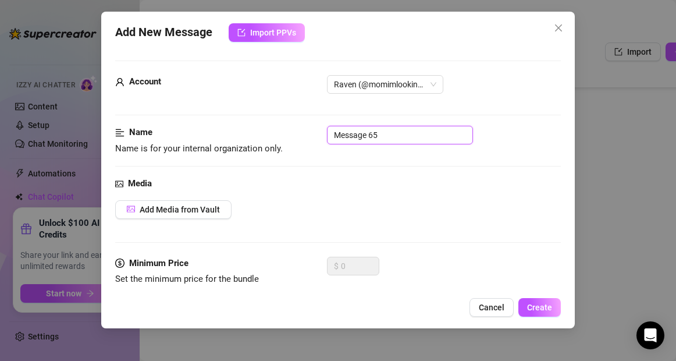
drag, startPoint x: 376, startPoint y: 134, endPoint x: 292, endPoint y: 134, distance: 83.8
click at [292, 134] on div "Name Name is for your internal organization only. Message 65" at bounding box center [337, 141] width 445 height 30
click at [162, 210] on span "Add Media from Vault" at bounding box center [180, 209] width 80 height 9
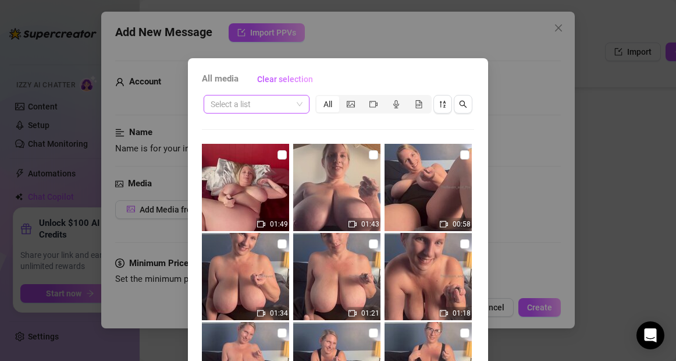
click at [221, 108] on input "search" at bounding box center [251, 103] width 81 height 17
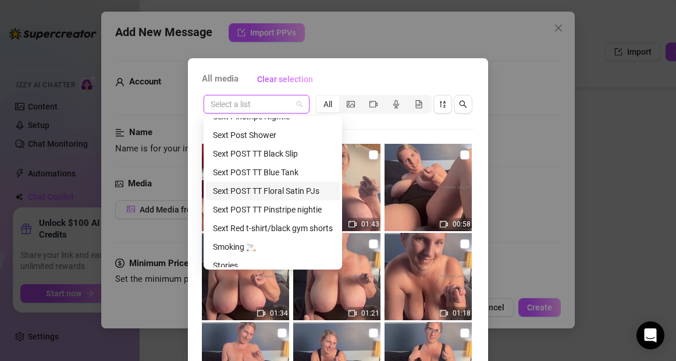
scroll to position [364, 0]
click at [277, 192] on div "Sext POST TT Floral Satin PJs" at bounding box center [273, 192] width 120 height 13
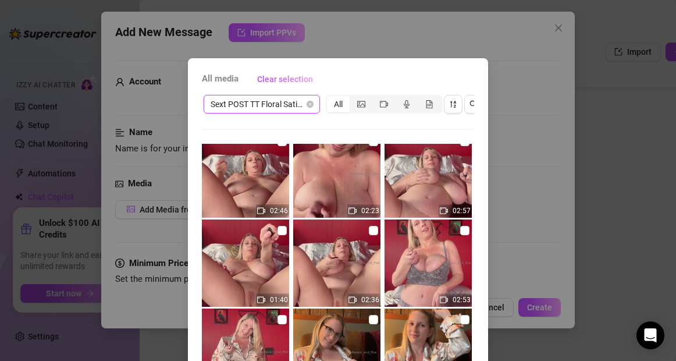
scroll to position [103, 0]
click at [463, 232] on input "checkbox" at bounding box center [464, 229] width 9 height 9
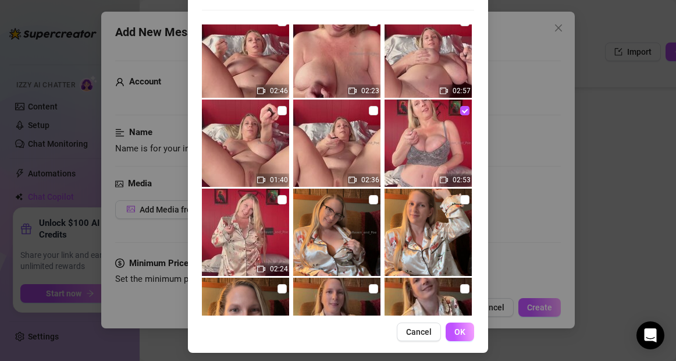
scroll to position [125, 0]
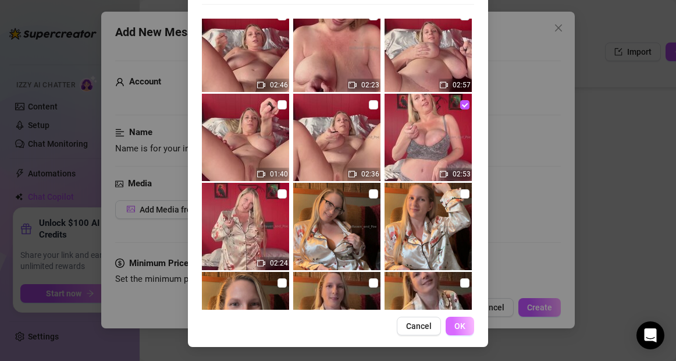
click at [462, 328] on span "OK" at bounding box center [460, 325] width 11 height 9
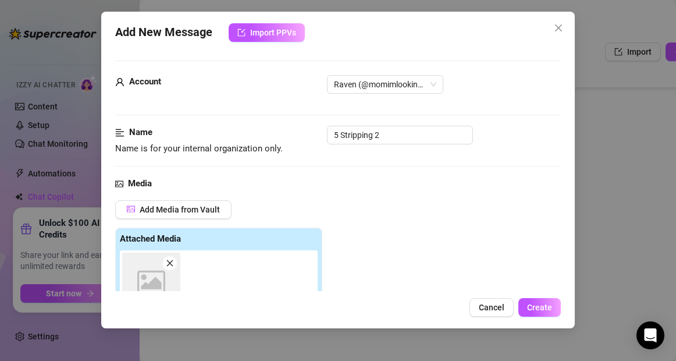
scroll to position [207, 0]
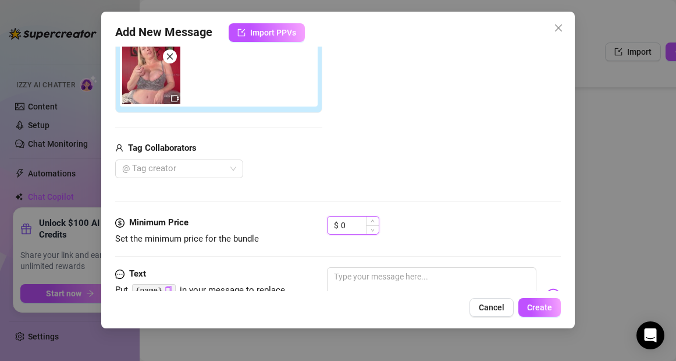
drag, startPoint x: 351, startPoint y: 230, endPoint x: 335, endPoint y: 229, distance: 15.8
click at [335, 229] on div "$ 0" at bounding box center [353, 225] width 52 height 19
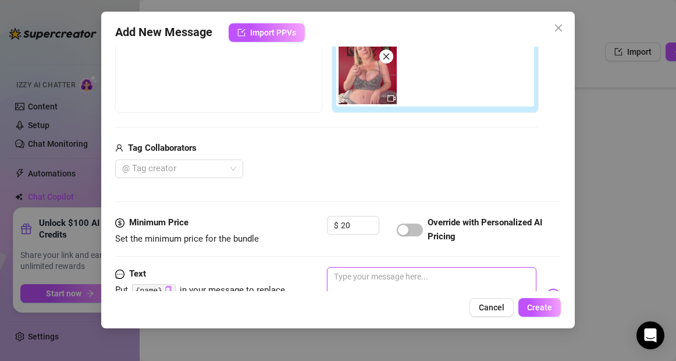
click at [357, 283] on textarea at bounding box center [431, 290] width 209 height 47
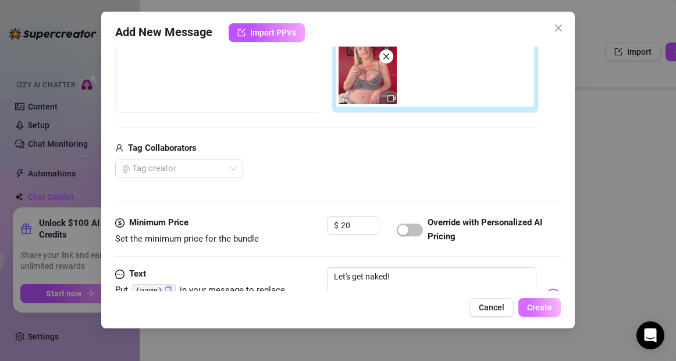
click at [540, 305] on span "Create" at bounding box center [539, 307] width 25 height 9
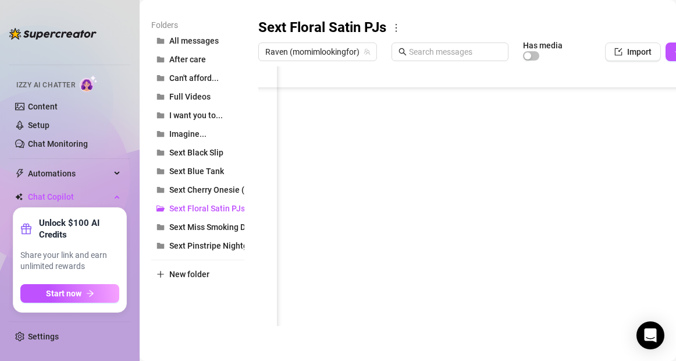
scroll to position [116, 100]
click at [598, 262] on div at bounding box center [503, 196] width 490 height 260
click at [598, 263] on div at bounding box center [503, 196] width 490 height 260
click at [598, 263] on textarea "20" at bounding box center [602, 262] width 27 height 10
click at [451, 346] on main "Message Library Personalize your messages with {name} Insert the placeholder {n…" at bounding box center [408, 102] width 537 height 517
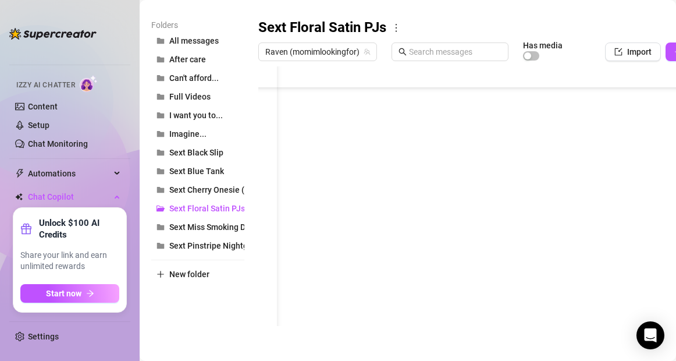
scroll to position [116, 0]
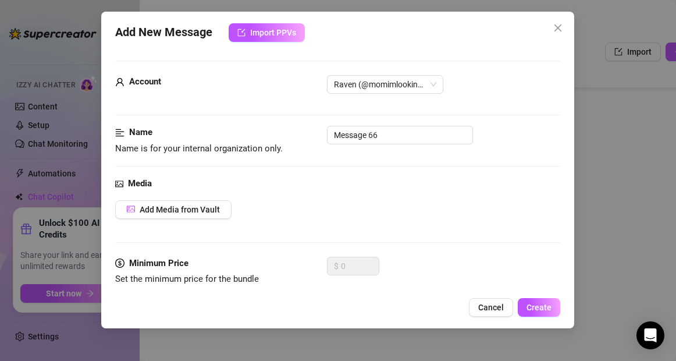
click at [289, 315] on body "Home Creator Analytics Team Analytics Izzy AI Chatter Content Setup Chat Monito…" at bounding box center [338, 180] width 676 height 361
drag, startPoint x: 389, startPoint y: 136, endPoint x: 315, endPoint y: 139, distance: 74.0
click at [315, 139] on div "Name Name is for your internal organization only. Message 66" at bounding box center [337, 141] width 445 height 30
click at [489, 304] on span "Cancel" at bounding box center [492, 307] width 26 height 9
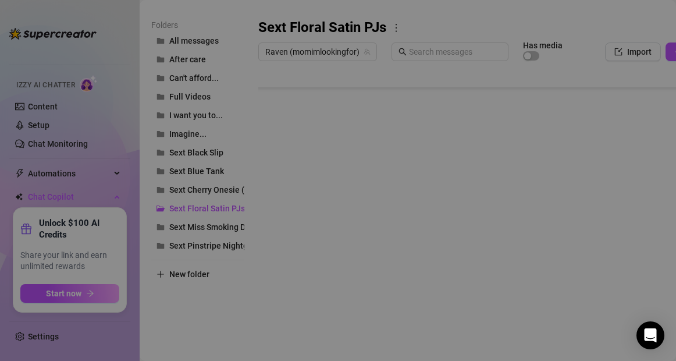
click at [286, 314] on body "Home Creator Analytics Team Analytics Izzy AI Chatter Content Setup Chat Monito…" at bounding box center [338, 180] width 676 height 361
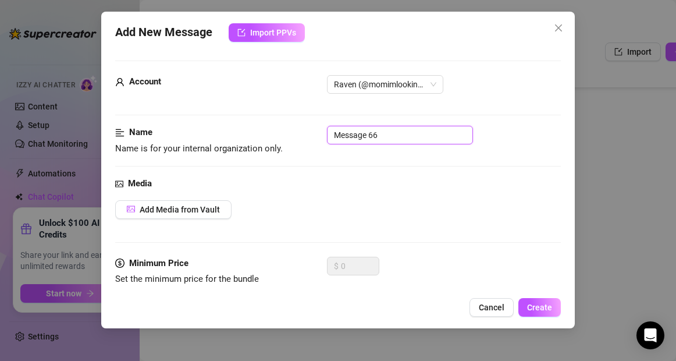
drag, startPoint x: 375, startPoint y: 136, endPoint x: 306, endPoint y: 140, distance: 70.0
click at [306, 140] on div "Name Name is for your internal organization only. Message 66" at bounding box center [337, 141] width 445 height 30
click at [494, 309] on span "Cancel" at bounding box center [492, 307] width 26 height 9
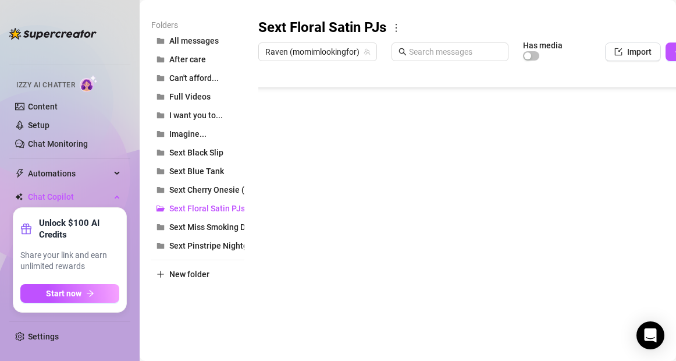
click at [288, 316] on body "Home Creator Analytics Team Analytics Izzy AI Chatter Content Setup Chat Monito…" at bounding box center [338, 180] width 676 height 361
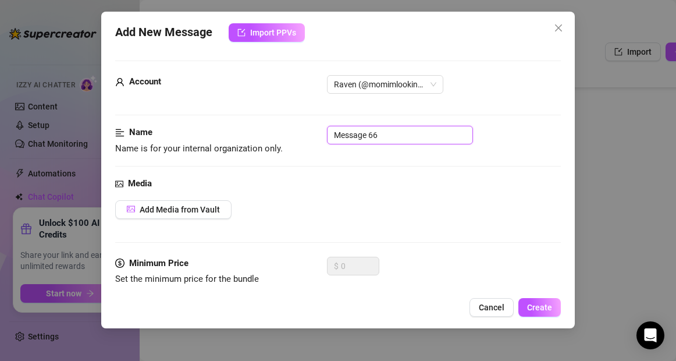
drag, startPoint x: 373, startPoint y: 137, endPoint x: 311, endPoint y: 141, distance: 62.4
click at [311, 141] on div "Name Name is for your internal organization only. Message 66" at bounding box center [337, 141] width 445 height 30
click at [483, 306] on span "Cancel" at bounding box center [492, 307] width 26 height 9
click at [285, 308] on body "Home Creator Analytics Team Analytics Izzy AI Chatter Content Setup Chat Monito…" at bounding box center [338, 180] width 676 height 361
drag, startPoint x: 373, startPoint y: 134, endPoint x: 274, endPoint y: 136, distance: 99.6
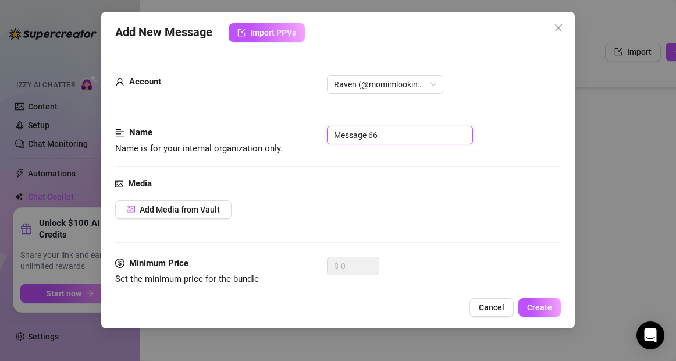
click at [274, 136] on div "Name Name is for your internal organization only. Message 66" at bounding box center [337, 141] width 445 height 30
click at [182, 209] on span "Add Media from Vault" at bounding box center [180, 209] width 80 height 9
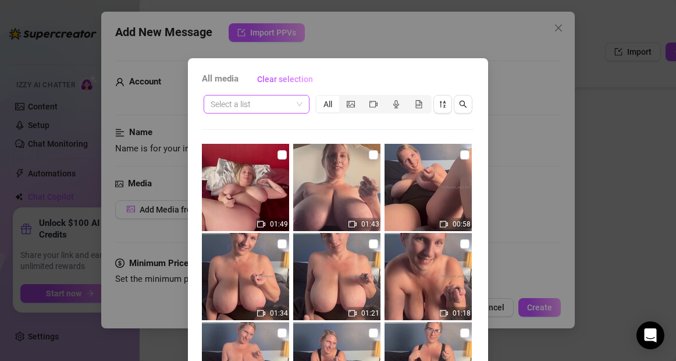
click at [244, 107] on input "search" at bounding box center [251, 103] width 81 height 17
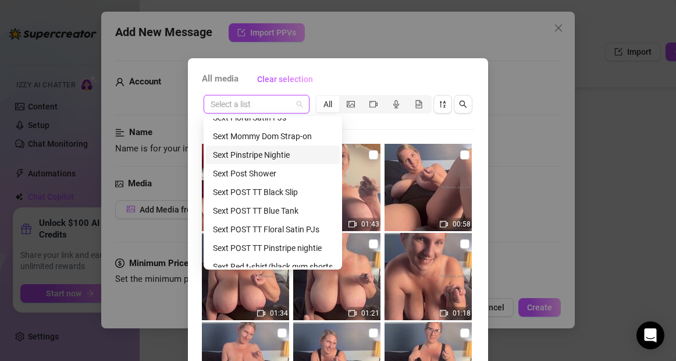
scroll to position [328, 0]
click at [244, 227] on div "Sext POST TT Floral Satin PJs" at bounding box center [273, 228] width 120 height 13
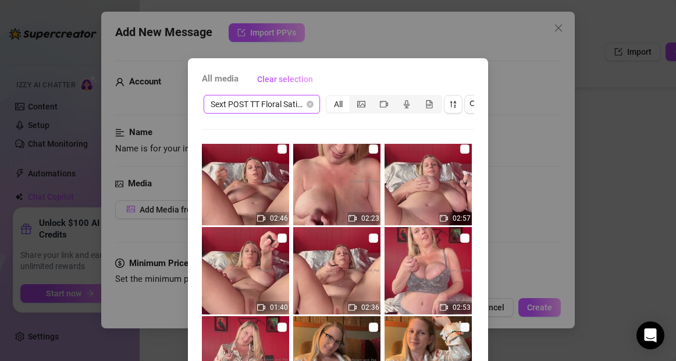
scroll to position [95, 0]
click at [375, 240] on input "checkbox" at bounding box center [373, 237] width 9 height 9
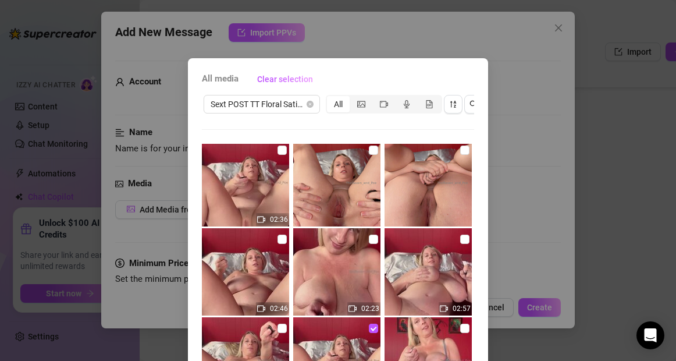
scroll to position [0, 0]
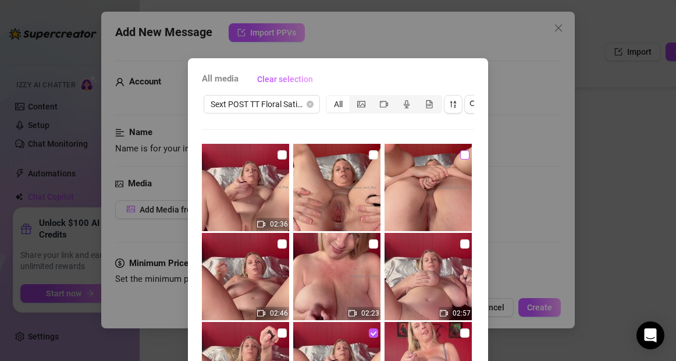
click at [465, 152] on input "checkbox" at bounding box center [464, 154] width 9 height 9
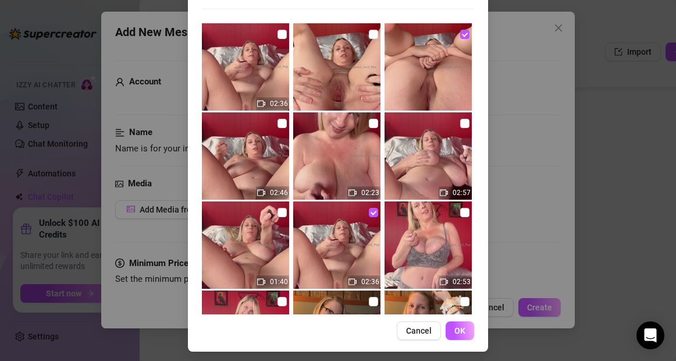
scroll to position [125, 0]
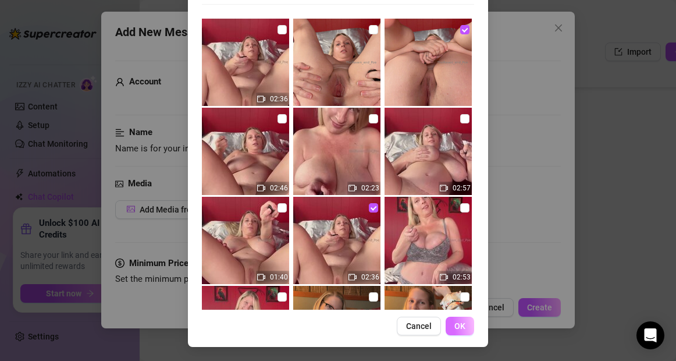
click at [463, 328] on span "OK" at bounding box center [460, 325] width 11 height 9
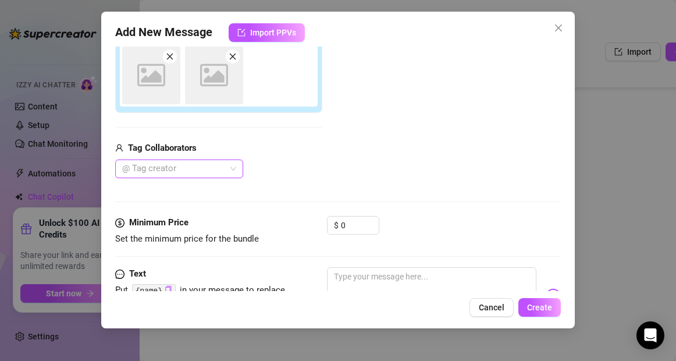
scroll to position [207, 0]
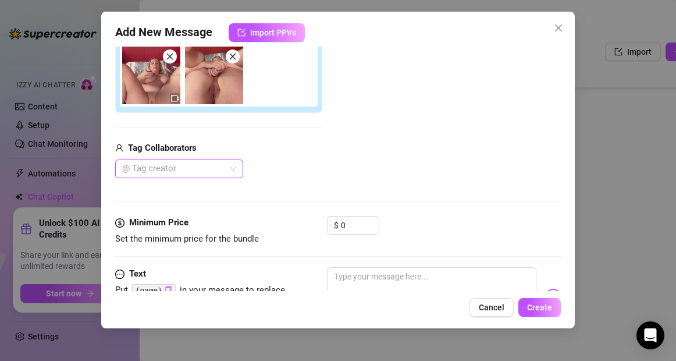
click at [169, 60] on icon "close" at bounding box center [170, 56] width 8 height 8
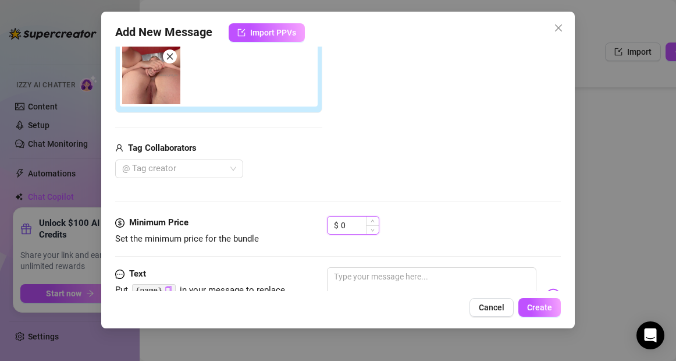
drag, startPoint x: 350, startPoint y: 228, endPoint x: 332, endPoint y: 228, distance: 17.5
click at [332, 228] on div "$ 0" at bounding box center [353, 225] width 52 height 19
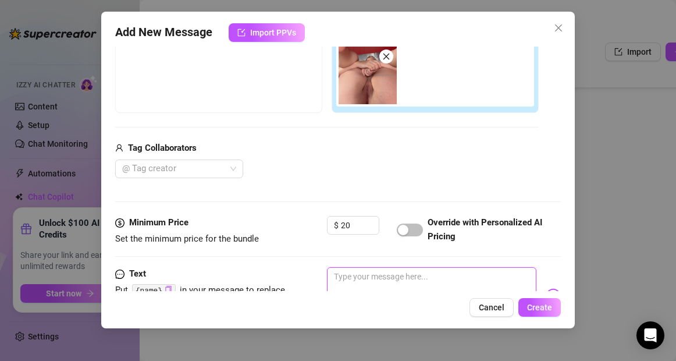
click at [349, 280] on textarea at bounding box center [431, 290] width 209 height 47
drag, startPoint x: 355, startPoint y: 228, endPoint x: 334, endPoint y: 227, distance: 21.0
click at [334, 227] on div "$ 20" at bounding box center [353, 225] width 52 height 19
click at [348, 281] on textarea at bounding box center [431, 290] width 209 height 47
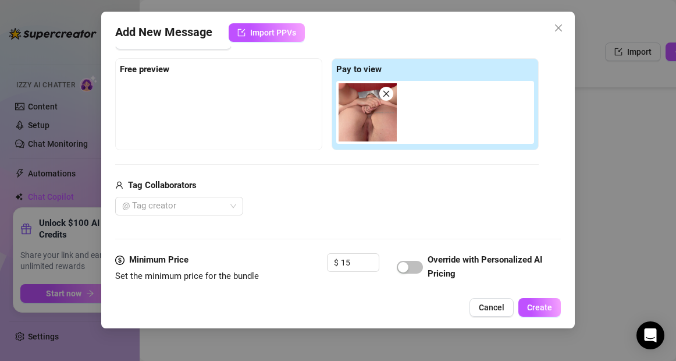
scroll to position [312, 0]
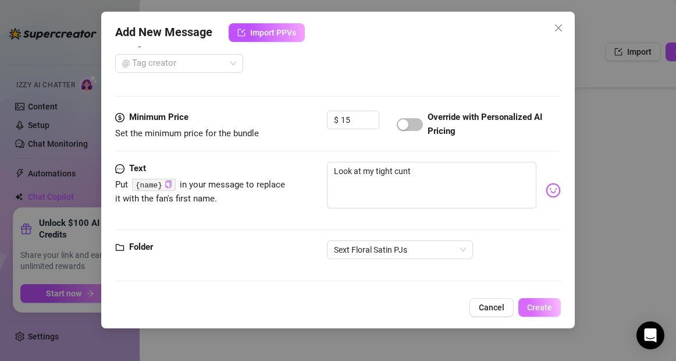
click at [536, 307] on span "Create" at bounding box center [539, 307] width 25 height 9
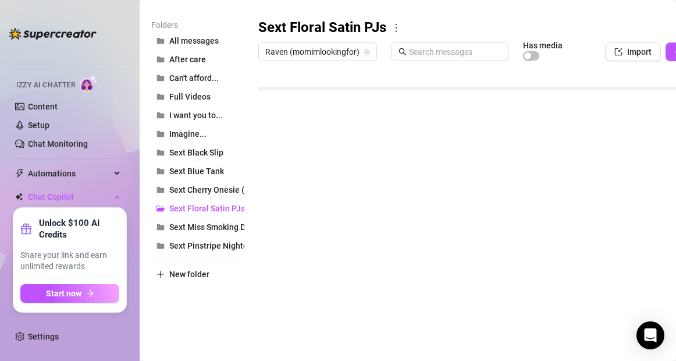
scroll to position [163, 0]
click at [290, 313] on body "Home Creator Analytics Team Analytics Izzy AI Chatter Content Setup Chat Monito…" at bounding box center [338, 180] width 676 height 361
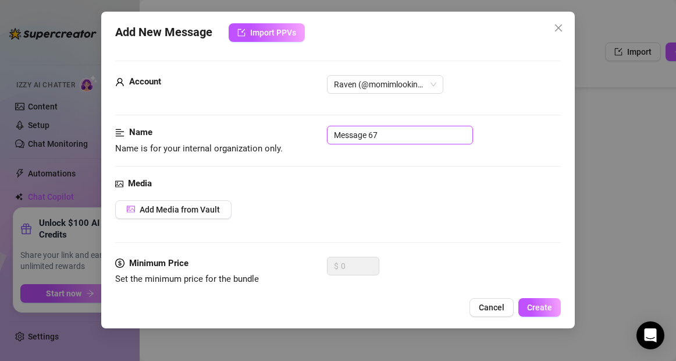
drag, startPoint x: 385, startPoint y: 134, endPoint x: 299, endPoint y: 134, distance: 86.2
click at [299, 134] on div "Name Name is for your internal organization only. Message 67" at bounding box center [337, 141] width 445 height 30
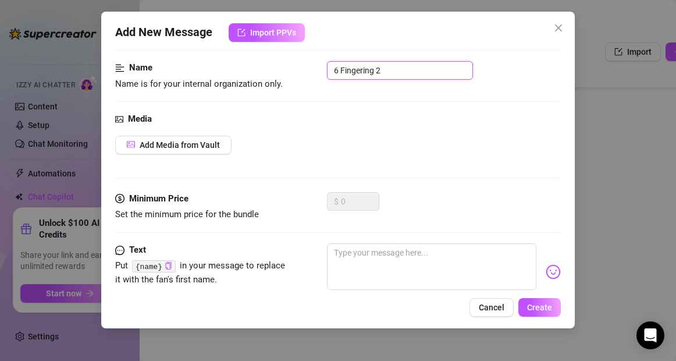
scroll to position [74, 0]
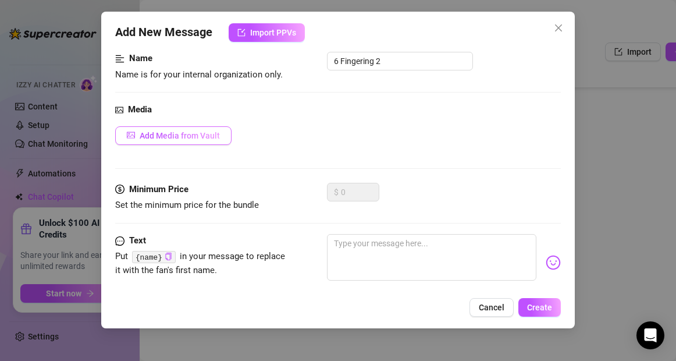
click at [181, 133] on span "Add Media from Vault" at bounding box center [180, 135] width 80 height 9
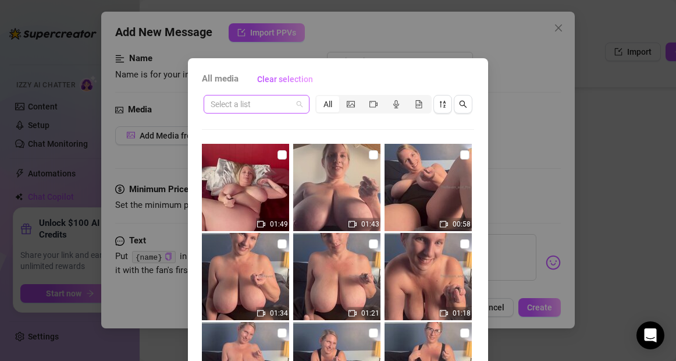
click at [249, 105] on input "search" at bounding box center [251, 103] width 81 height 17
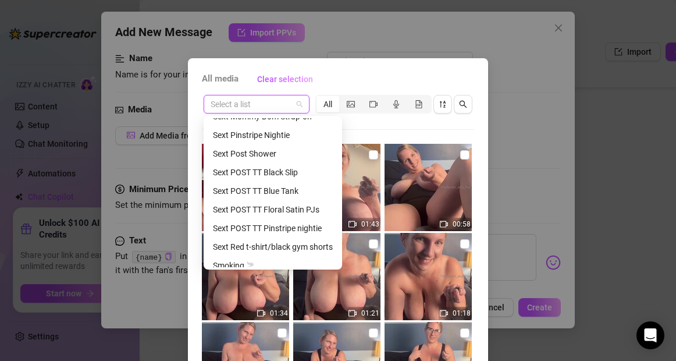
scroll to position [350, 0]
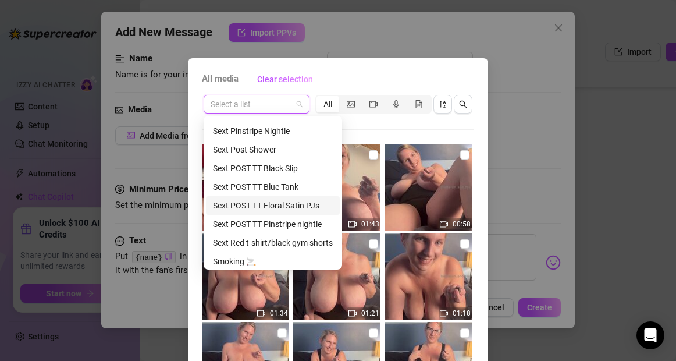
click at [265, 205] on div "Sext POST TT Floral Satin PJs" at bounding box center [273, 205] width 120 height 13
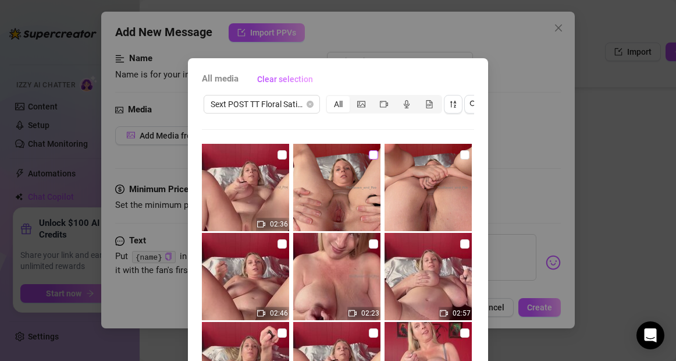
click at [371, 155] on input "checkbox" at bounding box center [373, 154] width 9 height 9
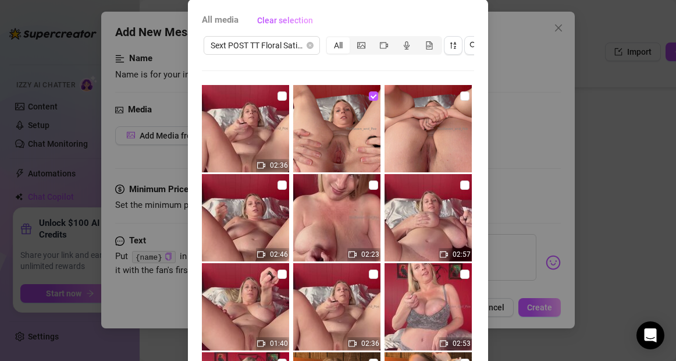
scroll to position [125, 0]
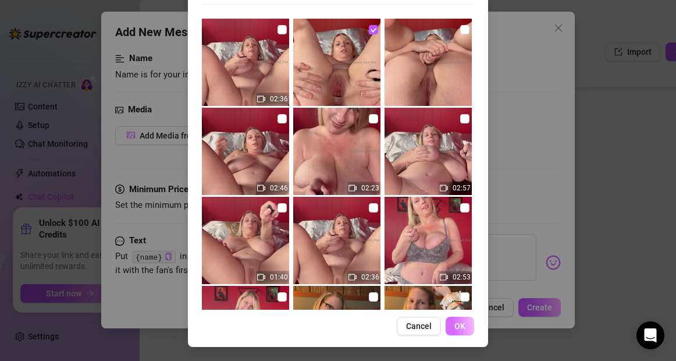
click at [467, 327] on button "OK" at bounding box center [460, 326] width 29 height 19
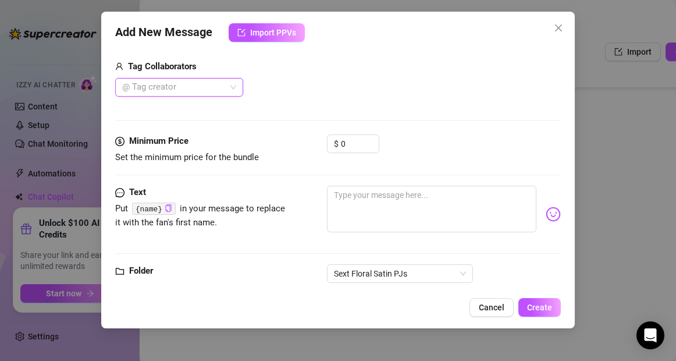
scroll to position [312, 0]
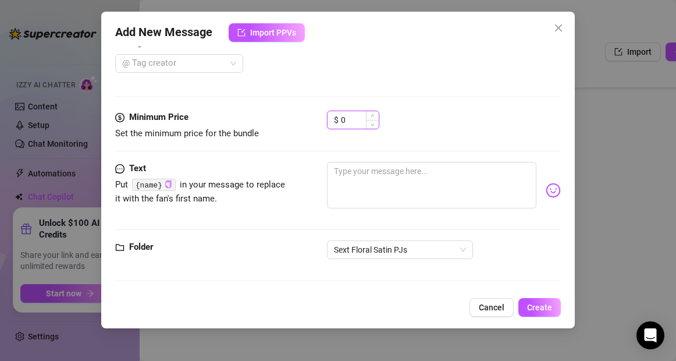
drag, startPoint x: 349, startPoint y: 121, endPoint x: 337, endPoint y: 120, distance: 11.7
click at [337, 120] on div "$ 0" at bounding box center [353, 120] width 52 height 19
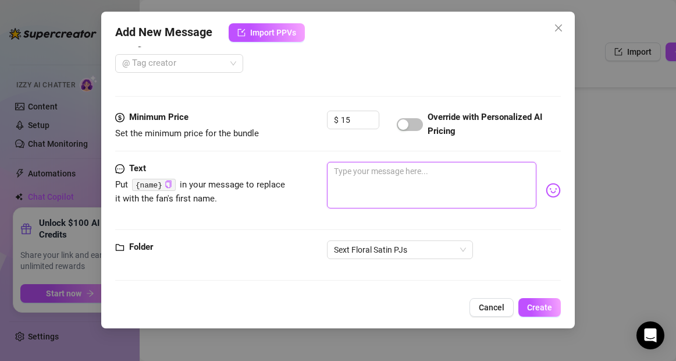
click at [351, 176] on textarea at bounding box center [431, 185] width 209 height 47
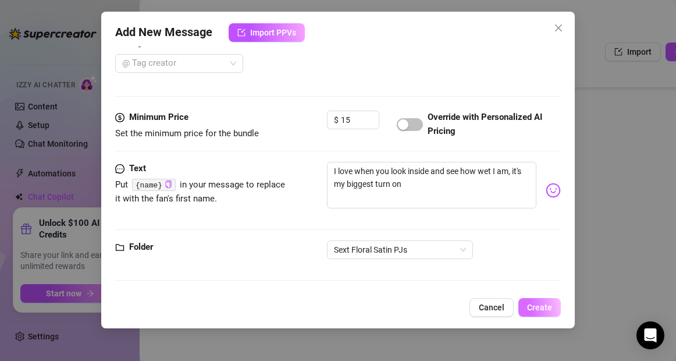
click at [540, 304] on span "Create" at bounding box center [539, 307] width 25 height 9
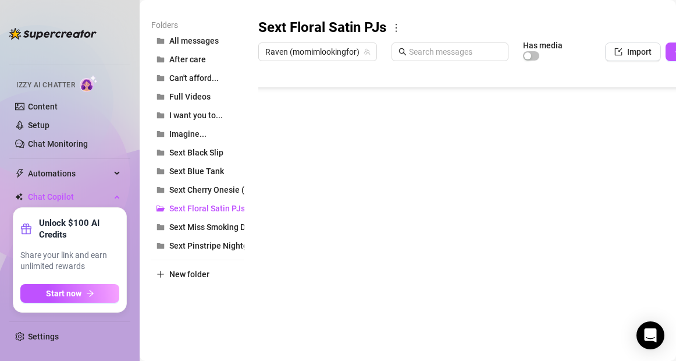
scroll to position [186, 0]
click at [325, 262] on div at bounding box center [503, 196] width 490 height 260
click at [325, 262] on textarea "6 Fingering 2" at bounding box center [313, 258] width 72 height 10
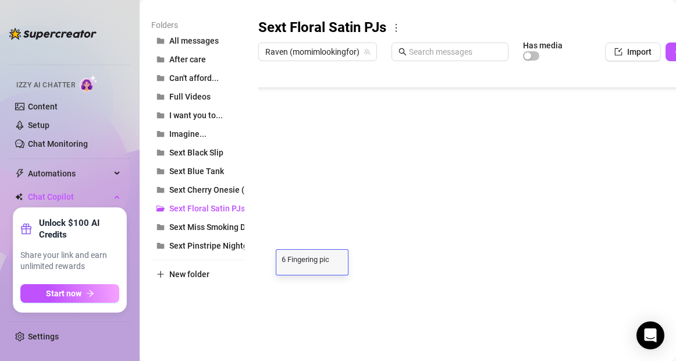
click at [325, 238] on div at bounding box center [503, 196] width 490 height 260
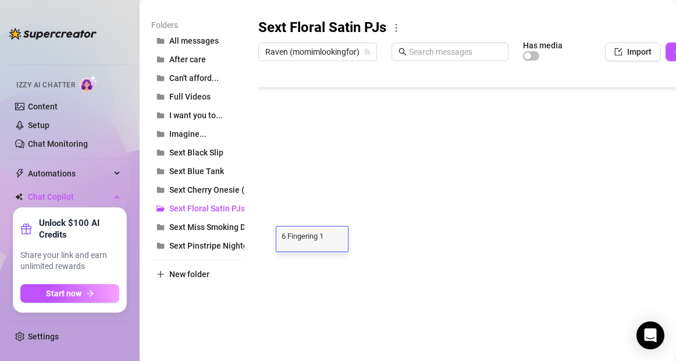
click at [325, 238] on textarea "6 Fingering 1" at bounding box center [313, 235] width 72 height 10
click at [305, 286] on div at bounding box center [503, 196] width 490 height 260
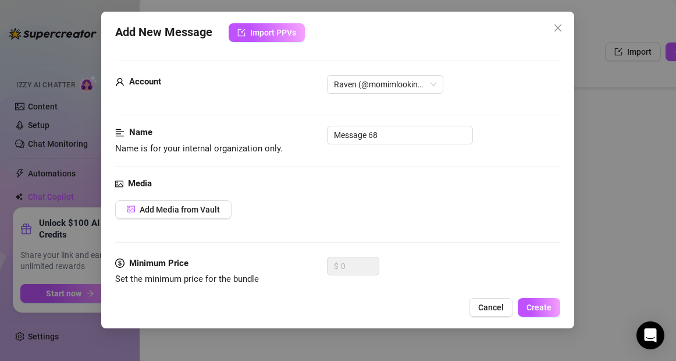
click at [289, 313] on body "Home Creator Analytics Team Analytics Izzy AI Chatter Content Setup Chat Monito…" at bounding box center [338, 180] width 676 height 361
drag, startPoint x: 382, startPoint y: 135, endPoint x: 292, endPoint y: 131, distance: 90.9
click at [292, 131] on div "Name Name is for your internal organization only. Message 68" at bounding box center [337, 141] width 445 height 30
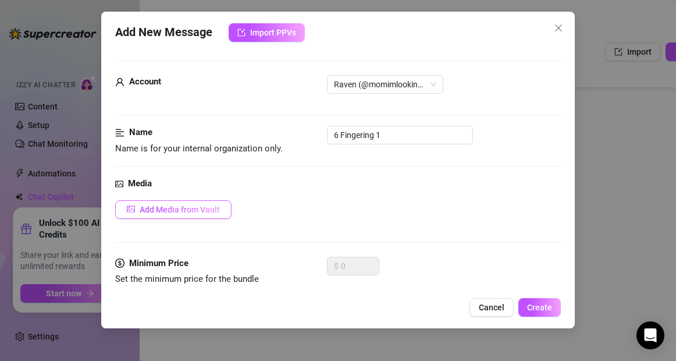
click at [201, 211] on span "Add Media from Vault" at bounding box center [180, 209] width 80 height 9
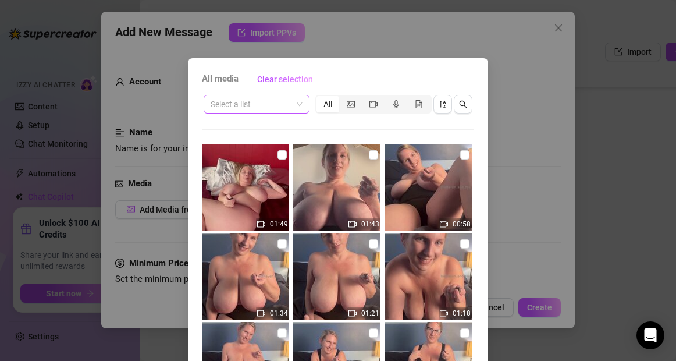
click at [274, 106] on input "search" at bounding box center [251, 103] width 81 height 17
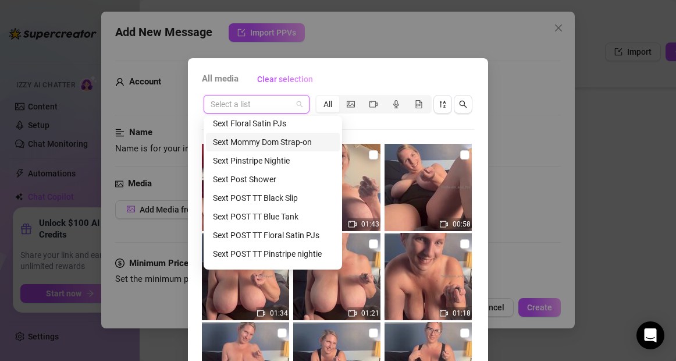
scroll to position [324, 0]
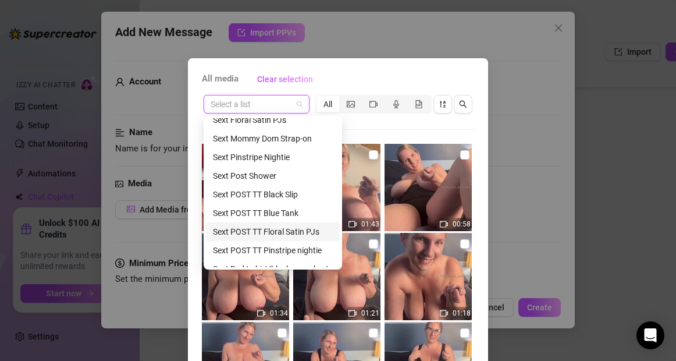
click at [261, 229] on div "Sext POST TT Floral Satin PJs" at bounding box center [273, 231] width 120 height 13
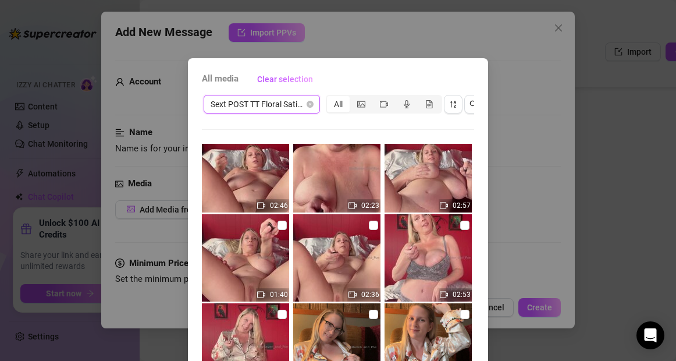
scroll to position [111, 0]
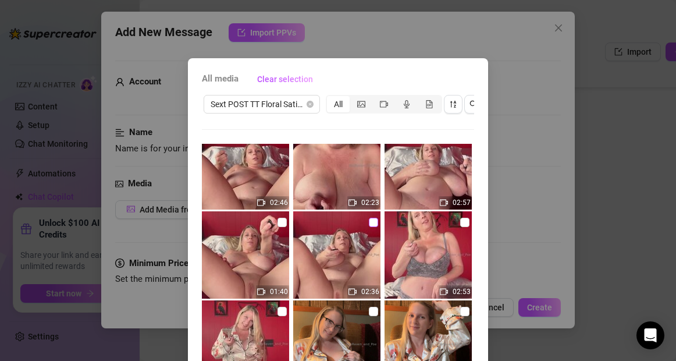
click at [376, 222] on input "checkbox" at bounding box center [373, 222] width 9 height 9
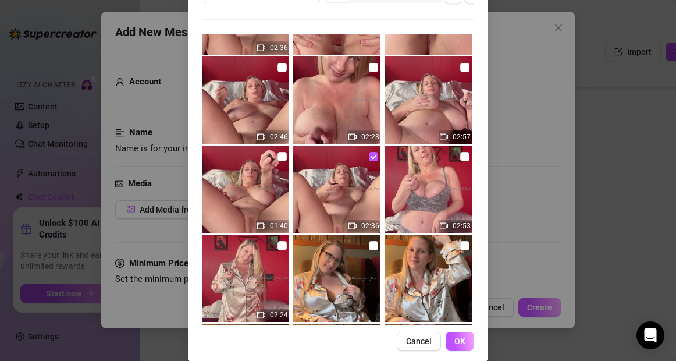
scroll to position [125, 0]
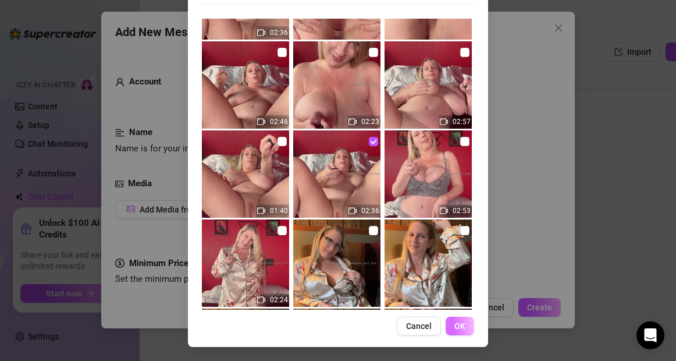
click at [464, 329] on span "OK" at bounding box center [460, 325] width 11 height 9
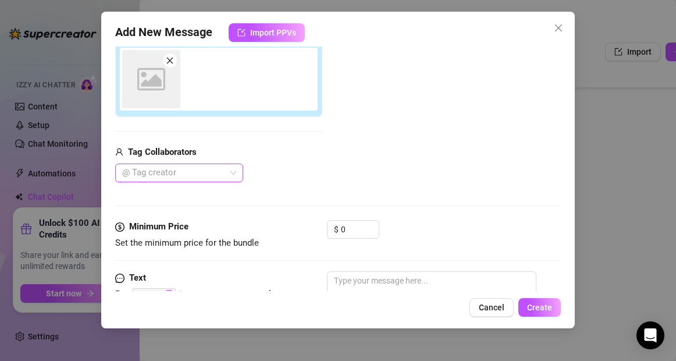
scroll to position [207, 0]
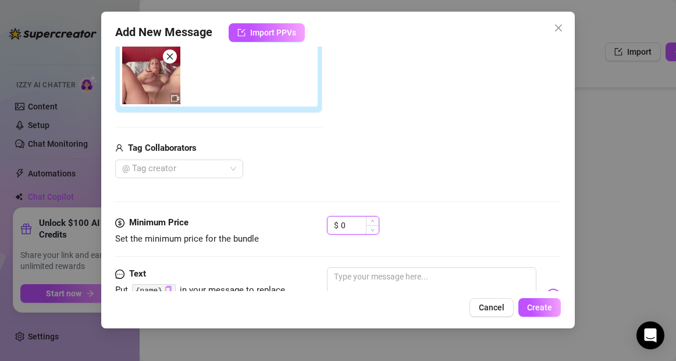
drag, startPoint x: 353, startPoint y: 228, endPoint x: 333, endPoint y: 226, distance: 19.9
click at [333, 226] on div "$ 0" at bounding box center [353, 225] width 52 height 19
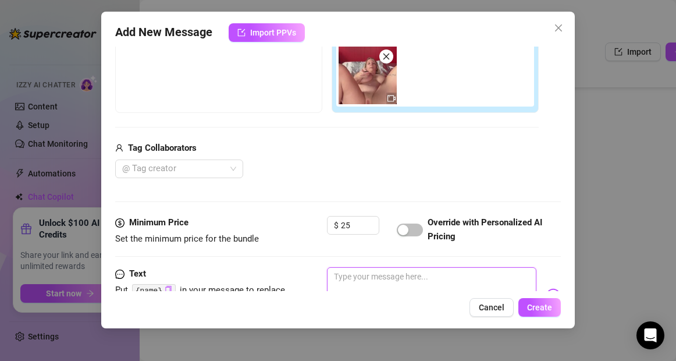
click at [353, 277] on textarea at bounding box center [431, 290] width 209 height 47
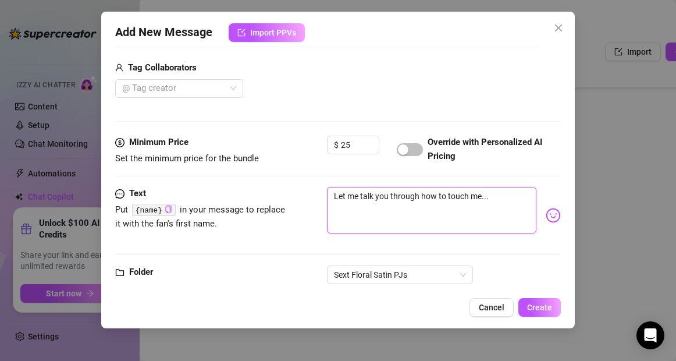
scroll to position [295, 0]
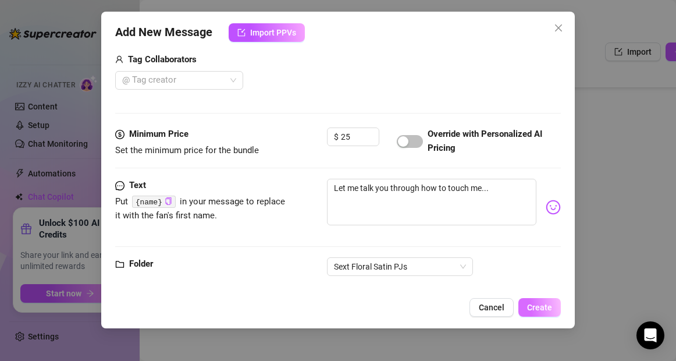
click at [550, 310] on span "Create" at bounding box center [539, 307] width 25 height 9
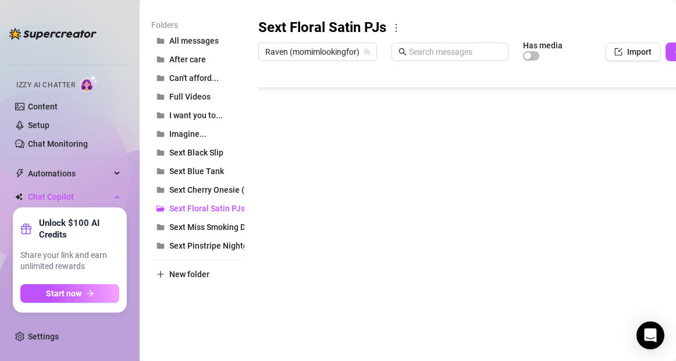
scroll to position [210, 0]
click at [286, 314] on body "Home Creator Analytics Team Analytics Izzy AI Chatter Content Setup Chat Monito…" at bounding box center [338, 180] width 676 height 361
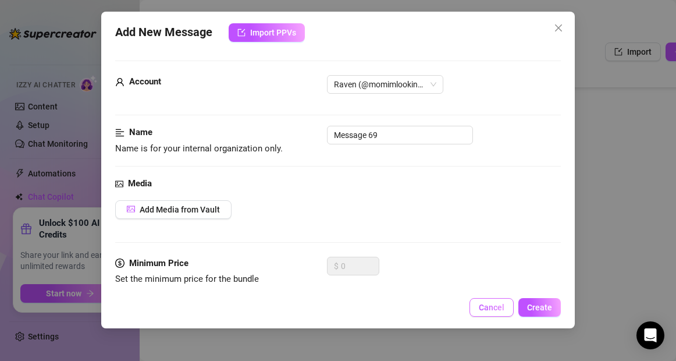
click at [485, 310] on span "Cancel" at bounding box center [492, 307] width 26 height 9
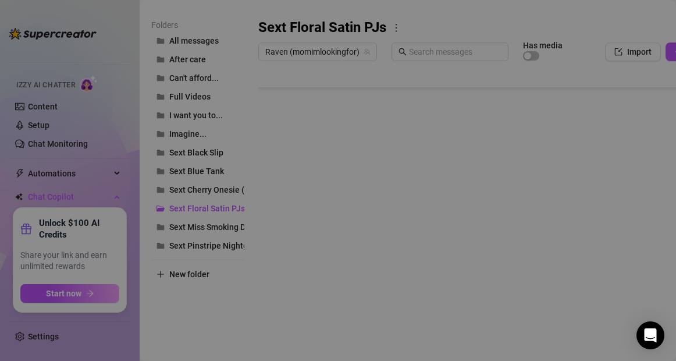
click at [289, 313] on body "Home Creator Analytics Team Analytics Izzy AI Chatter Content Setup Chat Monito…" at bounding box center [338, 180] width 676 height 361
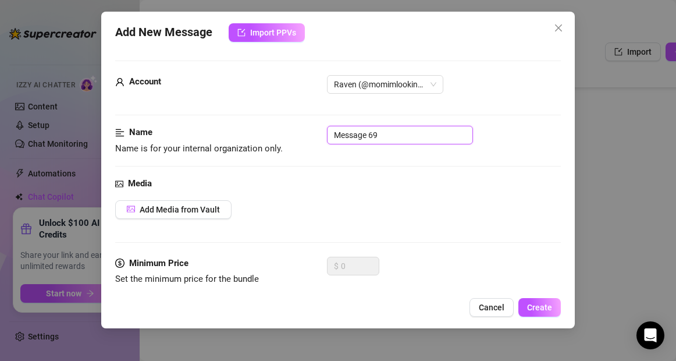
drag, startPoint x: 380, startPoint y: 135, endPoint x: 295, endPoint y: 134, distance: 85.6
click at [295, 134] on div "Name Name is for your internal organization only. Message 69" at bounding box center [337, 141] width 445 height 30
click at [196, 210] on span "Add Media from Vault" at bounding box center [180, 209] width 80 height 9
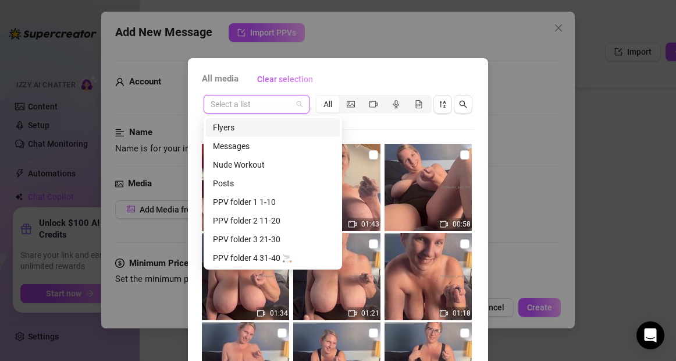
click at [248, 105] on input "search" at bounding box center [251, 103] width 81 height 17
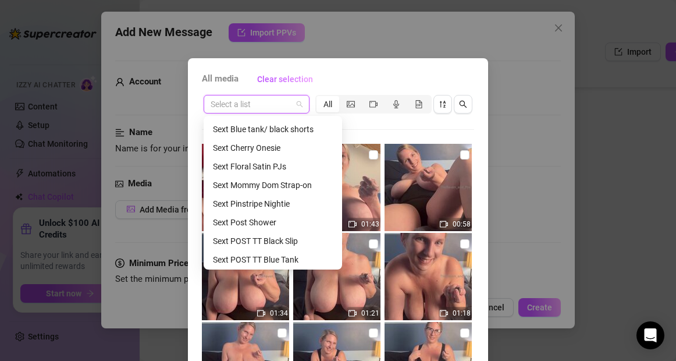
scroll to position [280, 0]
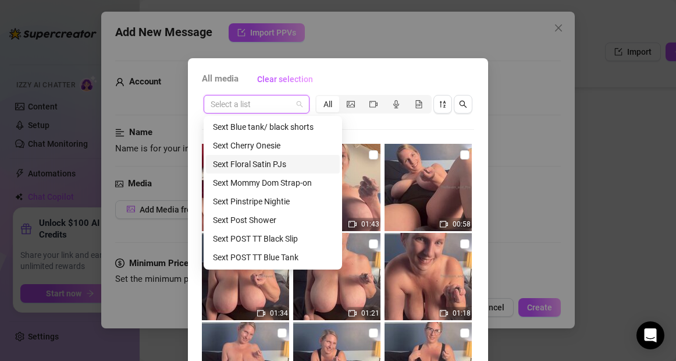
click at [266, 161] on div "Sext Floral Satin PJs" at bounding box center [273, 164] width 120 height 13
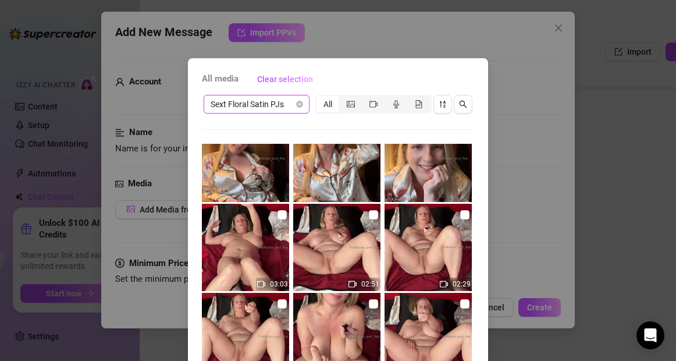
scroll to position [30, 0]
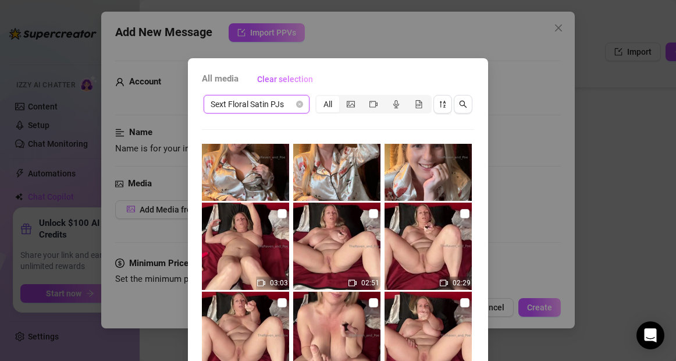
click at [271, 104] on span "Sext Floral Satin PJs" at bounding box center [257, 103] width 92 height 17
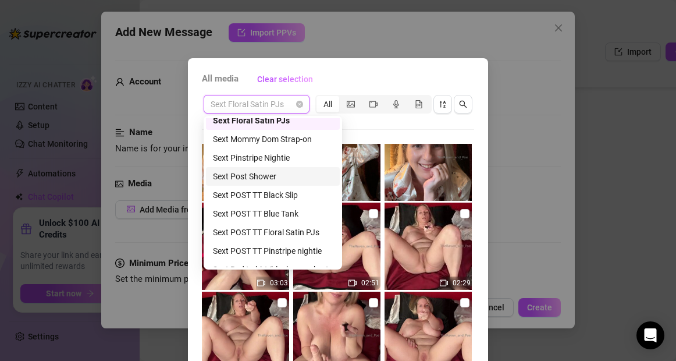
scroll to position [324, 0]
click at [277, 234] on div "Sext POST TT Floral Satin PJs" at bounding box center [273, 231] width 120 height 13
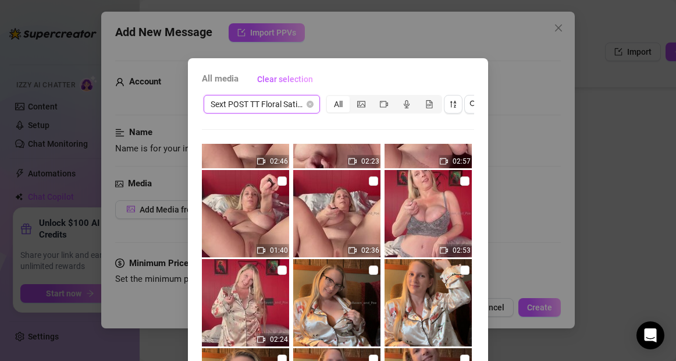
scroll to position [150, 0]
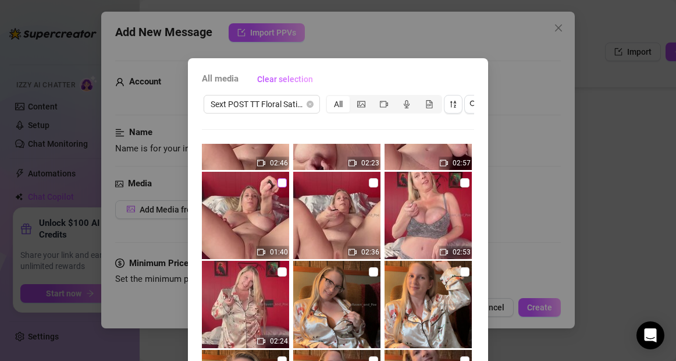
click at [281, 182] on input "checkbox" at bounding box center [282, 182] width 9 height 9
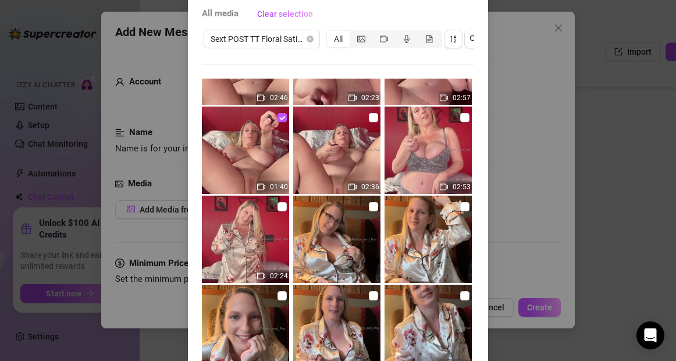
scroll to position [97, 0]
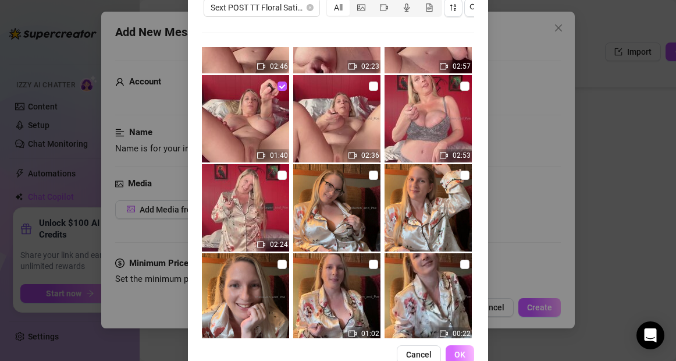
click at [465, 355] on span "OK" at bounding box center [460, 354] width 11 height 9
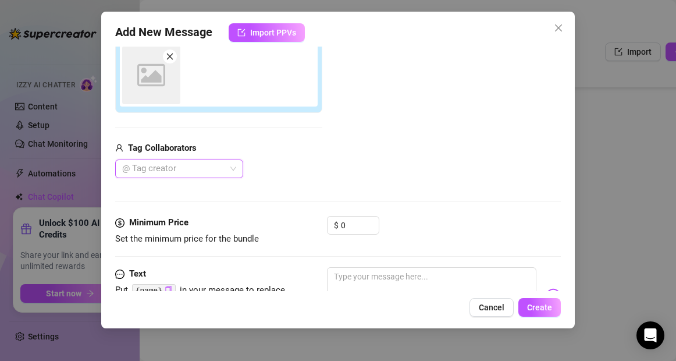
scroll to position [207, 0]
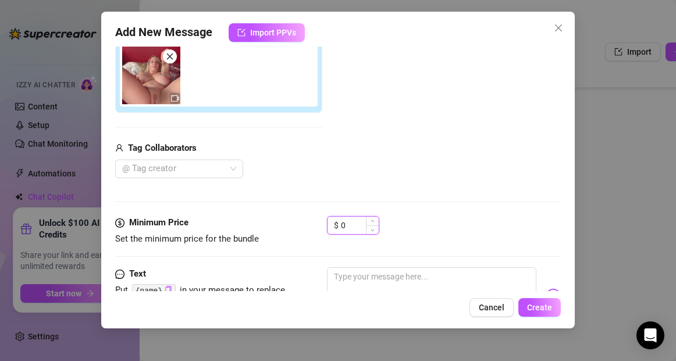
drag, startPoint x: 349, startPoint y: 224, endPoint x: 339, endPoint y: 224, distance: 9.9
click at [339, 224] on div "$ 0" at bounding box center [353, 225] width 52 height 19
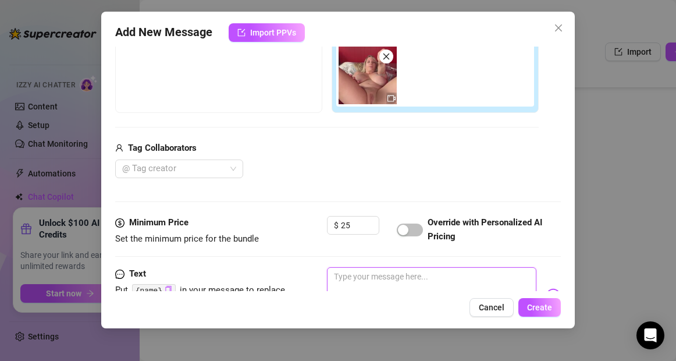
click at [352, 281] on textarea at bounding box center [431, 290] width 209 height 47
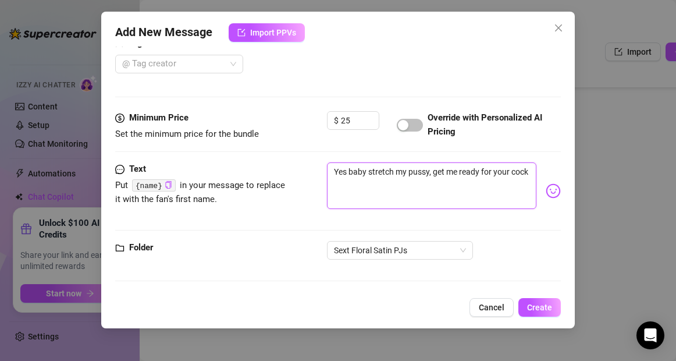
scroll to position [312, 0]
click at [539, 309] on span "Create" at bounding box center [539, 307] width 25 height 9
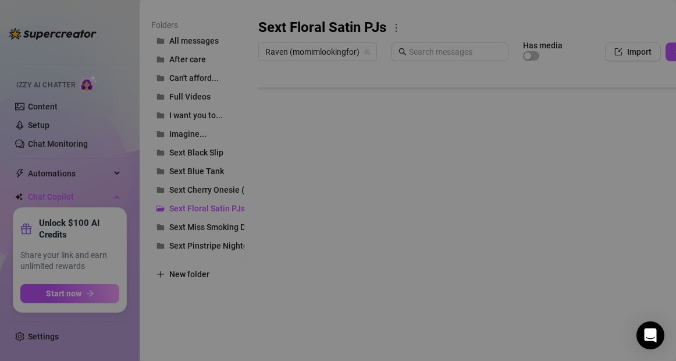
click at [288, 317] on body "Home Creator Analytics Team Analytics Izzy AI Chatter Content Setup Chat Monito…" at bounding box center [338, 180] width 676 height 361
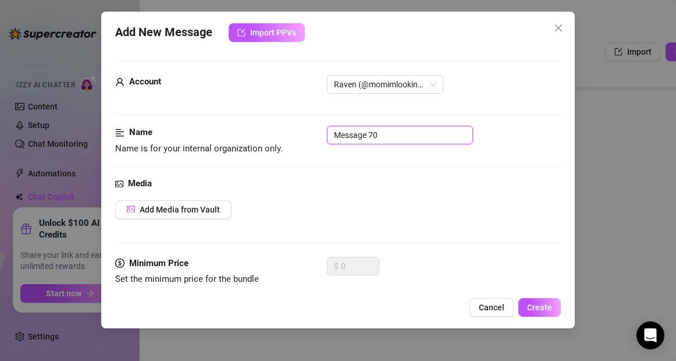
drag, startPoint x: 382, startPoint y: 137, endPoint x: 293, endPoint y: 134, distance: 89.7
click at [293, 134] on div "Name Name is for your internal organization only. Message 70" at bounding box center [337, 141] width 445 height 30
click at [186, 214] on button "Add Media from Vault" at bounding box center [173, 209] width 116 height 19
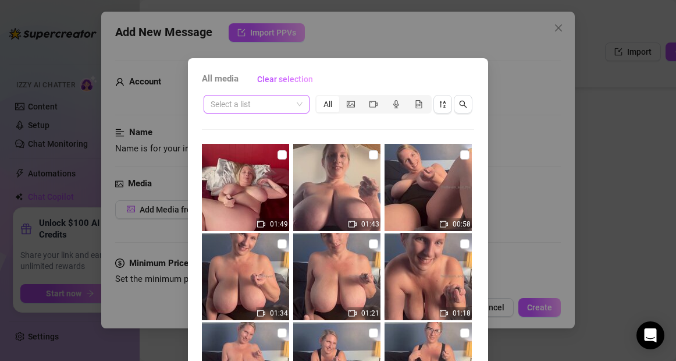
click at [249, 106] on input "search" at bounding box center [251, 103] width 81 height 17
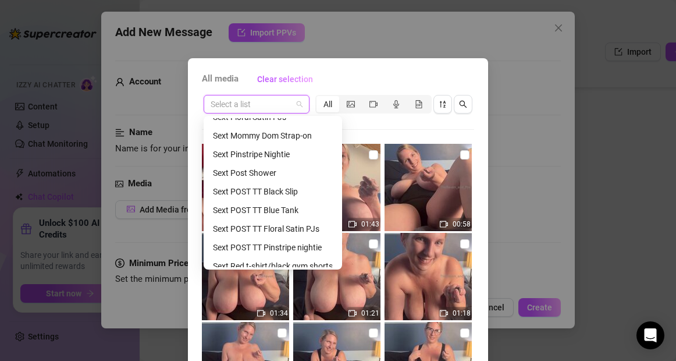
scroll to position [329, 0]
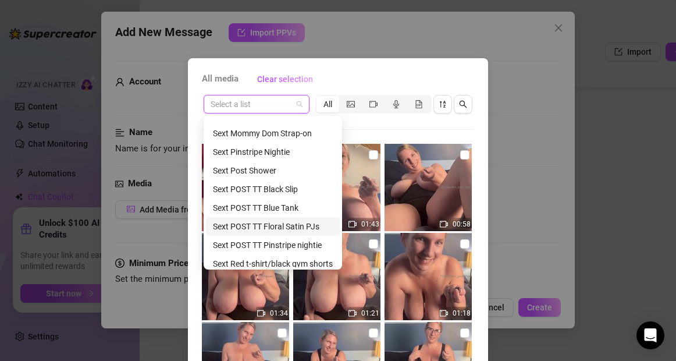
click at [236, 224] on div "Sext POST TT Floral Satin PJs" at bounding box center [273, 226] width 120 height 13
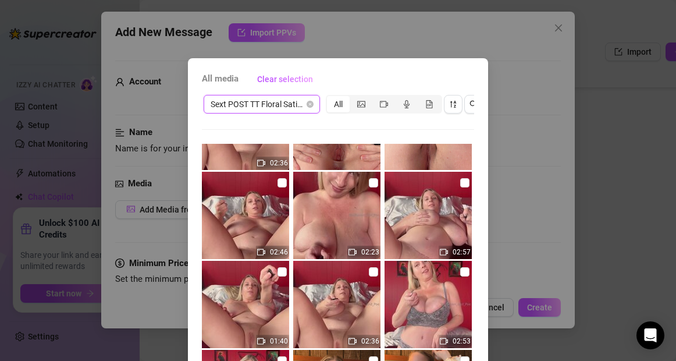
scroll to position [59, 0]
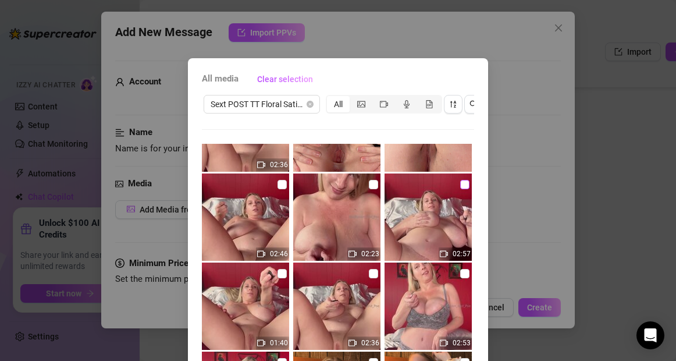
click at [463, 187] on input "checkbox" at bounding box center [464, 184] width 9 height 9
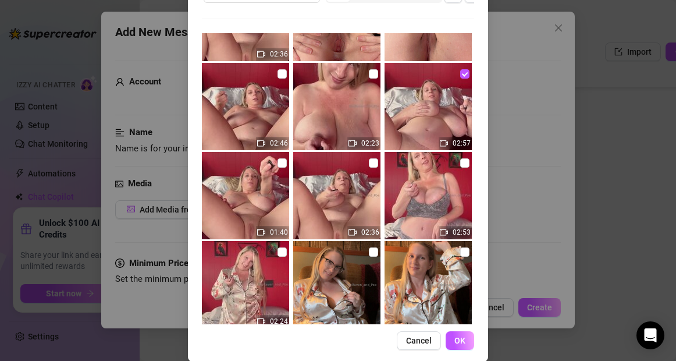
scroll to position [125, 0]
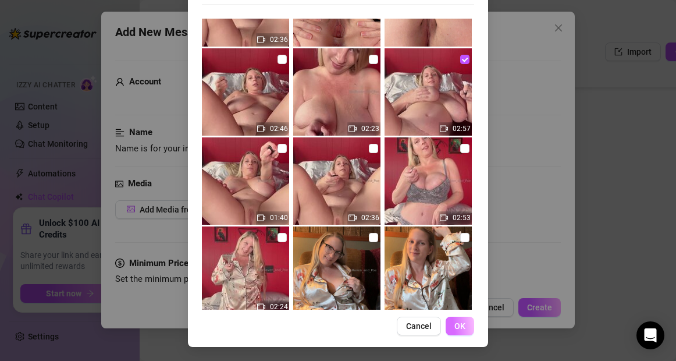
click at [456, 330] on span "OK" at bounding box center [460, 325] width 11 height 9
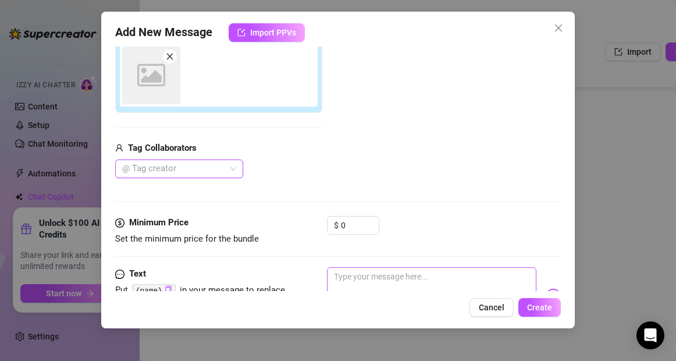
scroll to position [207, 0]
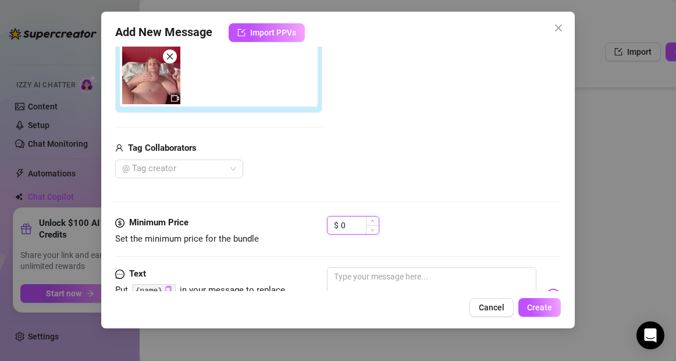
drag, startPoint x: 350, startPoint y: 227, endPoint x: 342, endPoint y: 227, distance: 8.1
click at [342, 227] on input "0" at bounding box center [360, 225] width 38 height 17
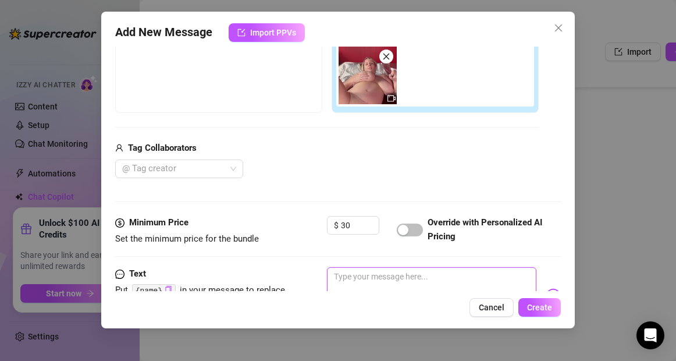
click at [359, 278] on textarea at bounding box center [431, 290] width 209 height 47
paste textarea "{name}"
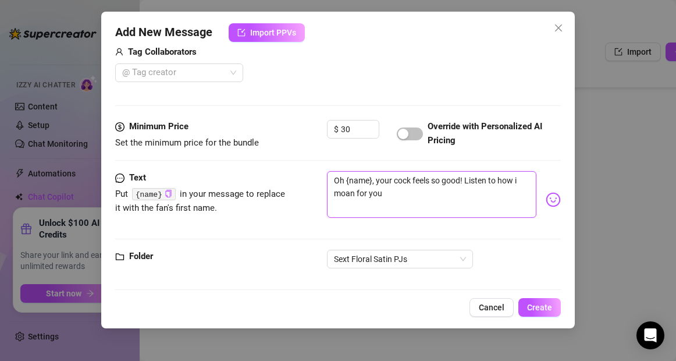
scroll to position [312, 0]
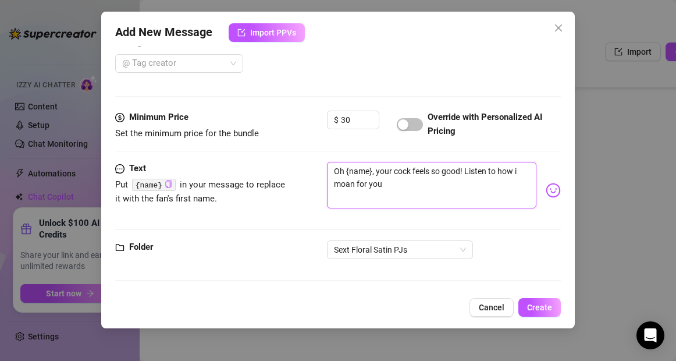
click at [518, 175] on textarea "Oh {name}, your cock feels so good! Listen to how i moan for you" at bounding box center [431, 185] width 209 height 47
click at [538, 303] on span "Create" at bounding box center [539, 307] width 25 height 9
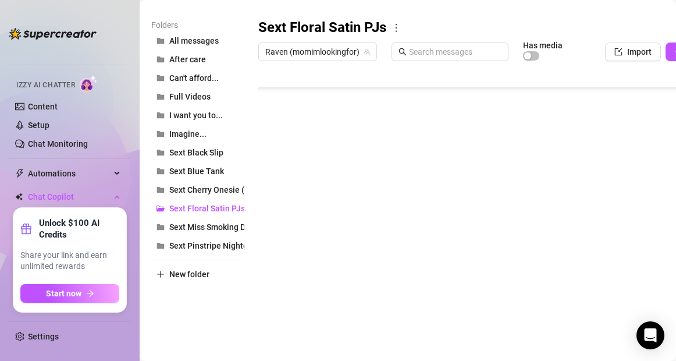
scroll to position [256, 0]
click at [288, 315] on body "Home Creator Analytics Team Analytics Izzy AI Chatter Content Setup Chat Monito…" at bounding box center [338, 180] width 676 height 361
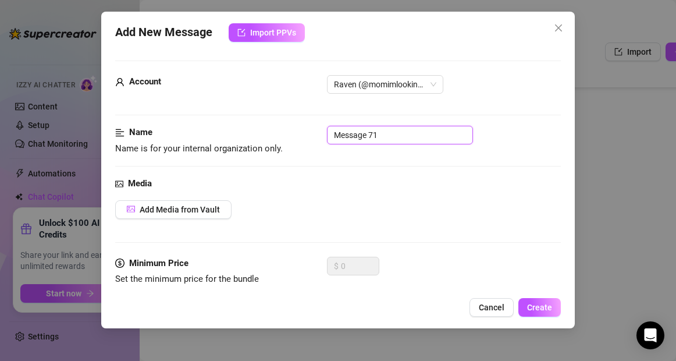
drag, startPoint x: 381, startPoint y: 138, endPoint x: 296, endPoint y: 133, distance: 85.1
click at [296, 133] on div "Name Name is for your internal organization only. Message 71" at bounding box center [337, 141] width 445 height 30
click at [195, 212] on span "Add Media from Vault" at bounding box center [180, 209] width 80 height 9
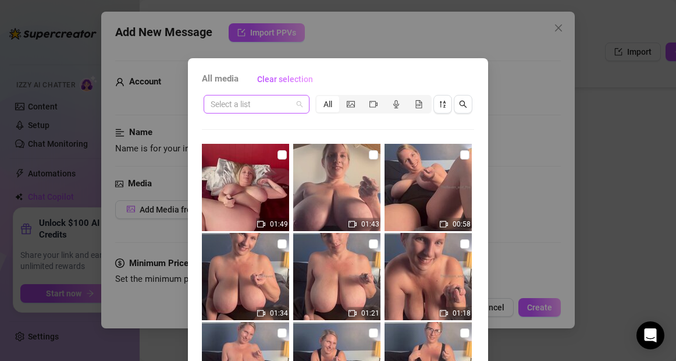
click at [254, 105] on input "search" at bounding box center [251, 103] width 81 height 17
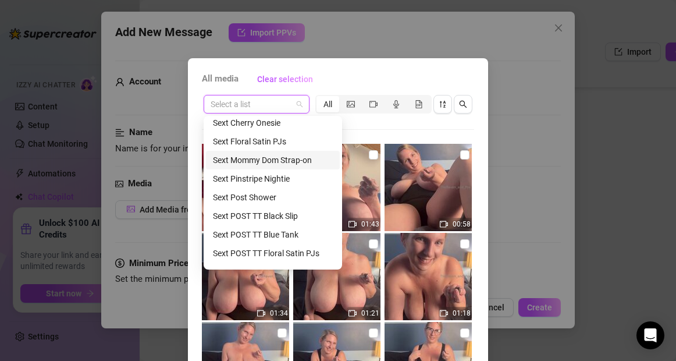
scroll to position [306, 0]
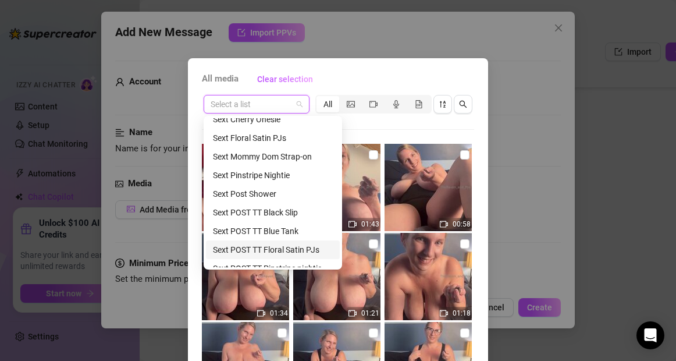
click at [250, 247] on div "Sext POST TT Floral Satin PJs" at bounding box center [273, 249] width 120 height 13
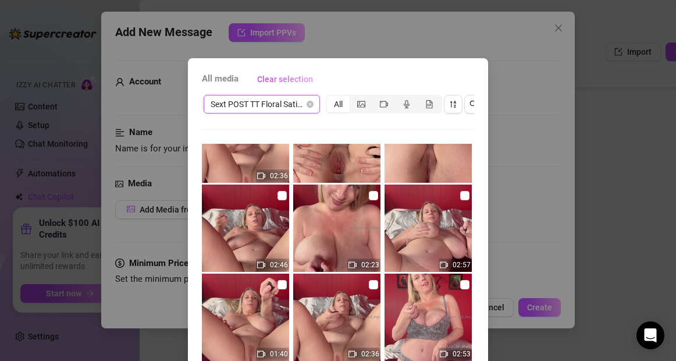
scroll to position [53, 0]
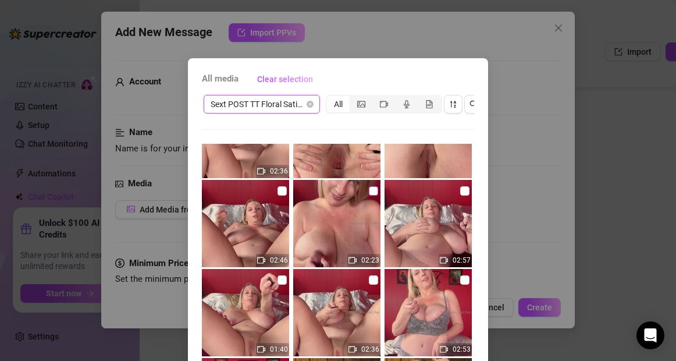
click at [373, 194] on input "checkbox" at bounding box center [373, 190] width 9 height 9
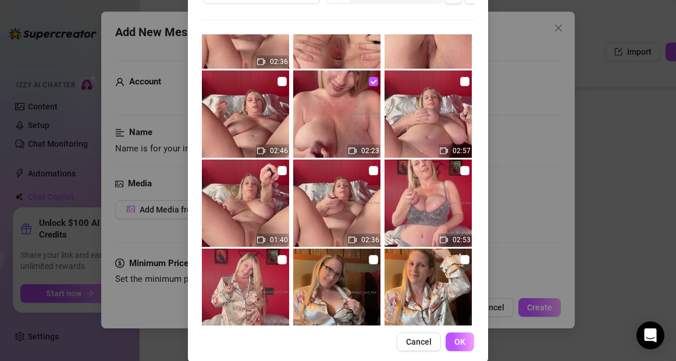
scroll to position [125, 0]
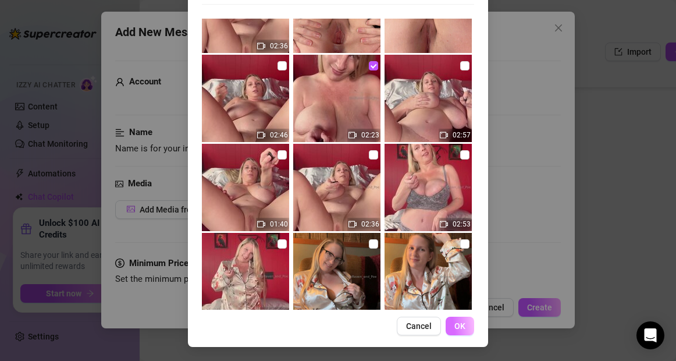
click at [462, 327] on span "OK" at bounding box center [460, 325] width 11 height 9
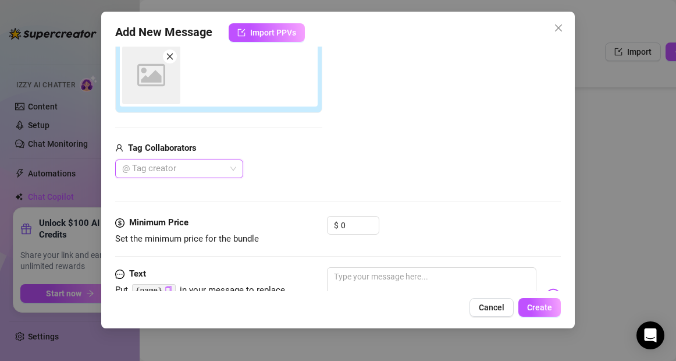
scroll to position [207, 0]
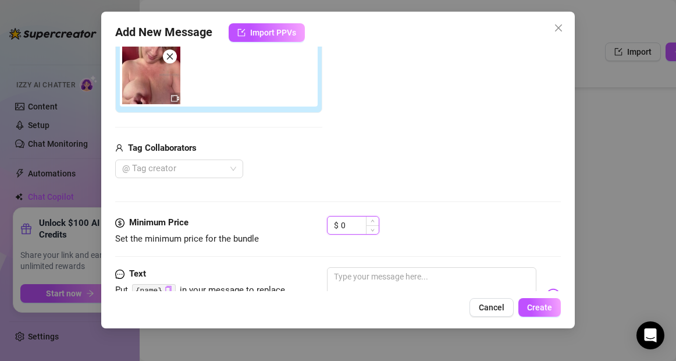
drag, startPoint x: 350, startPoint y: 226, endPoint x: 338, endPoint y: 226, distance: 12.8
click at [338, 226] on div "$ 0" at bounding box center [353, 225] width 52 height 19
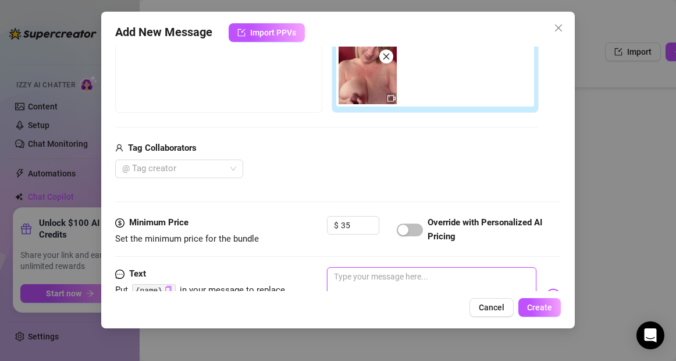
click at [343, 279] on textarea at bounding box center [431, 290] width 209 height 47
paste textarea "{name}"
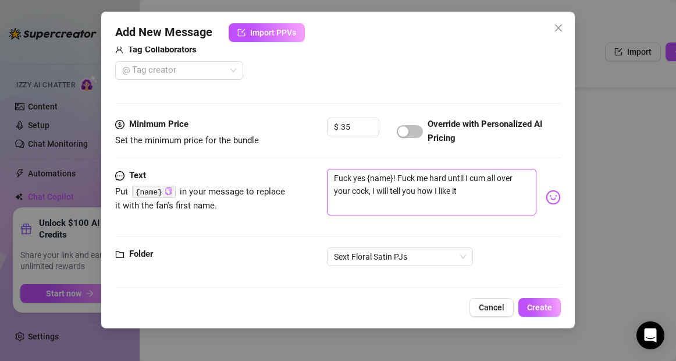
scroll to position [312, 0]
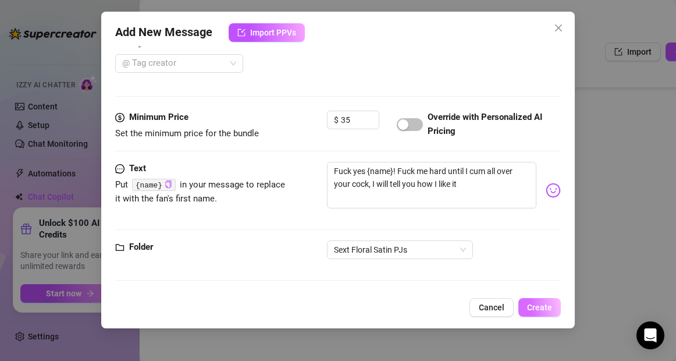
click at [539, 309] on span "Create" at bounding box center [539, 307] width 25 height 9
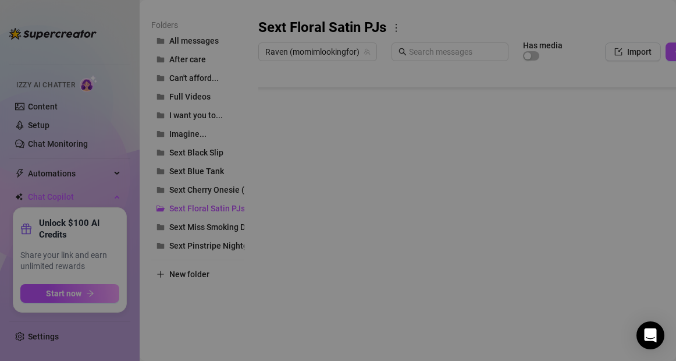
click at [284, 314] on body "Home Creator Analytics Team Analytics Izzy AI Chatter Content Setup Chat Monito…" at bounding box center [338, 180] width 676 height 361
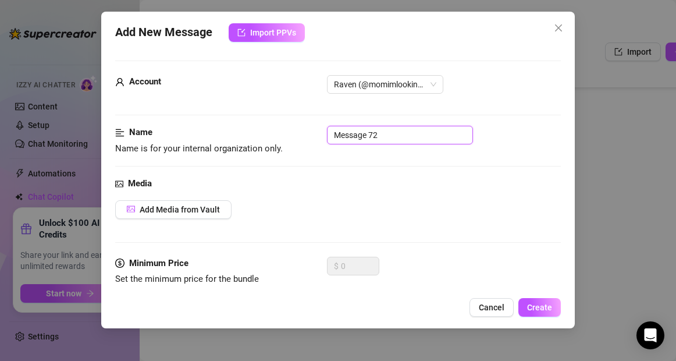
drag, startPoint x: 384, startPoint y: 133, endPoint x: 303, endPoint y: 134, distance: 80.9
click at [303, 134] on div "Name Name is for your internal organization only. Message 72" at bounding box center [337, 141] width 445 height 30
click at [217, 207] on span "Add Media from Vault" at bounding box center [180, 209] width 80 height 9
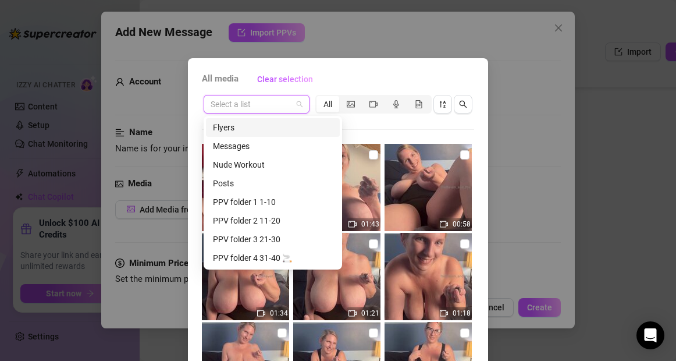
click at [258, 105] on input "search" at bounding box center [251, 103] width 81 height 17
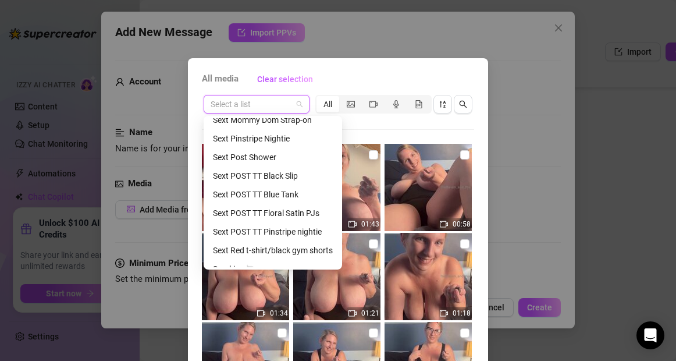
scroll to position [358, 0]
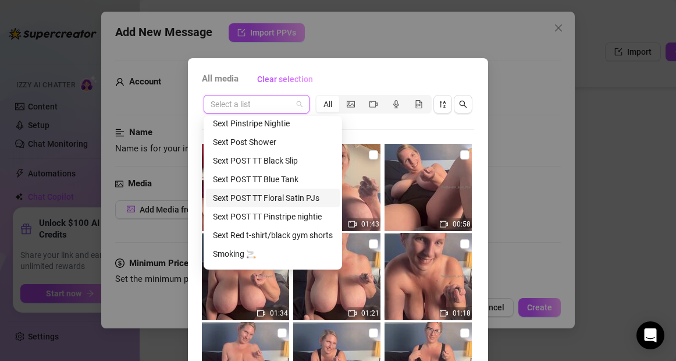
click at [258, 193] on div "Sext POST TT Floral Satin PJs" at bounding box center [273, 198] width 120 height 13
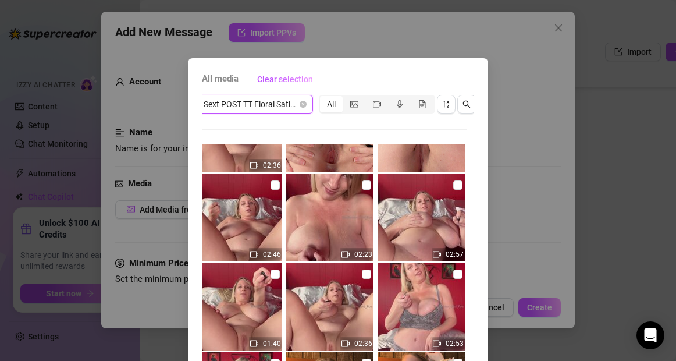
scroll to position [62, 0]
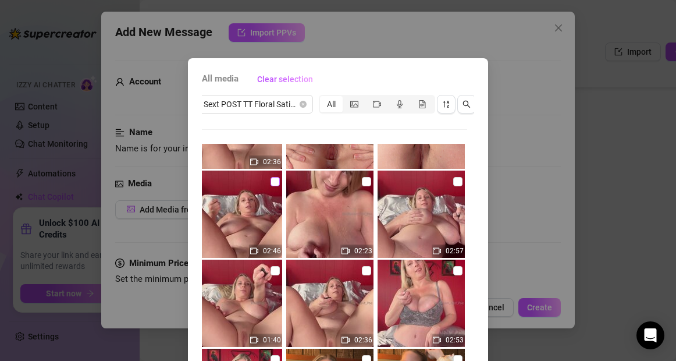
click at [276, 185] on input "checkbox" at bounding box center [275, 181] width 9 height 9
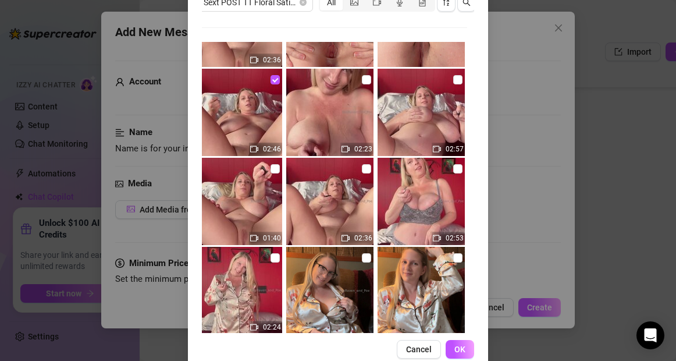
scroll to position [125, 0]
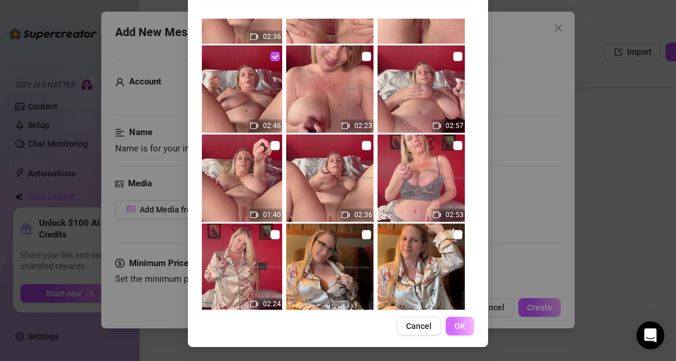
click at [458, 321] on span "OK" at bounding box center [460, 325] width 11 height 9
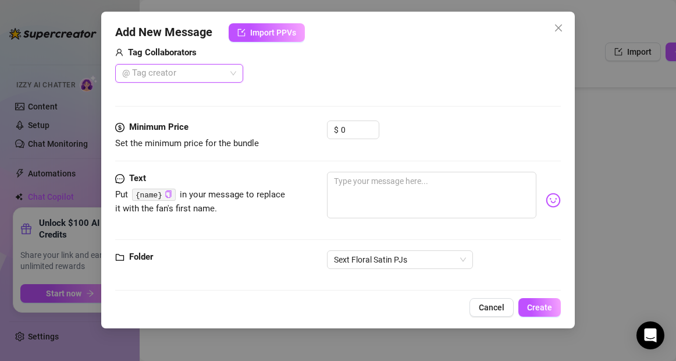
scroll to position [303, 0]
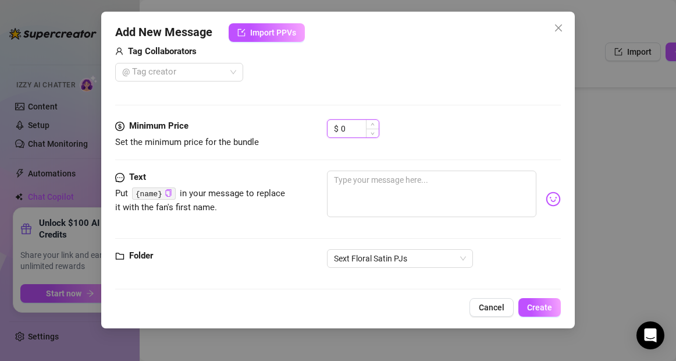
drag, startPoint x: 349, startPoint y: 128, endPoint x: 342, endPoint y: 127, distance: 7.6
click at [342, 127] on input "0" at bounding box center [360, 128] width 38 height 17
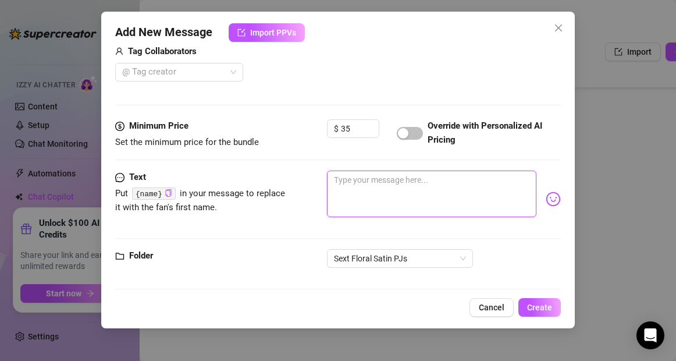
click at [359, 178] on textarea at bounding box center [431, 194] width 209 height 47
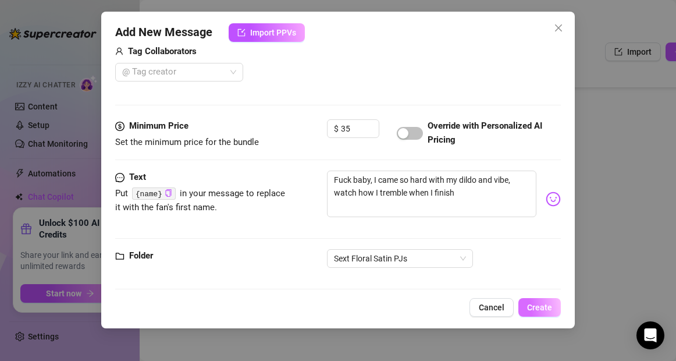
click at [551, 306] on span "Create" at bounding box center [539, 307] width 25 height 9
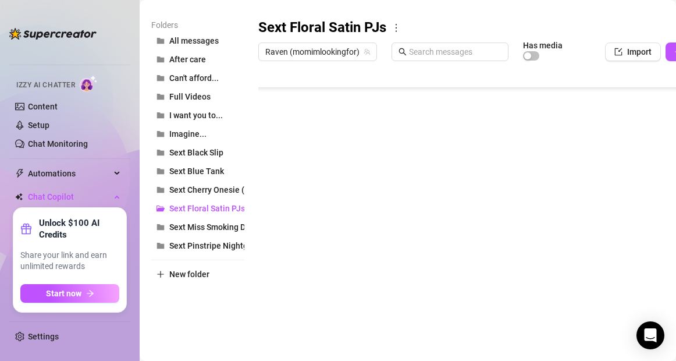
scroll to position [303, 0]
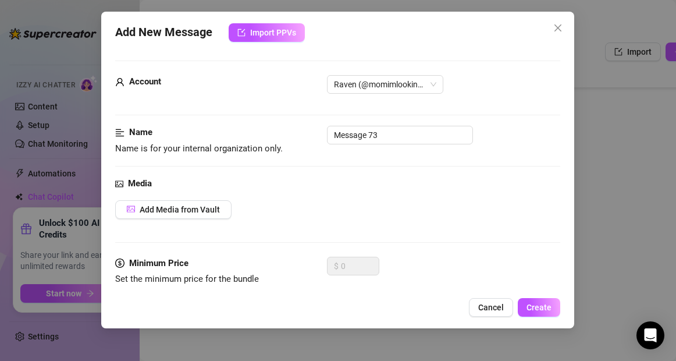
click at [289, 313] on body "Home Creator Analytics Team Analytics Izzy AI Chatter Content Setup Chat Monito…" at bounding box center [338, 180] width 676 height 361
drag, startPoint x: 388, startPoint y: 134, endPoint x: 291, endPoint y: 134, distance: 97.2
click at [291, 134] on div "Name Name is for your internal organization only. Message 73" at bounding box center [337, 141] width 445 height 30
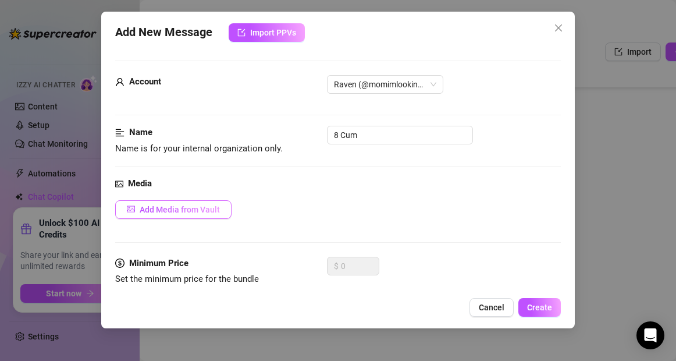
click at [180, 209] on span "Add Media from Vault" at bounding box center [180, 209] width 80 height 9
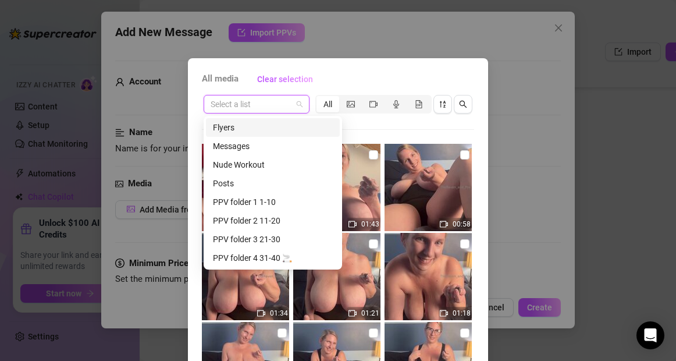
click at [256, 107] on input "search" at bounding box center [251, 103] width 81 height 17
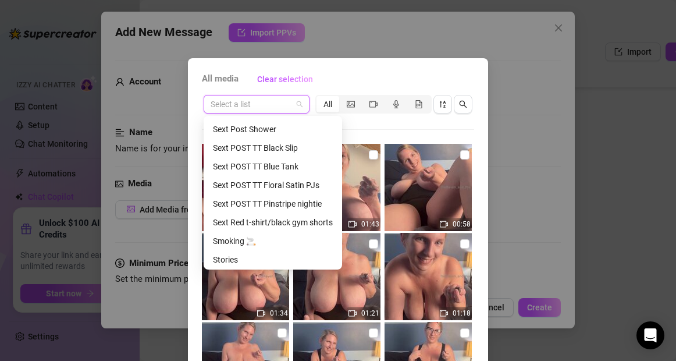
scroll to position [374, 0]
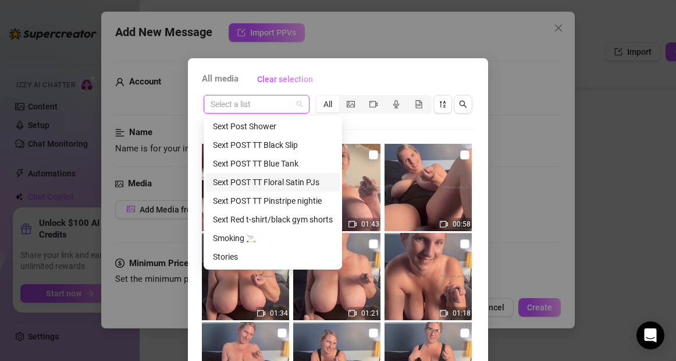
click at [274, 181] on div "Sext POST TT Floral Satin PJs" at bounding box center [273, 182] width 120 height 13
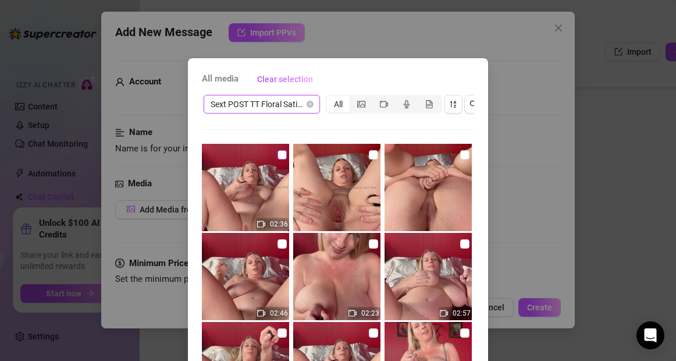
click at [282, 157] on input "checkbox" at bounding box center [282, 154] width 9 height 9
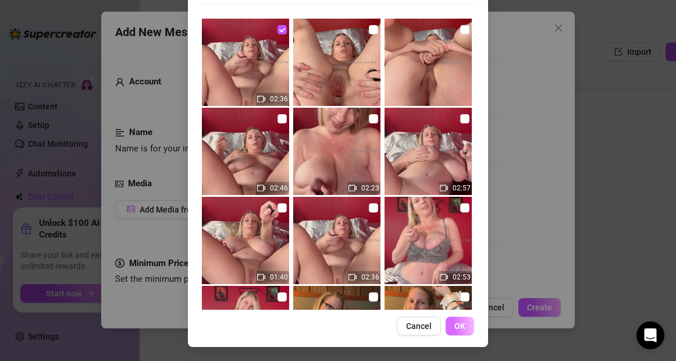
click at [459, 331] on button "OK" at bounding box center [460, 326] width 29 height 19
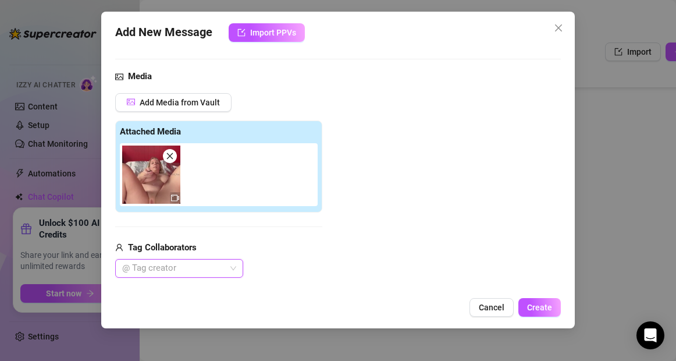
scroll to position [102, 0]
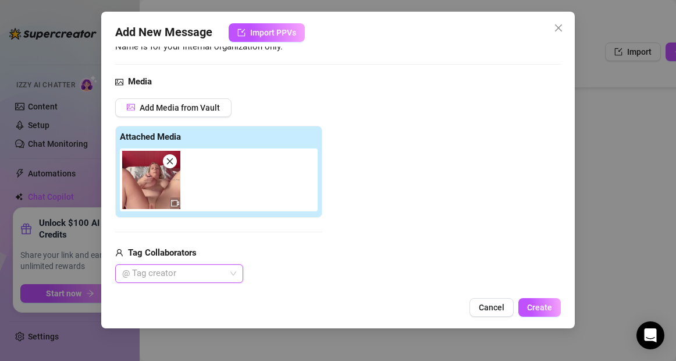
click at [170, 164] on icon "close" at bounding box center [170, 161] width 8 height 8
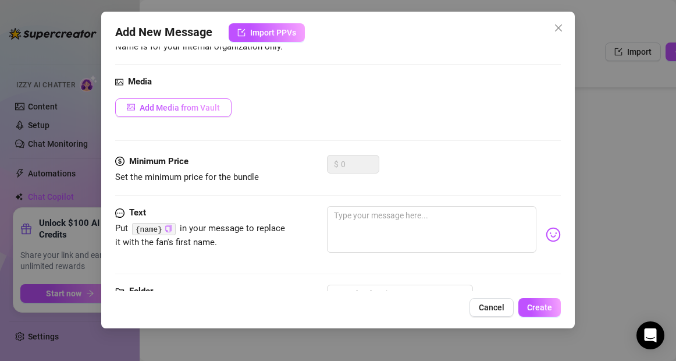
click at [190, 111] on span "Add Media from Vault" at bounding box center [180, 107] width 80 height 9
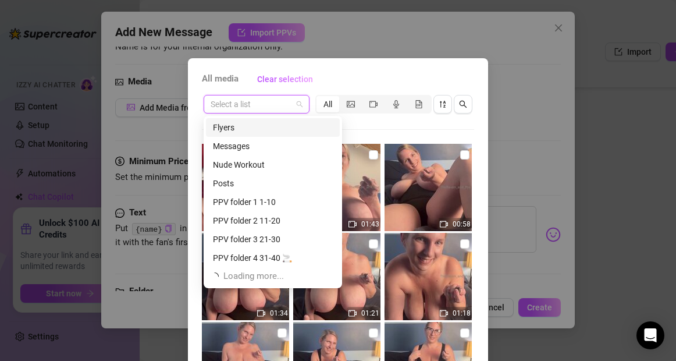
click at [257, 104] on input "search" at bounding box center [251, 103] width 81 height 17
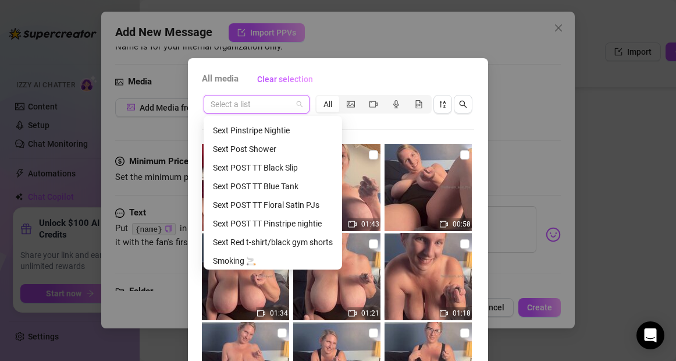
scroll to position [352, 0]
click at [235, 207] on div "Sext POST TT Floral Satin PJs" at bounding box center [273, 204] width 120 height 13
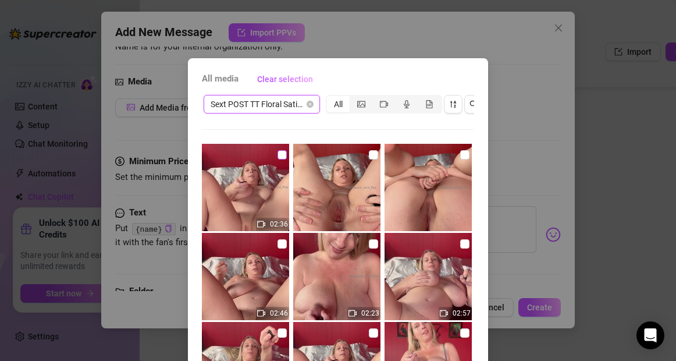
click at [281, 158] on input "checkbox" at bounding box center [282, 154] width 9 height 9
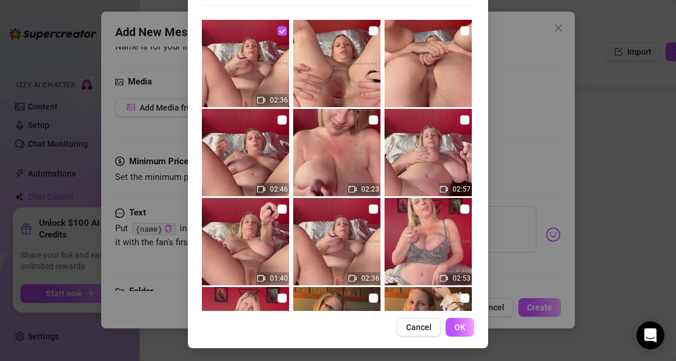
scroll to position [125, 0]
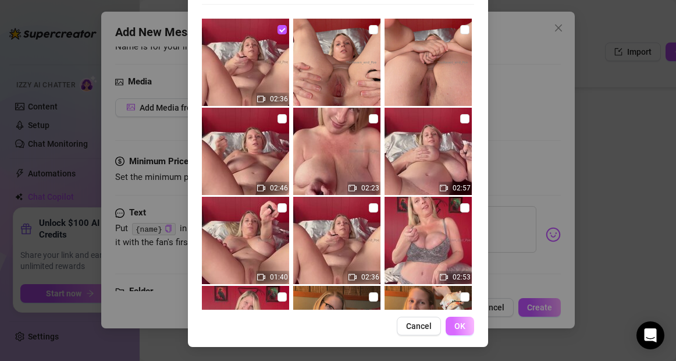
click at [459, 327] on span "OK" at bounding box center [460, 325] width 11 height 9
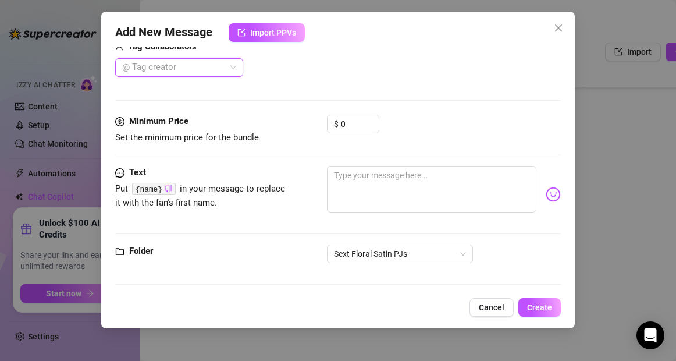
scroll to position [312, 0]
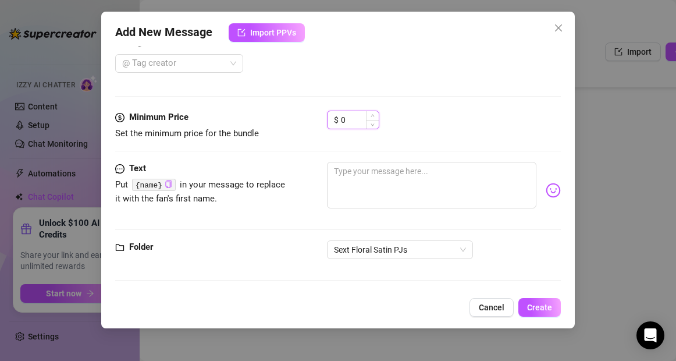
drag, startPoint x: 352, startPoint y: 121, endPoint x: 342, endPoint y: 121, distance: 9.3
click at [342, 121] on input "0" at bounding box center [360, 119] width 38 height 17
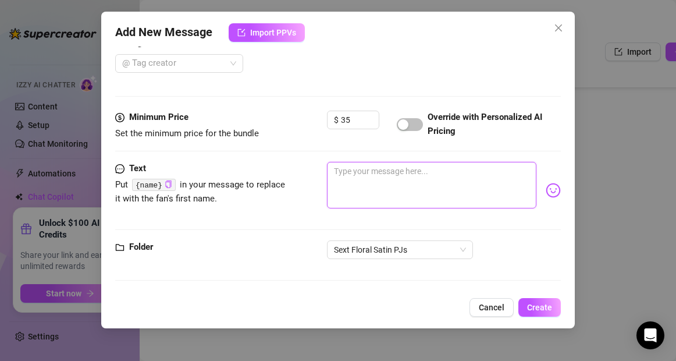
click at [341, 169] on textarea at bounding box center [431, 185] width 209 height 47
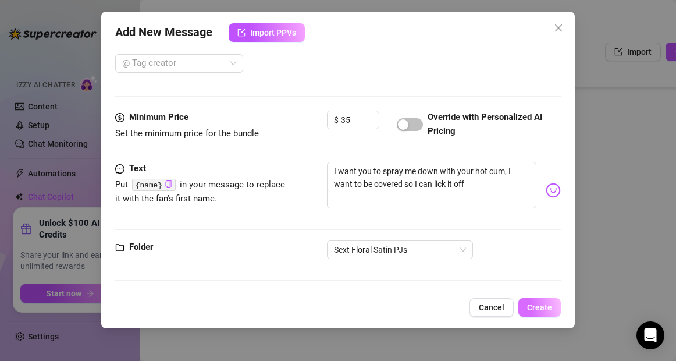
click at [540, 304] on span "Create" at bounding box center [539, 307] width 25 height 9
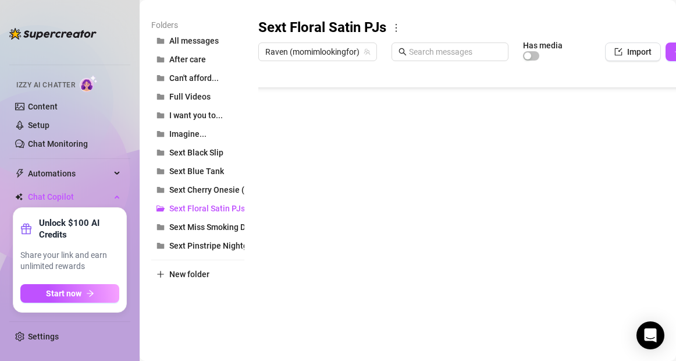
scroll to position [326, 0]
click at [270, 144] on div at bounding box center [503, 196] width 490 height 260
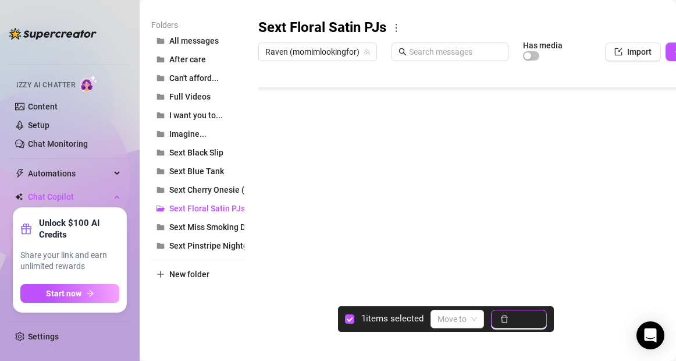
click at [509, 316] on icon "delete" at bounding box center [505, 319] width 8 height 8
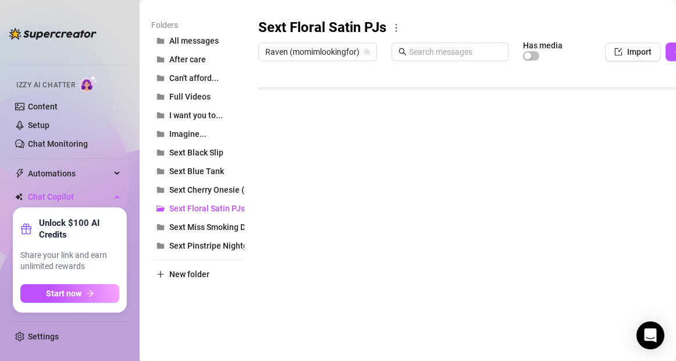
scroll to position [303, 0]
click at [327, 168] on div at bounding box center [503, 196] width 490 height 260
click at [327, 166] on textarea "6 Fingering 2" at bounding box center [313, 165] width 72 height 10
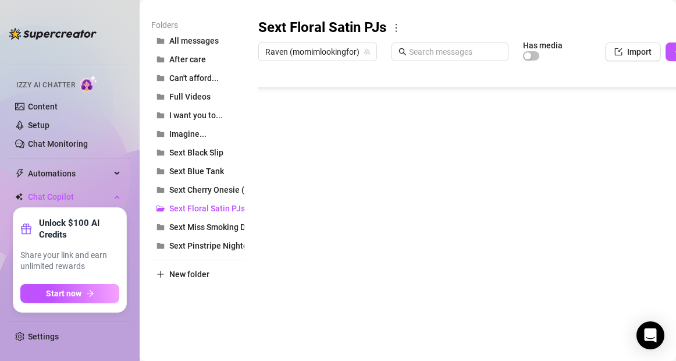
click at [350, 342] on main "Message Library Personalize your messages with {name} Insert the placeholder {n…" at bounding box center [408, 102] width 537 height 517
click at [310, 263] on div at bounding box center [503, 196] width 490 height 260
click at [307, 261] on div at bounding box center [503, 196] width 490 height 260
click at [307, 261] on textarea "8 Cum" at bounding box center [313, 258] width 72 height 10
click at [213, 324] on div "Folders All messages After care Can't afford... Full Videos I want you to... Im…" at bounding box center [197, 172] width 93 height 307
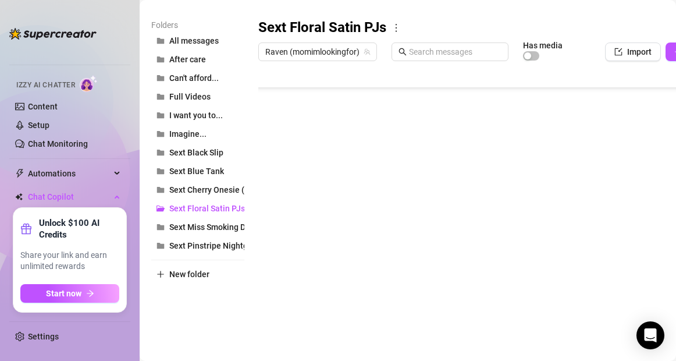
click at [381, 168] on div at bounding box center [503, 196] width 490 height 260
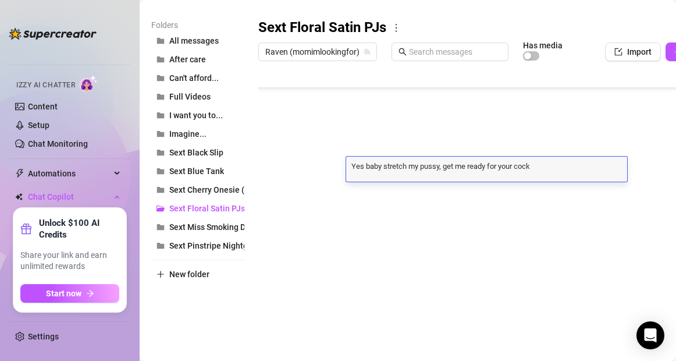
click at [381, 168] on textarea "Yes baby stretch my pussy, get me ready for your cock" at bounding box center [486, 165] width 281 height 10
drag, startPoint x: 381, startPoint y: 168, endPoint x: 342, endPoint y: 164, distance: 39.7
click at [342, 164] on div "Title Text Media $ AI Pricing 5 Stripping 2 Let's get naked! 20 false 6 Fingeri…" at bounding box center [503, 196] width 490 height 260
click at [595, 168] on textarea "Let me talk you through how to touch me, I want you to stretch my pussy, get me…" at bounding box center [486, 170] width 281 height 20
click at [598, 169] on textarea "Let me talk you through how to touch me, I want you to stretch my pussy, get me…" at bounding box center [486, 170] width 281 height 20
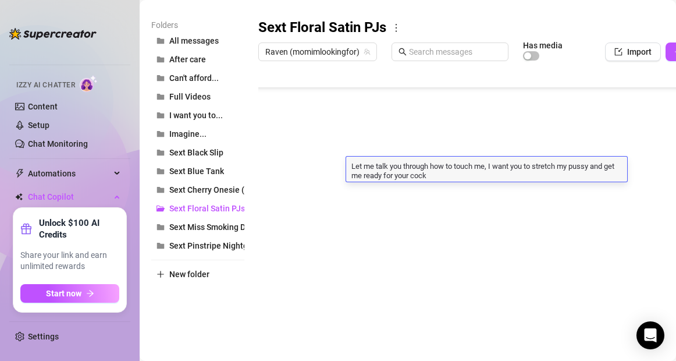
click at [513, 341] on main "Message Library Personalize your messages with {name} Insert the placeholder {n…" at bounding box center [408, 102] width 537 height 517
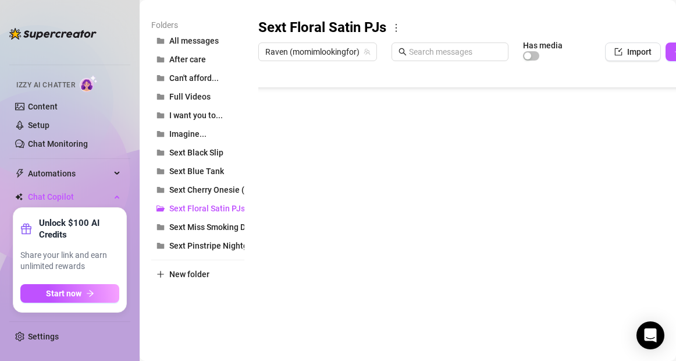
click at [513, 341] on main "Message Library Personalize your messages with {name} Insert the placeholder {n…" at bounding box center [408, 102] width 537 height 517
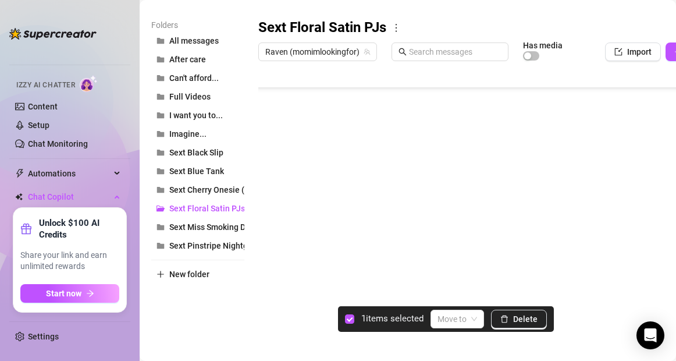
click at [271, 172] on div at bounding box center [503, 196] width 490 height 260
click at [270, 193] on div at bounding box center [503, 196] width 490 height 260
click at [270, 217] on div at bounding box center [503, 196] width 490 height 260
click at [271, 239] on div at bounding box center [503, 196] width 490 height 260
click at [272, 264] on div at bounding box center [503, 196] width 490 height 260
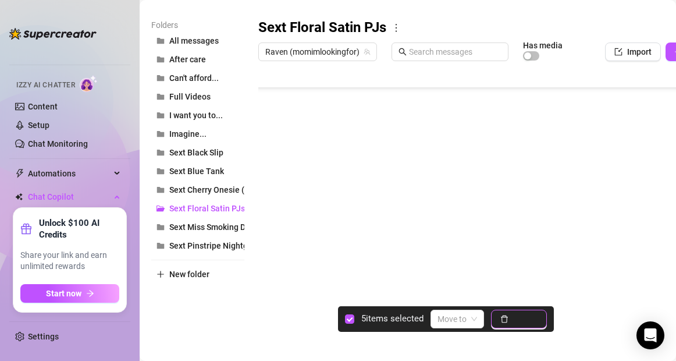
click at [513, 316] on button "Delete" at bounding box center [519, 319] width 56 height 19
